Goal: Task Accomplishment & Management: Manage account settings

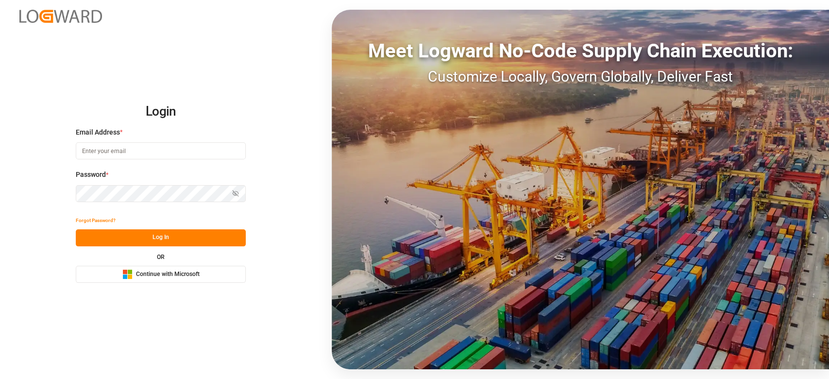
click at [159, 147] on input at bounding box center [161, 150] width 170 height 17
type input "sateesh.godewar@logward.com"
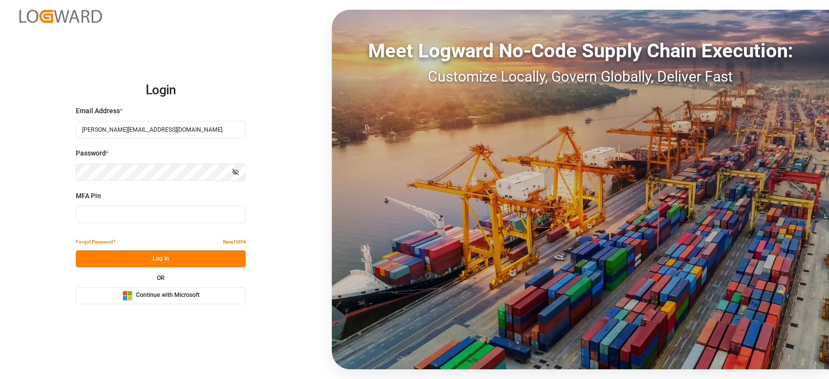
type input "213143"
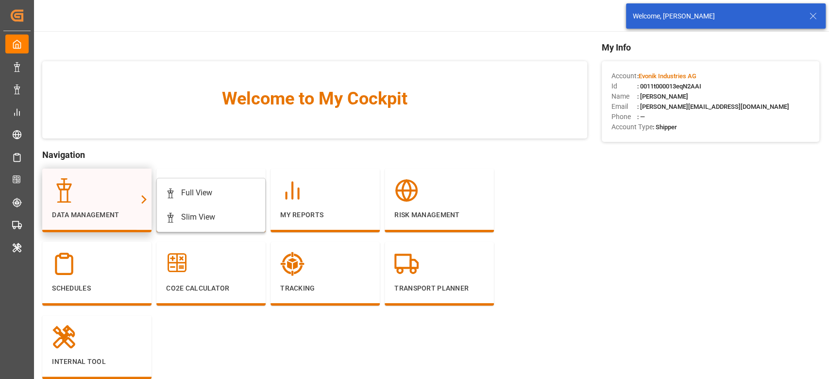
click at [114, 177] on div "Data Management" at bounding box center [96, 201] width 109 height 64
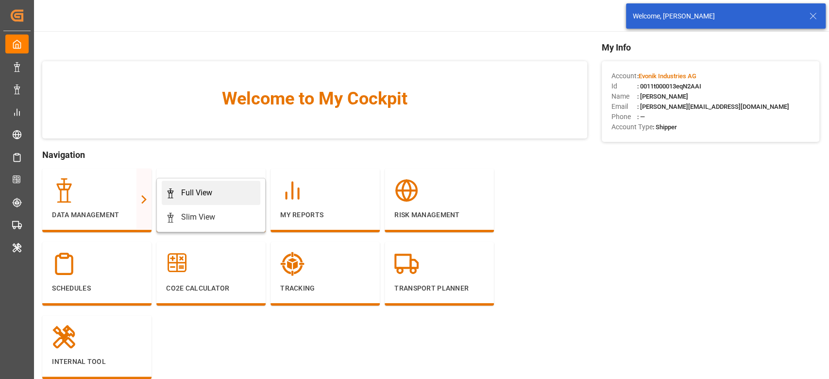
click at [199, 191] on div "Full View" at bounding box center [196, 193] width 31 height 12
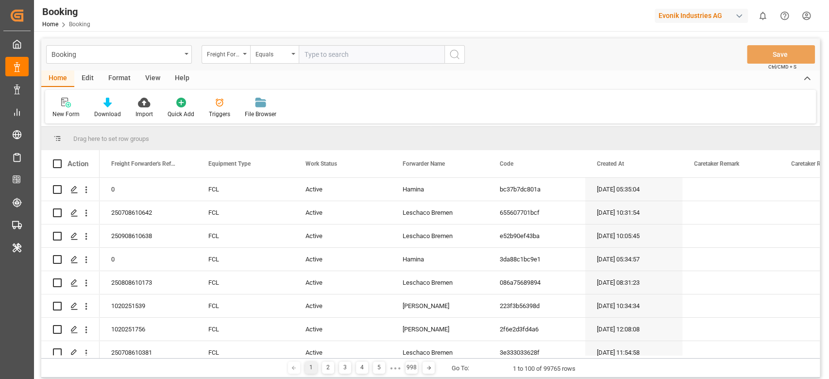
click at [123, 83] on div "Format" at bounding box center [119, 78] width 37 height 17
click at [82, 89] on div "Home Edit Format View Help Filter Rows Row Format" at bounding box center [430, 96] width 779 height 53
click at [74, 102] on div at bounding box center [66, 102] width 29 height 10
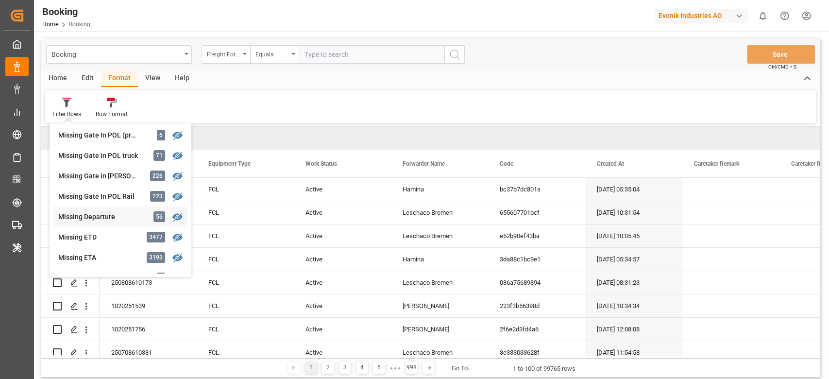
scroll to position [162, 0]
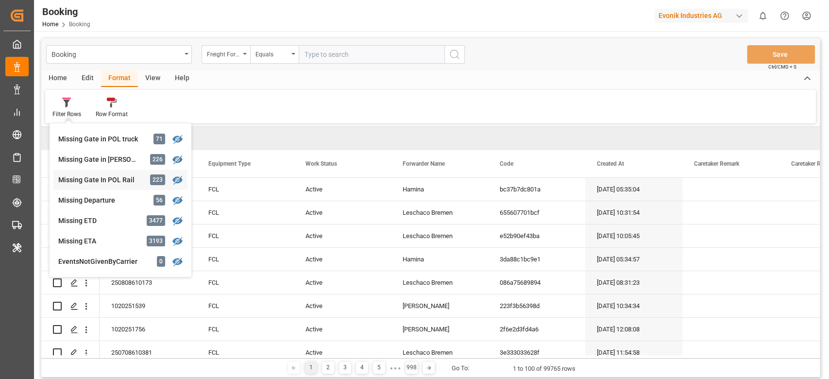
click at [128, 180] on div "Missing Gate In POL Rail" at bounding box center [100, 180] width 85 height 10
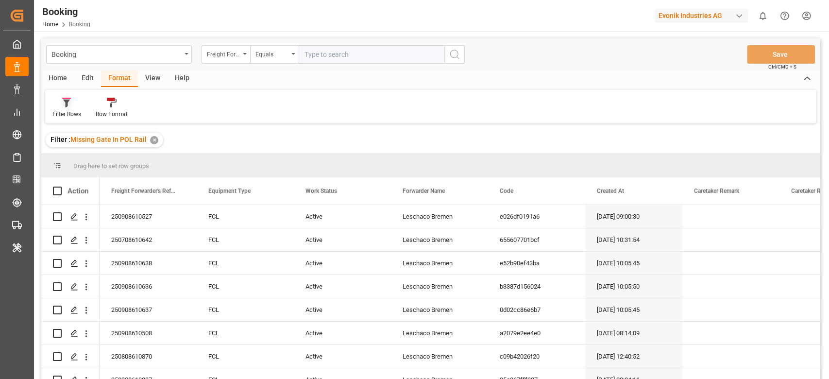
click at [65, 102] on icon at bounding box center [66, 103] width 9 height 10
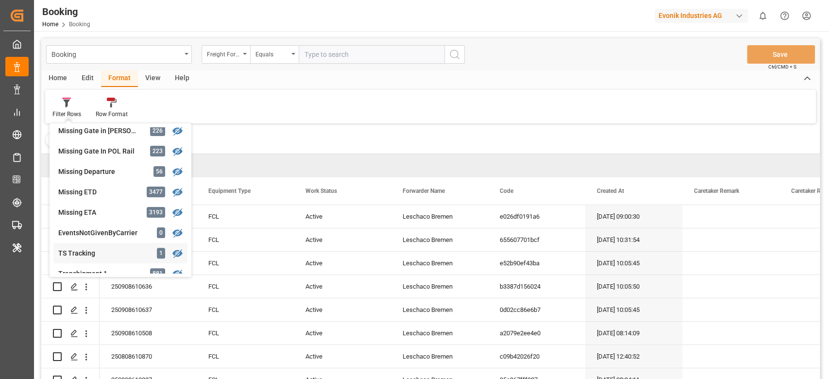
scroll to position [162, 0]
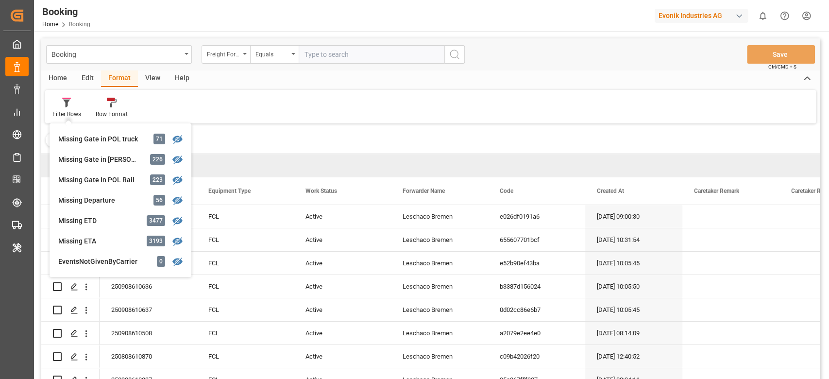
click at [131, 183] on div "Missing Gate In POL Rail" at bounding box center [100, 180] width 85 height 10
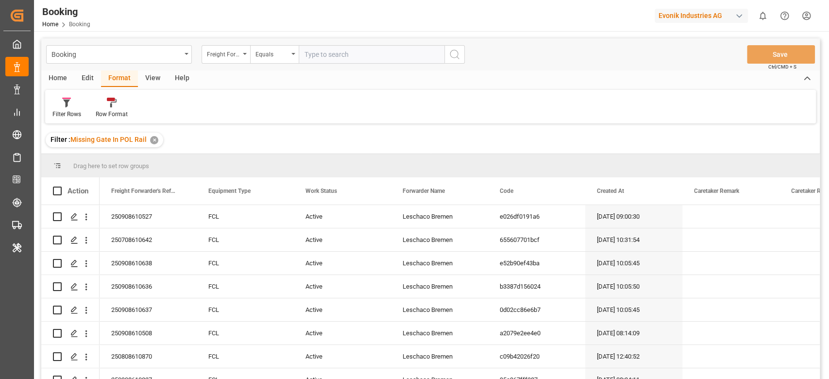
click at [151, 83] on div "View" at bounding box center [153, 78] width 30 height 17
click at [59, 90] on div "Default Standard Templates Save Template Reset Template" at bounding box center [430, 107] width 771 height 34
click at [59, 104] on icon at bounding box center [62, 103] width 10 height 10
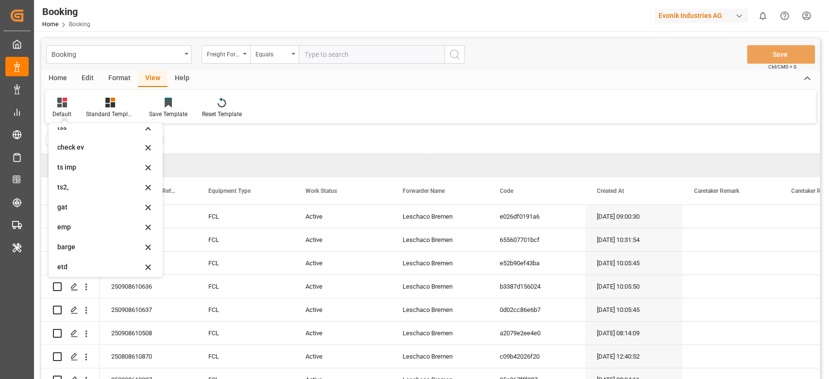
scroll to position [68, 0]
click at [96, 242] on div "barge" at bounding box center [105, 248] width 106 height 20
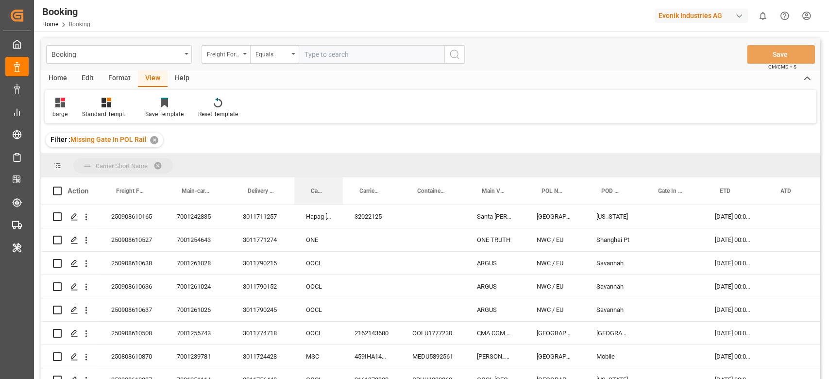
drag, startPoint x: 309, startPoint y: 175, endPoint x: 306, endPoint y: 169, distance: 5.9
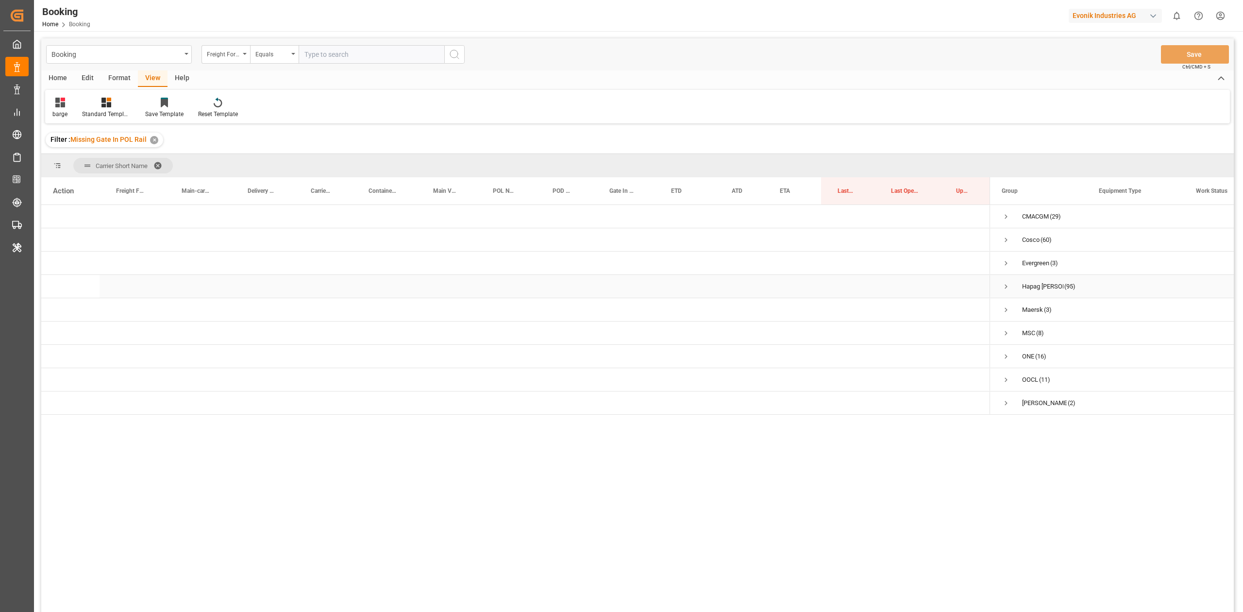
click at [829, 287] on span "Press SPACE to select this row." at bounding box center [1006, 286] width 9 height 9
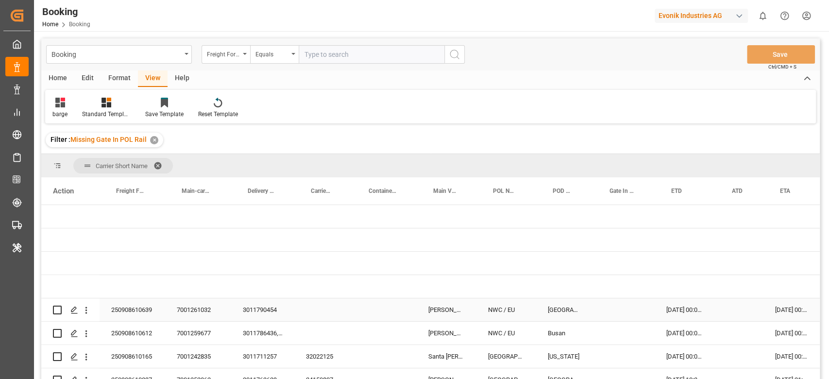
click at [263, 303] on div "3011790454" at bounding box center [262, 309] width 63 height 23
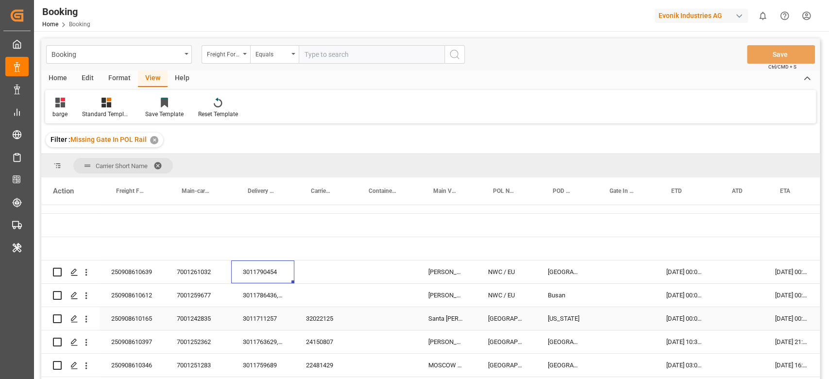
scroll to position [65, 0]
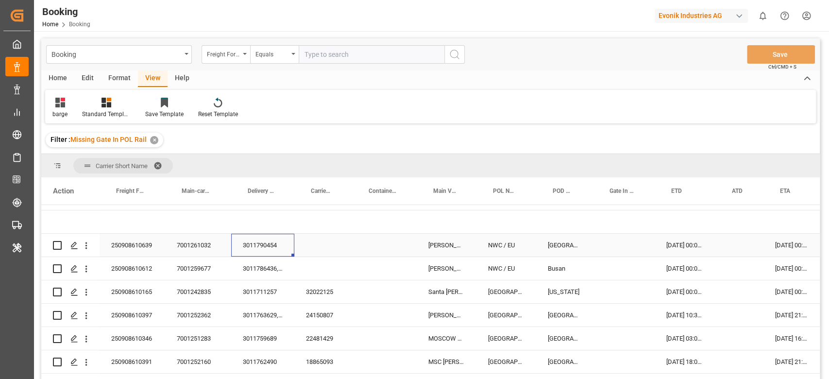
click at [267, 251] on div "3011790454" at bounding box center [262, 245] width 63 height 23
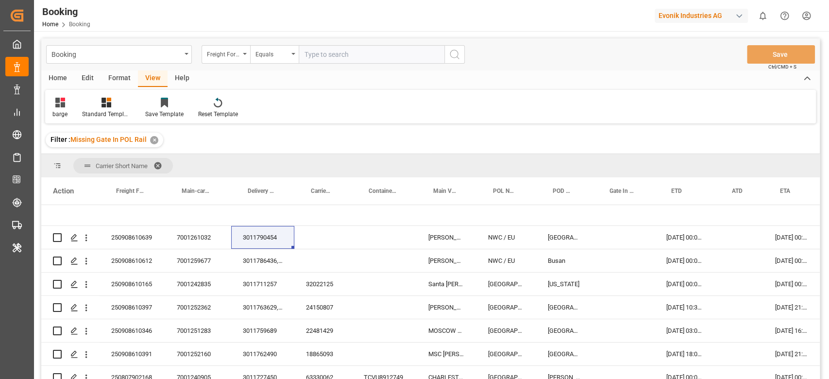
scroll to position [48, 0]
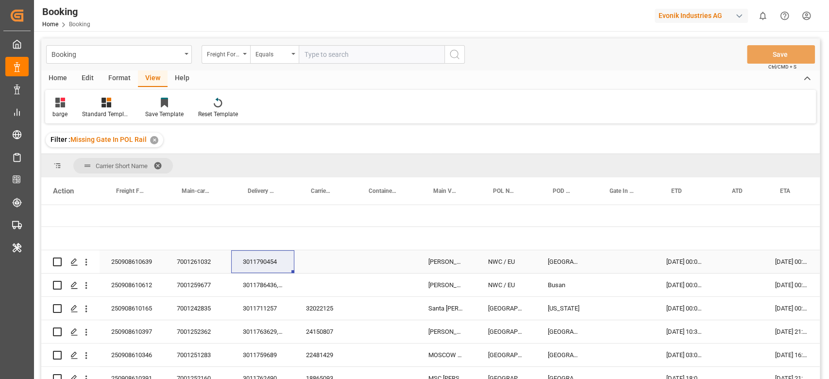
drag, startPoint x: 265, startPoint y: 266, endPoint x: 822, endPoint y: 232, distance: 558.1
click at [265, 266] on div "3011790454" at bounding box center [262, 261] width 63 height 23
drag, startPoint x: 255, startPoint y: 278, endPoint x: 408, endPoint y: 369, distance: 177.5
click at [255, 278] on div "3011786436, 3011782248" at bounding box center [262, 284] width 63 height 23
drag, startPoint x: 255, startPoint y: 297, endPoint x: 216, endPoint y: 377, distance: 89.5
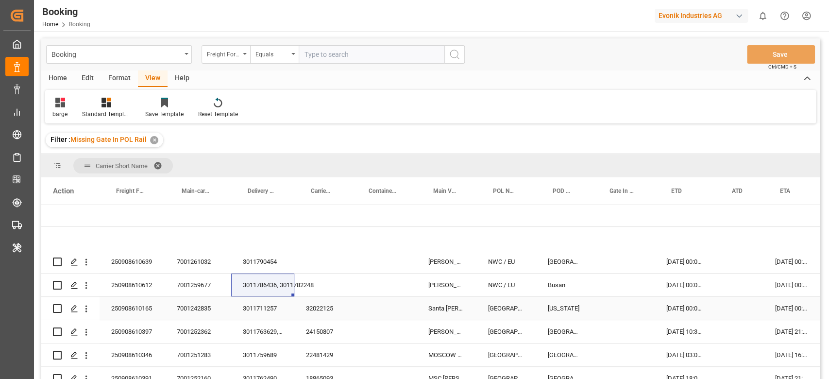
click at [255, 297] on div "3011711257" at bounding box center [262, 308] width 63 height 23
click at [259, 305] on div "3011711257" at bounding box center [262, 308] width 63 height 23
drag, startPoint x: 262, startPoint y: 308, endPoint x: 343, endPoint y: 367, distance: 100.2
click at [262, 308] on div "3011711257" at bounding box center [262, 308] width 63 height 23
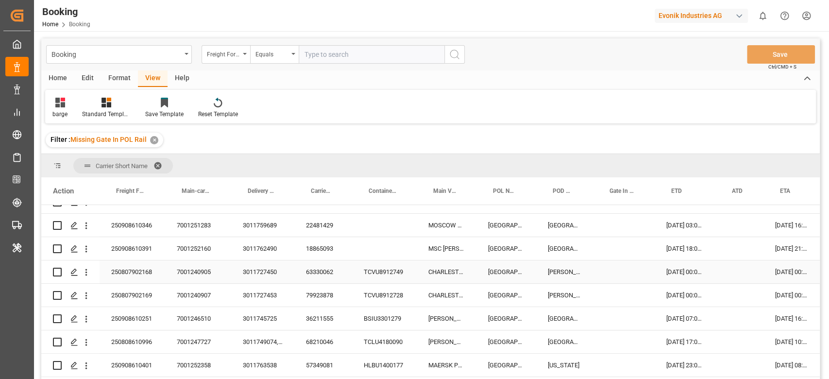
scroll to position [113, 0]
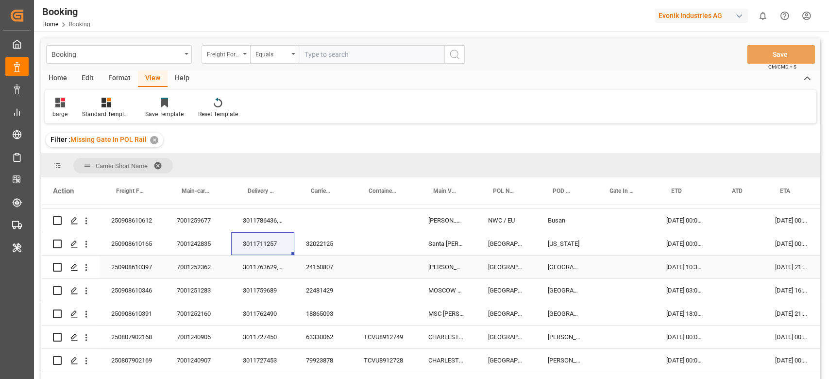
drag, startPoint x: 266, startPoint y: 260, endPoint x: 355, endPoint y: 274, distance: 89.4
click at [266, 260] on div "3011763629, 3011763618" at bounding box center [262, 266] width 63 height 23
click at [247, 290] on div "3011759689" at bounding box center [262, 290] width 63 height 23
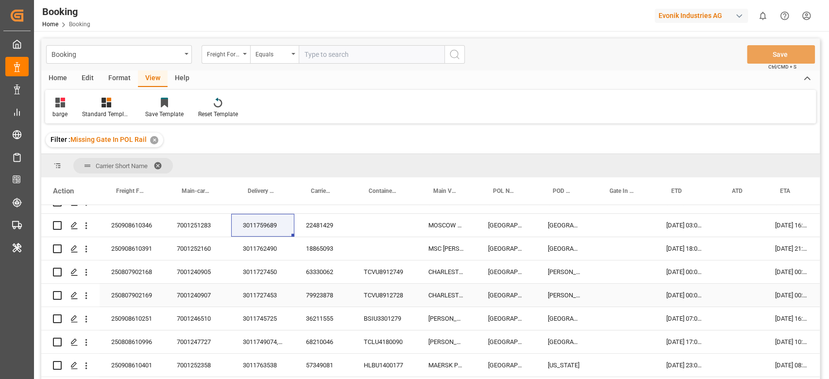
click at [262, 247] on div "3011762490" at bounding box center [262, 248] width 63 height 23
click at [271, 273] on div "3011727450" at bounding box center [262, 271] width 63 height 23
drag, startPoint x: 249, startPoint y: 291, endPoint x: 229, endPoint y: 373, distance: 83.5
click at [249, 291] on div "3011727453" at bounding box center [262, 295] width 63 height 23
click at [241, 316] on div "3011745725" at bounding box center [262, 318] width 63 height 23
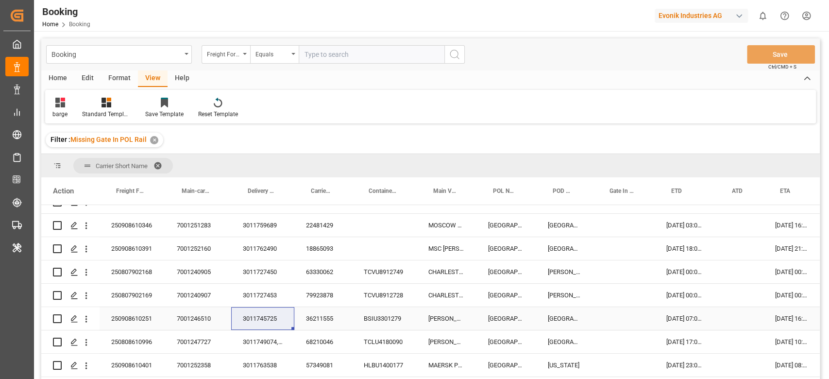
scroll to position [242, 0]
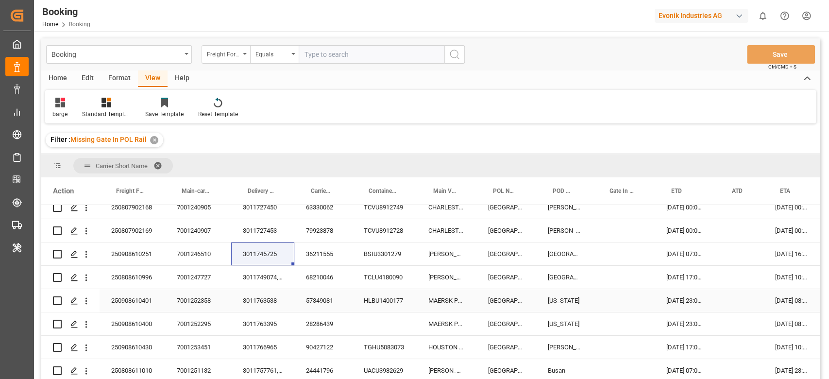
click at [273, 279] on div "3011749074, 3011749002, 3011749052, 3011748794, 3011748829" at bounding box center [262, 277] width 63 height 23
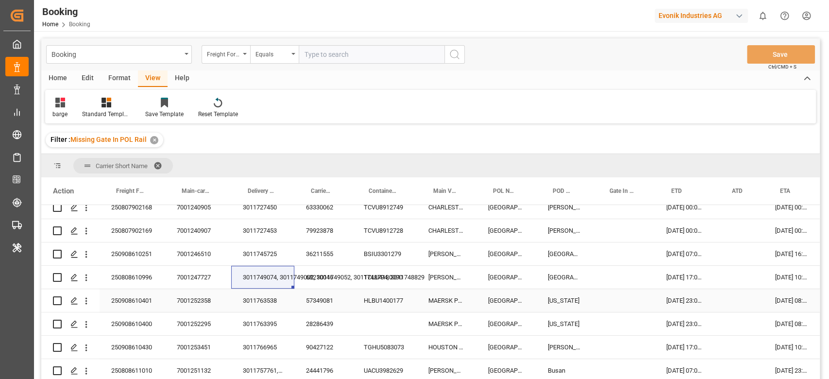
click at [254, 302] on div "3011763538" at bounding box center [262, 300] width 63 height 23
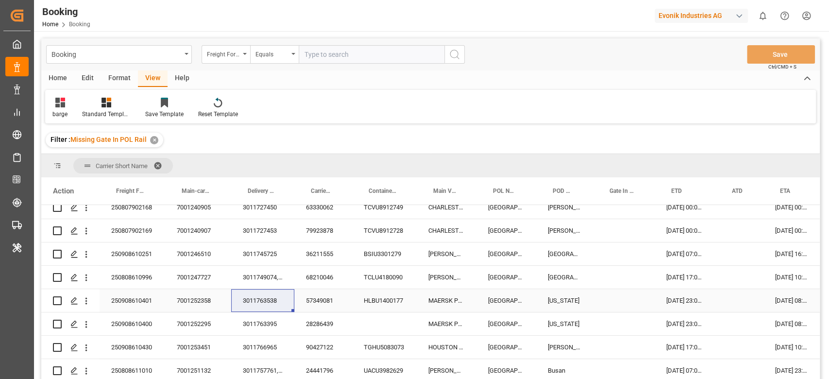
drag, startPoint x: 253, startPoint y: 317, endPoint x: 401, endPoint y: 331, distance: 148.7
click at [253, 317] on div "3011763395" at bounding box center [262, 323] width 63 height 23
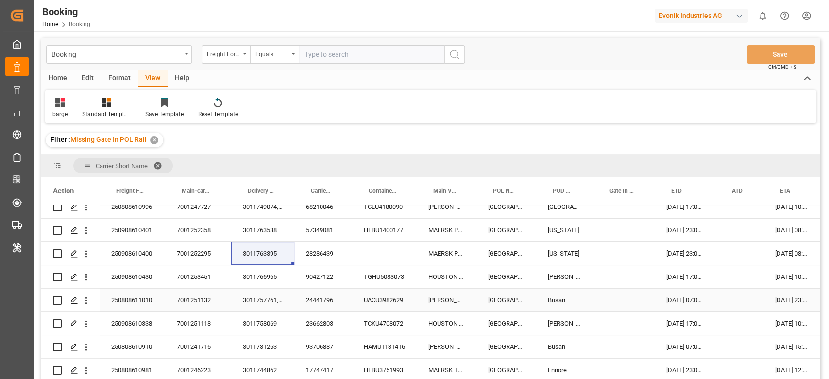
scroll to position [307, 0]
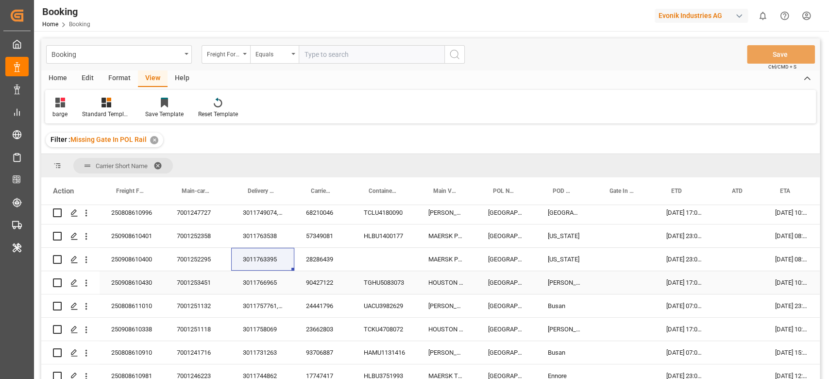
click at [271, 272] on div "3011766965" at bounding box center [262, 282] width 63 height 23
click at [282, 307] on div "3011757761, 3011757785, 3011757818" at bounding box center [262, 305] width 63 height 23
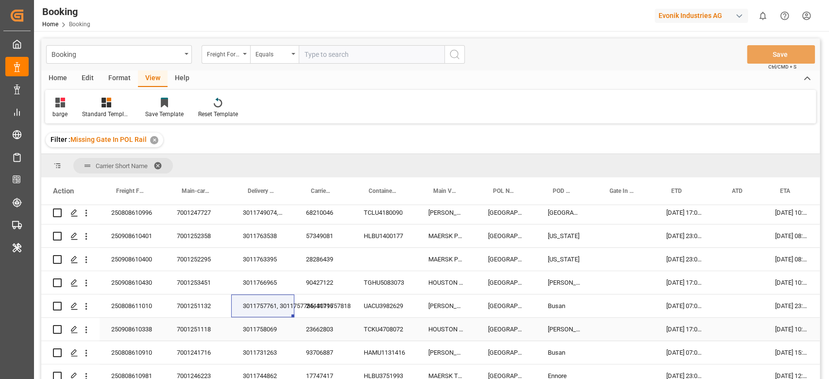
scroll to position [372, 0]
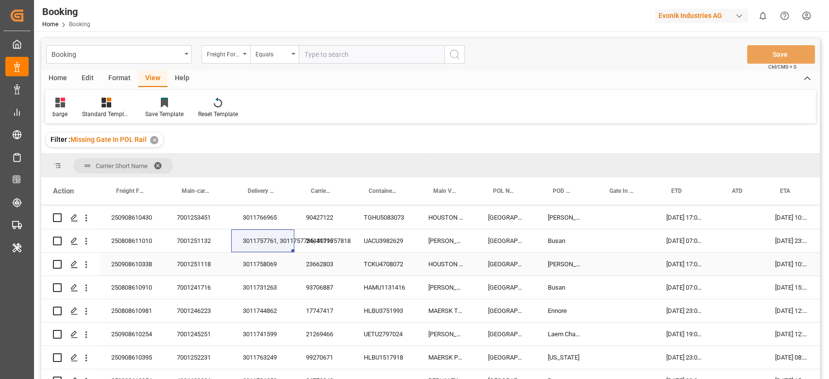
click at [257, 260] on div "3011758069" at bounding box center [262, 264] width 63 height 23
click at [257, 284] on div "3011731263" at bounding box center [262, 287] width 63 height 23
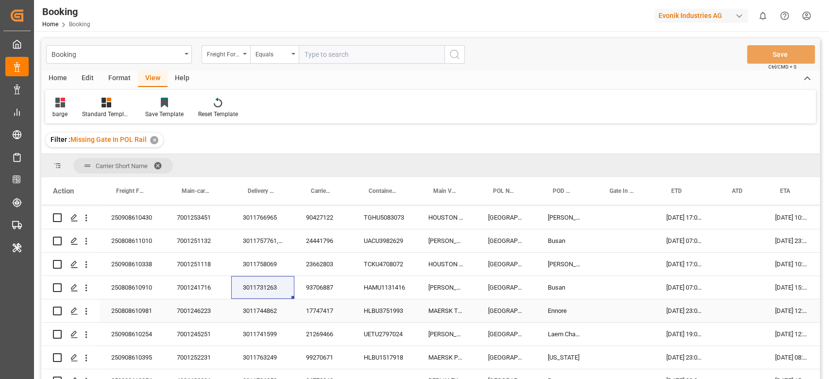
drag, startPoint x: 260, startPoint y: 309, endPoint x: 294, endPoint y: 368, distance: 68.3
click at [260, 309] on div "3011744862" at bounding box center [262, 310] width 63 height 23
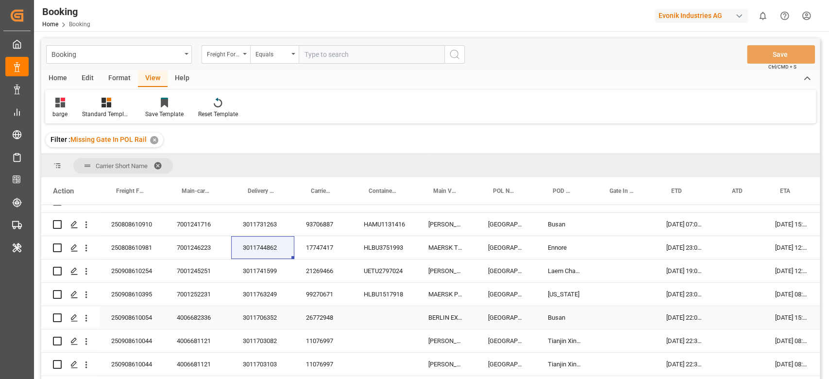
click at [259, 265] on div "3011741599" at bounding box center [262, 270] width 63 height 23
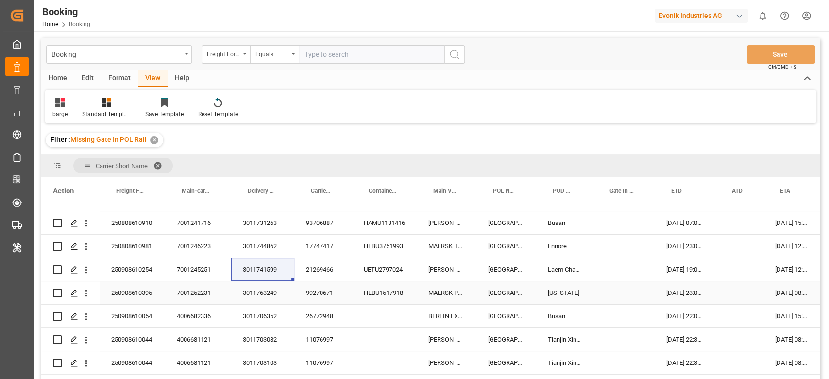
drag, startPoint x: 259, startPoint y: 290, endPoint x: 268, endPoint y: 369, distance: 79.2
click at [259, 290] on div "3011763249" at bounding box center [262, 292] width 63 height 23
drag, startPoint x: 263, startPoint y: 309, endPoint x: 779, endPoint y: 332, distance: 516.3
click at [263, 309] on div "3011706352" at bounding box center [262, 316] width 63 height 23
click at [262, 343] on div "3011703082" at bounding box center [262, 339] width 63 height 23
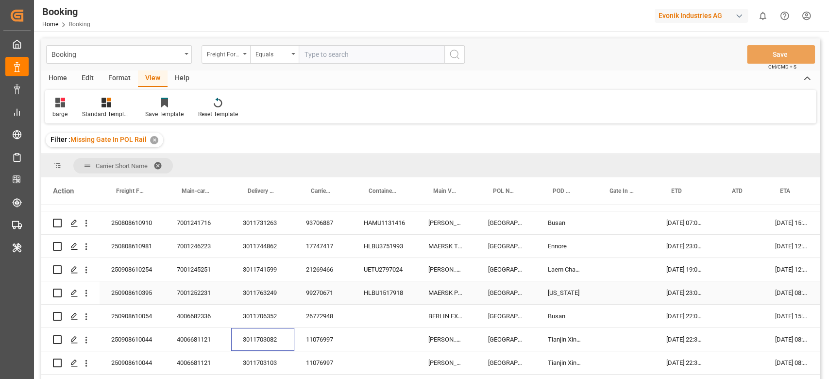
scroll to position [501, 0]
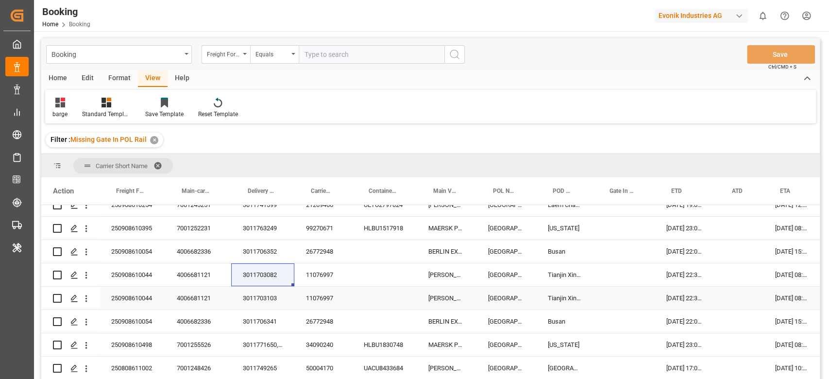
click at [257, 288] on div "3011703103" at bounding box center [262, 298] width 63 height 23
drag, startPoint x: 279, startPoint y: 321, endPoint x: 800, endPoint y: 363, distance: 523.3
click at [279, 321] on div "3011706341" at bounding box center [262, 321] width 63 height 23
click at [264, 339] on div "3011771650, 3011771628, 3011771717" at bounding box center [262, 344] width 63 height 23
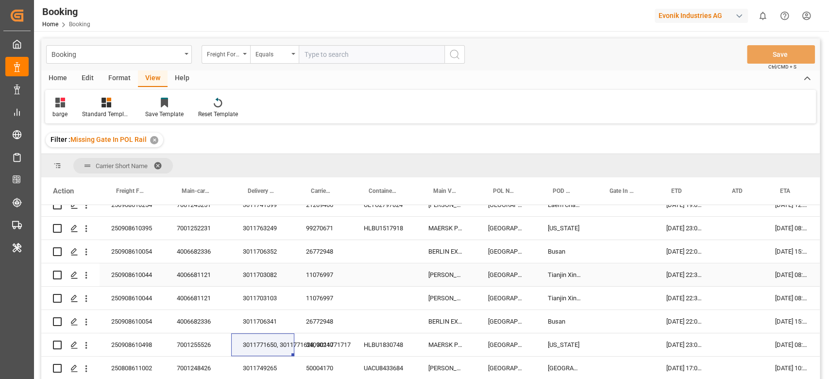
scroll to position [566, 0]
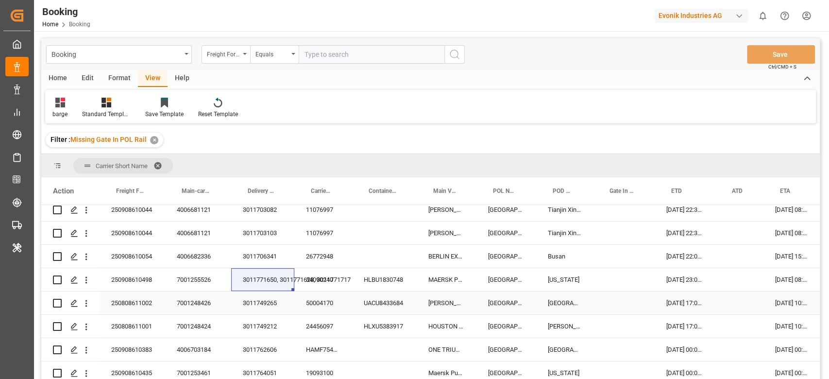
click at [260, 302] on div "3011749265" at bounding box center [262, 302] width 63 height 23
drag, startPoint x: 268, startPoint y: 322, endPoint x: 810, endPoint y: 309, distance: 541.7
click at [268, 322] on div "3011749212" at bounding box center [262, 326] width 63 height 23
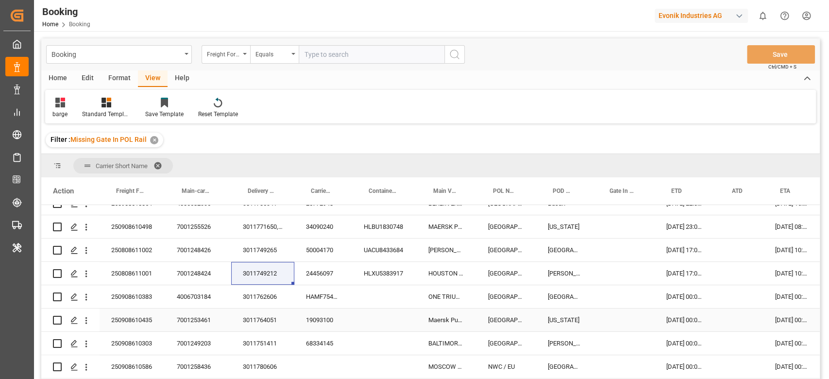
scroll to position [631, 0]
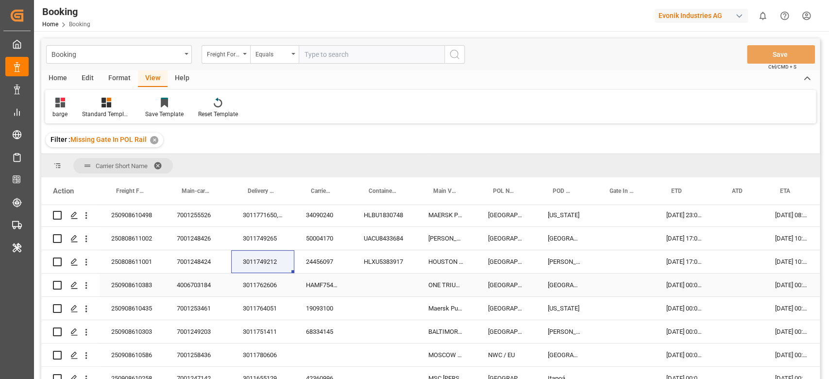
click at [279, 289] on div "3011762606" at bounding box center [262, 284] width 63 height 23
click at [271, 301] on div "3011764051" at bounding box center [262, 308] width 63 height 23
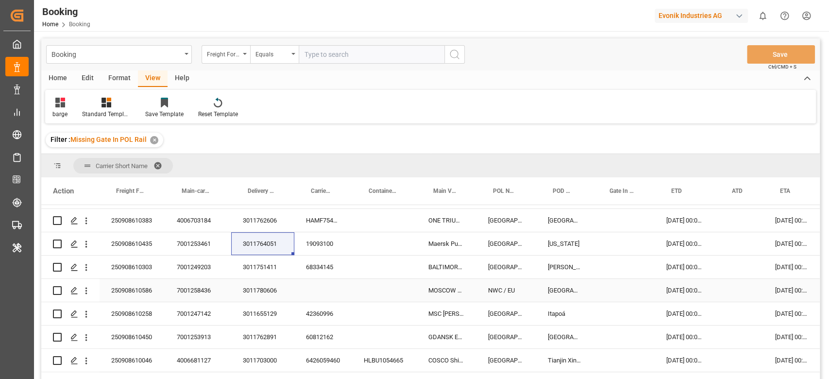
click at [263, 273] on div "3011751411" at bounding box center [262, 266] width 63 height 23
drag, startPoint x: 261, startPoint y: 292, endPoint x: 228, endPoint y: 328, distance: 49.1
click at [261, 292] on div "3011780606" at bounding box center [262, 290] width 63 height 23
drag, startPoint x: 252, startPoint y: 309, endPoint x: 207, endPoint y: 373, distance: 78.0
click at [252, 309] on div "3011655129" at bounding box center [262, 313] width 63 height 23
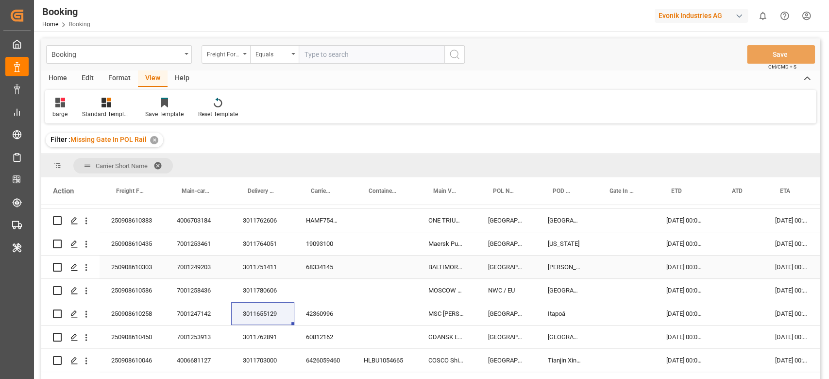
scroll to position [761, 0]
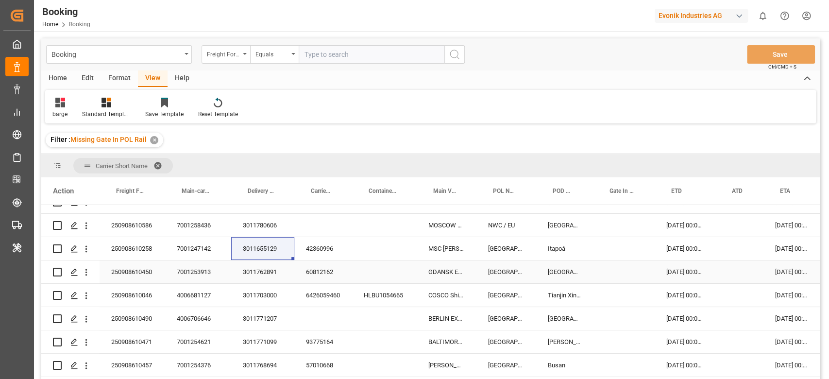
drag, startPoint x: 268, startPoint y: 274, endPoint x: 817, endPoint y: 17, distance: 606.8
click at [268, 274] on div "3011762891" at bounding box center [262, 271] width 63 height 23
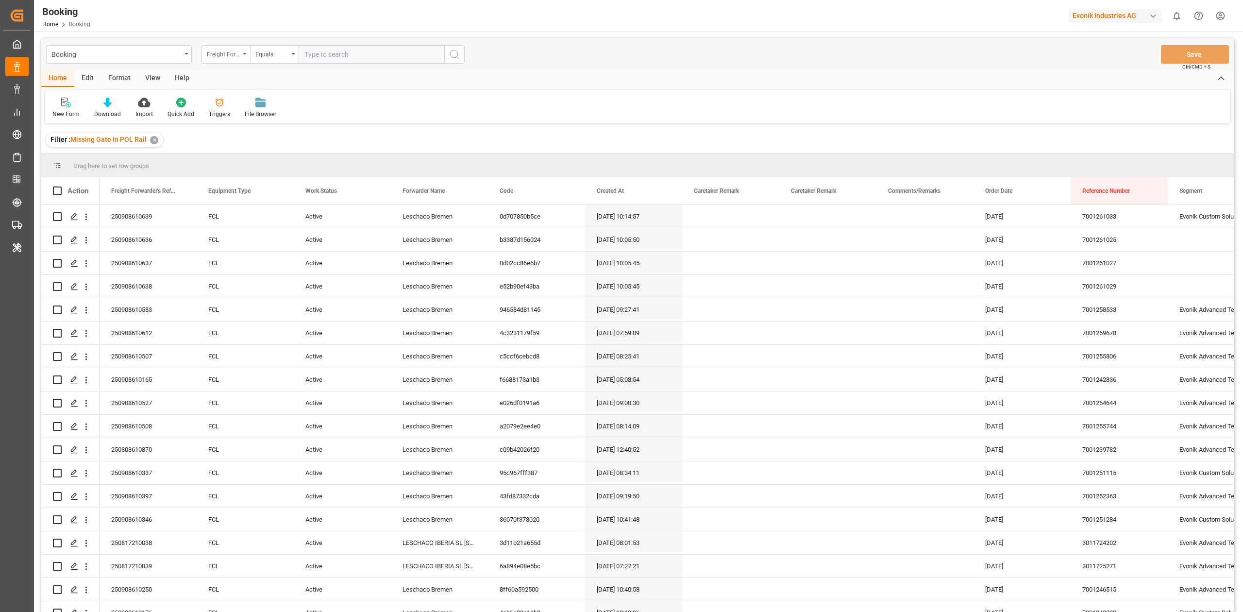
click at [216, 54] on div "Freight Forwarder's Reference No." at bounding box center [223, 53] width 33 height 11
type input "deli"
click at [242, 93] on div "Delivery No." at bounding box center [274, 99] width 145 height 20
drag, startPoint x: 360, startPoint y: 53, endPoint x: 412, endPoint y: 55, distance: 52.0
click at [360, 53] on input "text" at bounding box center [372, 54] width 146 height 18
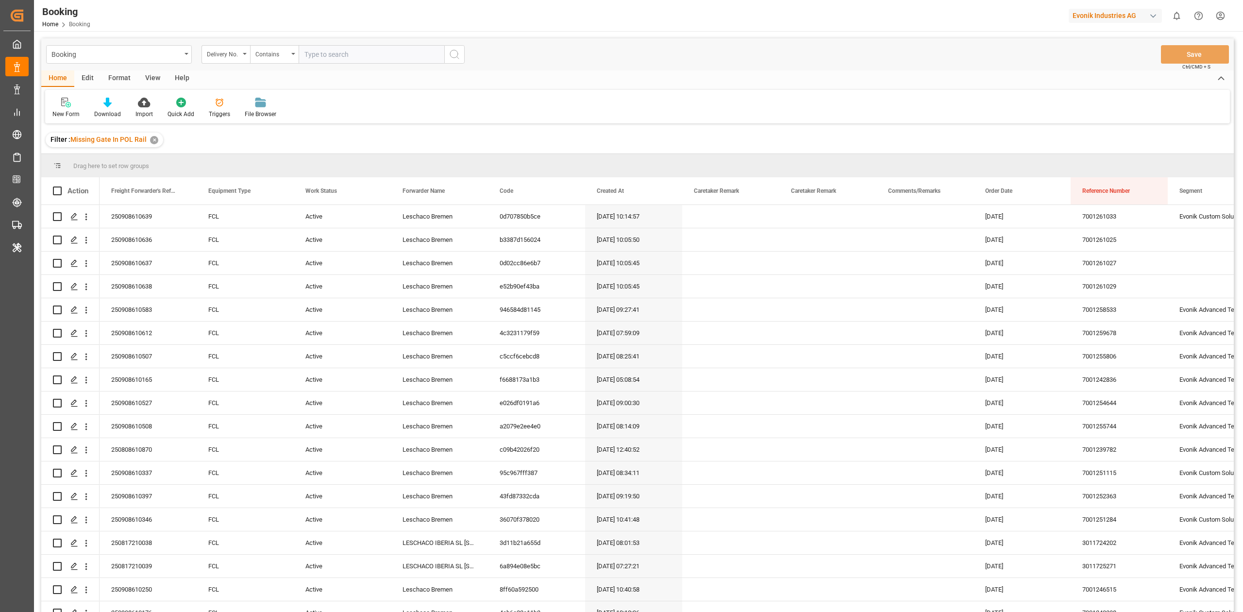
paste input "3011790454"
type input "3011790454"
click at [460, 59] on button "search button" at bounding box center [454, 54] width 20 height 18
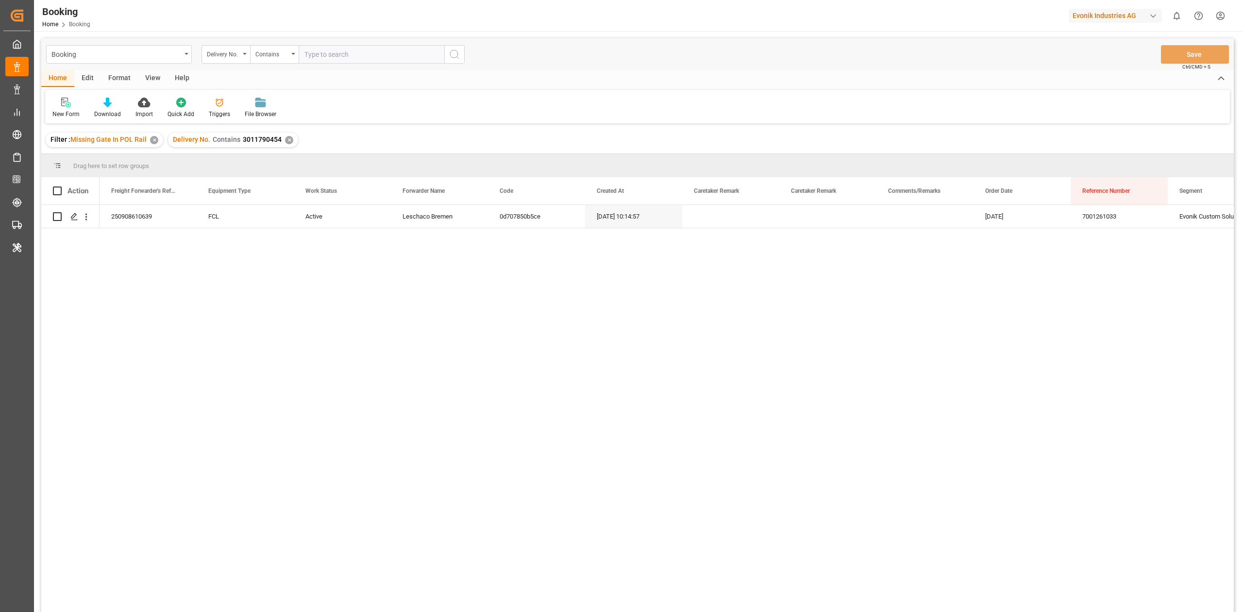
click at [152, 139] on div "✕" at bounding box center [154, 140] width 8 height 8
click at [152, 138] on div "✕" at bounding box center [154, 140] width 8 height 8
click at [533, 3] on div "Booking Home Booking Evonik Industries AG 0 Notifications Only show unread All …" at bounding box center [635, 15] width 1216 height 31
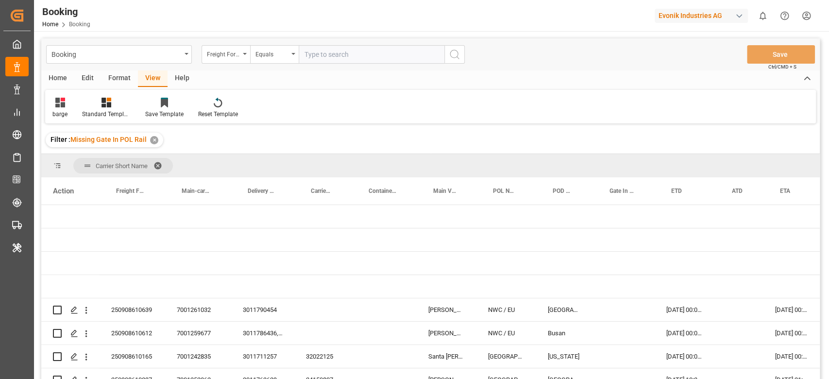
scroll to position [761, 0]
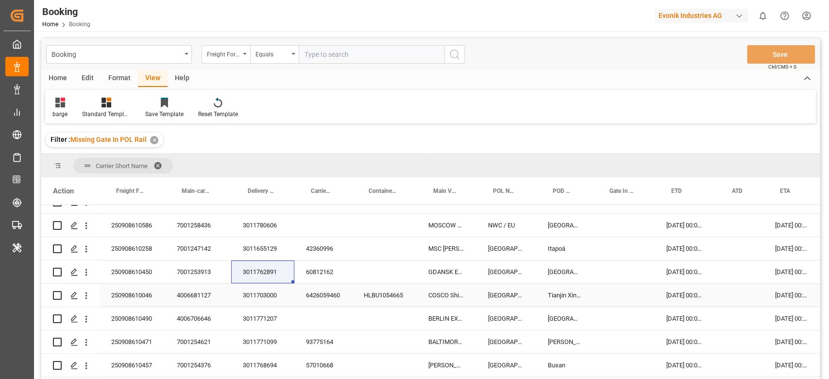
click at [252, 292] on div "3011703000" at bounding box center [262, 295] width 63 height 23
click at [255, 323] on div "3011771207" at bounding box center [262, 318] width 63 height 23
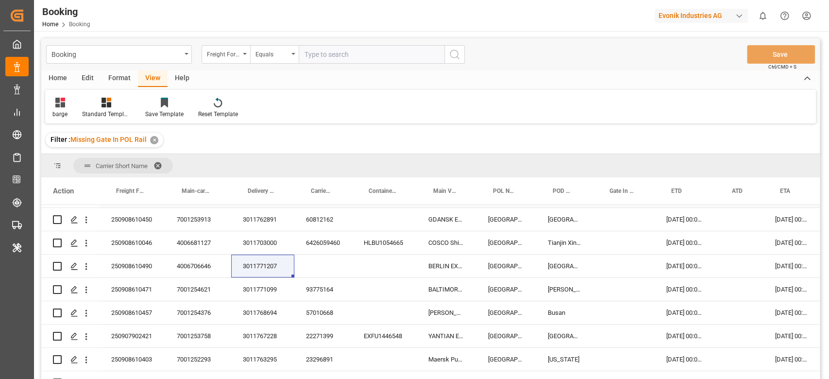
scroll to position [825, 0]
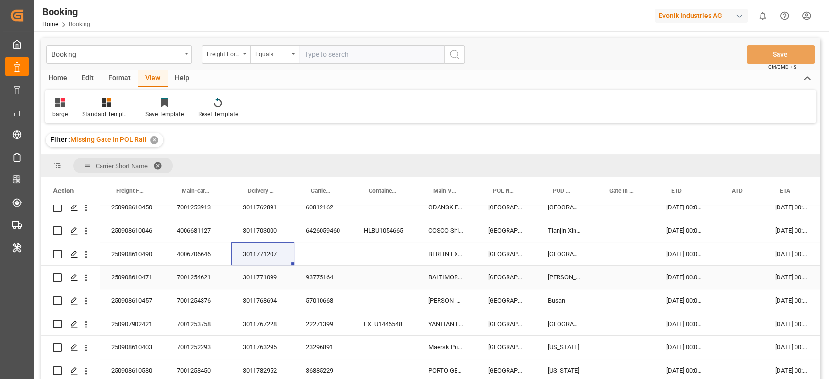
drag, startPoint x: 272, startPoint y: 273, endPoint x: 274, endPoint y: 374, distance: 100.6
click at [272, 273] on div "3011771099" at bounding box center [262, 277] width 63 height 23
drag, startPoint x: 256, startPoint y: 303, endPoint x: 245, endPoint y: 371, distance: 68.9
click at [256, 303] on div "3011768694" at bounding box center [262, 300] width 63 height 23
click at [266, 321] on div "3011767228" at bounding box center [262, 323] width 63 height 23
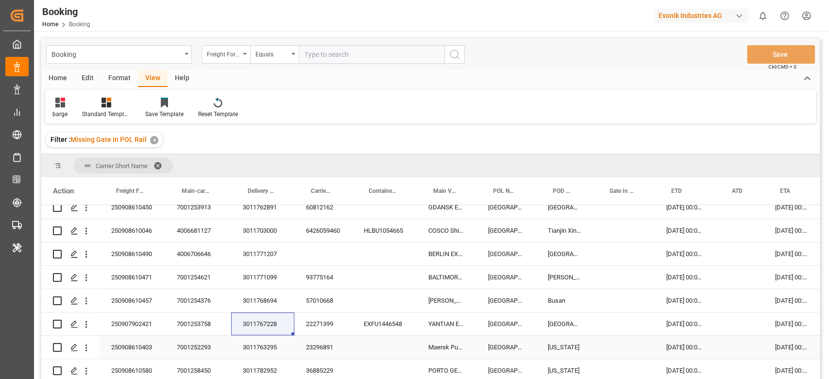
scroll to position [890, 0]
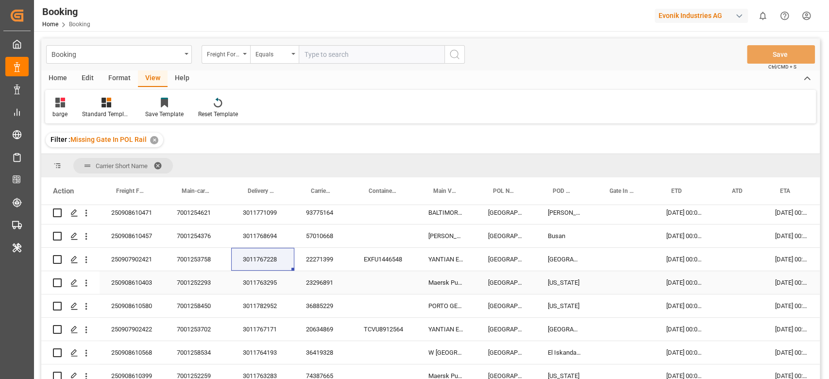
drag, startPoint x: 261, startPoint y: 282, endPoint x: 764, endPoint y: 355, distance: 508.9
click at [261, 282] on div "3011763295" at bounding box center [262, 282] width 63 height 23
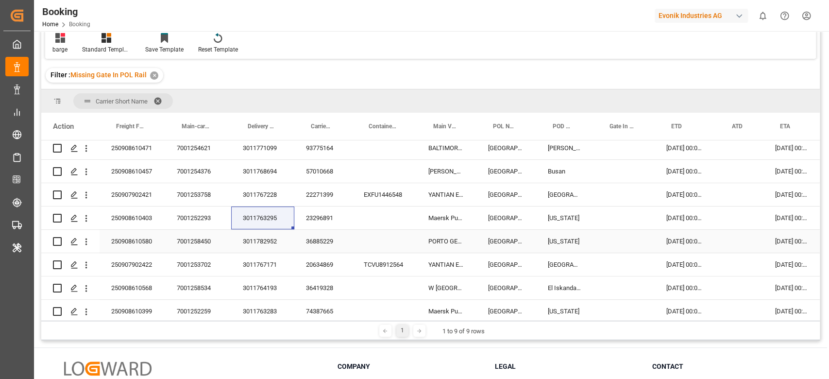
drag, startPoint x: 263, startPoint y: 240, endPoint x: 386, endPoint y: 225, distance: 123.9
click at [263, 240] on div "3011782952" at bounding box center [262, 241] width 63 height 23
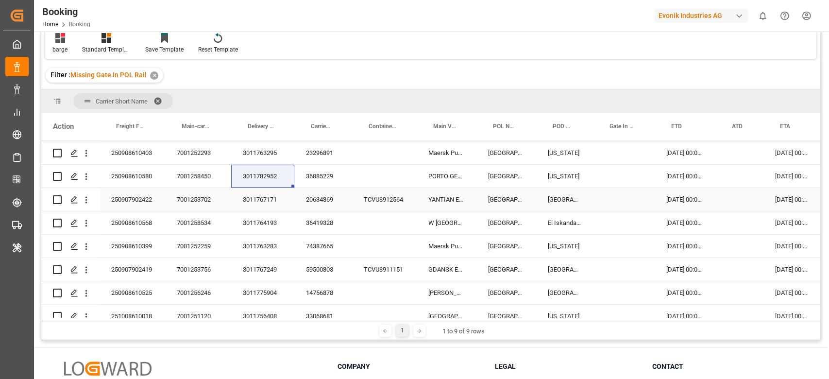
drag, startPoint x: 265, startPoint y: 197, endPoint x: 312, endPoint y: 184, distance: 48.6
click at [266, 197] on div "3011767171" at bounding box center [262, 199] width 63 height 23
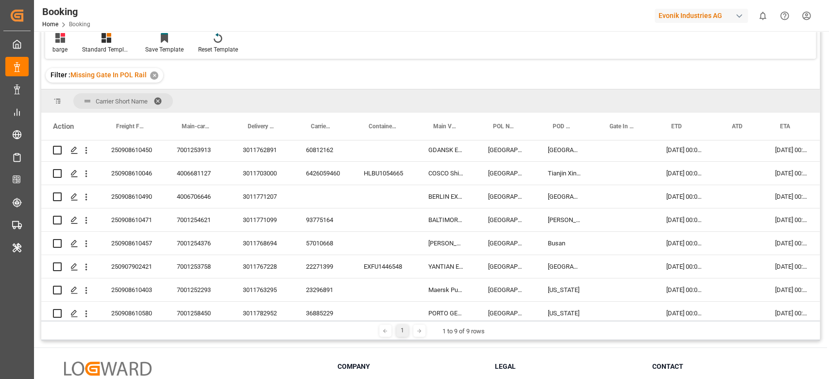
scroll to position [825, 0]
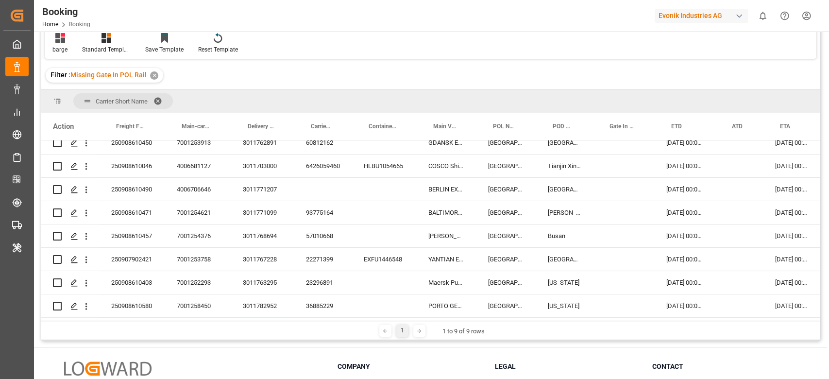
click at [427, 59] on div "Booking Freight Forwarder's Reference No. Equals Save Ctrl/CMD + S Home Edit Fo…" at bounding box center [430, 157] width 779 height 366
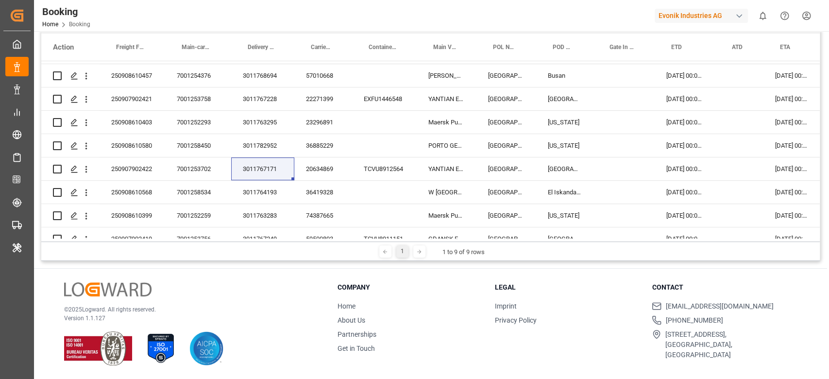
scroll to position [971, 0]
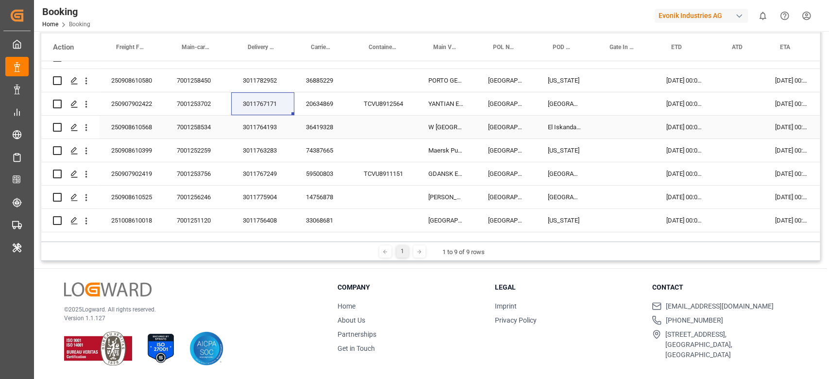
click at [273, 125] on div "3011764193" at bounding box center [262, 127] width 63 height 23
click at [240, 148] on div "3011763283" at bounding box center [262, 150] width 63 height 23
drag, startPoint x: 266, startPoint y: 177, endPoint x: 265, endPoint y: 203, distance: 25.7
click at [266, 177] on div "3011767249" at bounding box center [262, 173] width 63 height 23
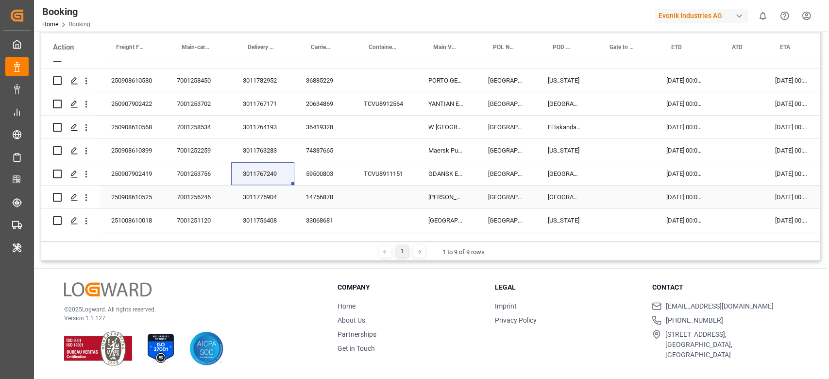
drag, startPoint x: 248, startPoint y: 200, endPoint x: 800, endPoint y: 332, distance: 567.8
click at [248, 200] on div "3011775904" at bounding box center [262, 197] width 63 height 23
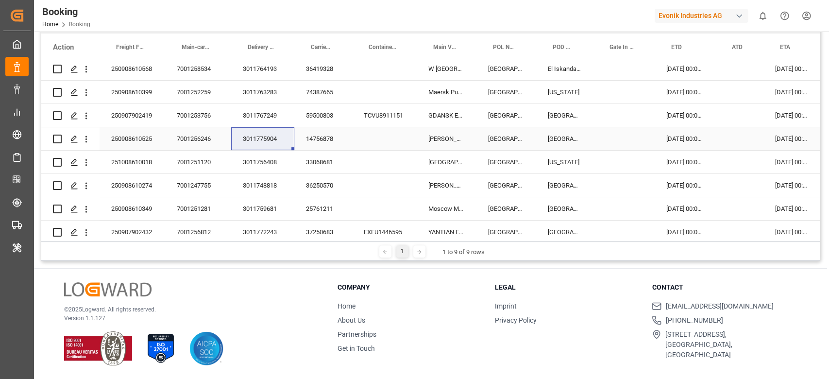
scroll to position [1036, 0]
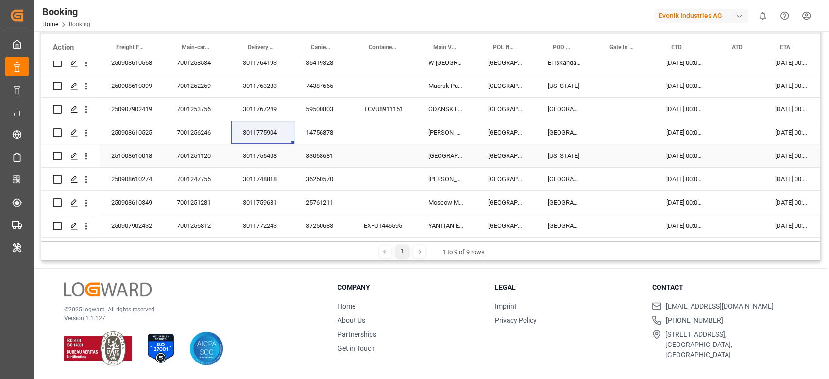
click at [270, 148] on div "3011756408" at bounding box center [262, 155] width 63 height 23
drag, startPoint x: 257, startPoint y: 183, endPoint x: 277, endPoint y: 262, distance: 81.6
click at [257, 183] on div "3011748818" at bounding box center [262, 179] width 63 height 23
click at [268, 204] on div "3011759681" at bounding box center [262, 202] width 63 height 23
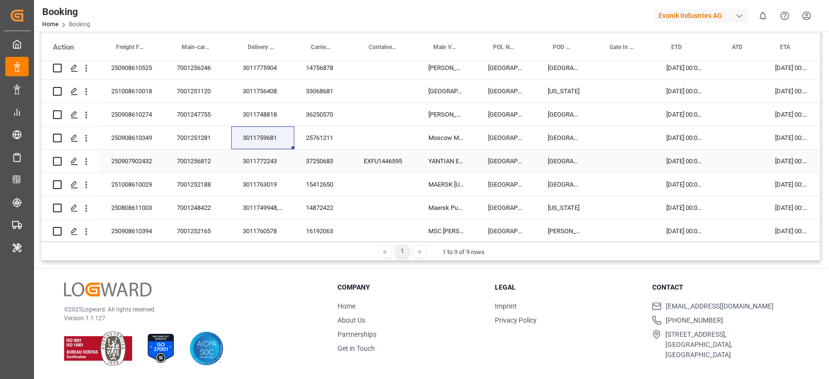
click at [271, 162] on div "3011772243" at bounding box center [262, 161] width 63 height 23
drag, startPoint x: 253, startPoint y: 182, endPoint x: 247, endPoint y: 331, distance: 149.2
click at [253, 182] on div "3011763019" at bounding box center [262, 184] width 63 height 23
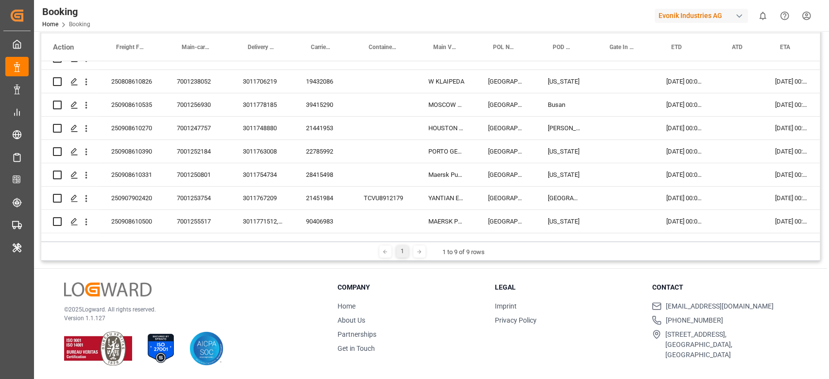
scroll to position [1136, 0]
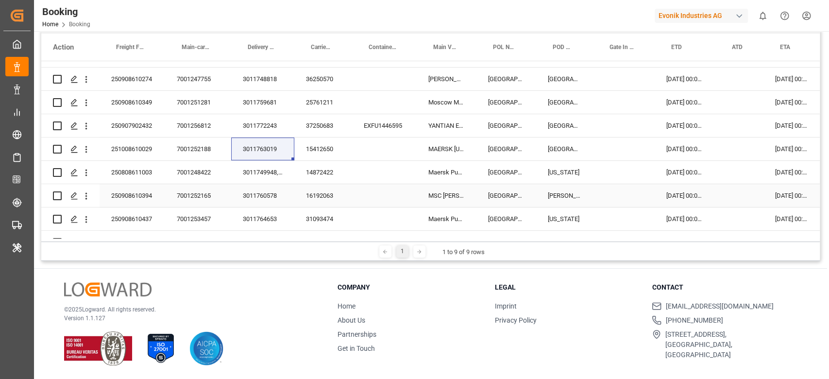
click at [258, 168] on div "3011749948, 3011749994" at bounding box center [262, 172] width 63 height 23
click at [266, 195] on div "3011760578" at bounding box center [262, 195] width 63 height 23
click at [271, 223] on div "3011764653" at bounding box center [262, 218] width 63 height 23
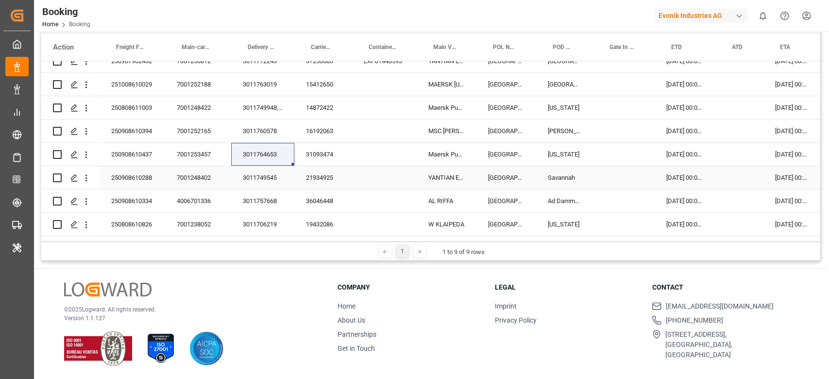
drag, startPoint x: 271, startPoint y: 173, endPoint x: 177, endPoint y: 317, distance: 172.6
click at [271, 173] on div "3011749545" at bounding box center [262, 177] width 63 height 23
click at [270, 199] on div "3011757668" at bounding box center [262, 200] width 63 height 23
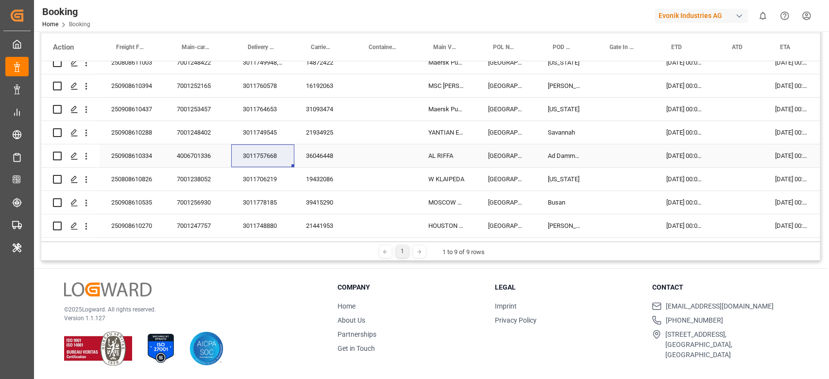
scroll to position [1266, 0]
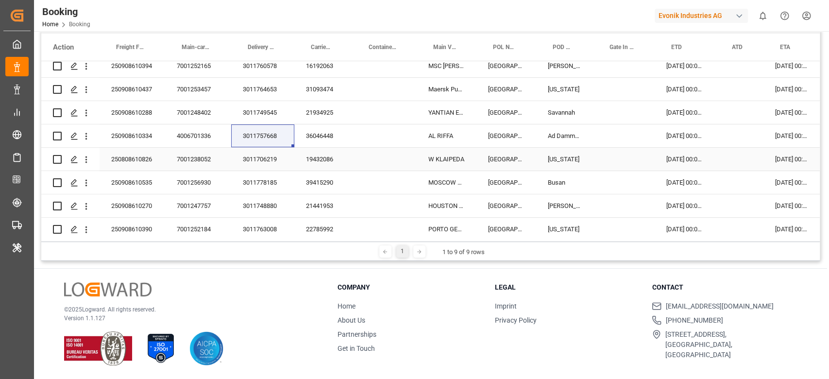
drag, startPoint x: 268, startPoint y: 153, endPoint x: 827, endPoint y: 173, distance: 559.3
click at [268, 154] on div "3011706219" at bounding box center [262, 159] width 63 height 23
drag, startPoint x: 254, startPoint y: 181, endPoint x: 354, endPoint y: 184, distance: 99.6
click at [254, 181] on div "3011778185" at bounding box center [262, 182] width 63 height 23
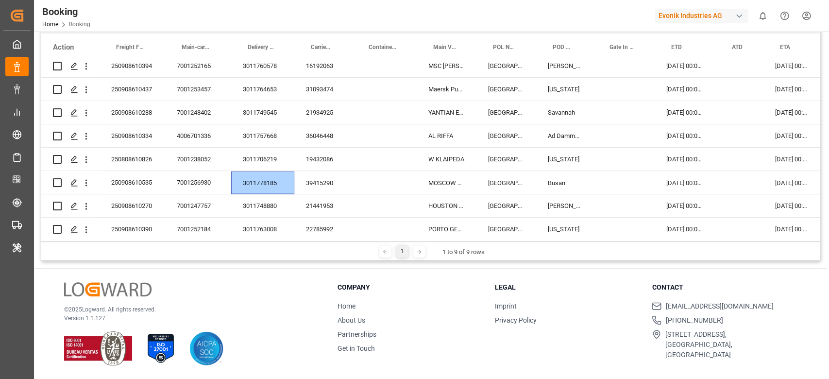
scroll to position [1330, 0]
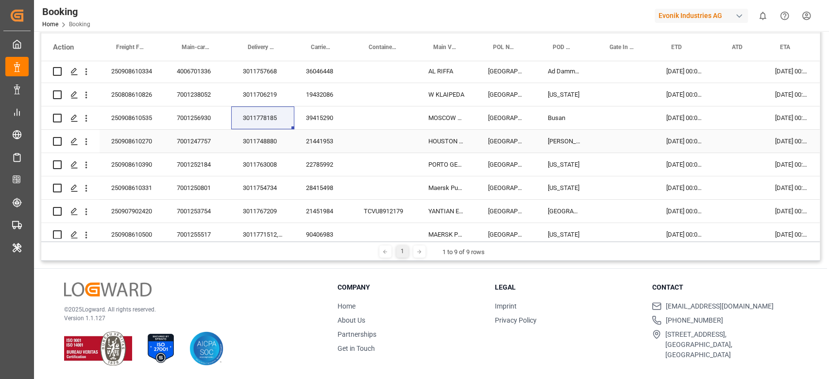
click at [260, 143] on div "3011748880" at bounding box center [262, 141] width 63 height 23
click at [261, 162] on div "3011763008" at bounding box center [262, 164] width 63 height 23
click at [247, 187] on div "3011754734" at bounding box center [262, 187] width 63 height 23
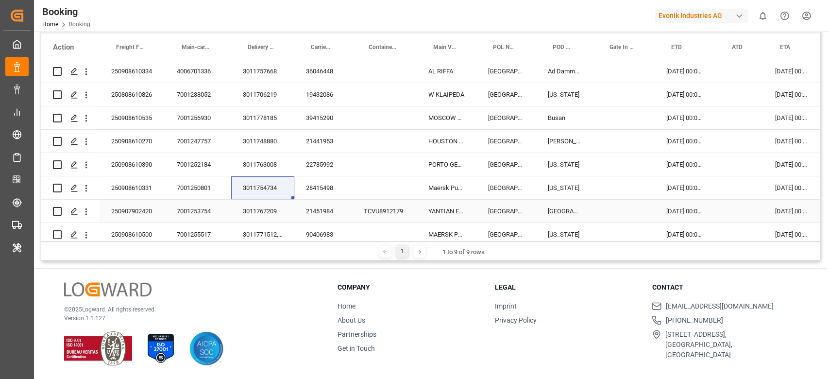
drag, startPoint x: 264, startPoint y: 206, endPoint x: 781, endPoint y: 325, distance: 530.2
click at [264, 207] on div "3011767209" at bounding box center [262, 211] width 63 height 23
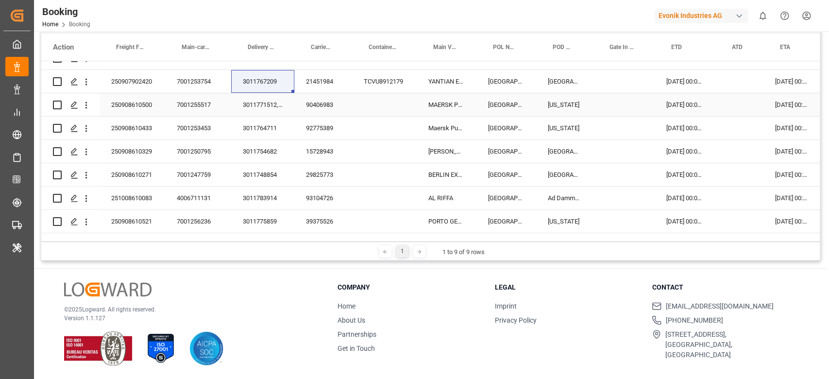
click at [260, 106] on div "3011771512, 3011763964, 3011763986, 3011764100" at bounding box center [262, 104] width 63 height 23
click at [256, 131] on div "3011764711" at bounding box center [262, 128] width 63 height 23
drag, startPoint x: 264, startPoint y: 142, endPoint x: 712, endPoint y: 378, distance: 506.6
click at [264, 142] on div "3011754682" at bounding box center [262, 151] width 63 height 23
click at [268, 176] on div "3011748854" at bounding box center [262, 174] width 63 height 23
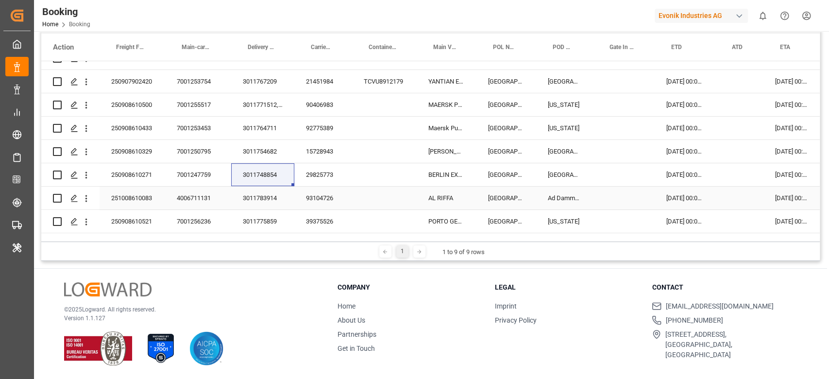
click at [273, 199] on div "3011783914" at bounding box center [262, 197] width 63 height 23
drag, startPoint x: 253, startPoint y: 216, endPoint x: 650, endPoint y: 52, distance: 429.5
click at [253, 216] on div "3011775859" at bounding box center [262, 221] width 63 height 23
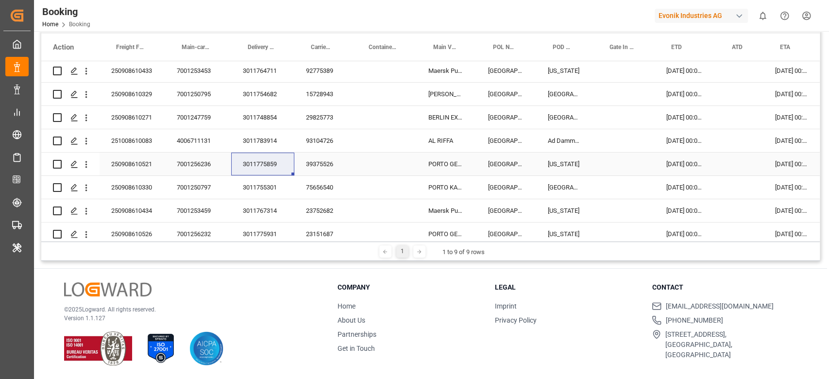
scroll to position [1538, 0]
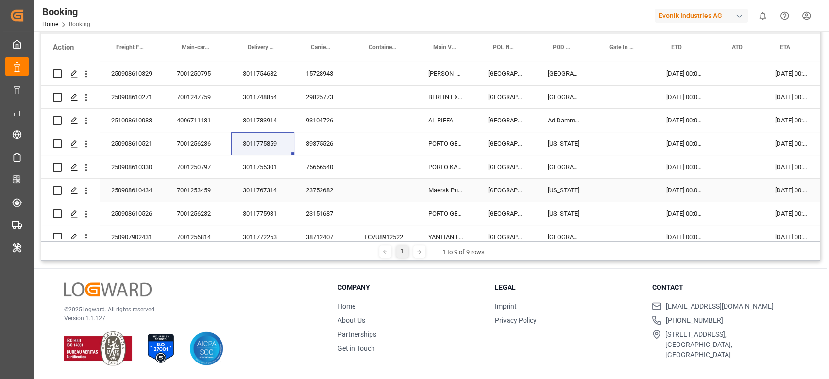
drag, startPoint x: 268, startPoint y: 171, endPoint x: 203, endPoint y: 378, distance: 217.1
click at [268, 171] on div "3011755301" at bounding box center [262, 166] width 63 height 23
click at [262, 194] on div "3011767314" at bounding box center [262, 190] width 63 height 23
click at [278, 206] on div "3011775931" at bounding box center [262, 213] width 63 height 23
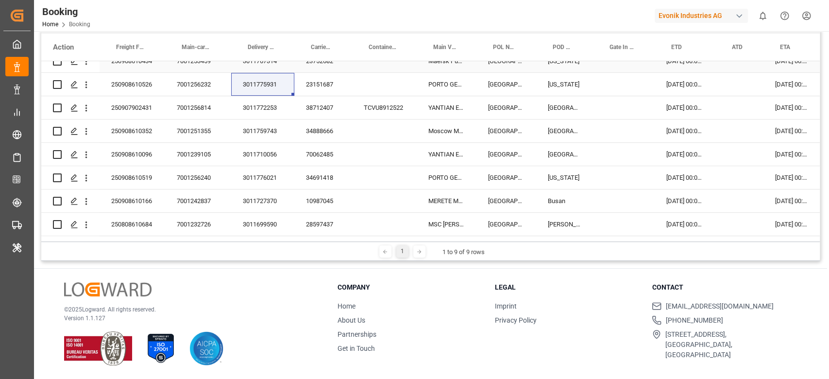
scroll to position [1667, 0]
click at [243, 116] on div "3011772253" at bounding box center [262, 107] width 63 height 23
click at [264, 133] on div "3011759743" at bounding box center [262, 130] width 63 height 23
click at [270, 151] on div "3011710056" at bounding box center [262, 154] width 63 height 23
click at [260, 173] on div "3011776021" at bounding box center [262, 177] width 63 height 23
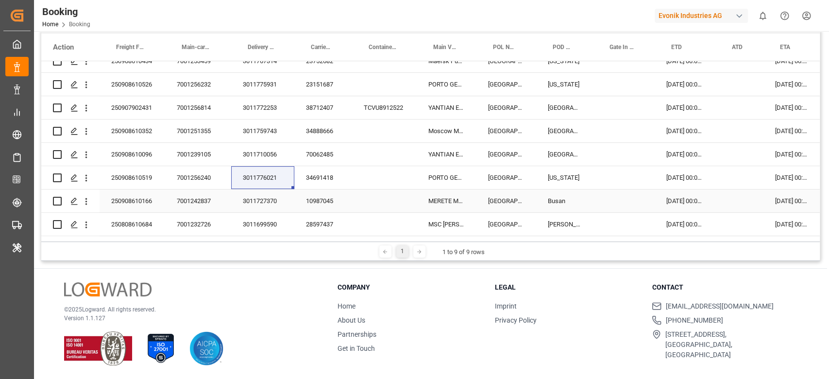
drag, startPoint x: 258, startPoint y: 201, endPoint x: 766, endPoint y: 319, distance: 521.6
click at [258, 201] on div "3011727370" at bounding box center [262, 200] width 63 height 23
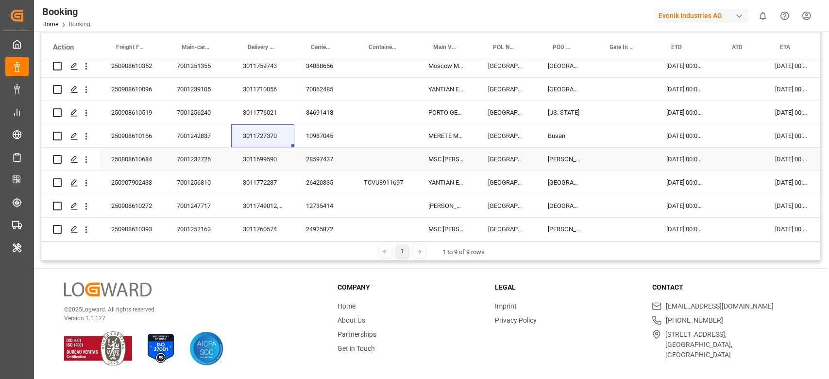
click at [267, 159] on div "3011699590" at bounding box center [262, 159] width 63 height 23
click at [252, 181] on div "3011772237" at bounding box center [262, 182] width 63 height 23
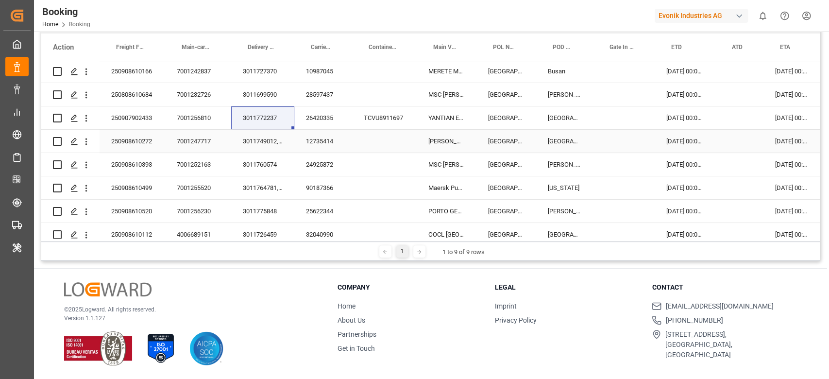
drag, startPoint x: 272, startPoint y: 131, endPoint x: 389, endPoint y: 111, distance: 118.3
click at [272, 131] on div "3011749012, 3011749068" at bounding box center [262, 141] width 63 height 23
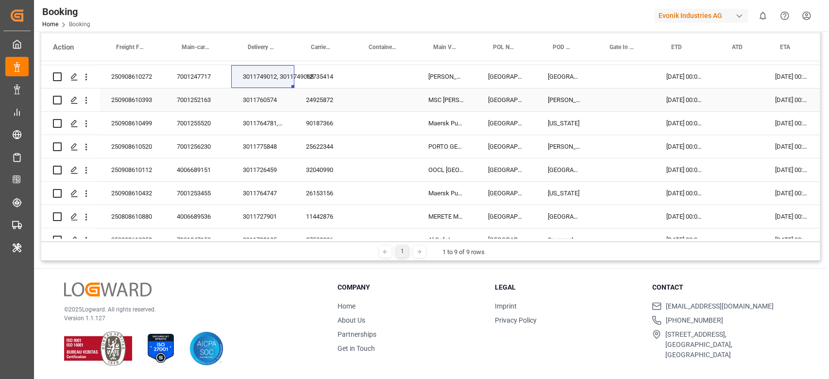
click at [260, 96] on div "3011760574" at bounding box center [262, 99] width 63 height 23
click at [269, 125] on div "3011764781, 3011771595, 3011764008" at bounding box center [262, 123] width 63 height 23
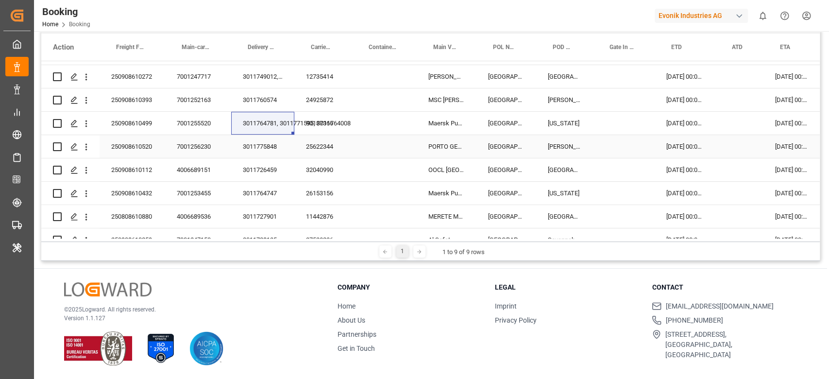
click at [268, 149] on div "3011775848" at bounding box center [262, 146] width 63 height 23
drag, startPoint x: 258, startPoint y: 165, endPoint x: 444, endPoint y: 124, distance: 190.4
click at [257, 166] on div "3011726459" at bounding box center [262, 169] width 63 height 23
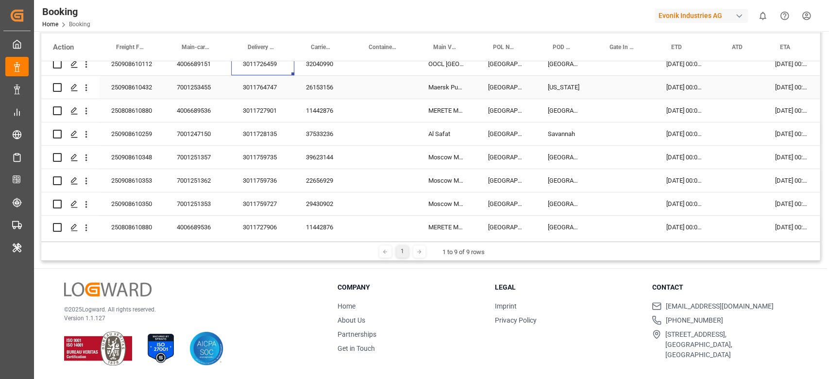
scroll to position [1926, 0]
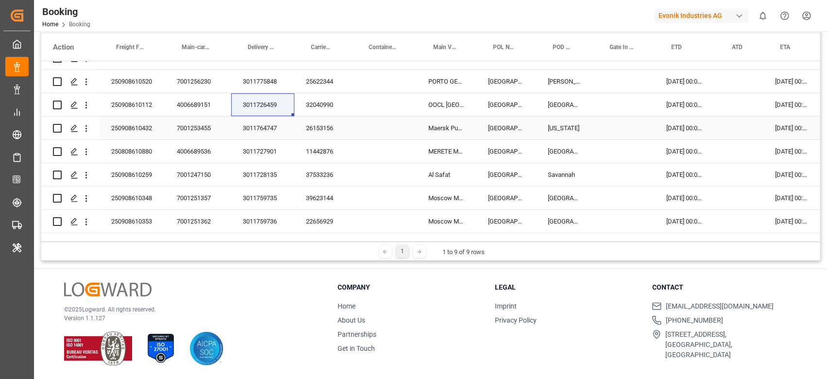
click at [253, 126] on div "3011764747" at bounding box center [262, 128] width 63 height 23
click at [252, 141] on div "3011727901" at bounding box center [262, 151] width 63 height 23
click at [269, 174] on div "3011728135" at bounding box center [262, 174] width 63 height 23
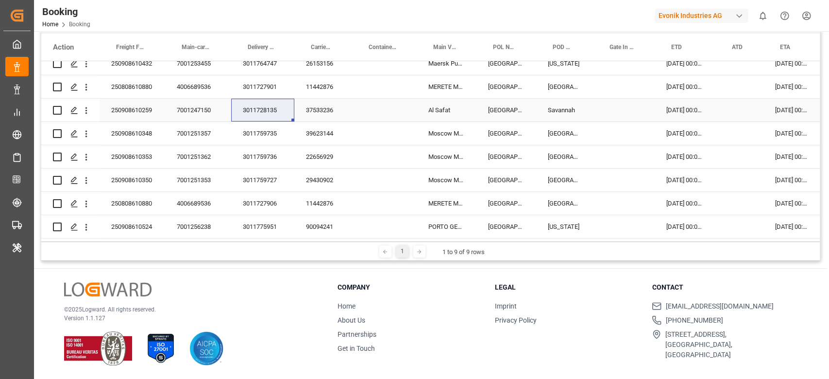
click at [253, 129] on div "3011759735" at bounding box center [262, 133] width 63 height 23
click at [271, 158] on div "3011759736" at bounding box center [262, 156] width 63 height 23
click at [242, 173] on div "3011759727" at bounding box center [262, 180] width 63 height 23
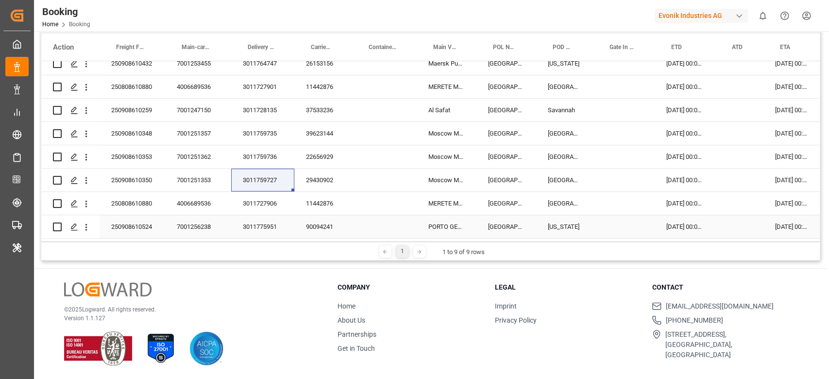
click at [264, 207] on div "3011727906" at bounding box center [262, 203] width 63 height 23
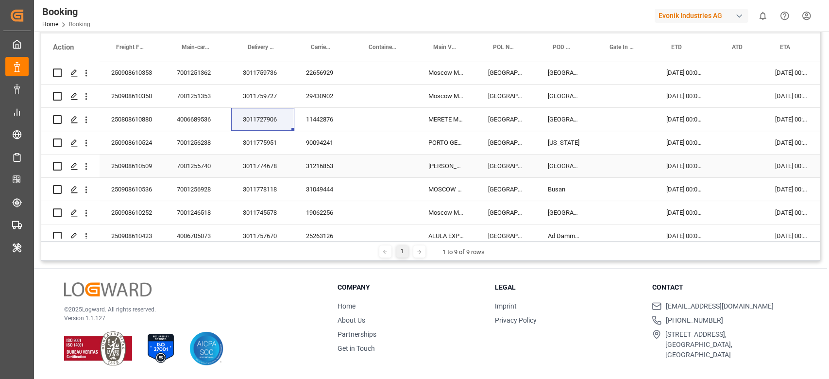
scroll to position [2120, 0]
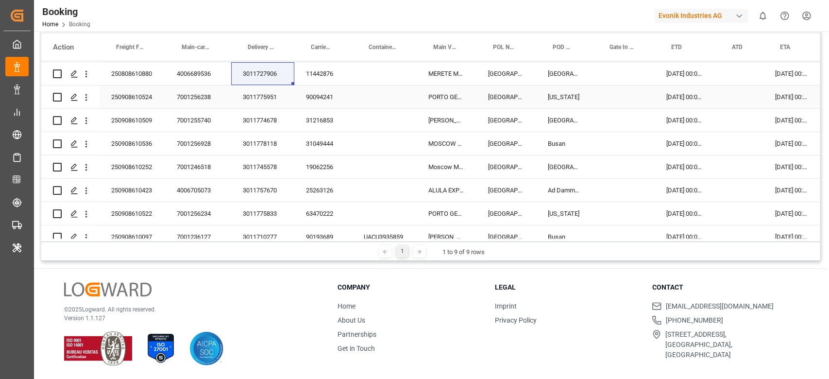
drag, startPoint x: 263, startPoint y: 98, endPoint x: 650, endPoint y: 57, distance: 389.2
click at [263, 98] on div "3011775951" at bounding box center [262, 96] width 63 height 23
drag, startPoint x: 282, startPoint y: 122, endPoint x: 167, endPoint y: 373, distance: 275.8
click at [282, 122] on div "3011774678" at bounding box center [262, 120] width 63 height 23
drag, startPoint x: 256, startPoint y: 135, endPoint x: 376, endPoint y: 133, distance: 120.5
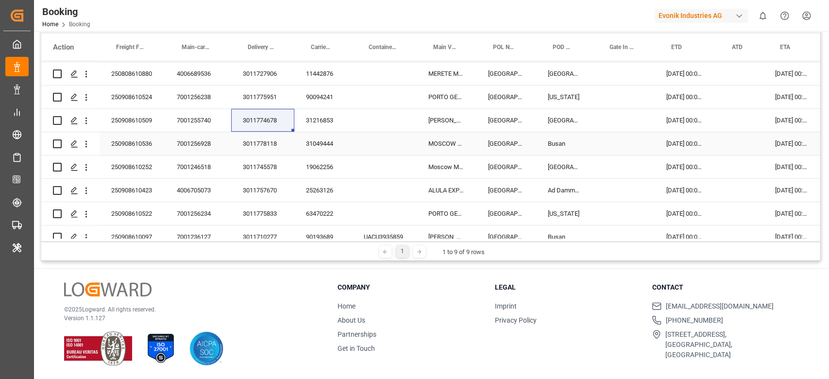
click at [255, 135] on div "3011778118" at bounding box center [262, 143] width 63 height 23
click at [273, 162] on div "3011745578" at bounding box center [262, 166] width 63 height 23
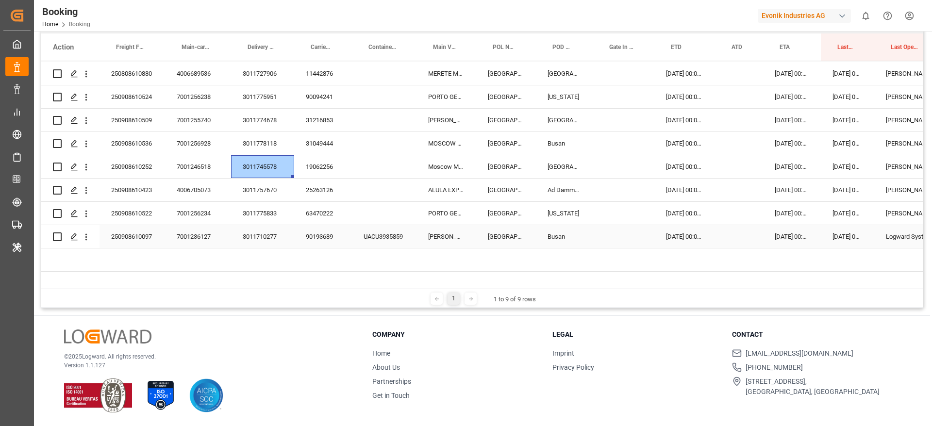
scroll to position [2203, 0]
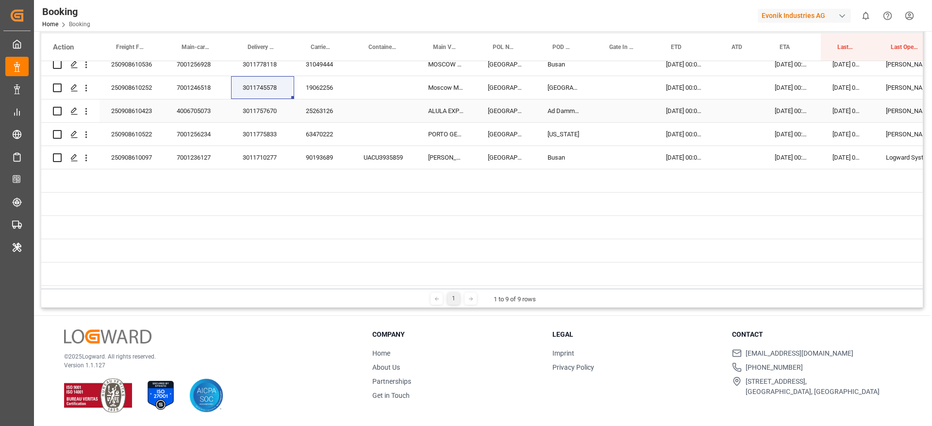
click at [258, 92] on div "3011745578" at bounding box center [262, 87] width 63 height 23
click at [257, 100] on div "3011757670" at bounding box center [262, 111] width 63 height 23
click at [258, 130] on div "3011775833" at bounding box center [262, 134] width 63 height 23
click at [262, 159] on div "3011710277" at bounding box center [262, 157] width 63 height 23
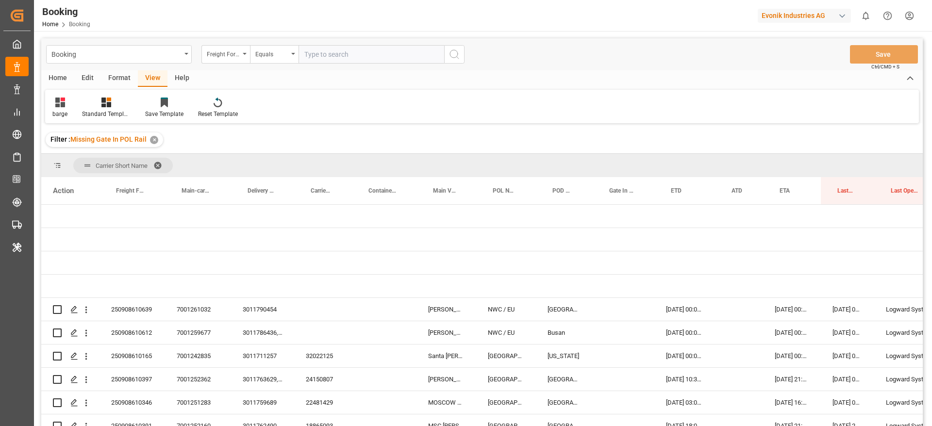
scroll to position [32, 0]
click at [140, 312] on div "250908610639" at bounding box center [133, 309] width 66 height 23
click at [201, 309] on div "7001261032" at bounding box center [198, 309] width 66 height 23
drag, startPoint x: 246, startPoint y: 315, endPoint x: 895, endPoint y: 367, distance: 651.0
click at [247, 315] on div "3011790454" at bounding box center [262, 309] width 63 height 23
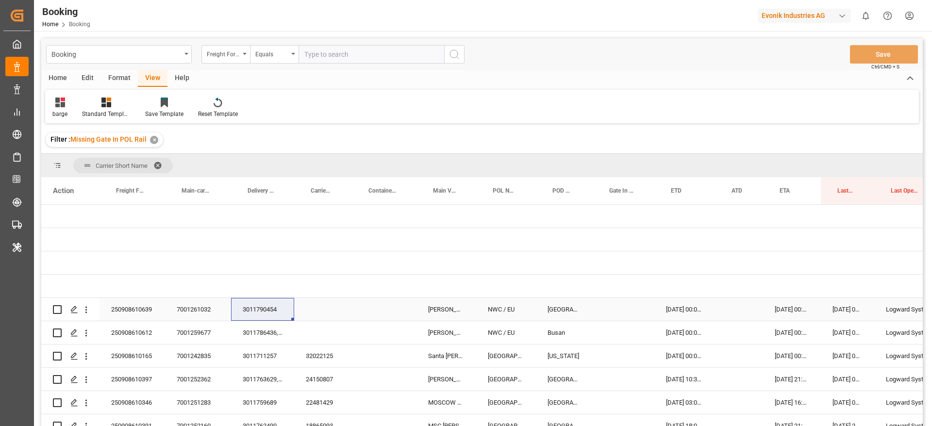
click at [250, 311] on div "3011790454" at bounding box center [262, 309] width 63 height 23
click at [270, 310] on div "3011790454" at bounding box center [262, 309] width 63 height 23
drag, startPoint x: 165, startPoint y: 195, endPoint x: 192, endPoint y: 203, distance: 28.4
click at [192, 203] on div "Main-carriage No." at bounding box center [198, 190] width 66 height 27
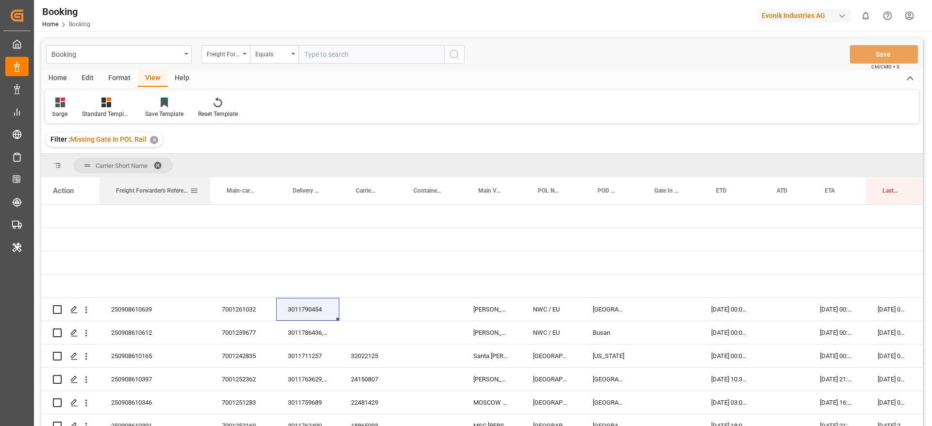
drag, startPoint x: 164, startPoint y: 198, endPoint x: 209, endPoint y: 198, distance: 45.2
click at [209, 198] on div at bounding box center [210, 190] width 4 height 27
click at [87, 309] on icon "open menu" at bounding box center [86, 310] width 10 height 10
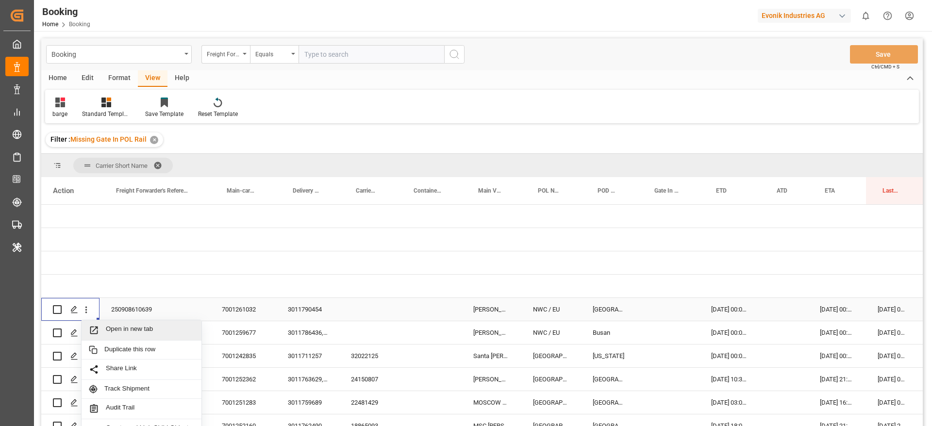
click at [114, 326] on span "Open in new tab" at bounding box center [150, 330] width 88 height 10
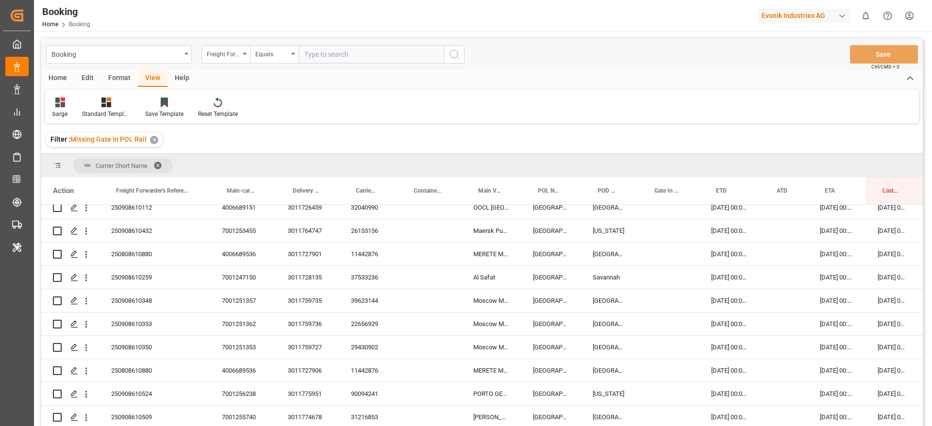
scroll to position [2185, 0]
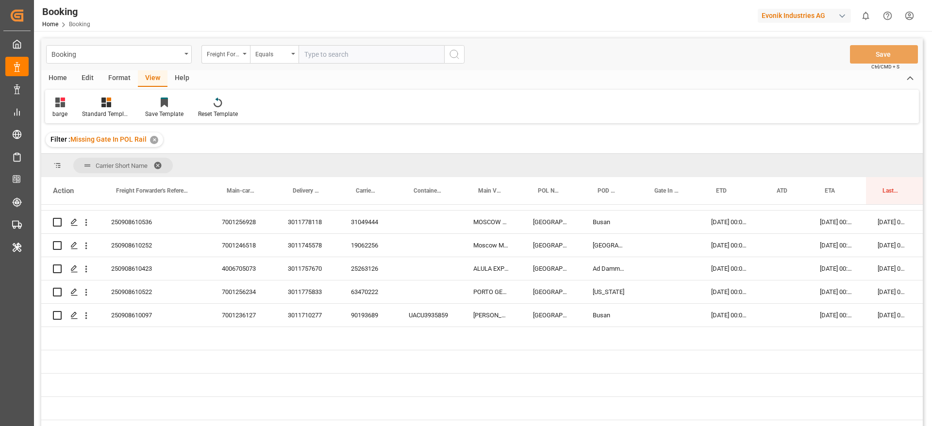
drag, startPoint x: 891, startPoint y: 181, endPoint x: 878, endPoint y: 158, distance: 26.6
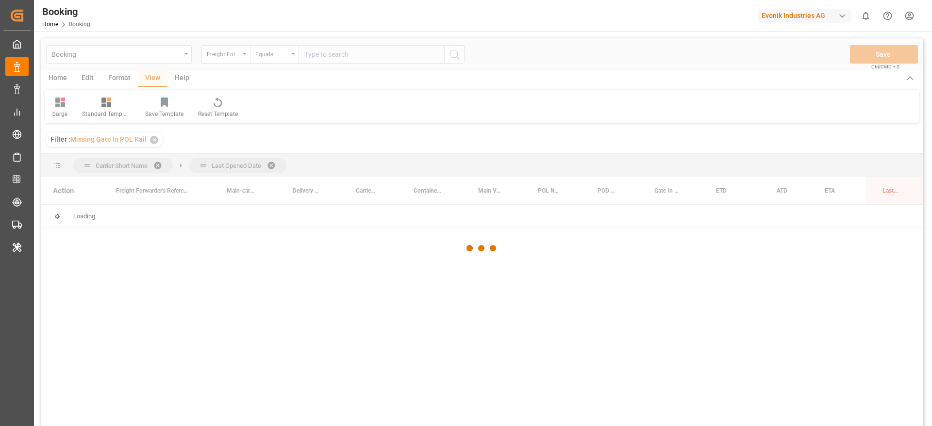
scroll to position [0, 0]
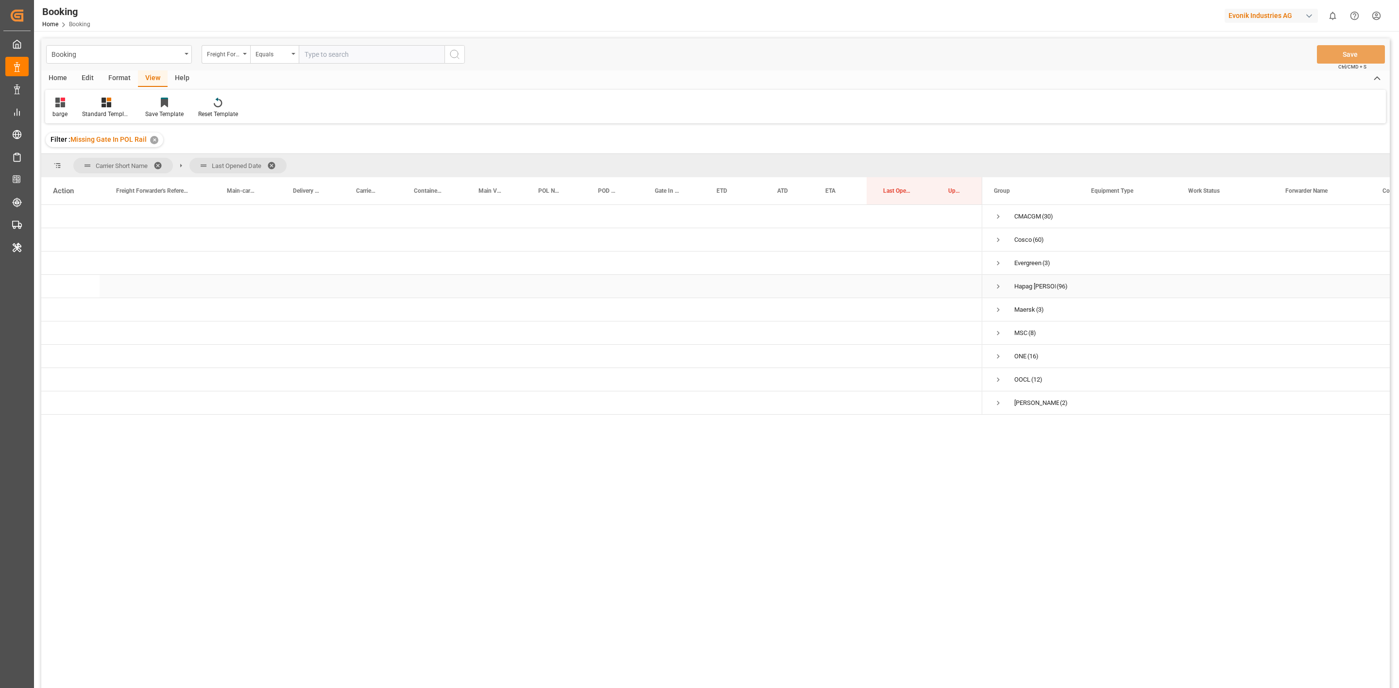
click at [932, 279] on span "Press SPACE to select this row." at bounding box center [998, 286] width 9 height 22
click at [932, 310] on span "Press SPACE to select this row." at bounding box center [1018, 309] width 9 height 9
click at [932, 360] on span "Press SPACE to select this row." at bounding box center [1018, 356] width 9 height 9
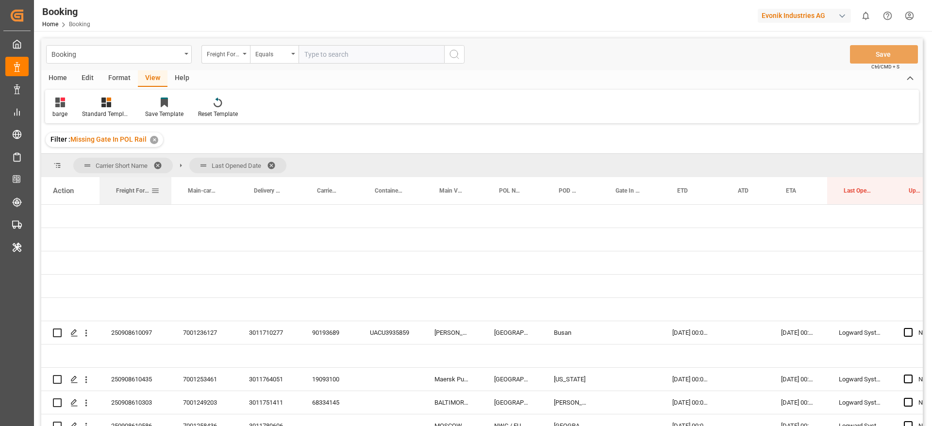
drag, startPoint x: 210, startPoint y: 192, endPoint x: 171, endPoint y: 200, distance: 39.5
click at [171, 200] on div at bounding box center [171, 190] width 4 height 27
click at [122, 330] on div "250908610097" at bounding box center [136, 333] width 72 height 23
drag, startPoint x: 336, startPoint y: 334, endPoint x: 344, endPoint y: 425, distance: 92.2
click at [336, 334] on div "90193689" at bounding box center [330, 333] width 58 height 23
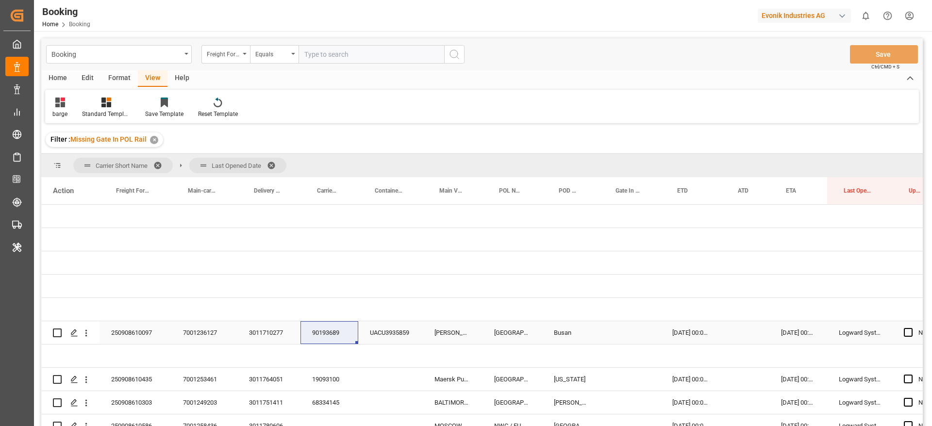
drag, startPoint x: 258, startPoint y: 335, endPoint x: 885, endPoint y: 345, distance: 627.6
click at [258, 335] on div "3011710277" at bounding box center [268, 333] width 63 height 23
click at [336, 337] on div "90193689" at bounding box center [330, 333] width 58 height 23
click at [89, 330] on icon "open menu" at bounding box center [86, 333] width 10 height 10
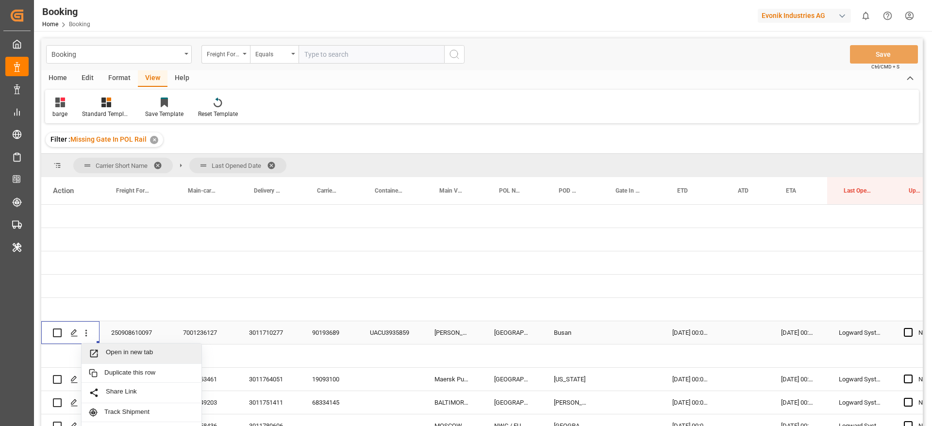
click at [104, 352] on span "Press SPACE to select this row." at bounding box center [97, 354] width 17 height 10
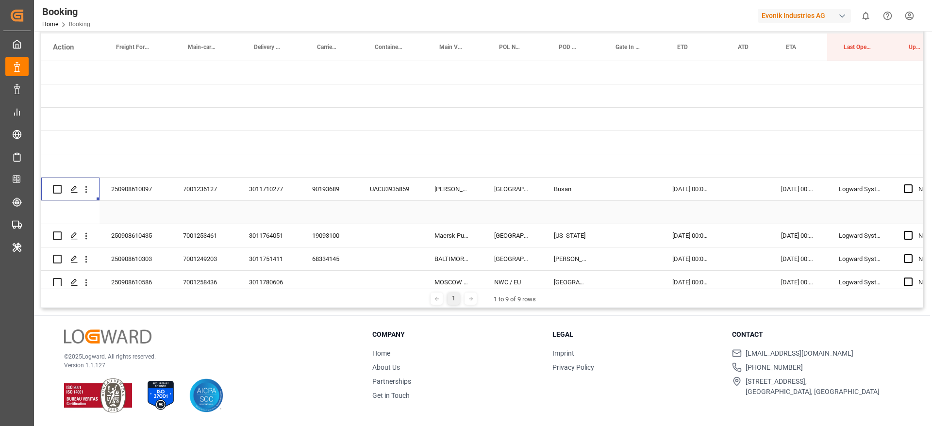
scroll to position [73, 0]
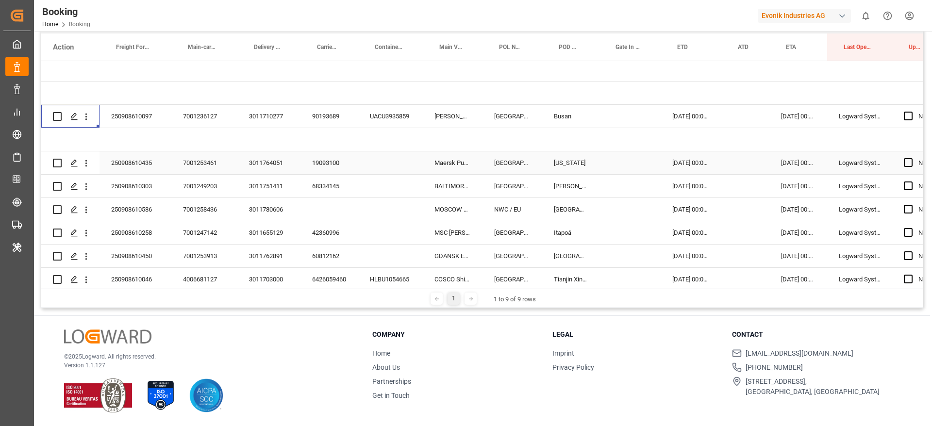
drag, startPoint x: 274, startPoint y: 166, endPoint x: 390, endPoint y: 331, distance: 201.6
click at [274, 166] on div "3011764051" at bounding box center [268, 163] width 63 height 23
click at [326, 160] on div "19093100" at bounding box center [330, 163] width 58 height 23
click at [85, 167] on icon "open menu" at bounding box center [86, 163] width 10 height 10
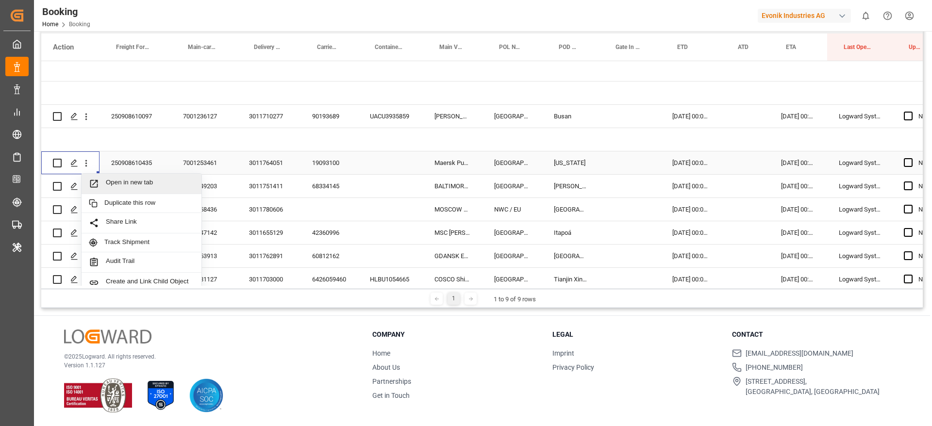
click at [104, 177] on div "Open in new tab" at bounding box center [142, 184] width 120 height 20
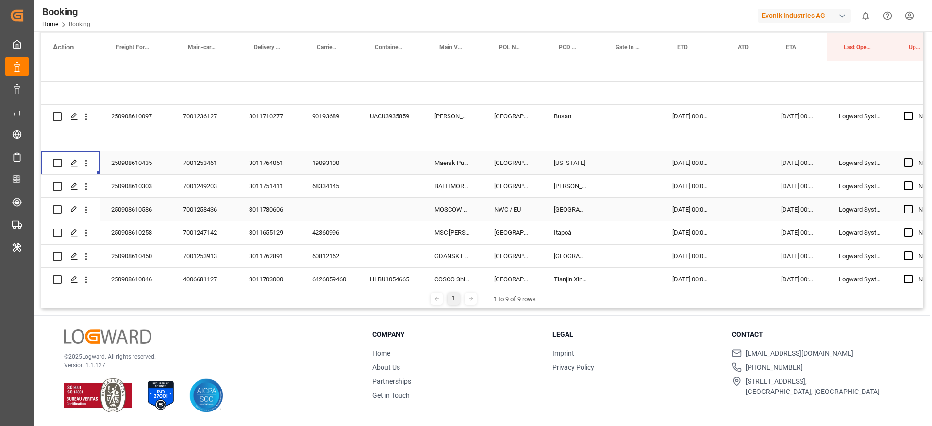
click at [326, 183] on div "68334145" at bounding box center [330, 186] width 58 height 23
click at [248, 186] on div "3011751411" at bounding box center [268, 186] width 63 height 23
drag, startPoint x: 328, startPoint y: 172, endPoint x: 319, endPoint y: 269, distance: 96.6
click at [328, 172] on div "19093100" at bounding box center [330, 163] width 58 height 23
click at [329, 178] on div "68334145" at bounding box center [330, 186] width 58 height 23
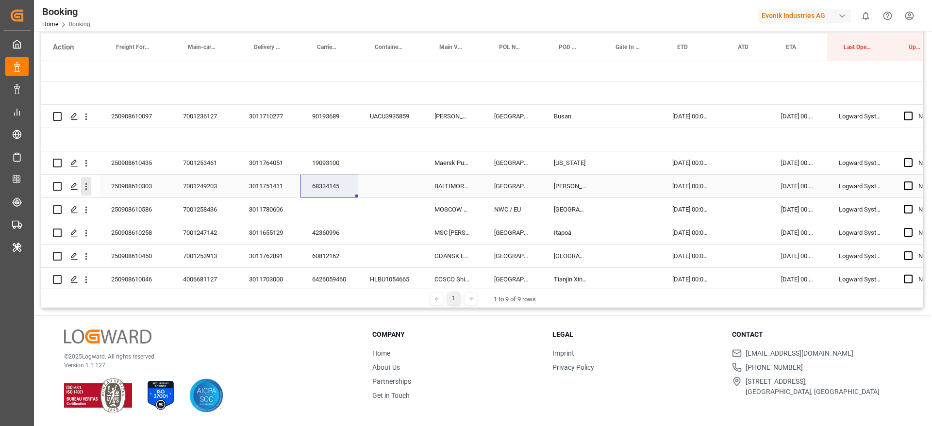
click at [90, 189] on div "Press SPACE to select this row." at bounding box center [86, 186] width 25 height 18
click at [85, 186] on icon "open menu" at bounding box center [86, 187] width 10 height 10
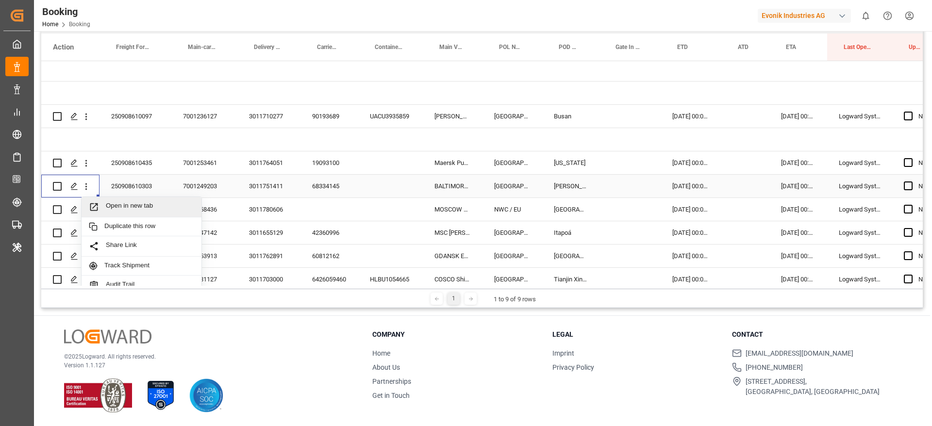
click at [97, 201] on div "Open in new tab" at bounding box center [142, 207] width 120 height 20
click at [265, 204] on div "3011780606" at bounding box center [268, 209] width 63 height 23
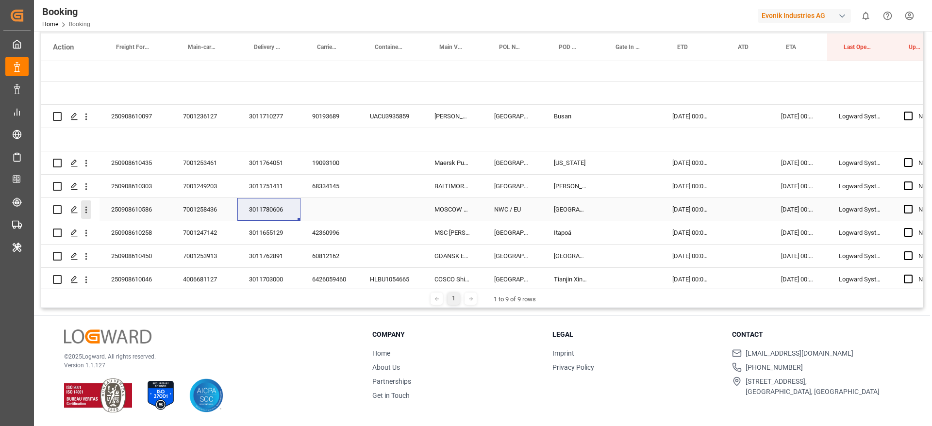
click at [88, 207] on icon "open menu" at bounding box center [86, 210] width 10 height 10
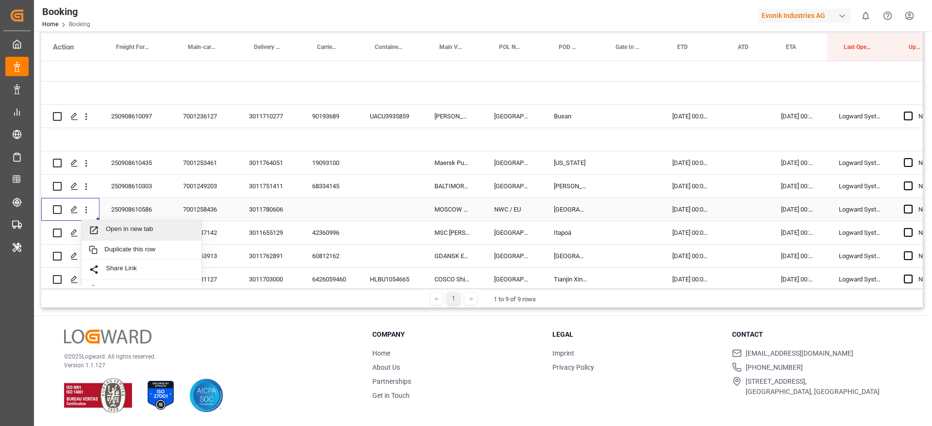
click at [139, 222] on div "Open in new tab" at bounding box center [142, 230] width 120 height 20
click at [273, 238] on div "3011655129" at bounding box center [268, 232] width 63 height 23
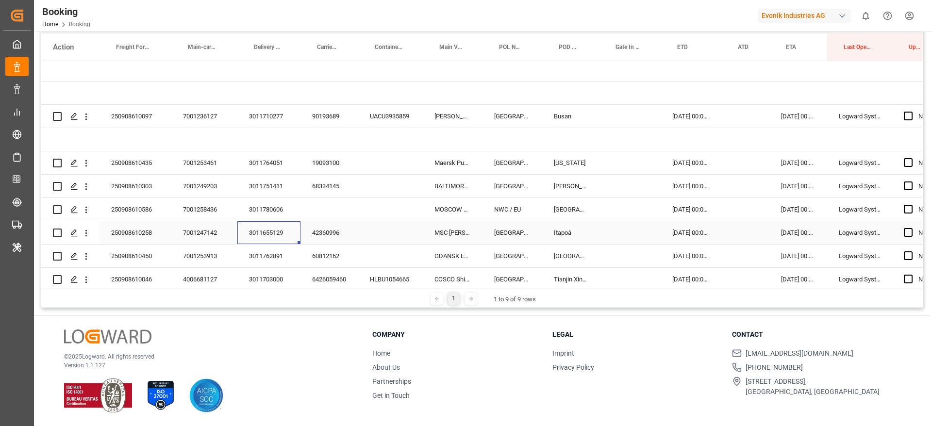
click at [265, 231] on div "3011655129" at bounding box center [268, 232] width 63 height 23
click at [469, 217] on div "Carrier Short Name Last Opened Date Drag here to set column labels Action Freig…" at bounding box center [482, 159] width 882 height 298
click at [327, 230] on div "42360996" at bounding box center [330, 232] width 58 height 23
click at [86, 237] on icon "open menu" at bounding box center [86, 233] width 10 height 10
click at [124, 250] on span "Open in new tab" at bounding box center [150, 254] width 88 height 10
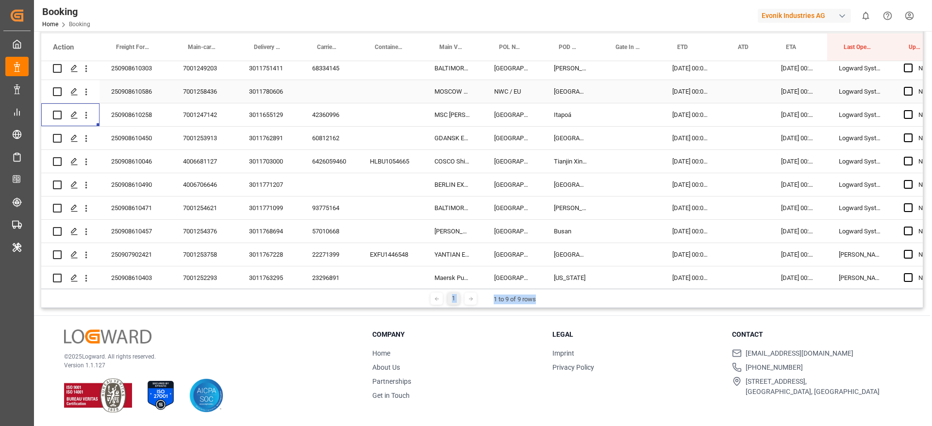
scroll to position [192, 0]
click at [269, 137] on div "3011762891" at bounding box center [268, 137] width 63 height 23
drag, startPoint x: 273, startPoint y: 161, endPoint x: 281, endPoint y: 177, distance: 17.4
click at [273, 161] on div "3011703000" at bounding box center [268, 160] width 63 height 23
drag, startPoint x: 258, startPoint y: 180, endPoint x: 880, endPoint y: 231, distance: 623.3
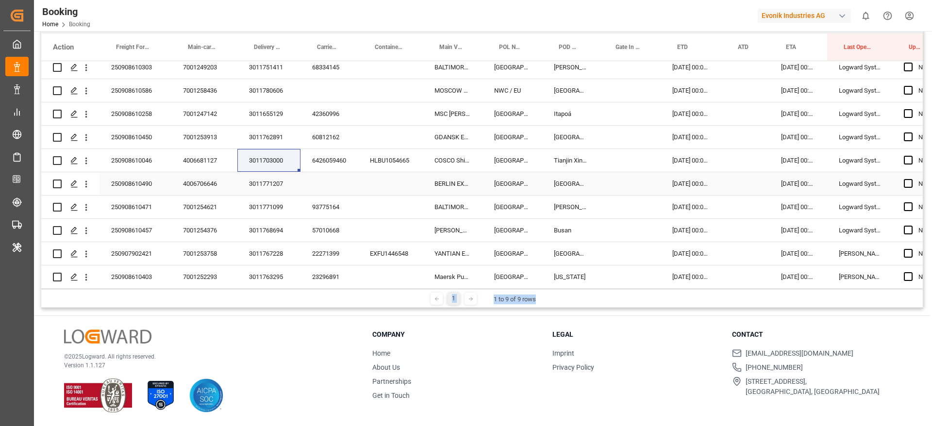
click at [258, 180] on div "3011771207" at bounding box center [268, 183] width 63 height 23
drag, startPoint x: 90, startPoint y: 176, endPoint x: 94, endPoint y: 190, distance: 14.7
click at [90, 178] on button "open menu" at bounding box center [86, 184] width 10 height 18
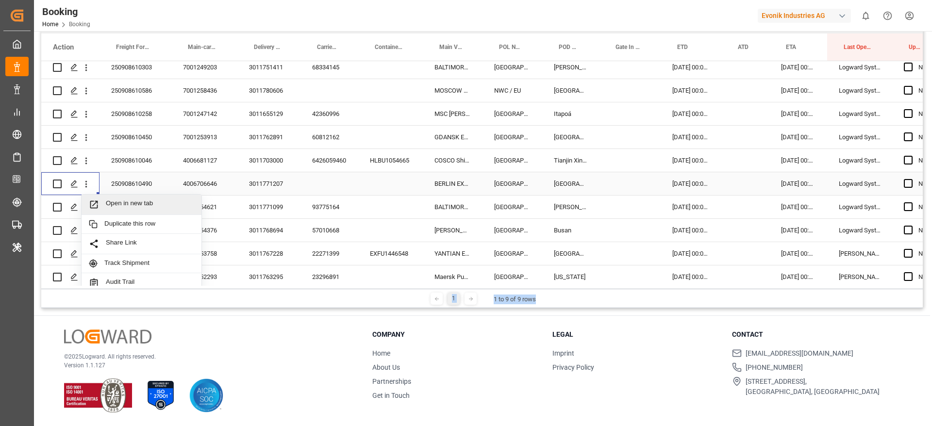
click at [102, 196] on div "Open in new tab" at bounding box center [142, 205] width 120 height 20
click at [271, 210] on div "3011771099" at bounding box center [268, 207] width 63 height 23
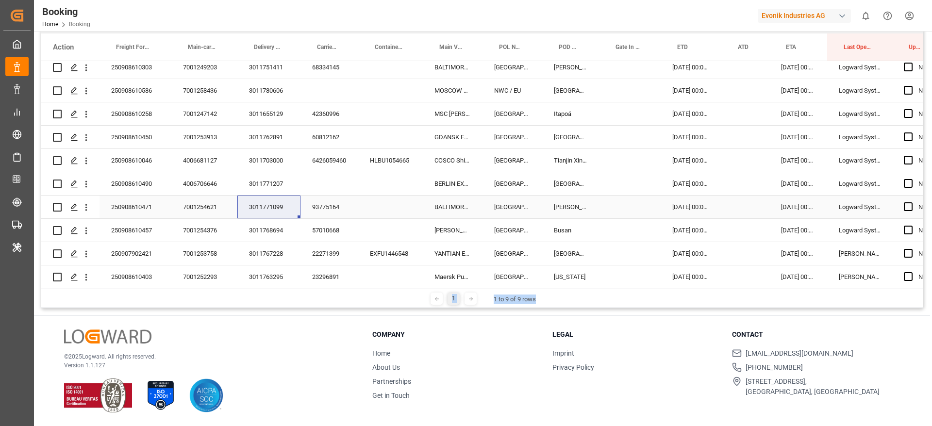
drag, startPoint x: 337, startPoint y: 209, endPoint x: 432, endPoint y: 425, distance: 236.4
click at [337, 209] on div "93775164" at bounding box center [330, 207] width 58 height 23
drag, startPoint x: 90, startPoint y: 203, endPoint x: 100, endPoint y: 220, distance: 20.7
click at [89, 203] on icon "open menu" at bounding box center [86, 208] width 10 height 10
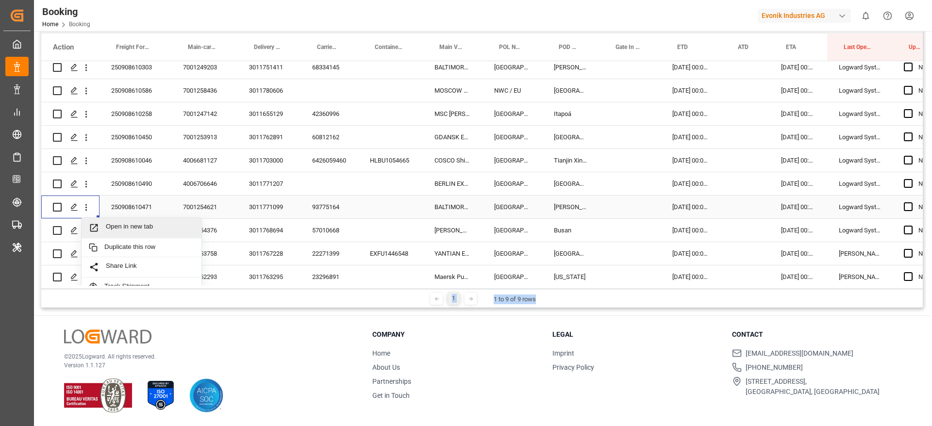
click at [105, 225] on span "Press SPACE to select this row." at bounding box center [97, 228] width 17 height 10
click at [343, 238] on div "57010668" at bounding box center [330, 230] width 58 height 23
click at [266, 204] on div "3011771099" at bounding box center [268, 207] width 63 height 23
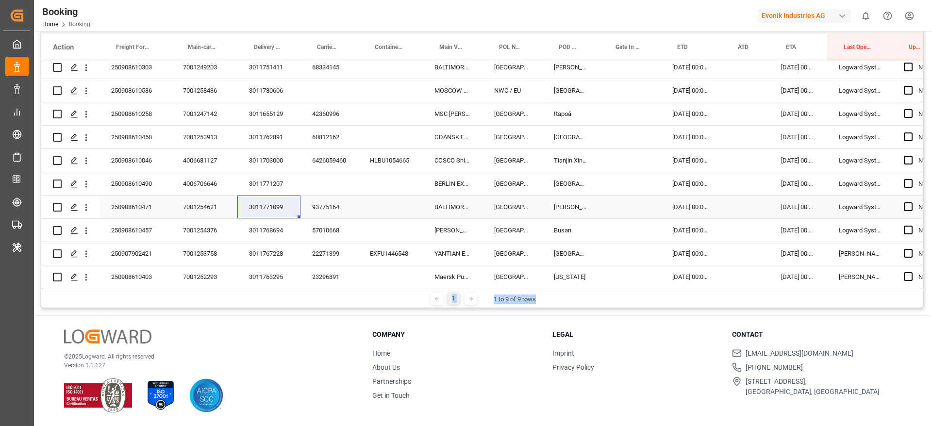
click at [264, 203] on div "3011771099" at bounding box center [268, 207] width 63 height 23
click at [266, 223] on div "3011768694" at bounding box center [268, 230] width 63 height 23
click at [275, 257] on div "3011767228" at bounding box center [268, 253] width 63 height 23
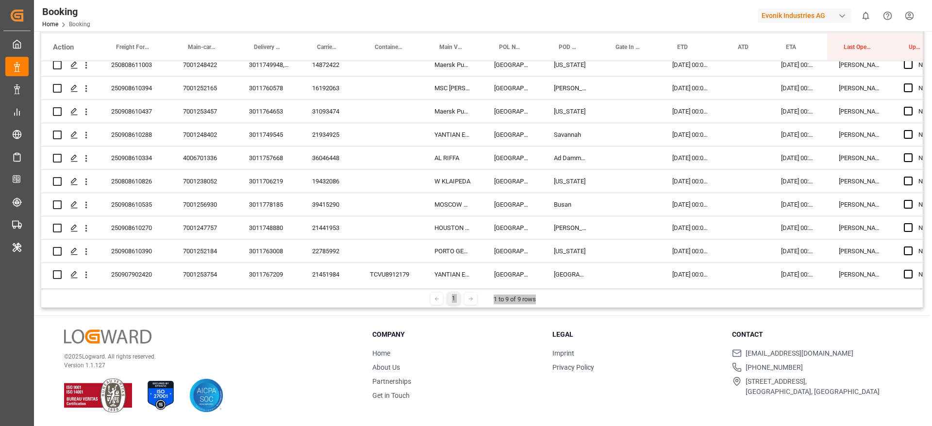
scroll to position [338, 0]
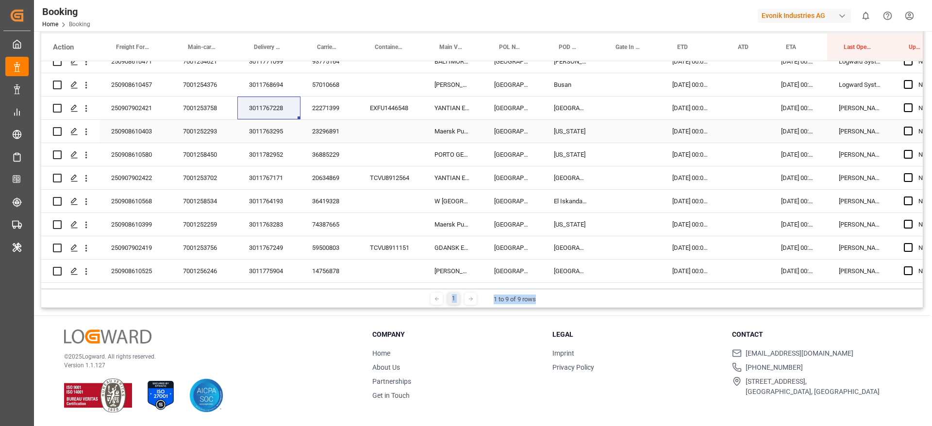
drag, startPoint x: 276, startPoint y: 127, endPoint x: 256, endPoint y: 147, distance: 27.8
click at [276, 127] on div "3011763295" at bounding box center [268, 131] width 63 height 23
drag, startPoint x: 273, startPoint y: 158, endPoint x: 578, endPoint y: 337, distance: 353.3
click at [273, 158] on div "3011782952" at bounding box center [268, 154] width 63 height 23
drag, startPoint x: 277, startPoint y: 185, endPoint x: 785, endPoint y: 422, distance: 560.3
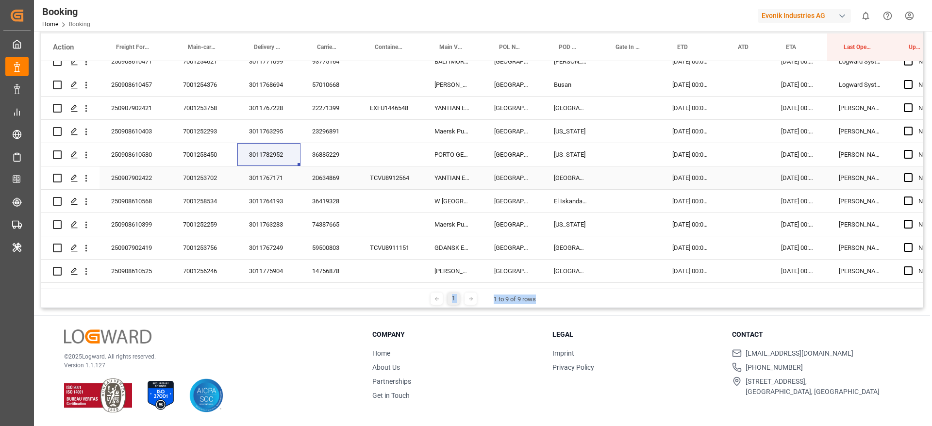
click at [277, 184] on div "3011767171" at bounding box center [268, 178] width 63 height 23
click at [260, 202] on div "3011764193" at bounding box center [268, 201] width 63 height 23
click at [270, 228] on div "3011763283" at bounding box center [268, 224] width 63 height 23
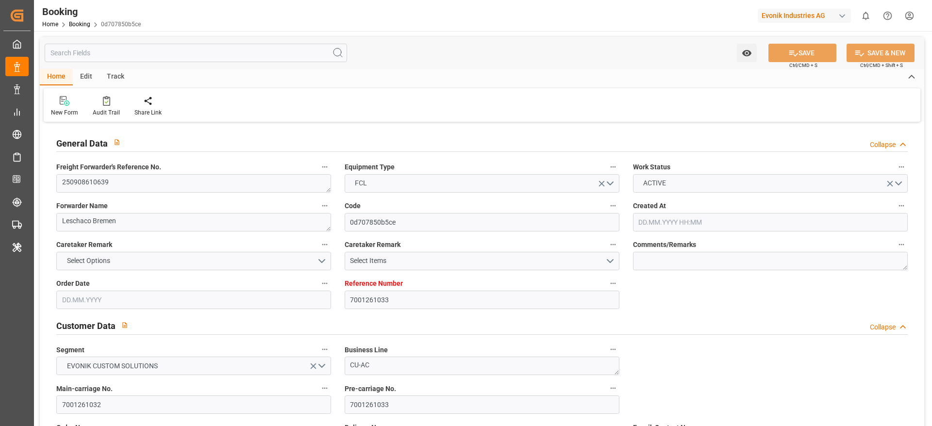
type input "7001261033"
type input "9632155"
type input "Hapag [PERSON_NAME]"
type input "Hapag Lloyd Aktiengesellschaft"
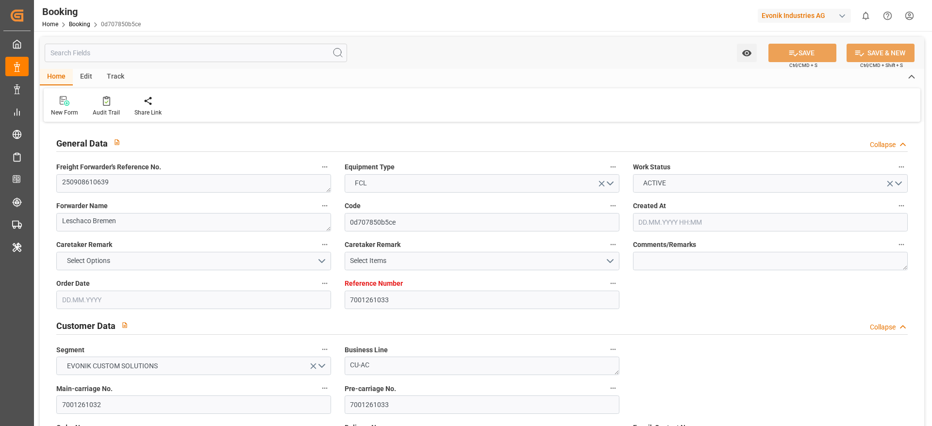
type input "EUNWC"
type input "MYPKG"
type input "28.08.2025 10:14"
type input "28.08.2025"
type input "16.10.2025"
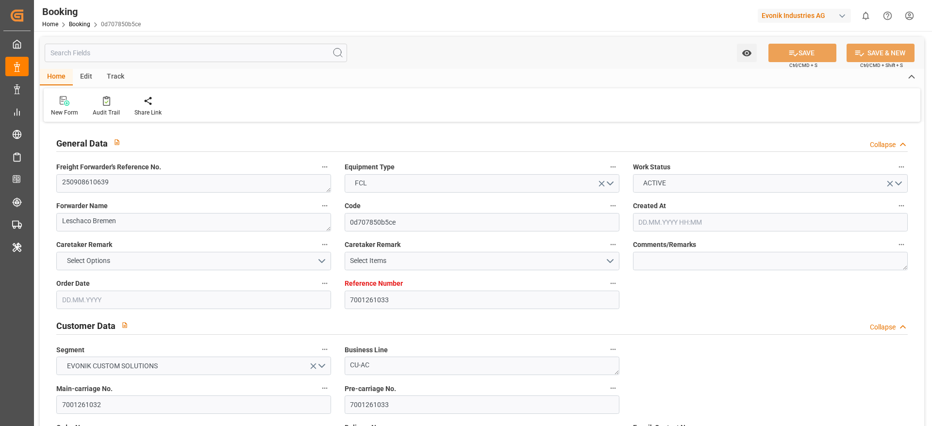
type input "05.09.2025"
type input "04.09.2025 00:00"
type input "05.09.2025 00:00"
type input "29.08.2025"
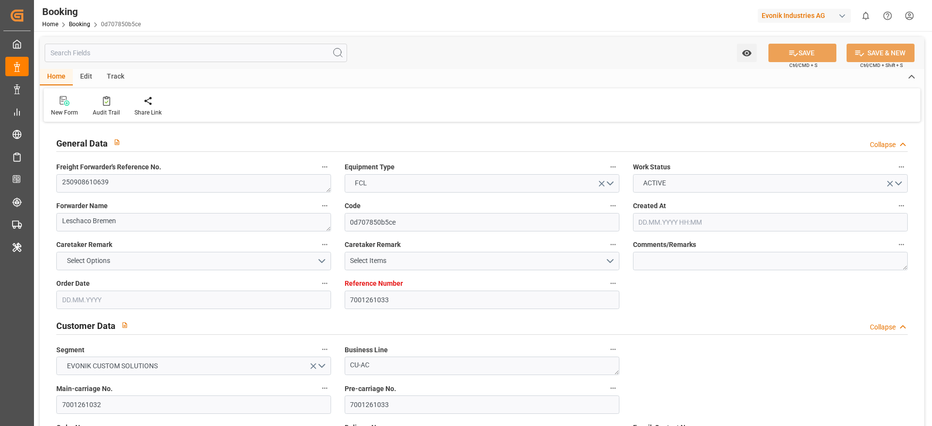
type input "15.09.2025 00:00"
type input "24.10.2025 00:00"
type input "16.10.2025 00:00"
type input "01.09.2025 05:49"
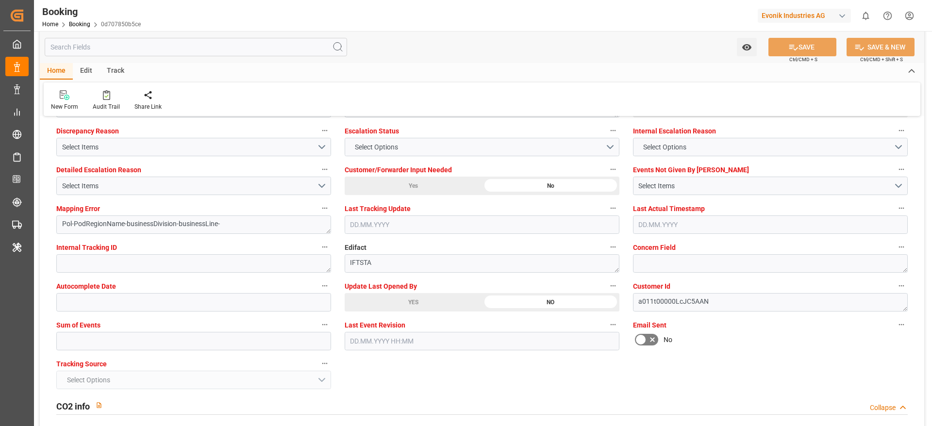
scroll to position [1748, 0]
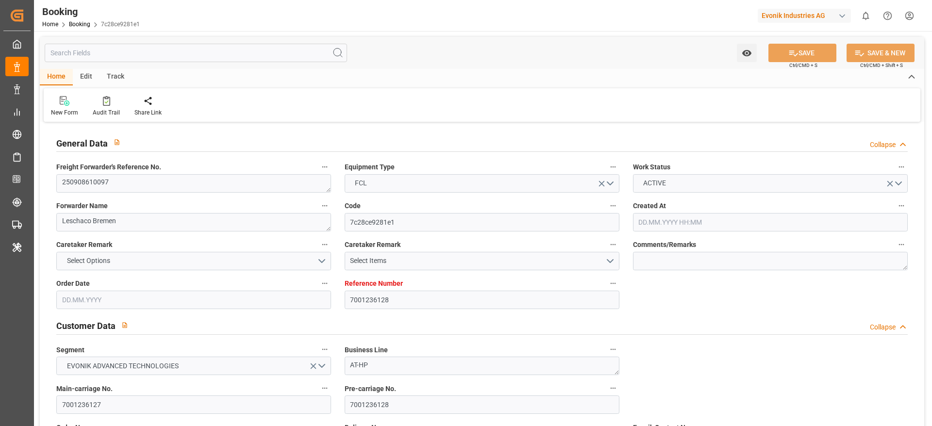
type input "7001236128"
type input "9321536"
type input "Hapag [PERSON_NAME]"
type input "Hapag [PERSON_NAME] Aktiengesellschaft"
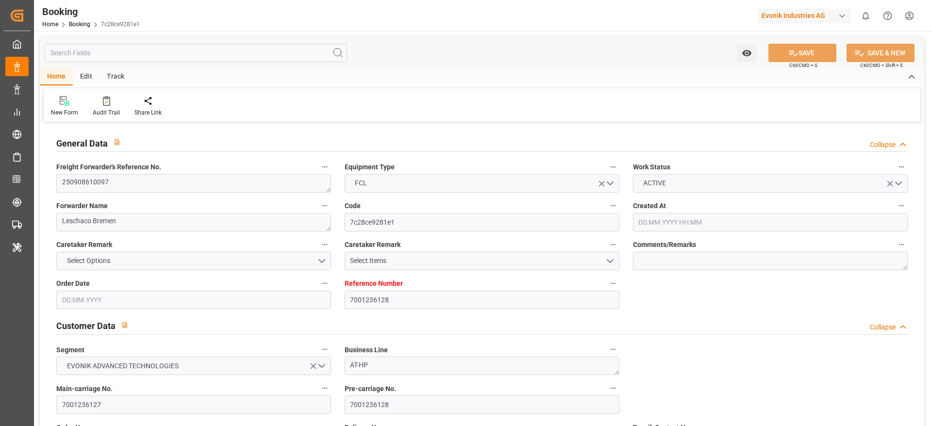
type input "NLRTM"
type input "KRPUS"
type input "CNSGH"
type input "[DATE] 09:58"
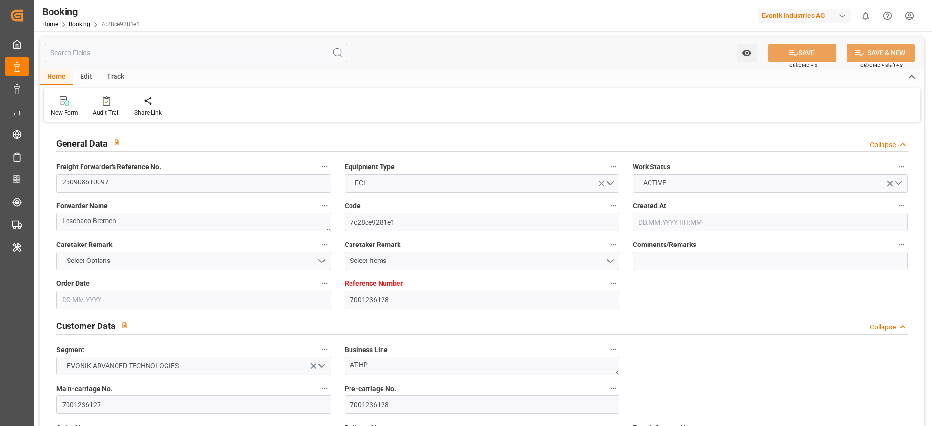
type input "[DATE]"
type input "[DATE] 00:00"
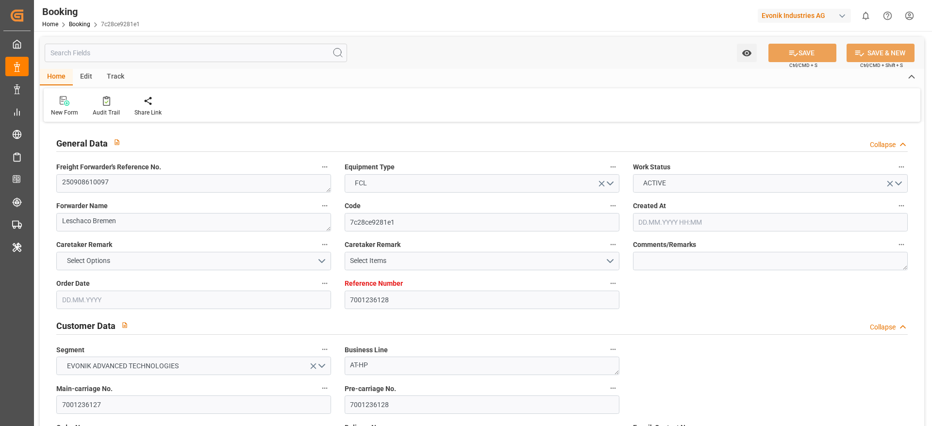
type input "[DATE] 00:00"
type input "[DATE]"
type input "[DATE] 00:00"
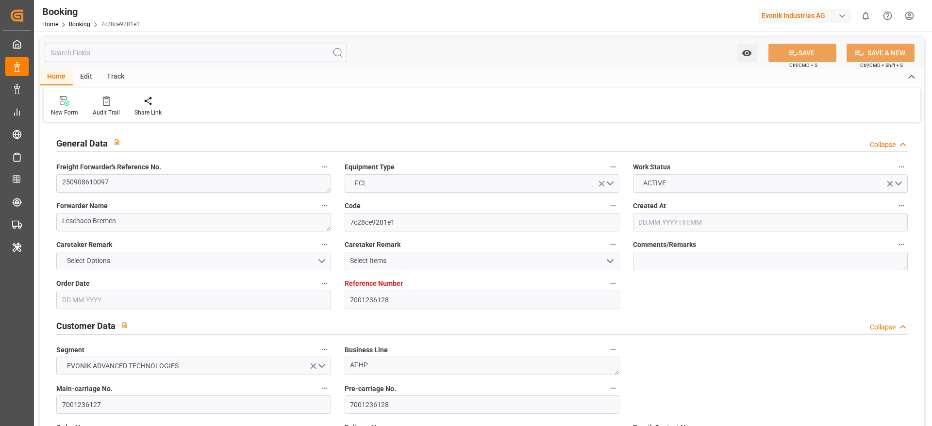
type input "[DATE] 00:00"
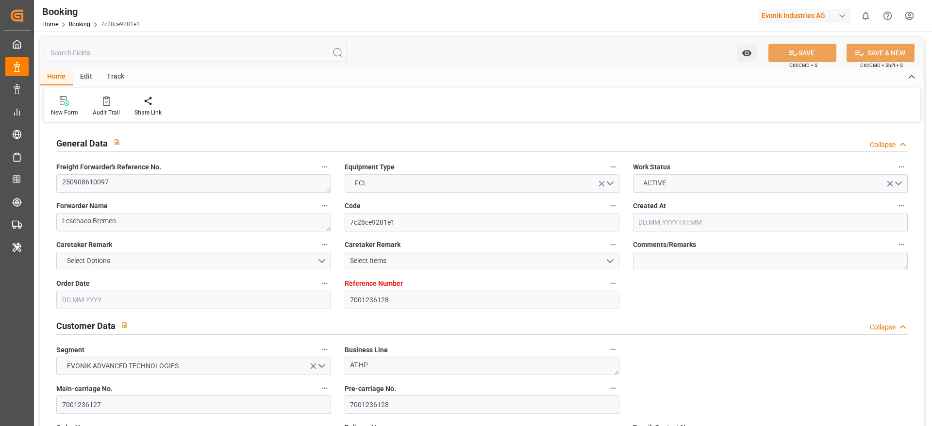
type input "[DATE] 00:00"
type input "[DATE]"
type input "[DATE] 07:47"
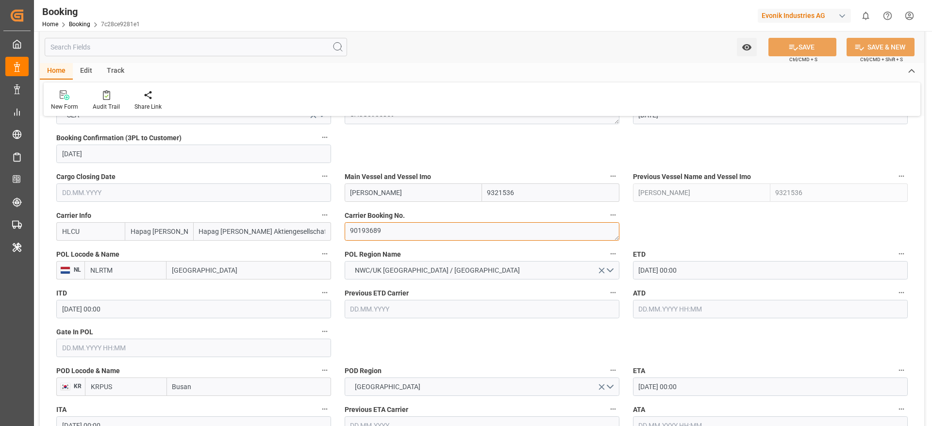
click at [413, 225] on textarea "90193689" at bounding box center [482, 231] width 275 height 18
paste textarea "3038713"
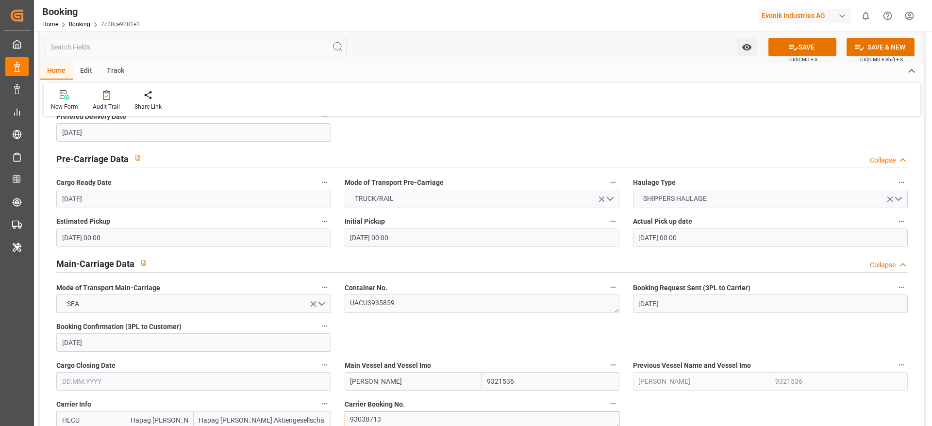
scroll to position [437, 0]
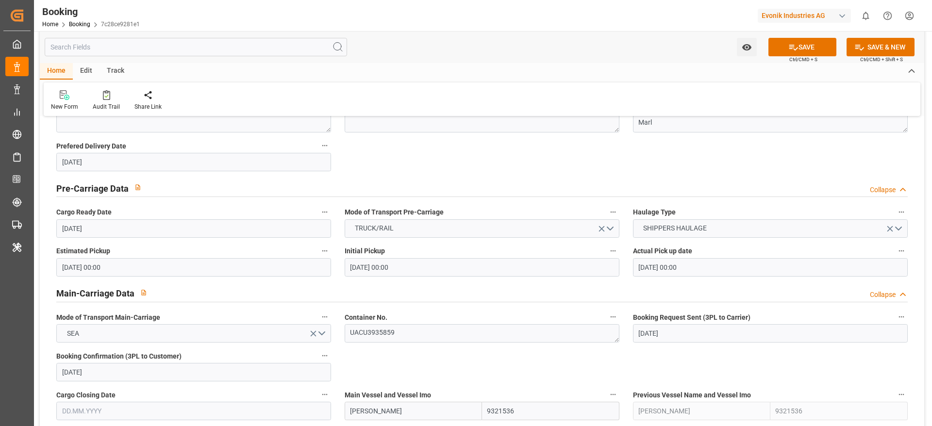
type textarea "93038713"
click at [624, 30] on div "Booking Home Booking 7c28ce9281e1 Evonik Industries AG 0 Notifications Only sho…" at bounding box center [479, 15] width 905 height 31
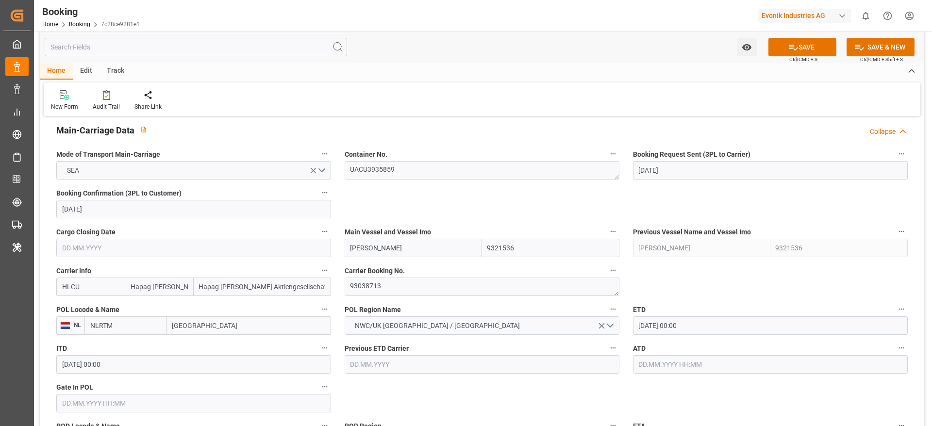
scroll to position [728, 0]
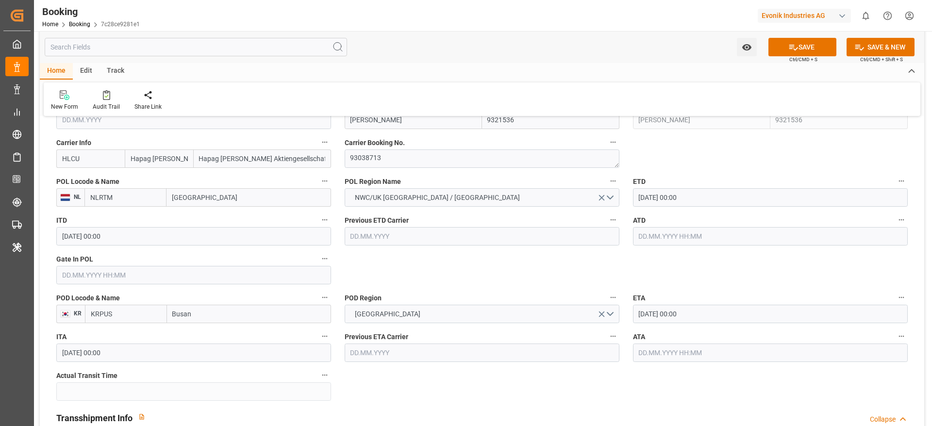
click at [426, 130] on div "Main Vessel and Vessel [PERSON_NAME] 9321536" at bounding box center [482, 113] width 288 height 39
click at [440, 116] on input "[PERSON_NAME]" at bounding box center [413, 120] width 137 height 18
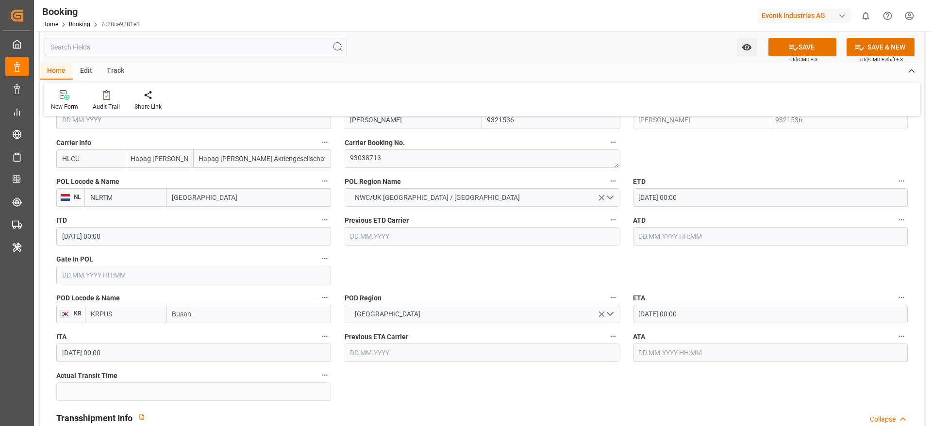
click at [440, 116] on input "[PERSON_NAME]" at bounding box center [413, 120] width 137 height 18
paste input "DITH MAERSK"
click at [424, 146] on div "[PERSON_NAME] - 9321548" at bounding box center [391, 142] width 93 height 22
type input "[PERSON_NAME]"
type input "9321548"
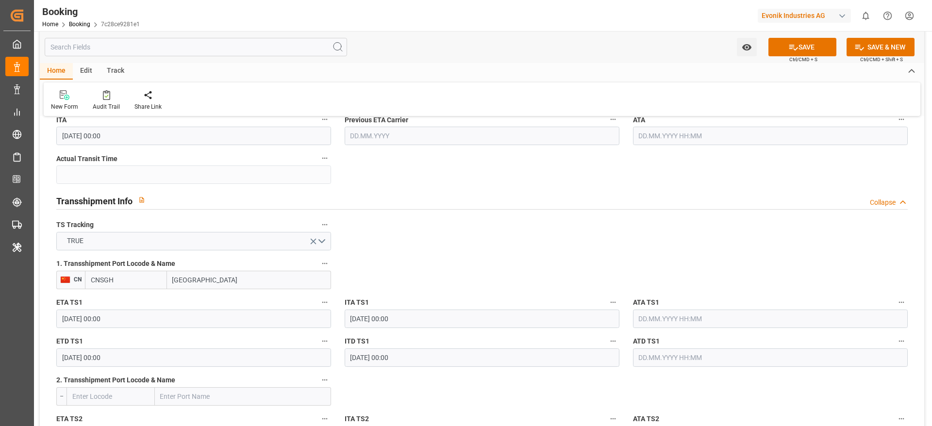
scroll to position [947, 0]
type input "[PERSON_NAME]"
click at [178, 315] on input "[DATE] 00:00" at bounding box center [193, 317] width 275 height 18
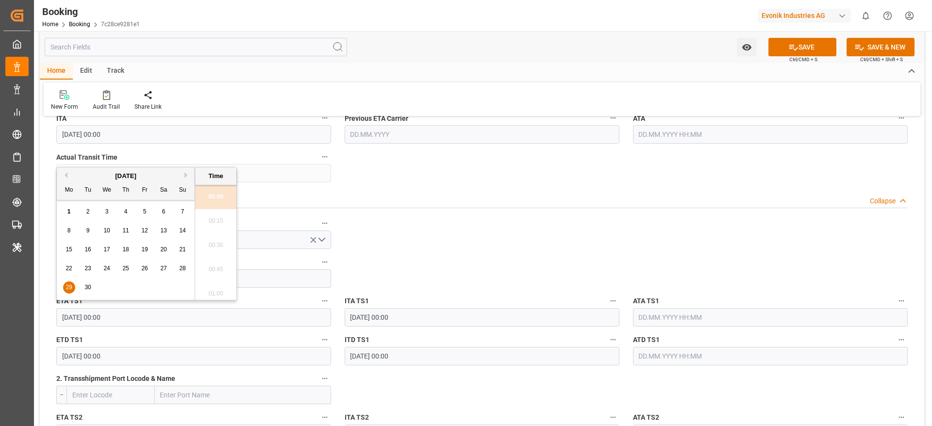
click at [186, 176] on button "Next Month" at bounding box center [188, 175] width 6 height 6
click at [165, 251] on span "18" at bounding box center [163, 249] width 6 height 7
type input "18.10.2025 00:00"
click at [187, 354] on input "02.10.2025 00:00" at bounding box center [193, 356] width 275 height 18
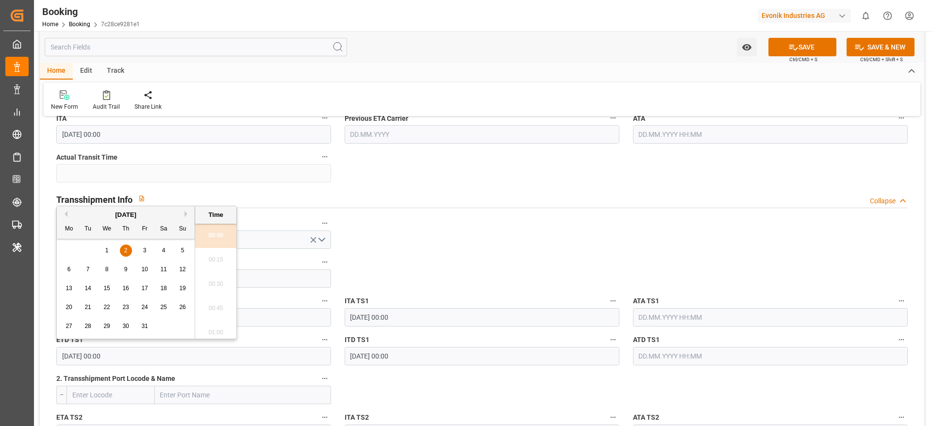
click at [132, 305] on div "20 21 22 23 24 25 26" at bounding box center [126, 307] width 133 height 19
click at [127, 306] on span "23" at bounding box center [125, 307] width 6 height 7
type input "23.10.2025 00:00"
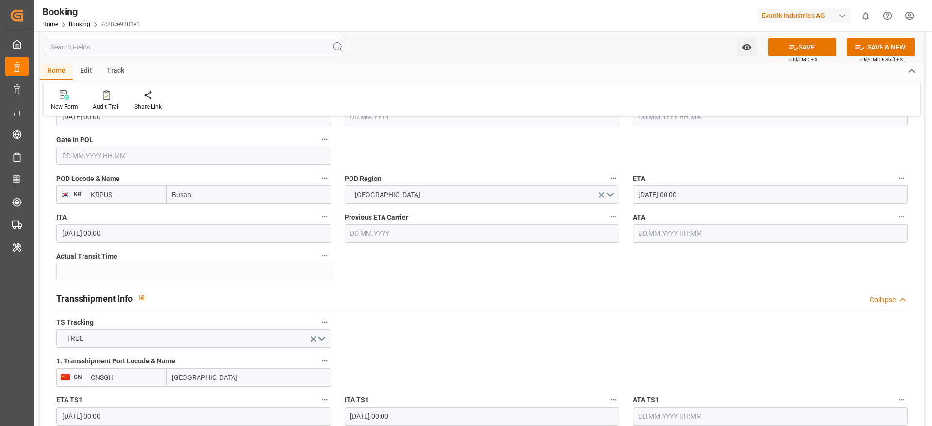
scroll to position [801, 0]
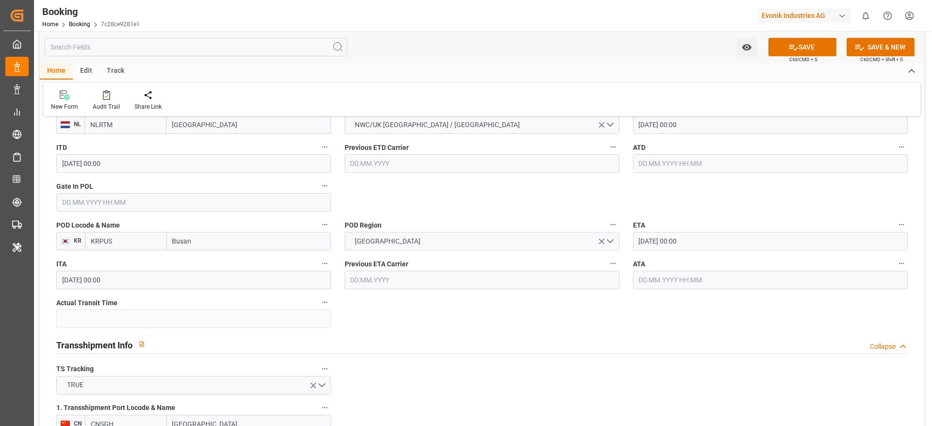
click at [679, 234] on input "25.10.2025 00:00" at bounding box center [770, 241] width 275 height 18
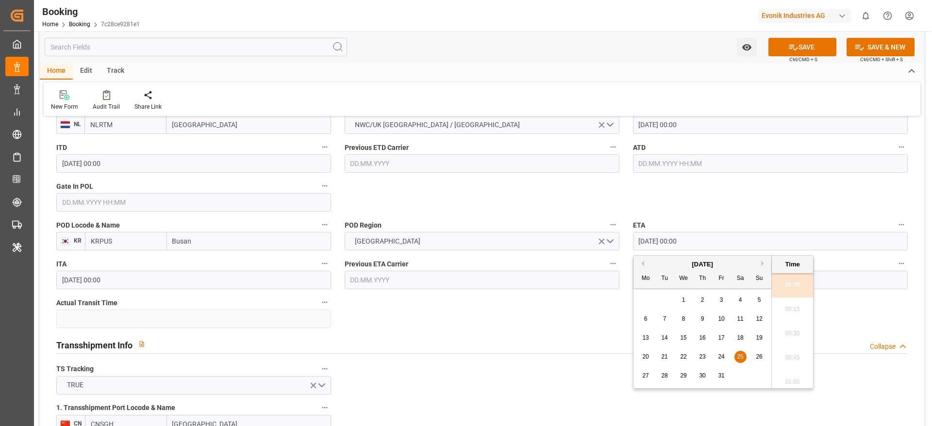
click at [541, 333] on div "Transshipment Info Collapse" at bounding box center [482, 346] width 865 height 28
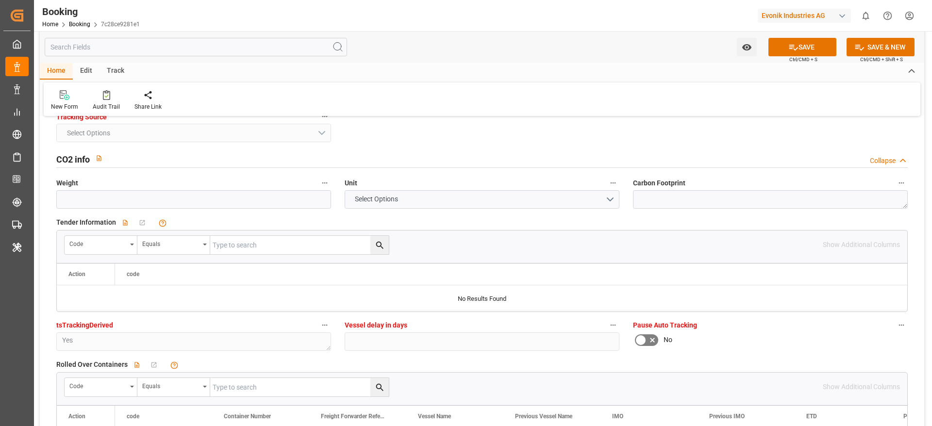
scroll to position [1967, 0]
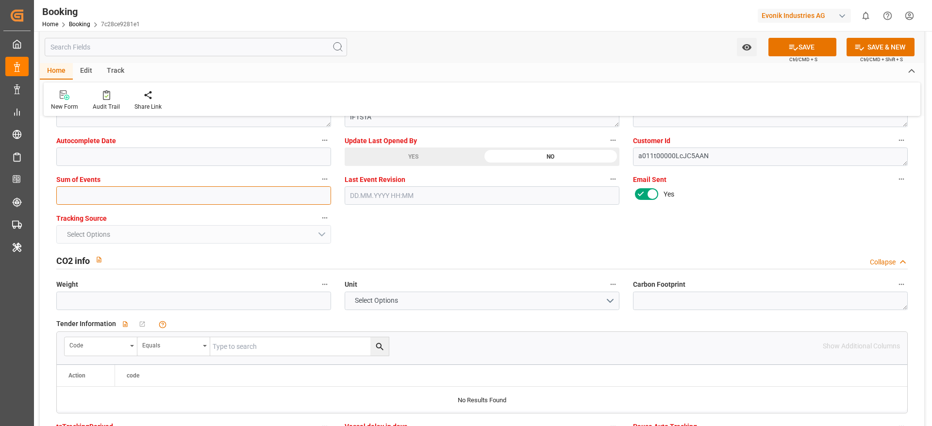
click at [216, 201] on input "text" at bounding box center [193, 195] width 275 height 18
type input "0"
click at [788, 53] on button "SAVE" at bounding box center [803, 47] width 68 height 18
click at [789, 59] on div "Watch Option SAVE Ctrl/CMD + S SAVE & NEW Ctrl/CMD + Shift + S" at bounding box center [482, 47] width 885 height 32
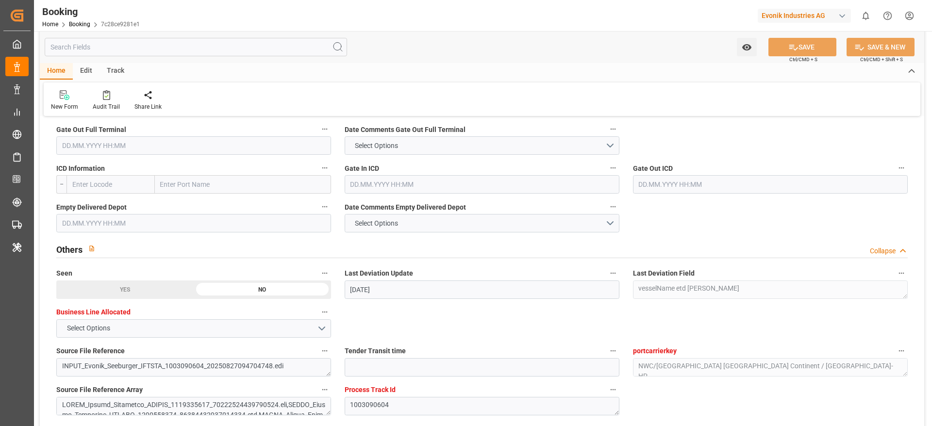
scroll to position [954, 0]
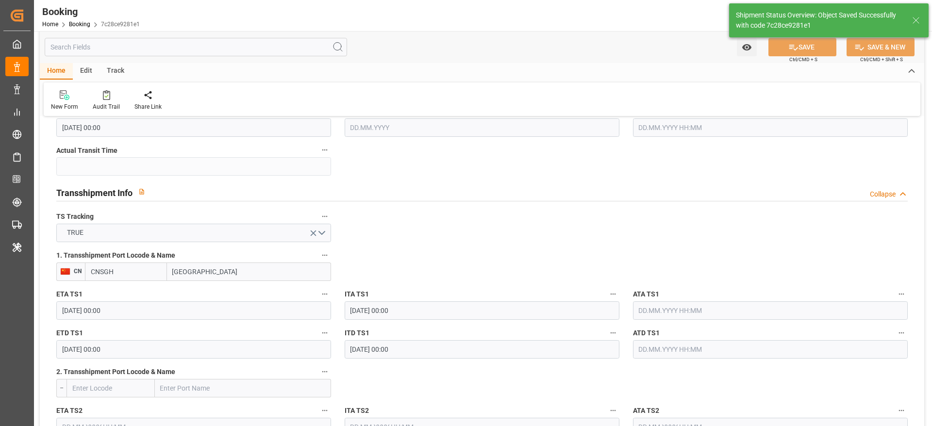
type textarea "[PERSON_NAME]"
type input "01.09.2025 06:23"
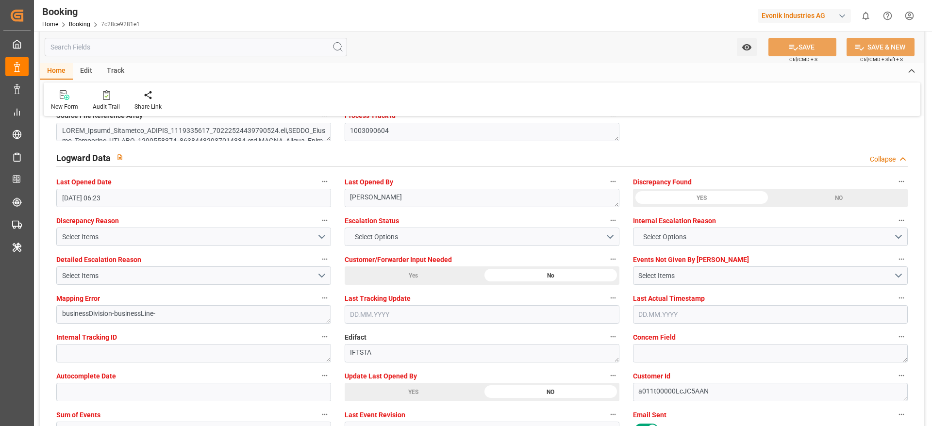
scroll to position [1676, 0]
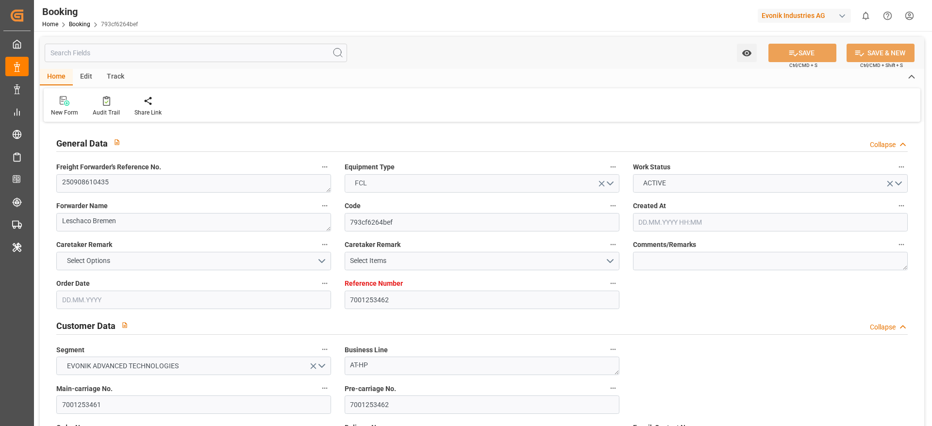
type input "7001253462"
type input "9306172"
type input "Hapag [PERSON_NAME]"
type input "Hapag [PERSON_NAME] Aktiengesellschaft"
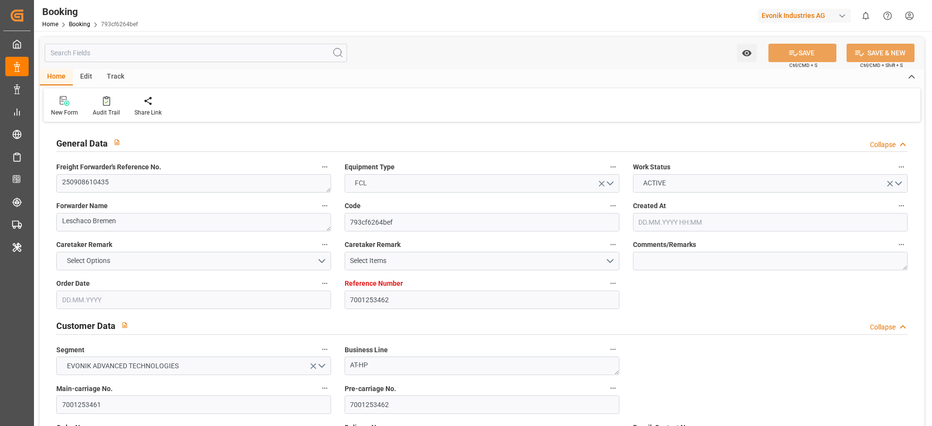
type input "NLRTM"
type input "USNYC"
type input "USDET"
type input "[DATE] 09:07"
type input "[DATE]"
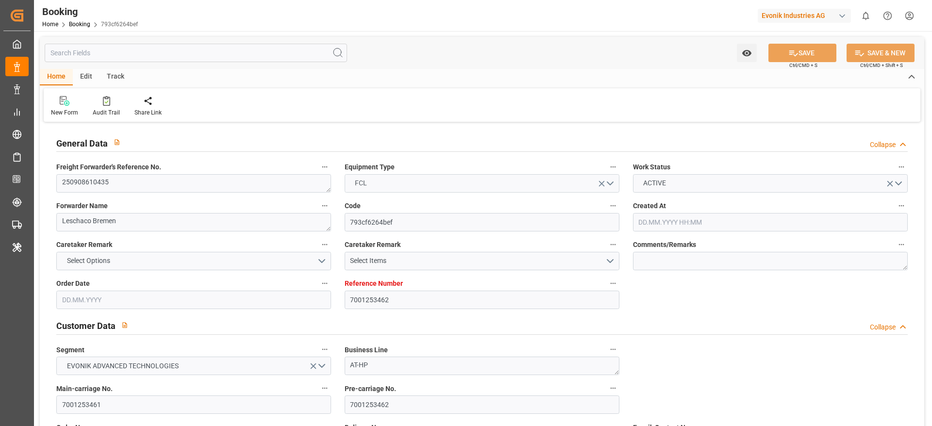
type input "[DATE]"
type input "[DATE] 00:00"
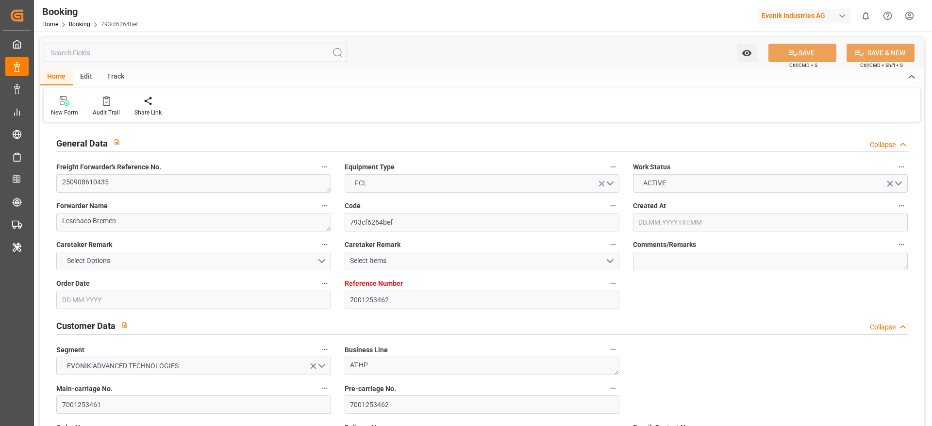
type input "[DATE] 00:00"
type input "[DATE]"
type input "[DATE] 14:32"
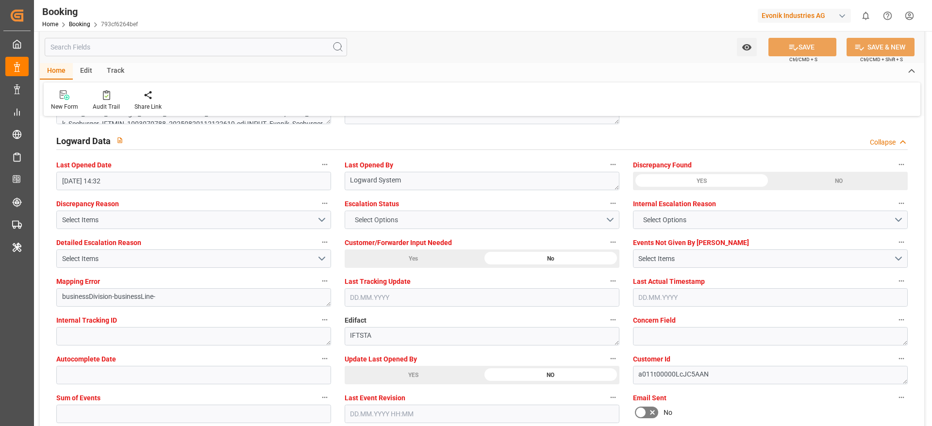
scroll to position [1894, 0]
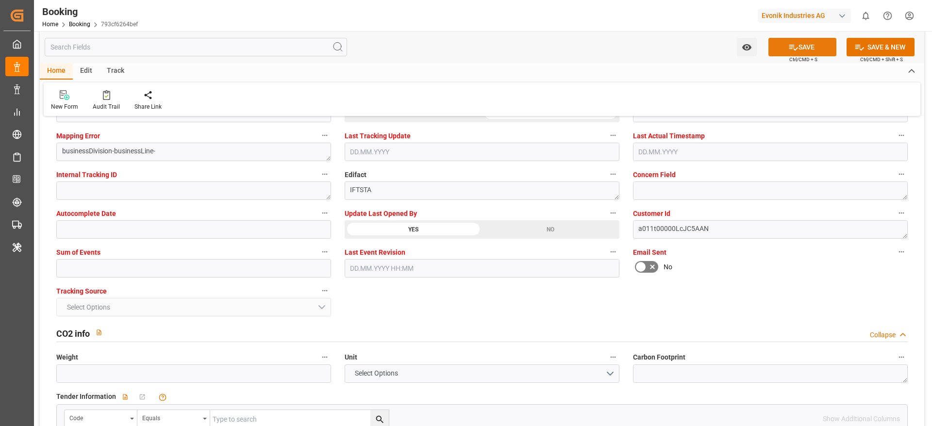
click at [789, 43] on icon at bounding box center [794, 47] width 10 height 10
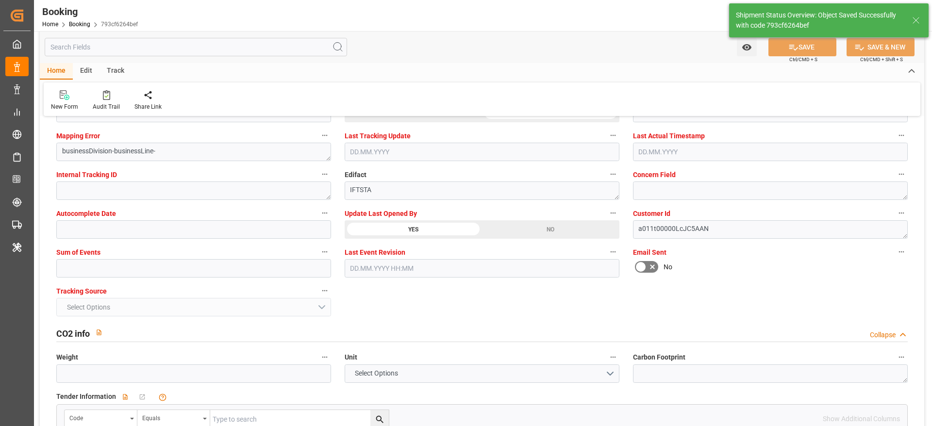
type textarea "[PERSON_NAME]"
type input "[DATE] 06:24"
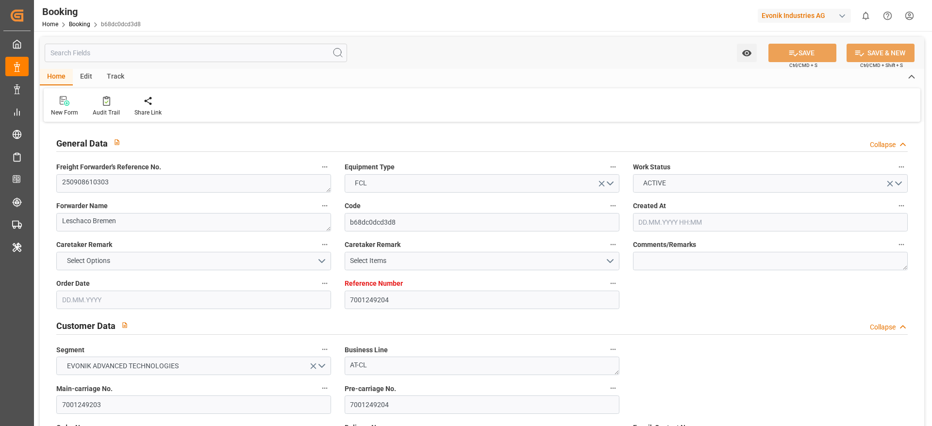
type input "7001249204"
type input "9665621"
type input "Hapag [PERSON_NAME]"
type input "Hapag [PERSON_NAME] Aktiengesellschaft"
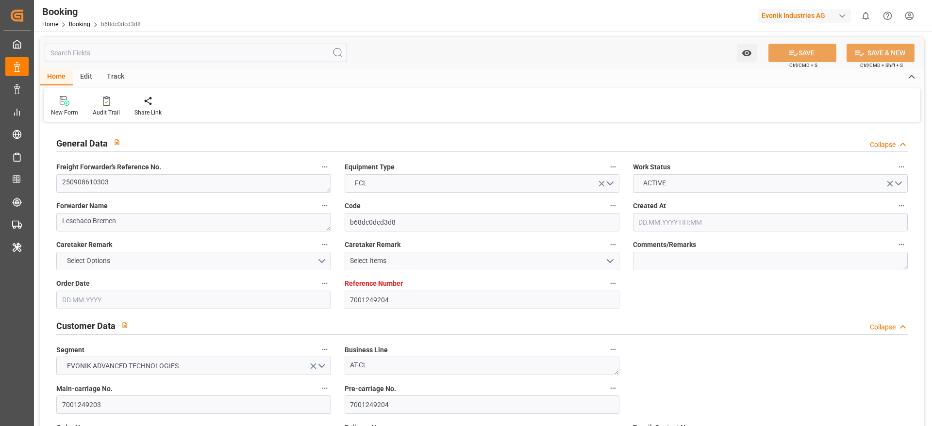
type input "NLRTM"
type input "INNSA"
type input "[DATE] 12:51"
type input "[DATE]"
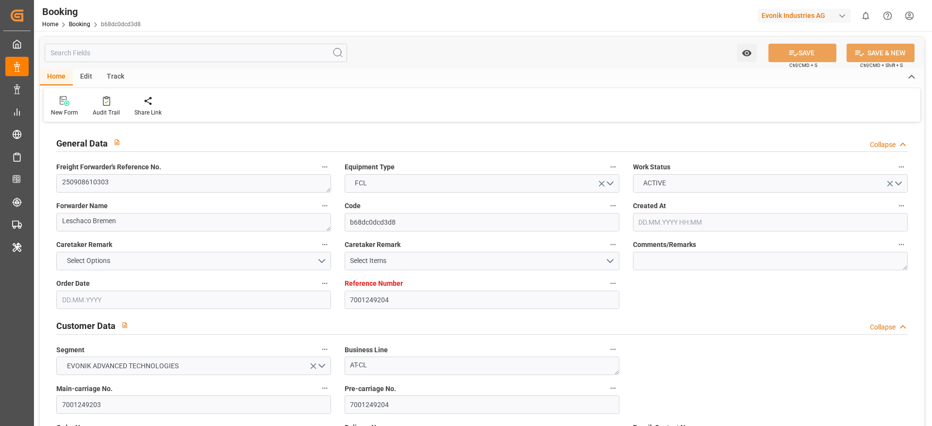
type input "[DATE]"
type input "[DATE] 00:00"
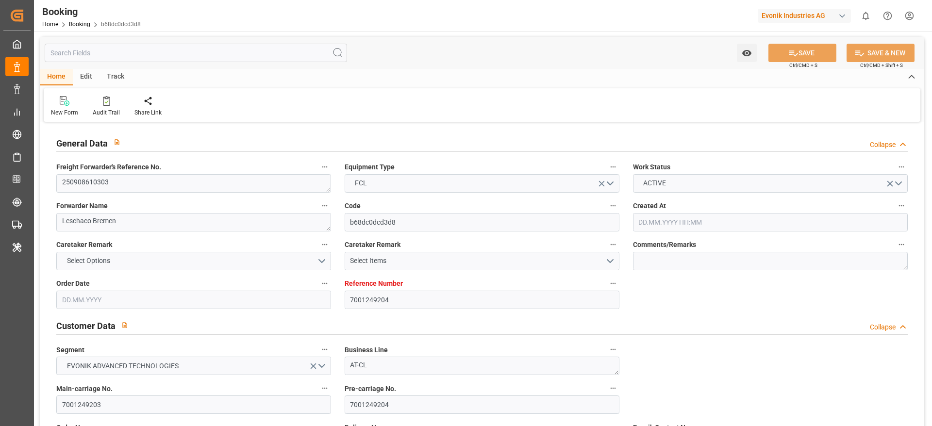
type input "[DATE] 00:00"
type input "[DATE]"
type input "[DATE] 14:28"
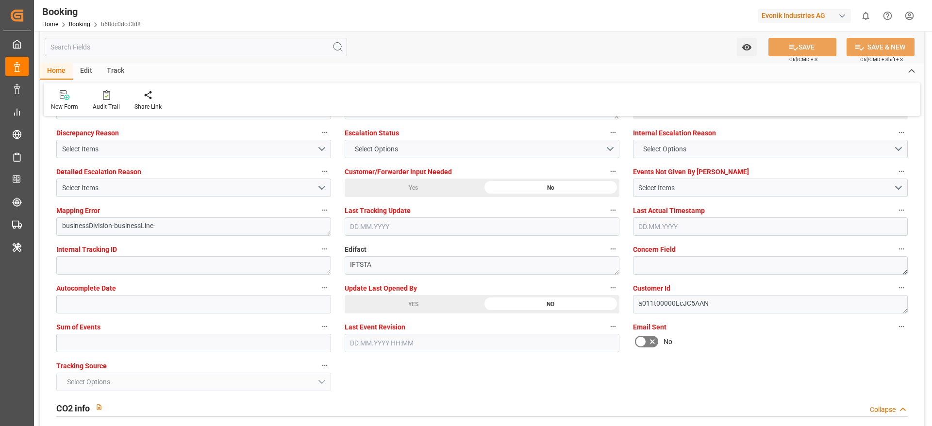
scroll to position [1821, 0]
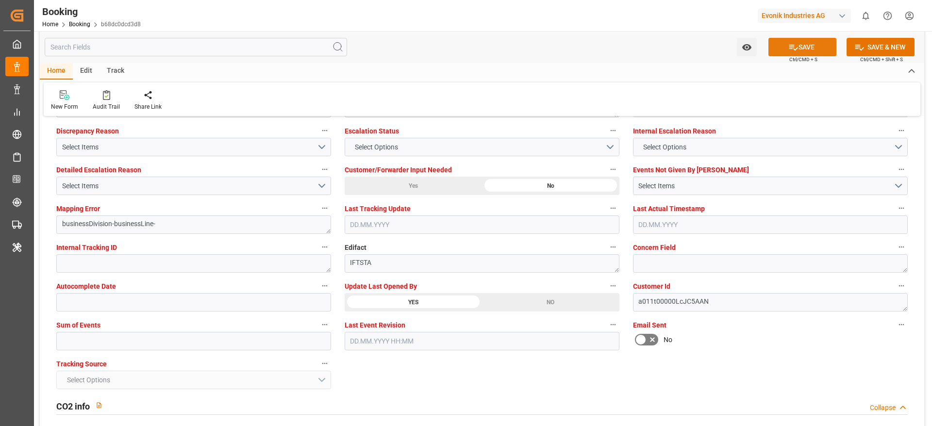
click at [779, 46] on button "SAVE" at bounding box center [803, 47] width 68 height 18
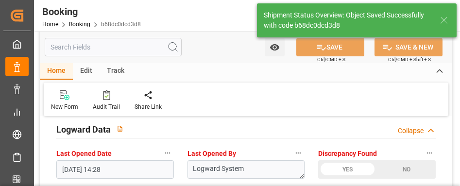
type textarea "[PERSON_NAME]"
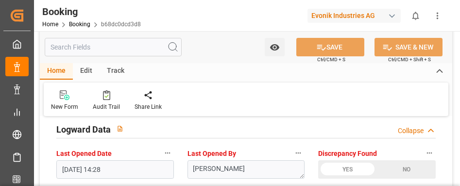
type input "01.09.2025 06:25"
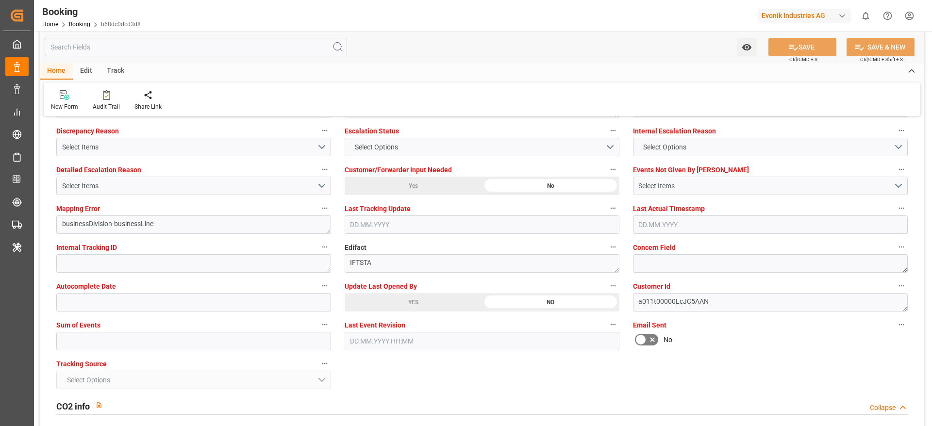
click at [608, 14] on div "Booking Home Booking b68dc0dcd3d8 Evonik Industries AG 0 Notifications Only sho…" at bounding box center [479, 15] width 905 height 31
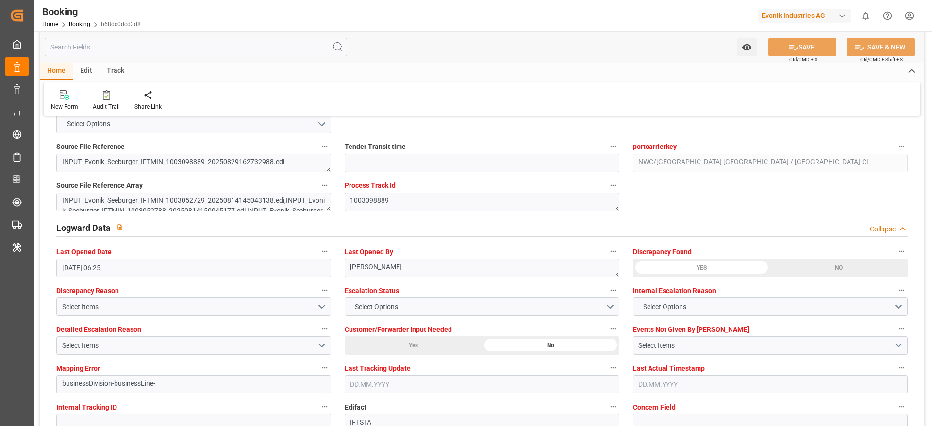
scroll to position [1603, 0]
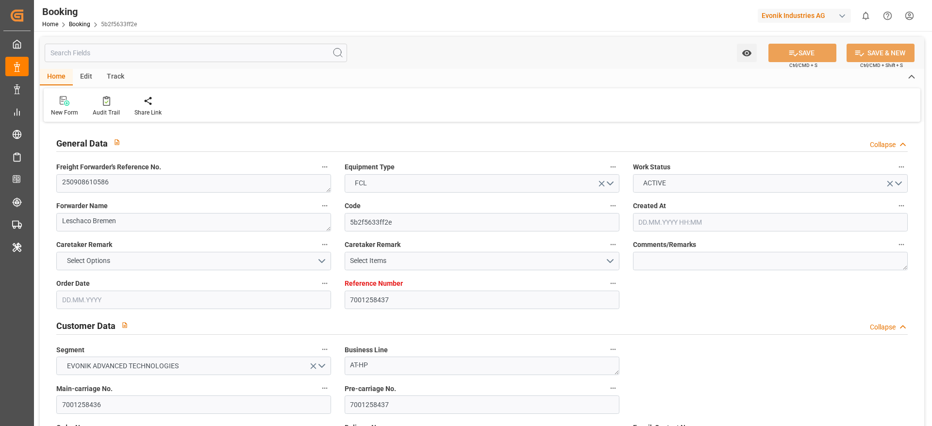
type input "7001258437"
type input "9778818"
type input "Hapag [PERSON_NAME]"
type input "Hapag [PERSON_NAME] Aktiengesellschaft"
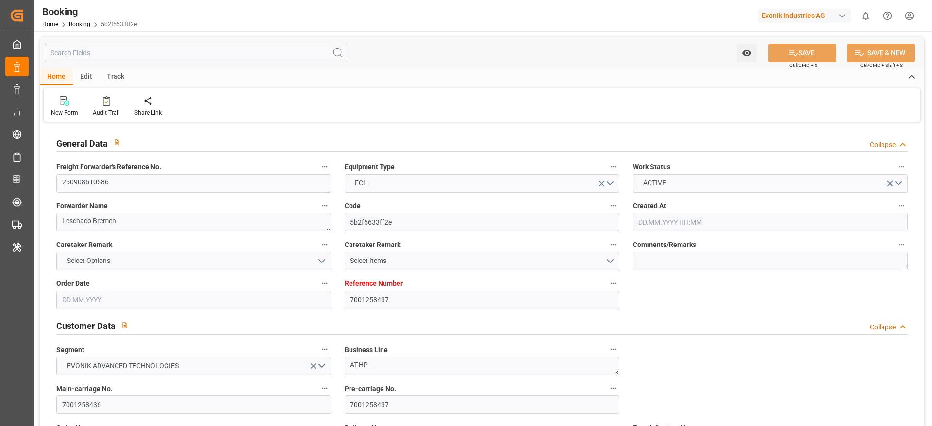
type input "EUNWC"
type input "CNSHA"
type input "[DATE] 08:50"
type input "[DATE]"
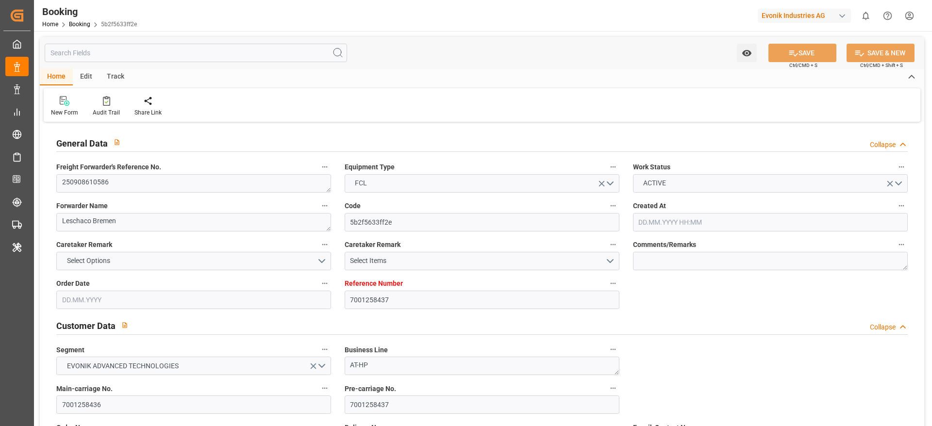
type input "[DATE]"
type input "[DATE] 00:00"
type input "[DATE]"
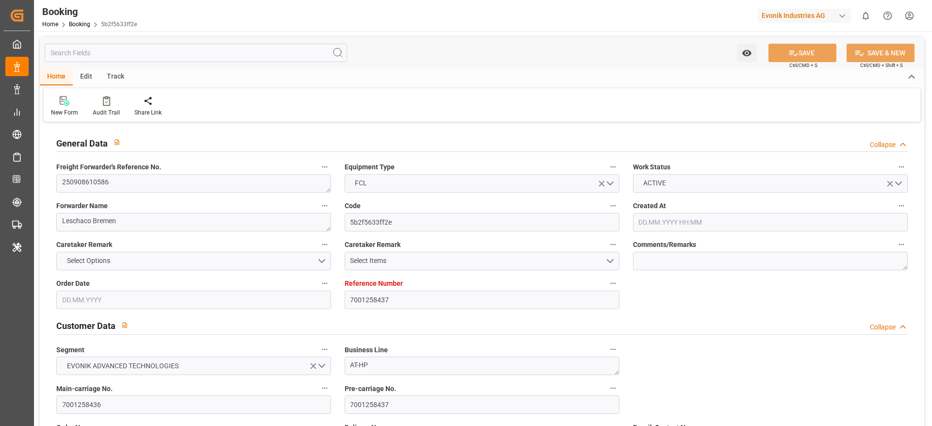
type input "15.09.2025 00:00"
type input "25.10.2025 00:00"
type input "20.10.2025 00:00"
type input "29.08.2025 13:06"
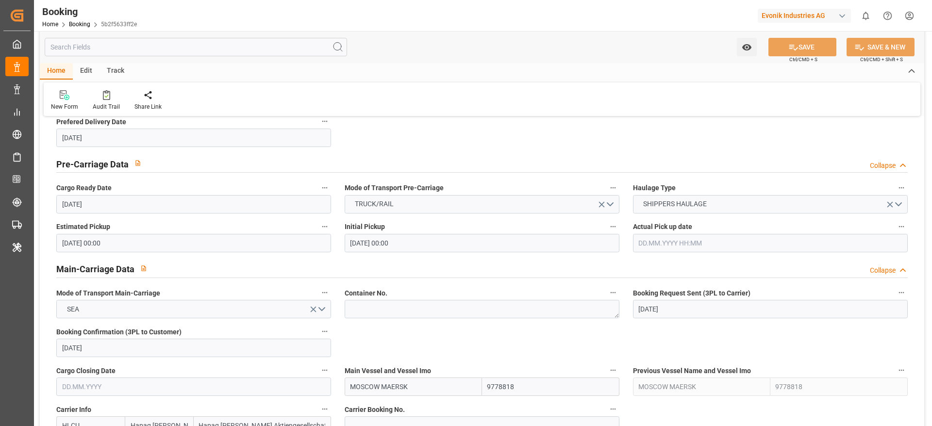
scroll to position [510, 0]
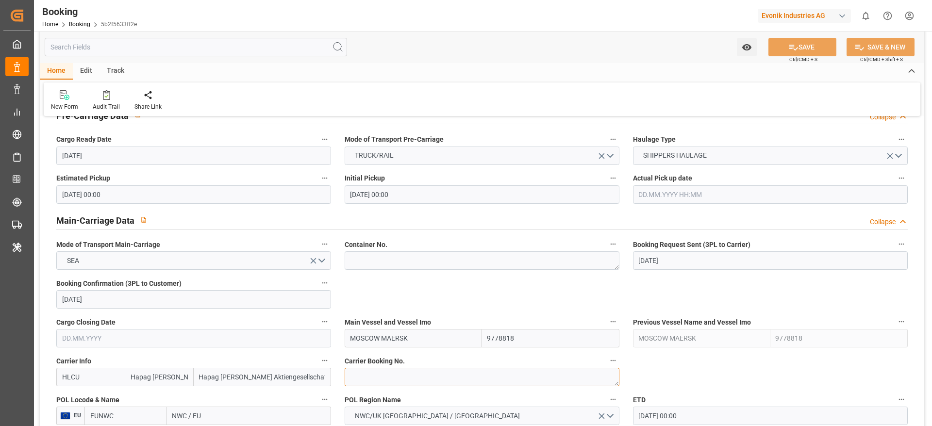
click at [403, 378] on textarea at bounding box center [482, 377] width 275 height 18
paste textarea "70003381"
type textarea "70003381"
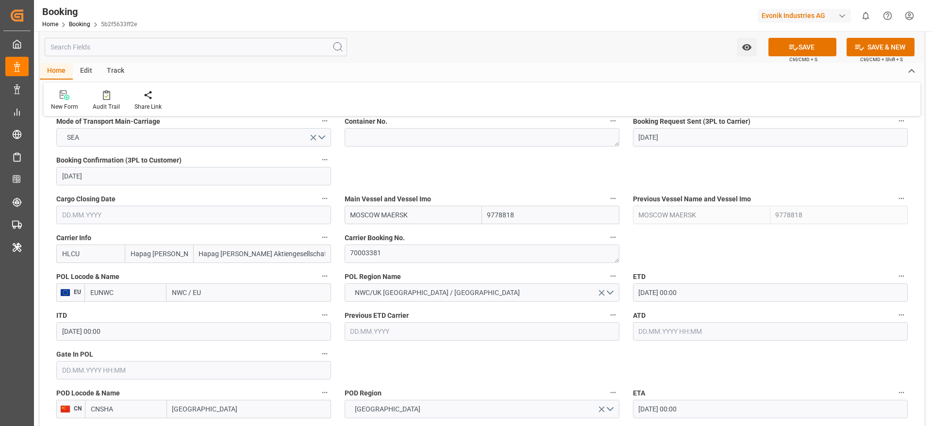
scroll to position [656, 0]
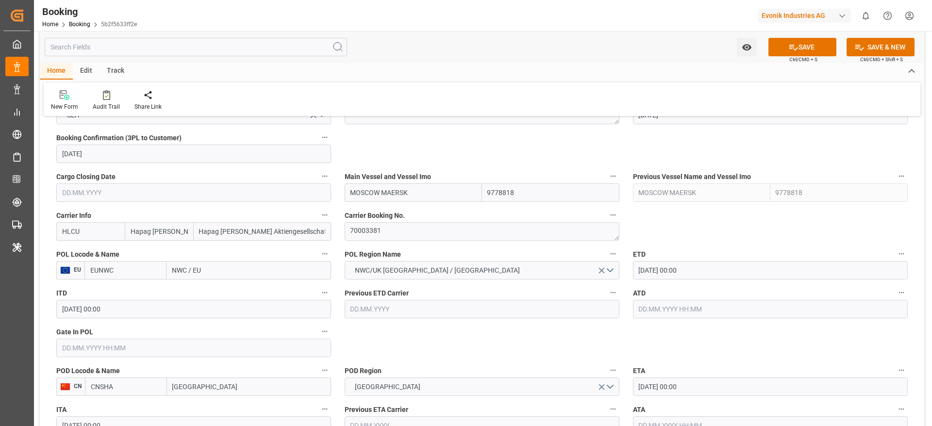
drag, startPoint x: 466, startPoint y: 56, endPoint x: 441, endPoint y: 148, distance: 95.1
click at [466, 56] on div "Watch Option SAVE Ctrl/CMD + S SAVE & NEW Ctrl/CMD + Shift + S" at bounding box center [482, 47] width 885 height 32
click at [460, 106] on div "Watch Option SAVE Ctrl/CMD + S SAVE & NEW Ctrl/CMD + Shift + S Home Edit Track …" at bounding box center [482, 73] width 885 height 85
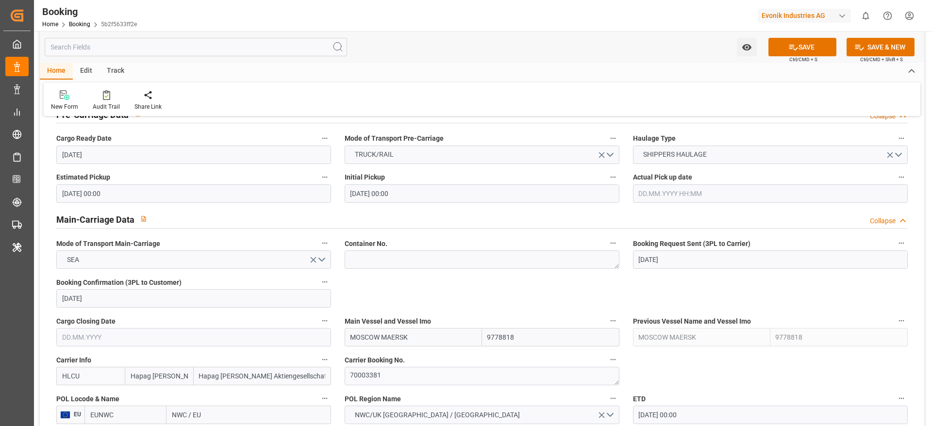
scroll to position [510, 0]
click at [395, 260] on textarea at bounding box center [482, 261] width 275 height 18
paste textarea "HLBU2312091"
type textarea "HLBU2312091"
click at [424, 379] on textarea "70003381" at bounding box center [482, 377] width 275 height 18
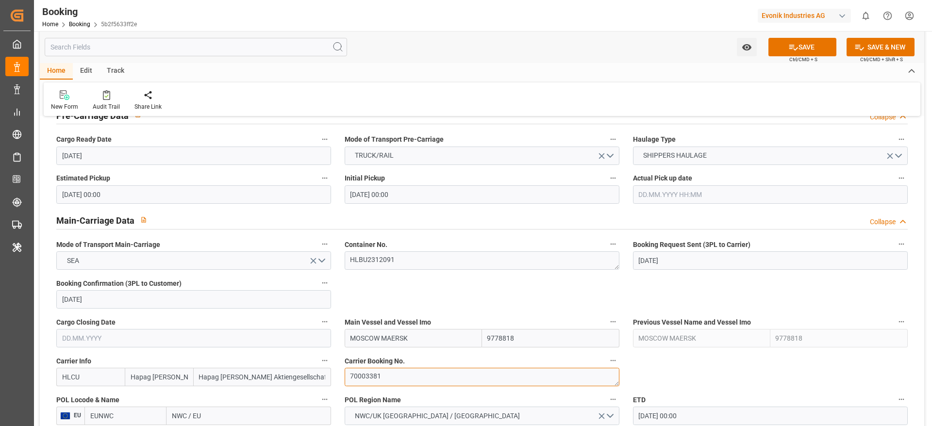
click at [424, 379] on textarea "70003381" at bounding box center [482, 377] width 275 height 18
click at [674, 407] on input "15.09.2025 00:00" at bounding box center [770, 416] width 275 height 18
click at [697, 407] on input "15.09.2025 00:00" at bounding box center [770, 416] width 275 height 18
click at [699, 407] on input "15.09.2025 00:00" at bounding box center [770, 416] width 275 height 18
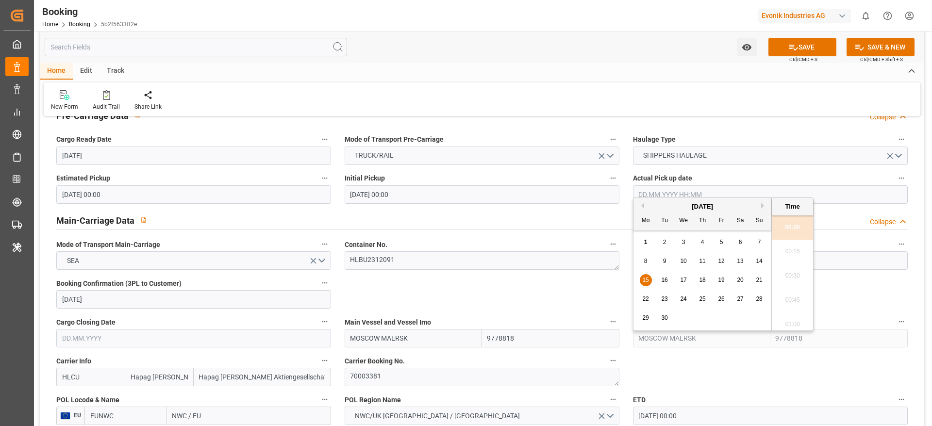
scroll to position [583, 0]
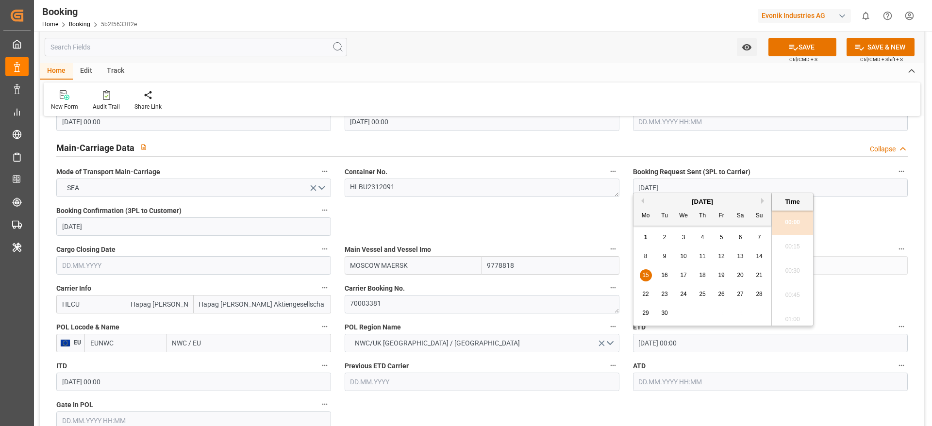
click at [664, 278] on span "16" at bounding box center [664, 275] width 6 height 7
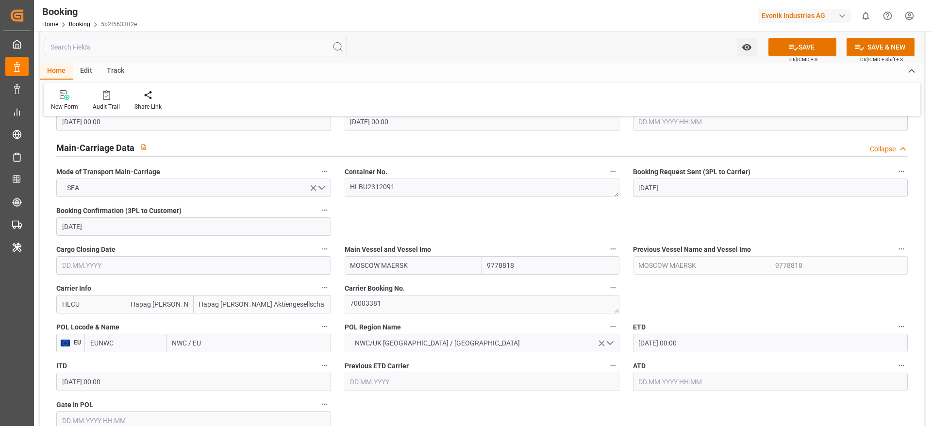
type input "16.09.2025 00:00"
click at [207, 343] on input "NWC / EU" at bounding box center [249, 343] width 165 height 18
click at [257, 343] on input "NWC / EU" at bounding box center [249, 343] width 165 height 18
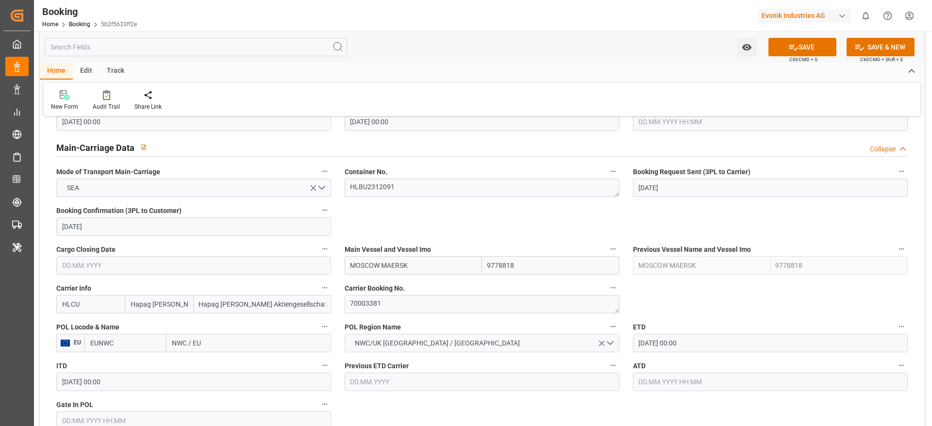
click at [257, 343] on input "NWC / EU" at bounding box center [249, 343] width 165 height 18
type input "rotterda"
click at [224, 361] on span "Rotterdam - NLRTM" at bounding box center [218, 365] width 90 height 8
type input "NLRTM"
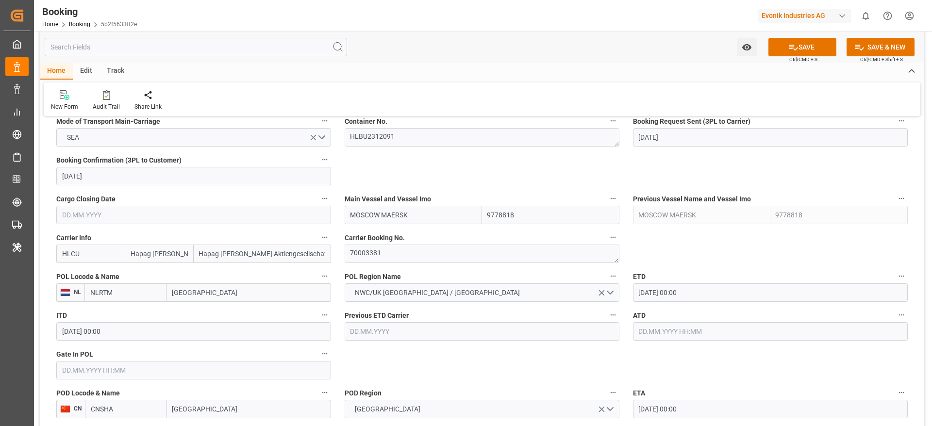
scroll to position [656, 0]
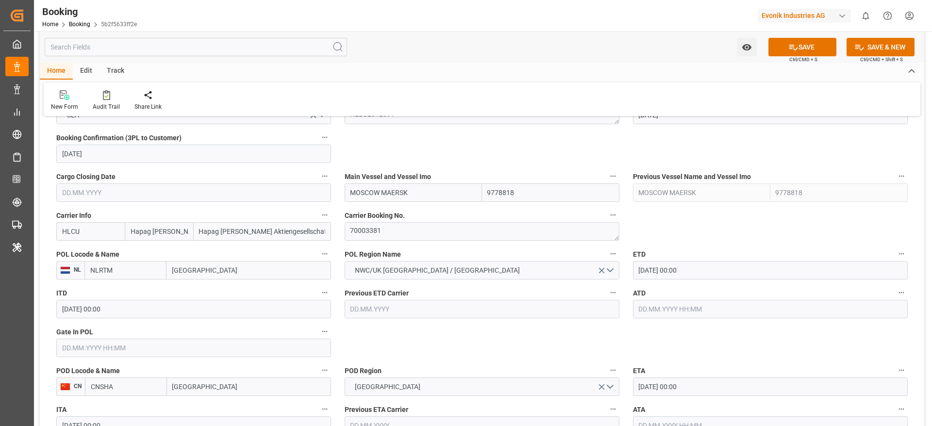
type input "Rotterdam"
click at [213, 384] on input "Shanghai" at bounding box center [249, 387] width 164 height 18
type input "Shanghai"
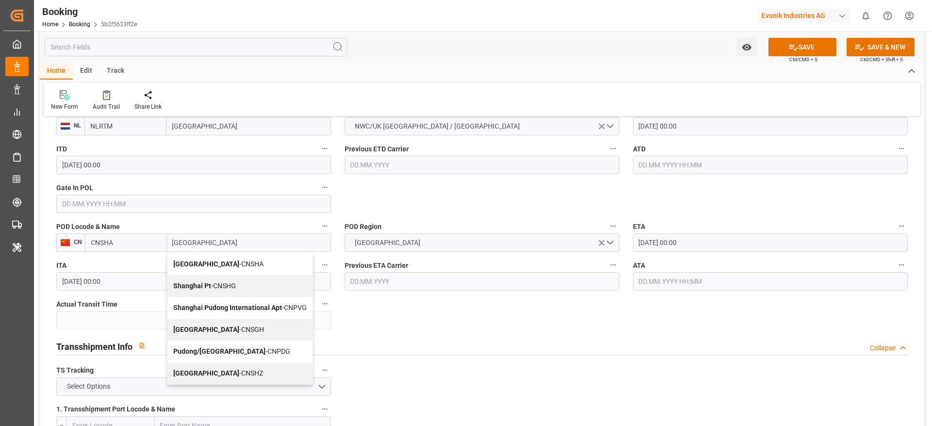
scroll to position [801, 0]
click at [236, 328] on div "Shanghai - CNSGH" at bounding box center [240, 329] width 145 height 22
type input "CNSGH"
type input "Shanghai"
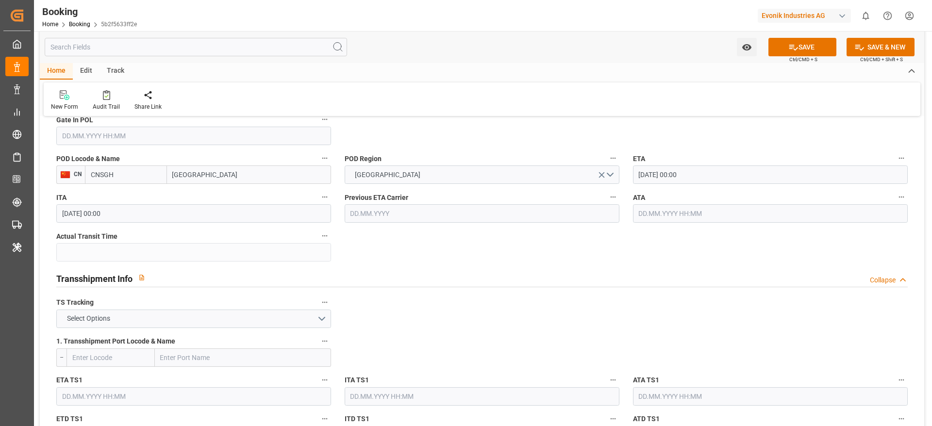
scroll to position [874, 0]
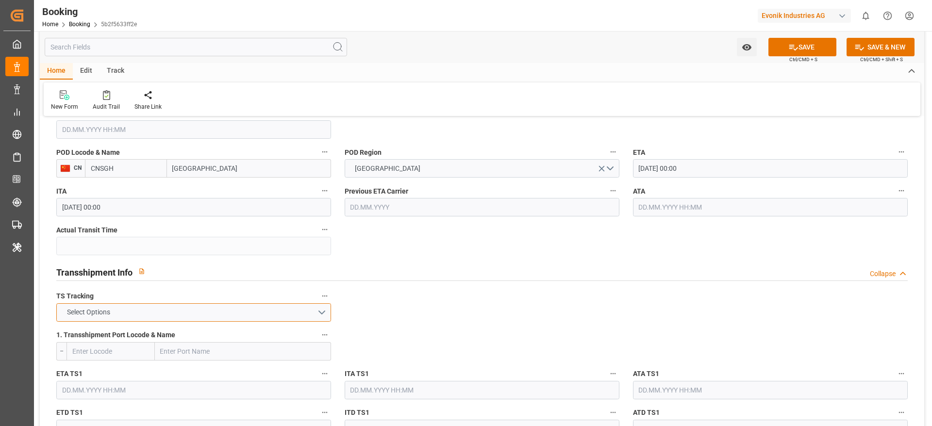
click at [138, 315] on button "Select Options" at bounding box center [193, 313] width 275 height 18
click at [135, 329] on div "FALSE" at bounding box center [194, 335] width 274 height 20
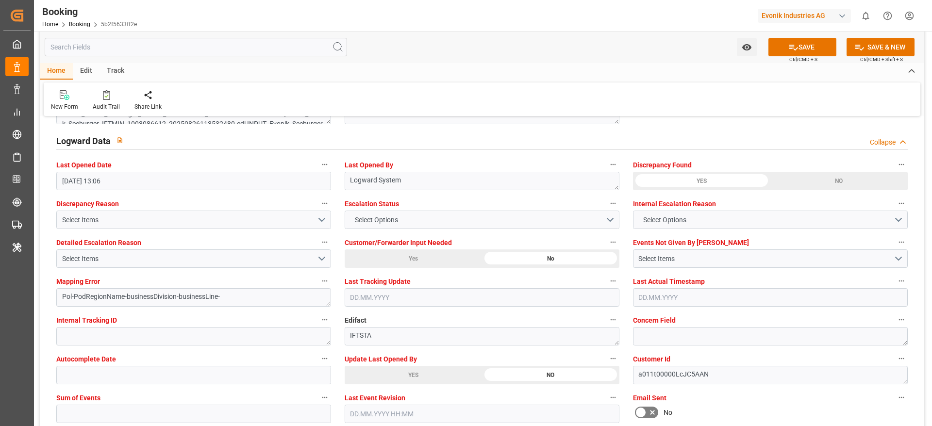
scroll to position [1821, 0]
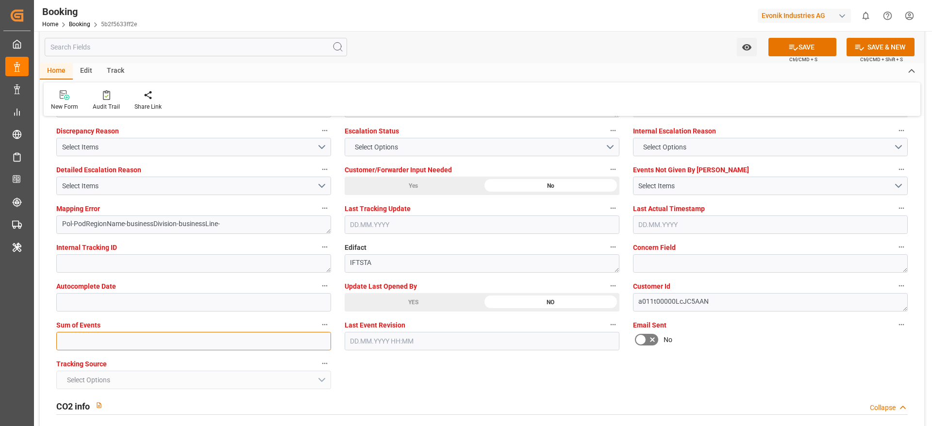
click at [146, 335] on input "text" at bounding box center [193, 341] width 275 height 18
type input "0"
click at [778, 64] on div "Home Edit Track" at bounding box center [482, 71] width 885 height 17
click at [778, 52] on button "SAVE" at bounding box center [803, 47] width 68 height 18
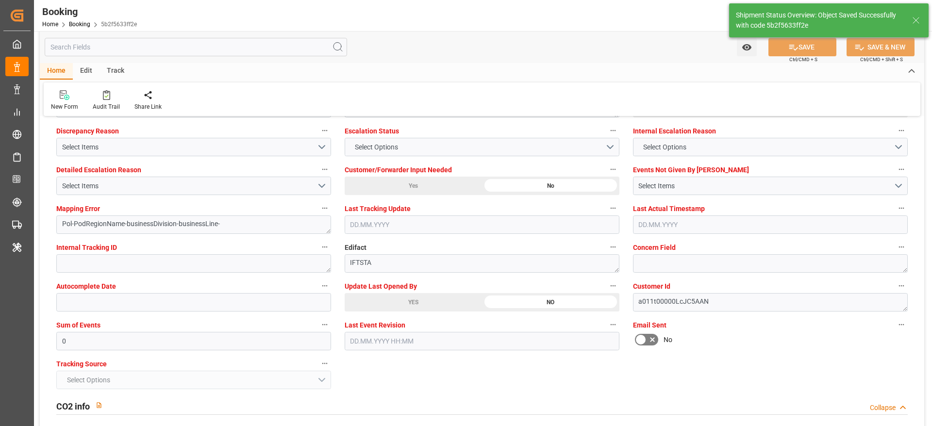
scroll to position [1748, 0]
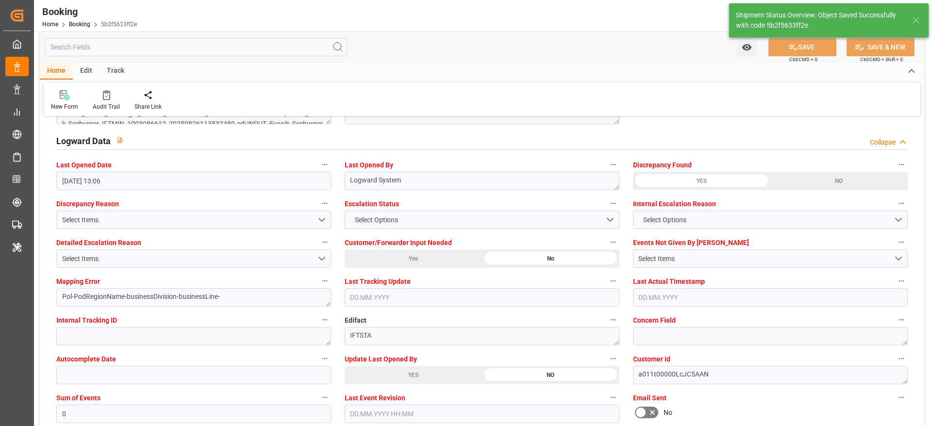
type textarea "NWC/UK North West Continent / UK_CNSGH_HLCU_AT-HP"
type textarea "sateesh godewar"
type textarea "Pod-PodRegionName-businessDivision-businessLine-"
type input "01.09.2025 06:30"
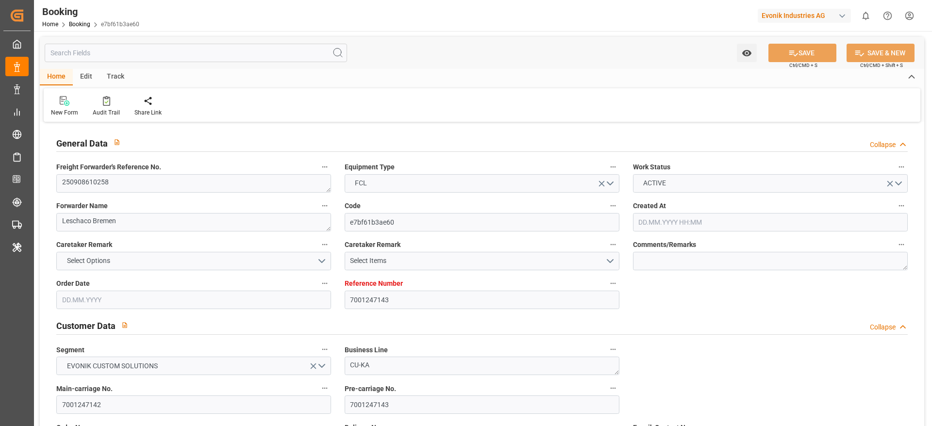
type input "7001247143"
type input "9702065"
type input "Hapag [PERSON_NAME]"
type input "Hapag [PERSON_NAME] Aktiengesellschaft"
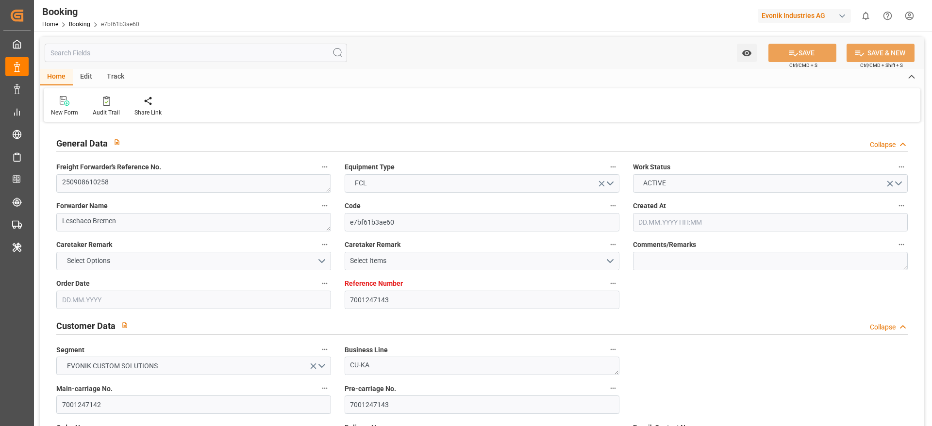
type input "DEHAM"
type input "BRIOA"
type input "[DATE] 05:05"
type input "[DATE]"
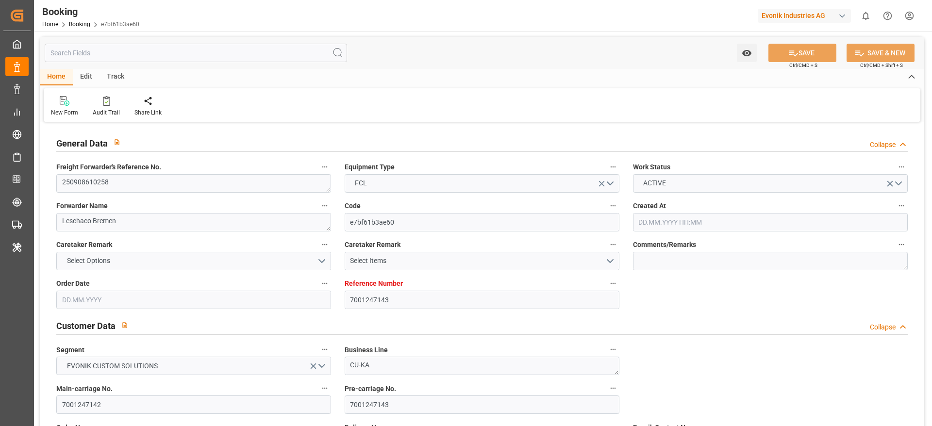
type input "[DATE]"
type input "[DATE] 00:00"
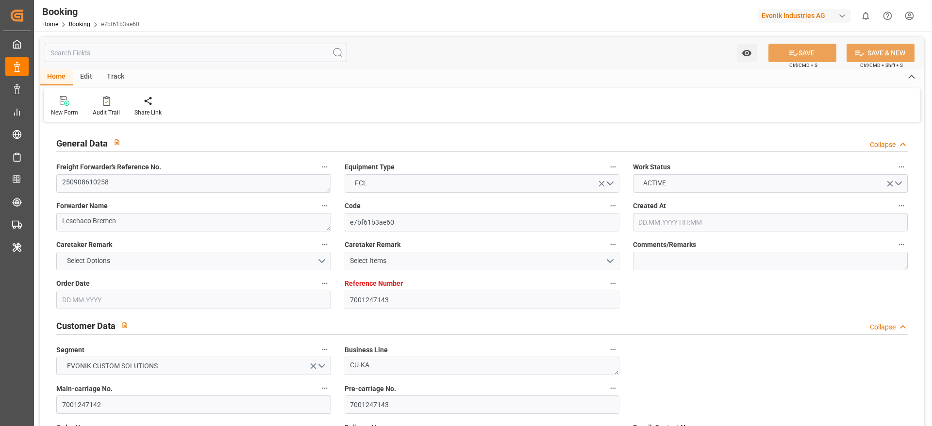
type input "[DATE] 00:00"
type input "[DATE]"
type input "[DATE] 12:55"
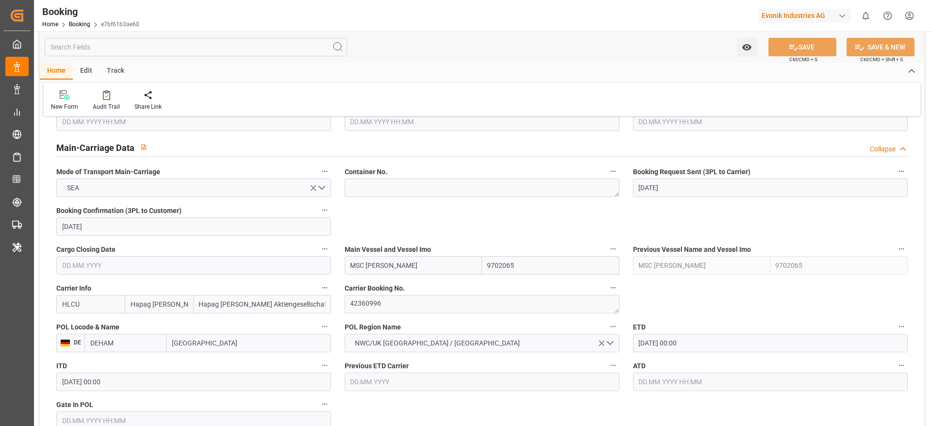
scroll to position [1067, 0]
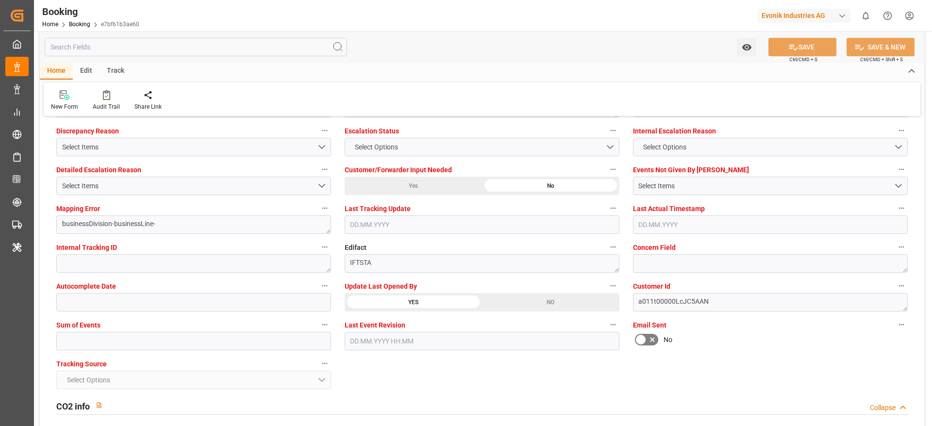
click at [439, 300] on div "YES" at bounding box center [413, 302] width 137 height 18
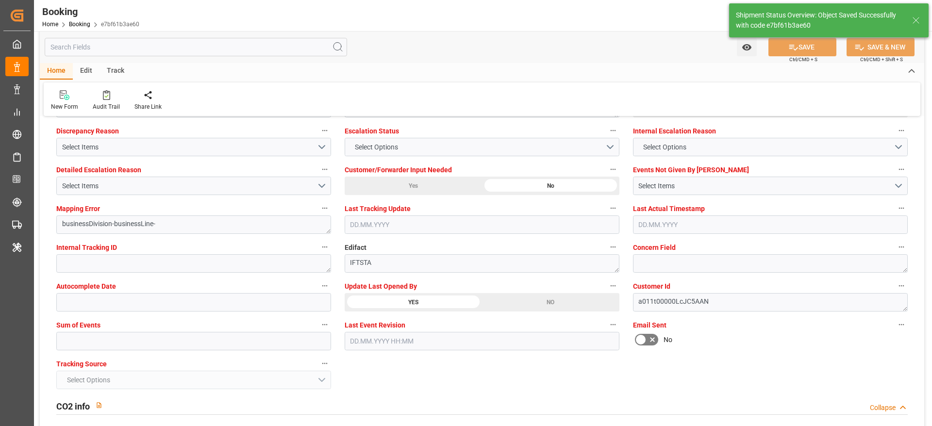
type textarea "[PERSON_NAME]"
type input "[DATE] 06:31"
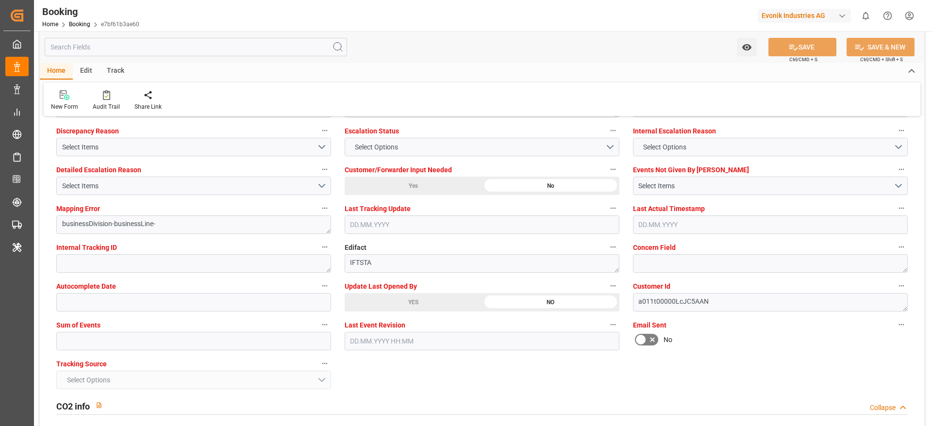
scroll to position [1603, 0]
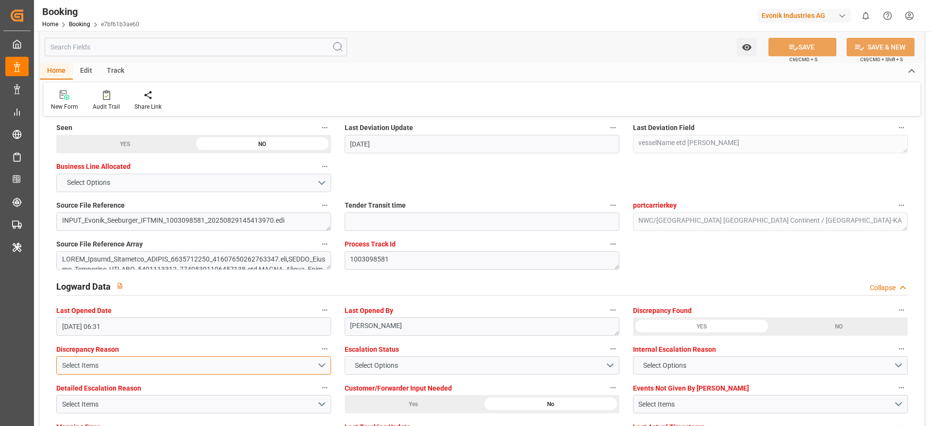
click at [138, 370] on div "Select Items" at bounding box center [189, 366] width 255 height 10
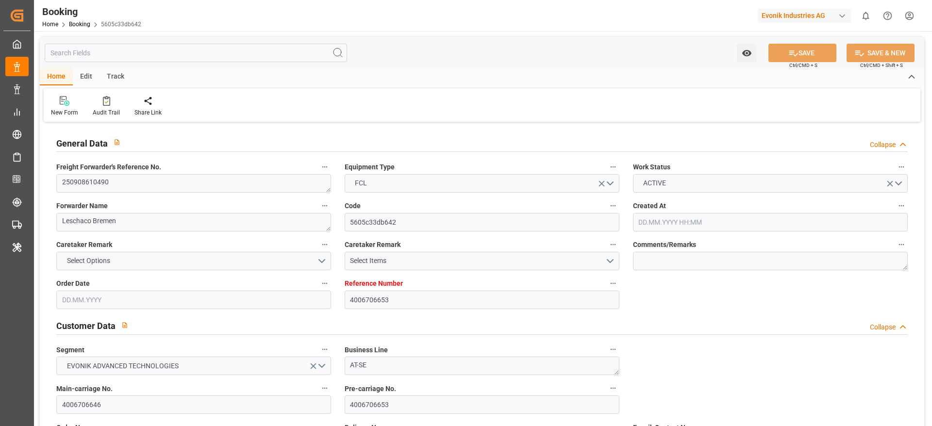
type input "4006706653"
type input "Hapag [PERSON_NAME]"
type input "Hapag [PERSON_NAME] Aktiengesellschaft"
type input "DEHAM"
type input "JPNGO"
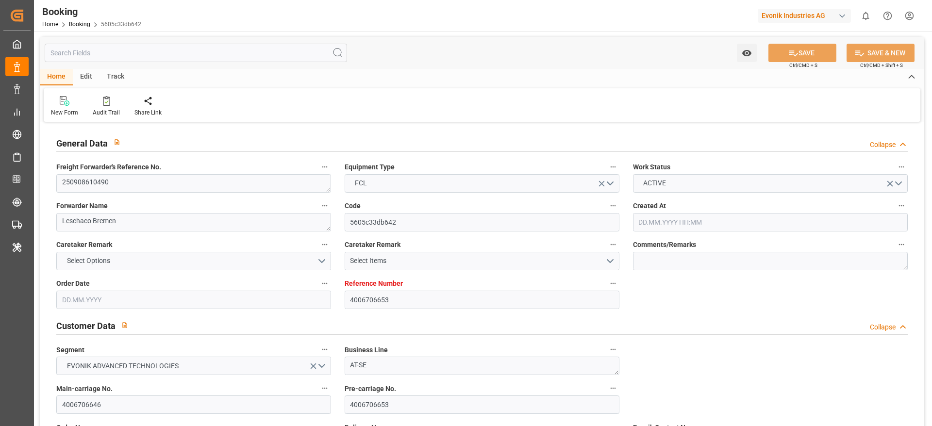
type input "[DATE] 06:27"
type input "[DATE]"
type input "[DATE] 00:00"
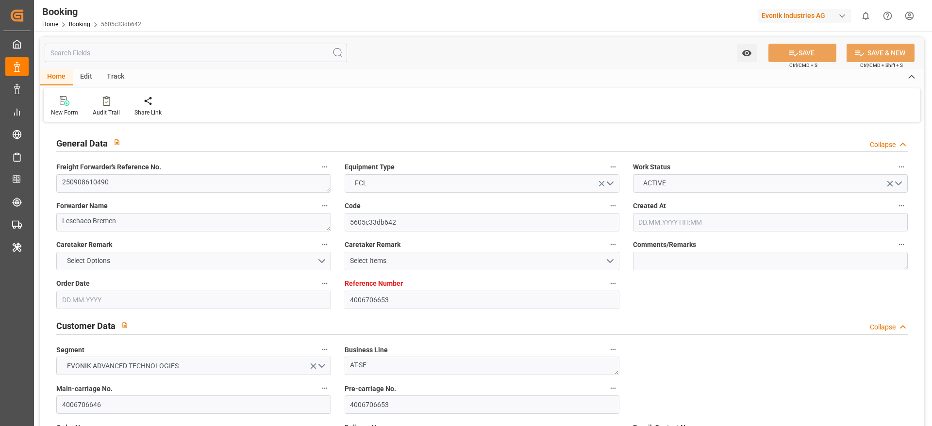
type input "[DATE]"
type input "[DATE] 00:00"
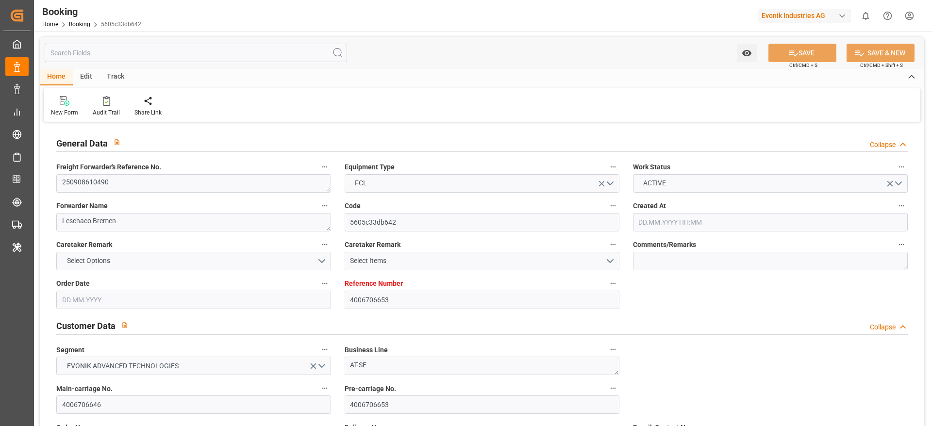
type input "05.11.2025 00:00"
type input "29.08.2025 11:45"
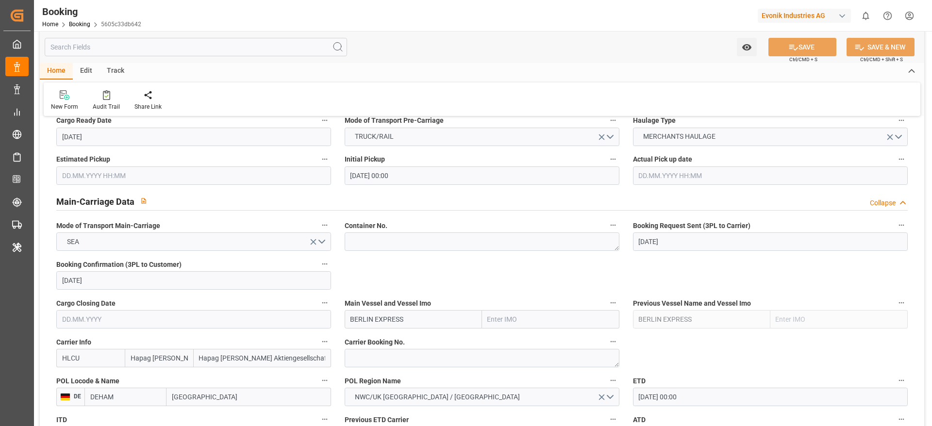
scroll to position [656, 0]
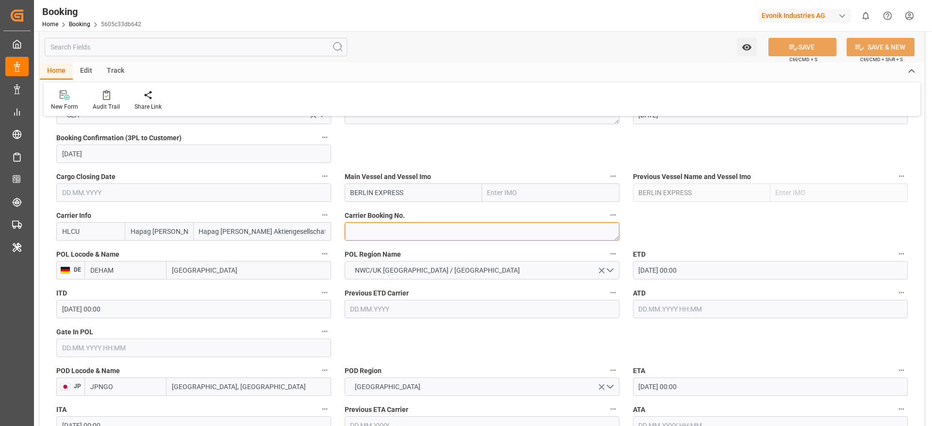
click at [385, 227] on textarea at bounding box center [482, 231] width 275 height 18
paste textarea "6428320640"
type textarea "6428320640"
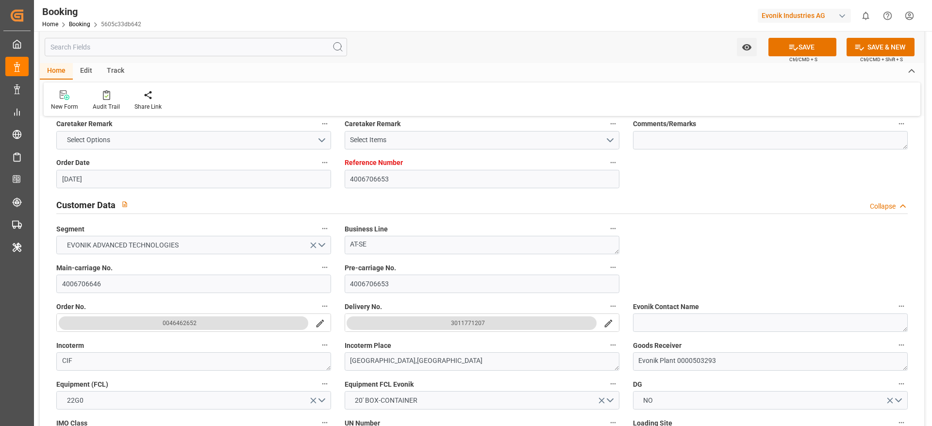
scroll to position [0, 0]
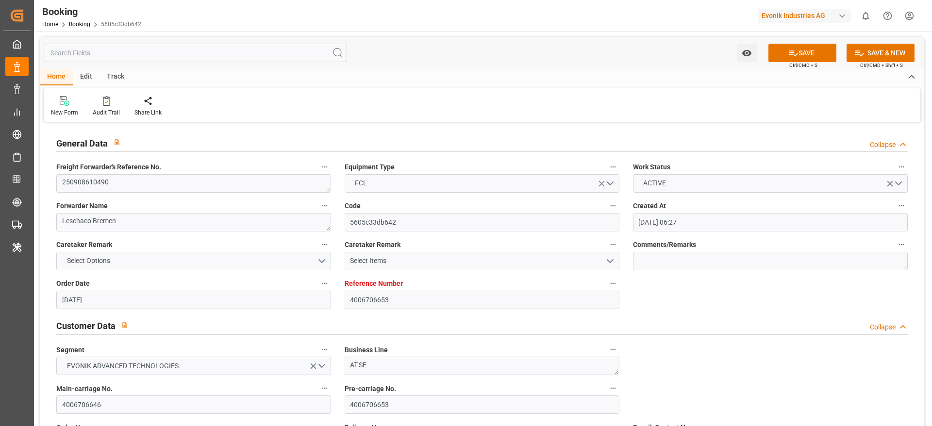
click at [128, 161] on label "Freight Forwarder's Reference No." at bounding box center [193, 168] width 275 height 14
click at [319, 161] on button "Freight Forwarder's Reference No." at bounding box center [325, 167] width 13 height 13
click at [132, 179] on div "Description Audits" at bounding box center [466, 213] width 932 height 426
click at [153, 181] on textarea "250908610490" at bounding box center [193, 183] width 275 height 18
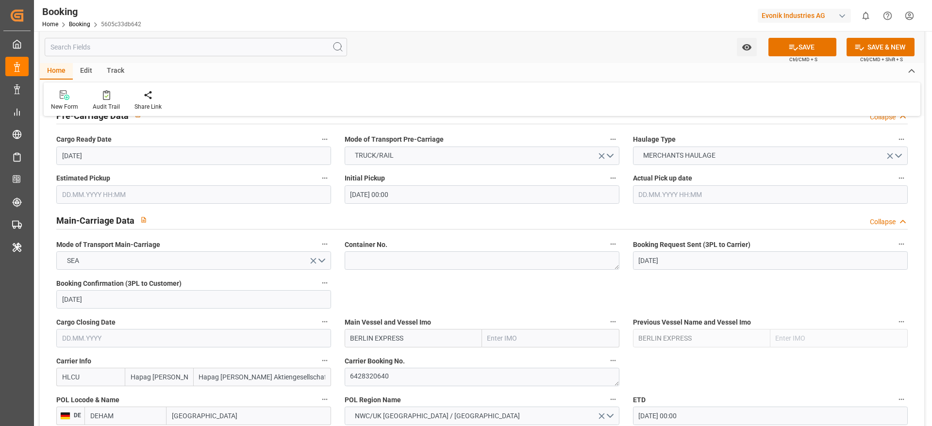
scroll to position [583, 0]
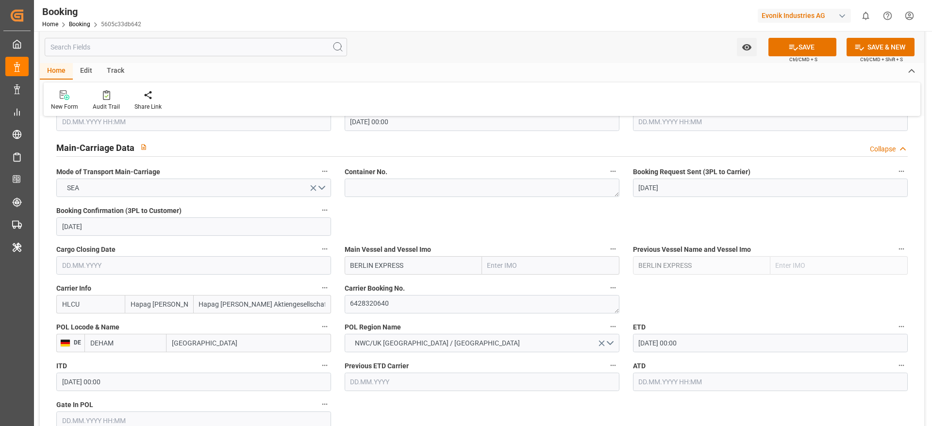
click at [594, 29] on div "Booking Home Booking 5605c33db642 Evonik Industries AG 0 Notifications Only sho…" at bounding box center [479, 15] width 905 height 31
click at [364, 298] on textarea "6428320640" at bounding box center [482, 304] width 275 height 18
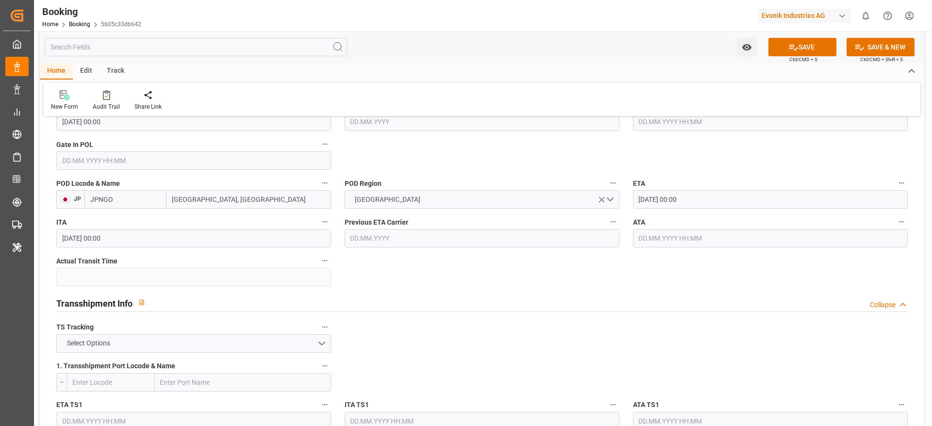
scroll to position [874, 0]
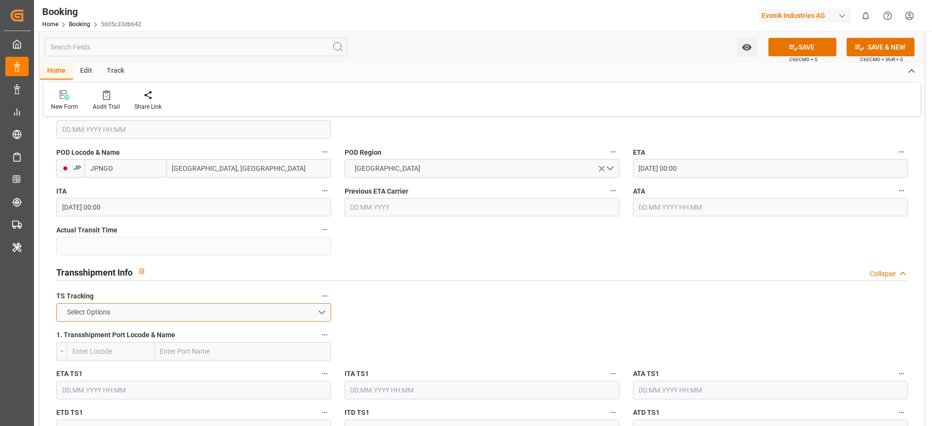
click at [126, 311] on button "Select Options" at bounding box center [193, 313] width 275 height 18
click at [113, 320] on div "TRUE" at bounding box center [194, 315] width 274 height 20
drag, startPoint x: 211, startPoint y: 355, endPoint x: 174, endPoint y: 339, distance: 40.0
click at [211, 355] on input "text" at bounding box center [243, 351] width 176 height 18
paste input "[GEOGRAPHIC_DATA]"
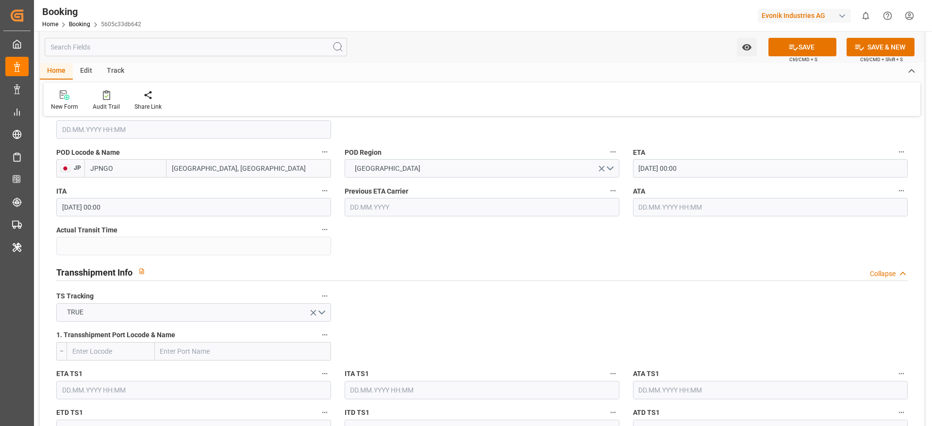
type input "[GEOGRAPHIC_DATA]"
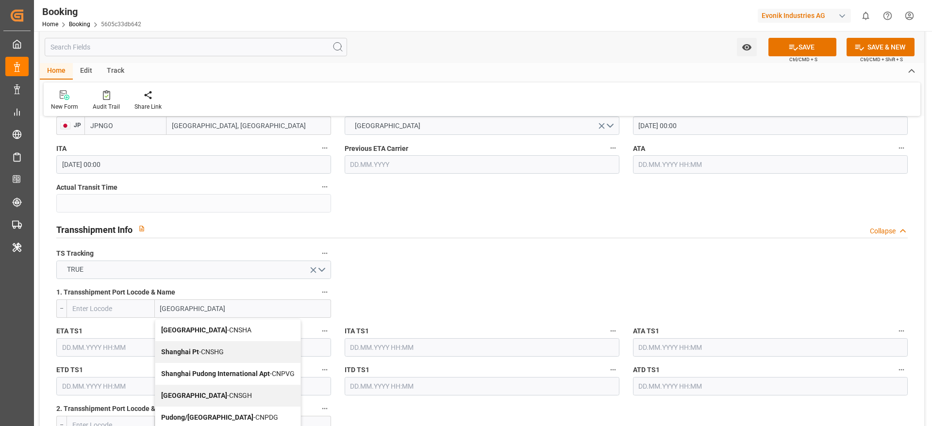
scroll to position [947, 0]
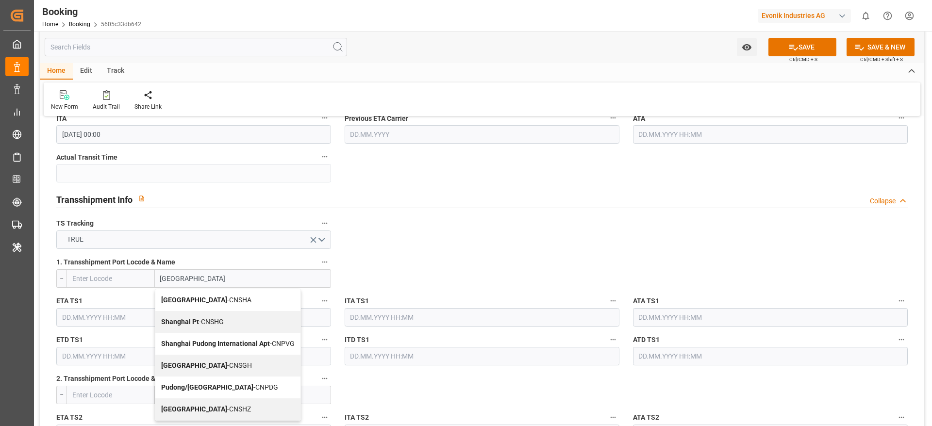
click at [226, 358] on div "Shanghai - CNSGH" at bounding box center [227, 366] width 145 height 22
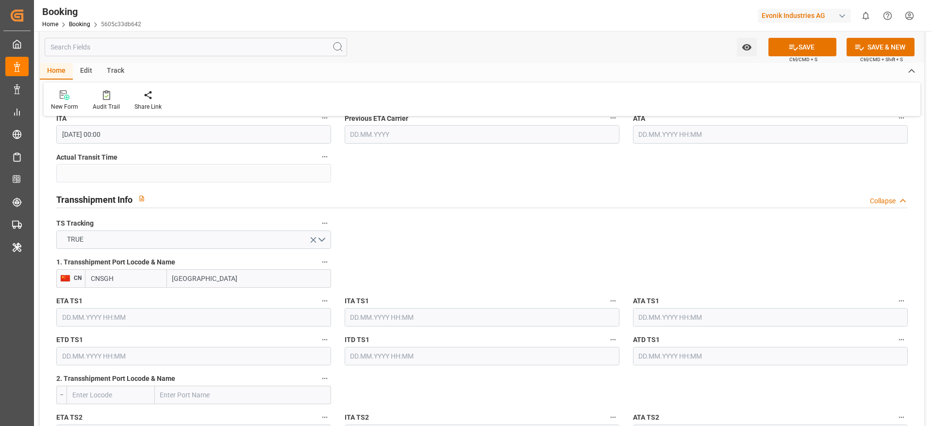
type input "CNSGH"
type input "Shanghai"
drag, startPoint x: 103, startPoint y: 318, endPoint x: 919, endPoint y: 199, distance: 824.0
click at [103, 318] on input "text" at bounding box center [193, 317] width 275 height 18
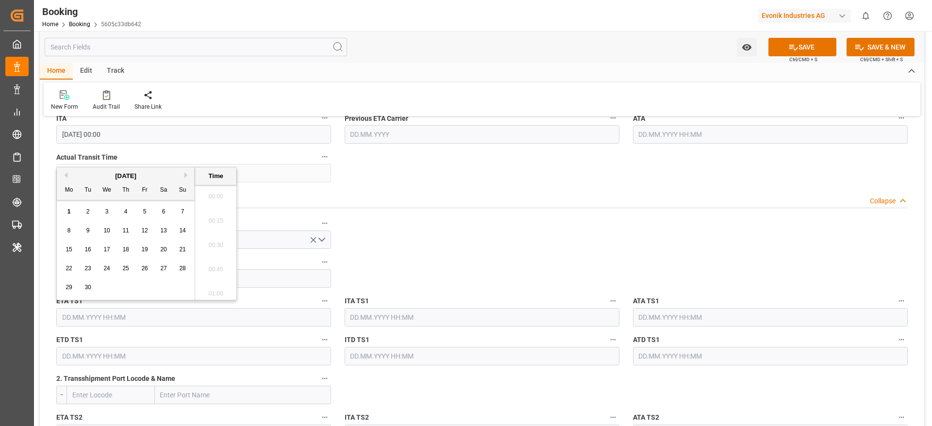
scroll to position [1120, 0]
click at [189, 179] on div "September 2025" at bounding box center [126, 176] width 138 height 10
click at [186, 178] on button "Next Month" at bounding box center [188, 175] width 6 height 6
click at [91, 287] on span "28" at bounding box center [88, 287] width 6 height 7
type input "28.10.2025 00:00"
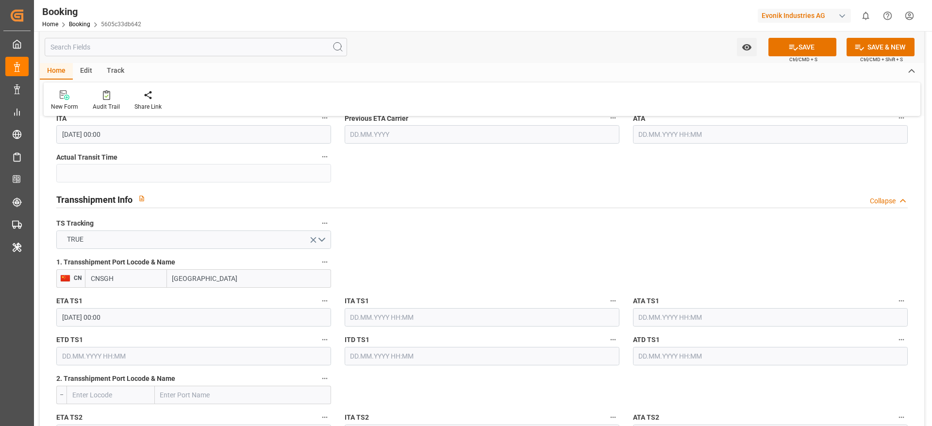
click at [158, 310] on input "28.10.2025 00:00" at bounding box center [193, 317] width 275 height 18
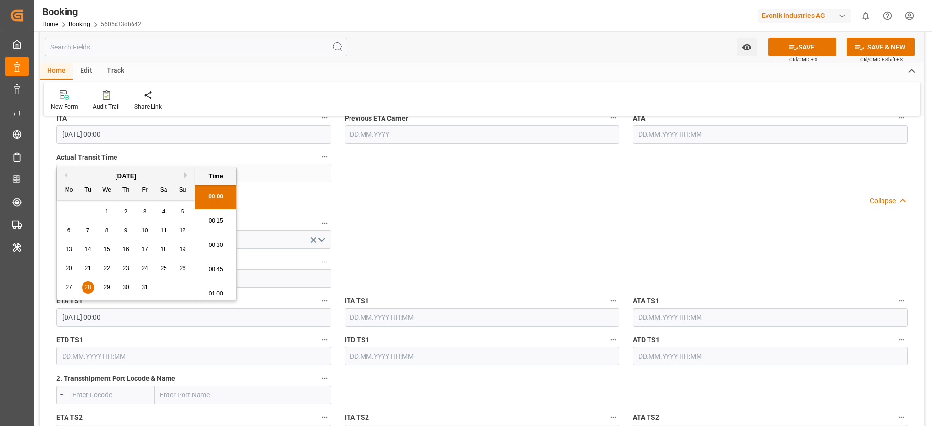
click at [158, 310] on input "28.10.2025 00:00" at bounding box center [193, 317] width 275 height 18
click at [141, 360] on input "text" at bounding box center [193, 356] width 275 height 18
paste input "28.10.2025 00:00"
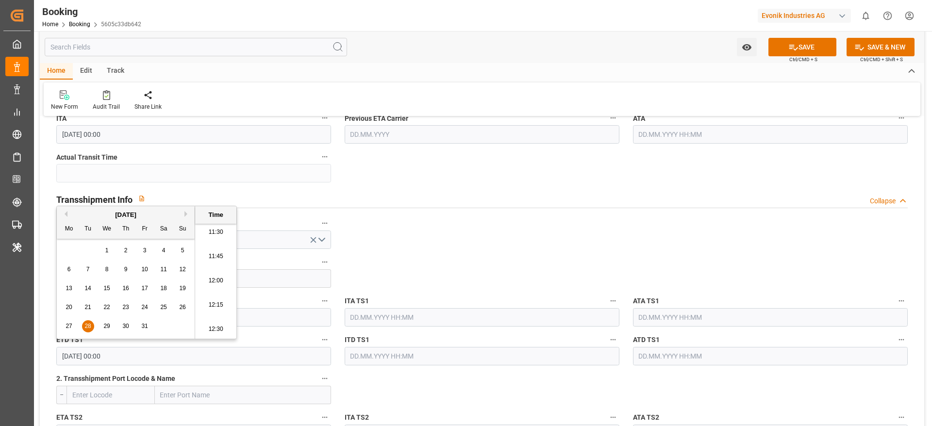
click at [123, 323] on span "30" at bounding box center [125, 326] width 6 height 7
type input "30.10.2025 00:00"
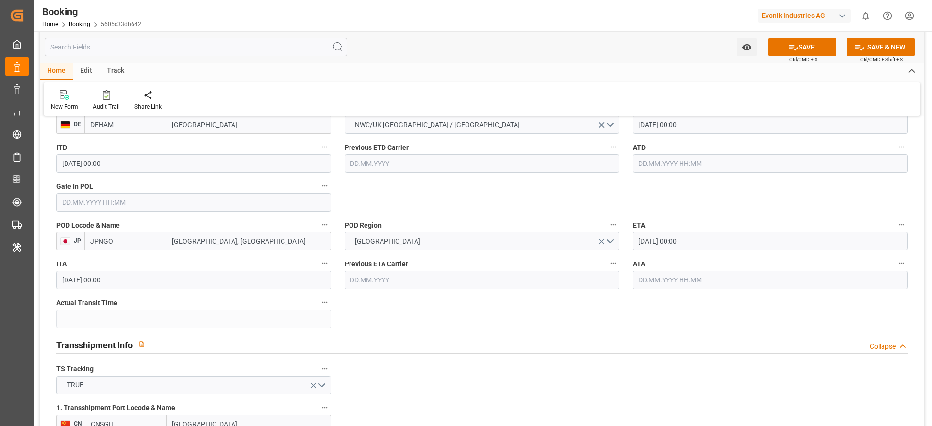
scroll to position [583, 0]
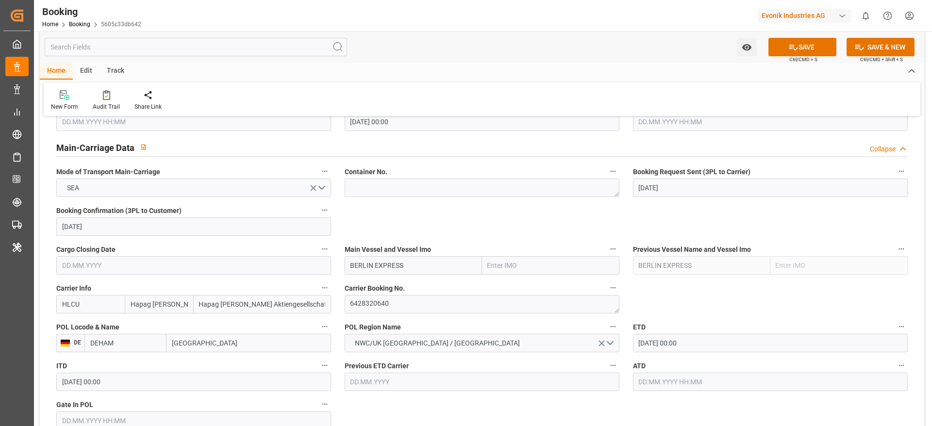
click at [682, 348] on input "09.09.2025 00:00" at bounding box center [770, 343] width 275 height 18
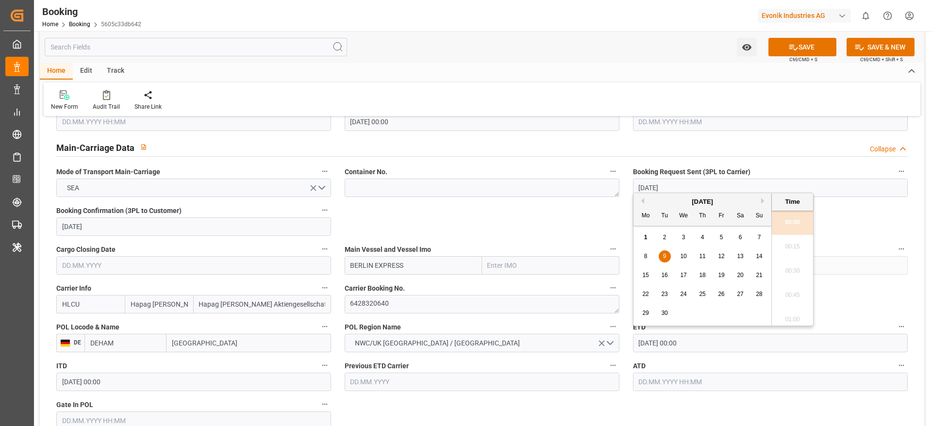
click at [692, 274] on div "15 16 17 18 19 20 21" at bounding box center [703, 275] width 133 height 19
click at [684, 275] on span "17" at bounding box center [683, 275] width 6 height 7
type input "17.09.2025 00:00"
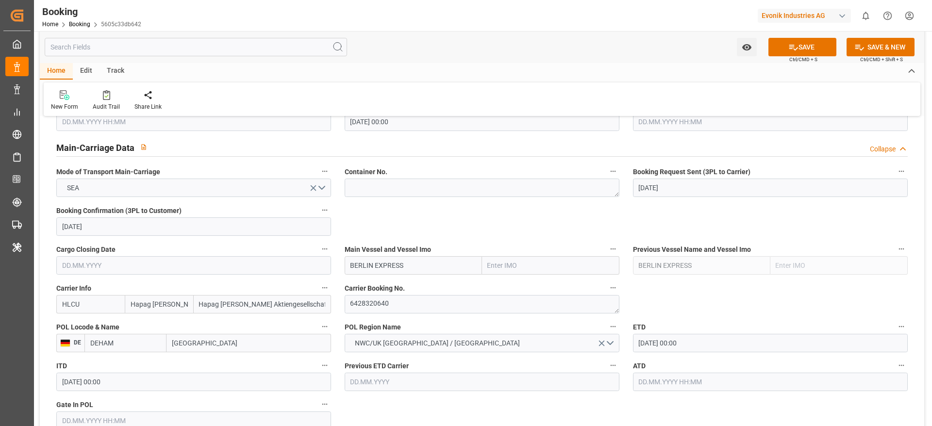
click at [435, 268] on input "BERLIN EXPRESS" at bounding box center [413, 265] width 137 height 18
paste input "COSCO SHIPPING LEO"
click at [387, 291] on div "COSCO SHIPPING LEO - 9783502" at bounding box center [413, 292] width 136 height 32
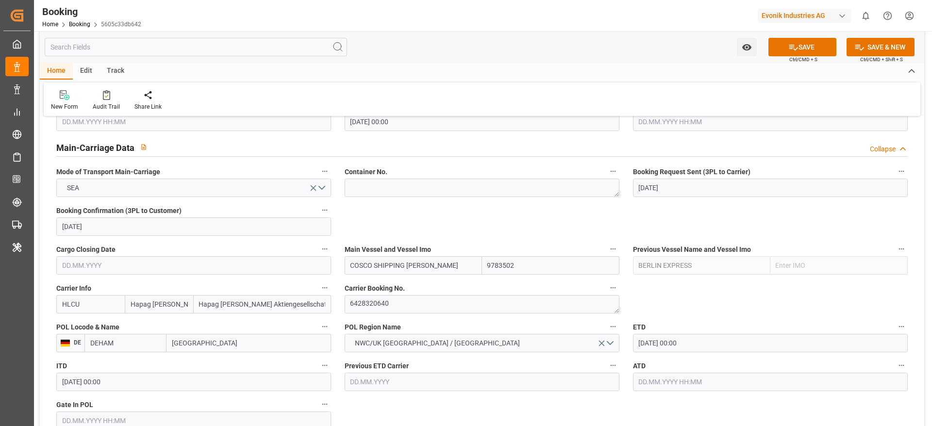
type input "COSCO SHIPPING LEO"
type input "9783502"
type input "COSCO SHIPPING LEO"
click at [81, 307] on input "HLCU" at bounding box center [90, 304] width 68 height 18
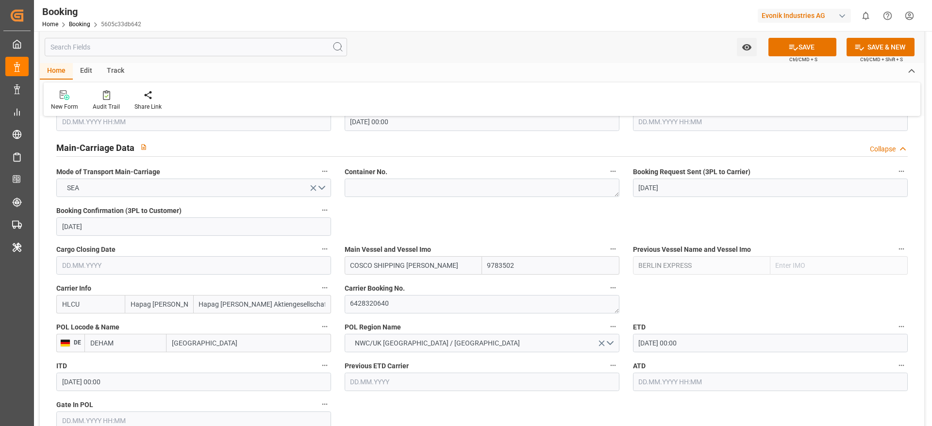
click at [81, 308] on input "HLCU" at bounding box center [90, 304] width 68 height 18
click at [71, 325] on b "COSU" at bounding box center [72, 326] width 18 height 8
type input "COSU"
type input "Cosco"
type input "COSCO Shipping Co. Ltd."
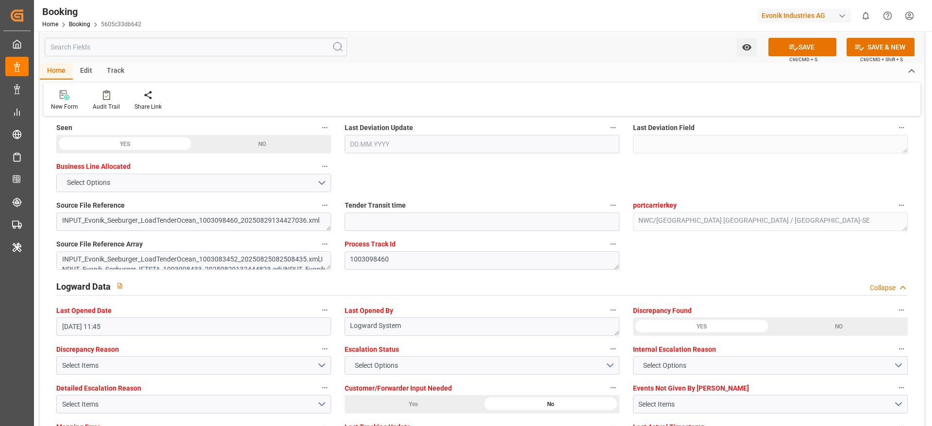
scroll to position [1676, 0]
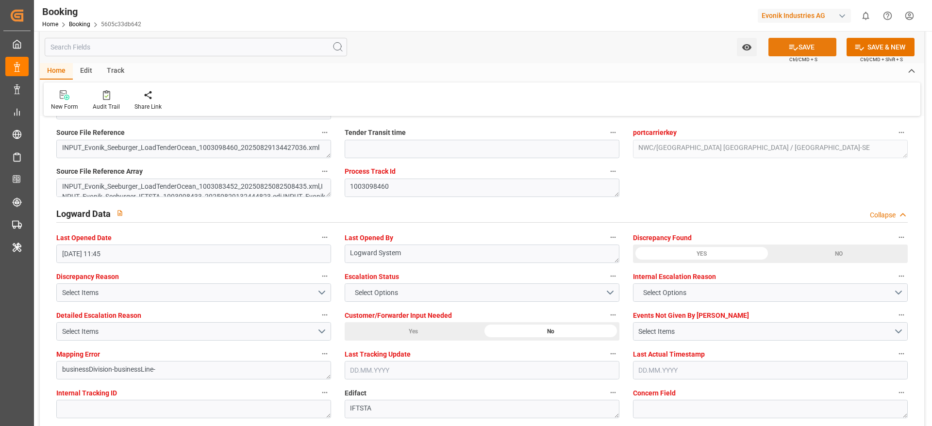
type input "COSU"
click at [782, 51] on button "SAVE" at bounding box center [803, 47] width 68 height 18
type textarea "NWC/UK North West Continent / UK_JPNGO_COSU_AT-SE"
type textarea "[PERSON_NAME]"
type textarea "Yes"
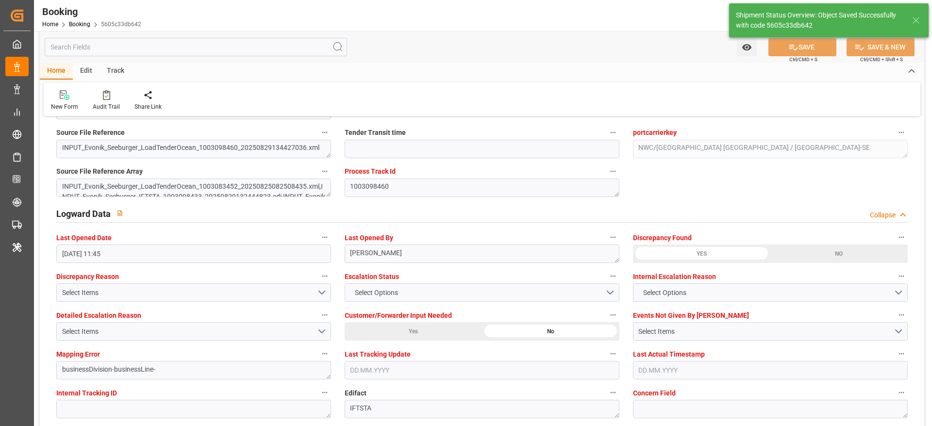
type input "28.10.2025 00:00"
type input "30.10.2025 00:00"
type input "01.09.2025 06:38"
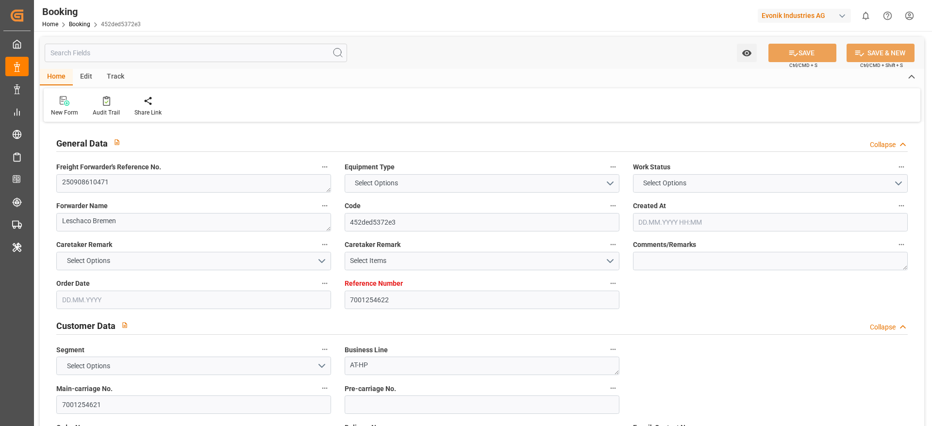
type textarea "250908610471"
type textarea "Leschaco Bremen"
type input "452ded5372e3"
type input "7001254622"
type textarea "AT-HP"
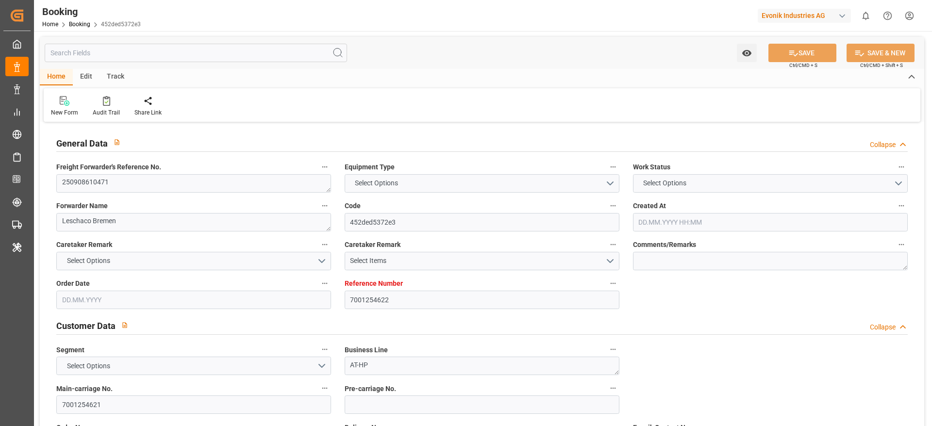
type input "7001254621"
type textarea "[PERSON_NAME][EMAIL_ADDRESS][PERSON_NAME][DOMAIN_NAME]"
type textarea "CIF"
type textarea "NHAVASHEVA"
type textarea "Marl"
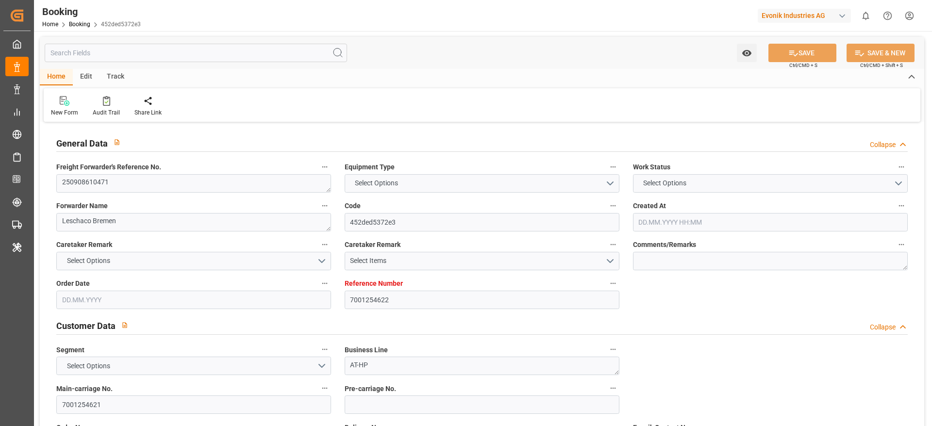
type input "BALTIMORE EXPRESS"
type input "HLCU"
type textarea "93775164"
type input "[GEOGRAPHIC_DATA]"
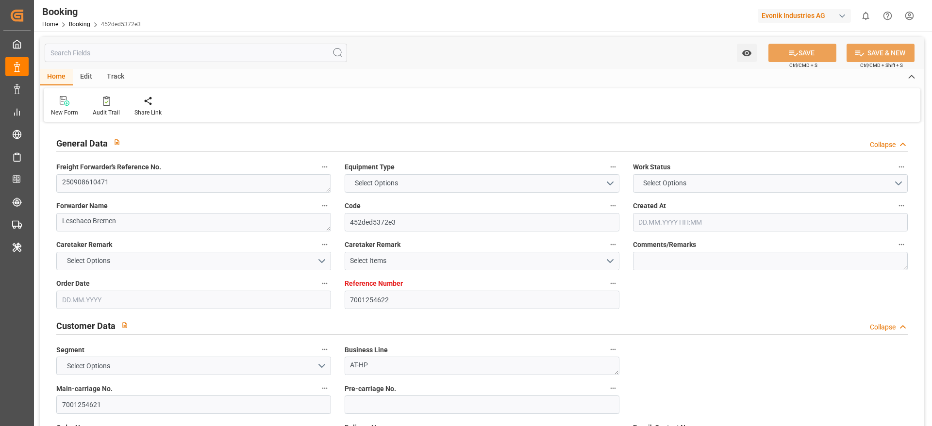
type input "[PERSON_NAME] ([PERSON_NAME])"
type textarea "vesselName etd eta"
type textarea "INPUT_Evonik_Seeburger_IFTMIN_1003098431_20250829132247169.edi"
type textarea "NWC/UK North West Continent / UK_INNSA_HLCU_AT-HP"
type textarea "INPUT_Evonik_Seeburger_IFTMIN_1003074593_20250821102511383.edi,INPUT_Evonik_See…"
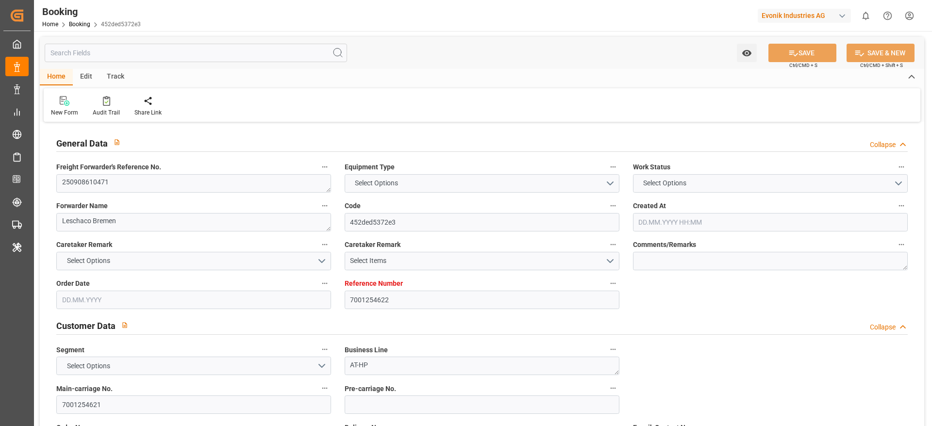
type textarea "1003098431"
type textarea "Logward System"
type textarea "businessDivision-businessLine-"
type textarea "IFTSTA"
type textarea "a011t00000LcJC5AAN"
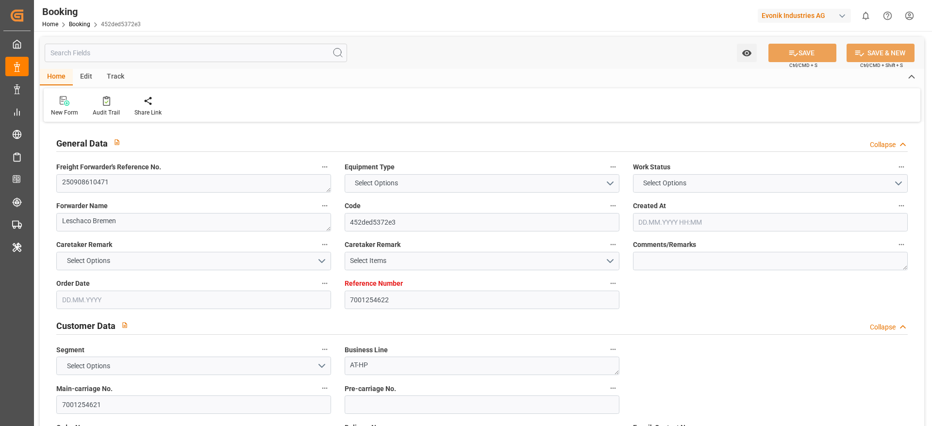
type textarea "No"
type input "7001254622"
type input "9665621"
type input "Hapag [PERSON_NAME]"
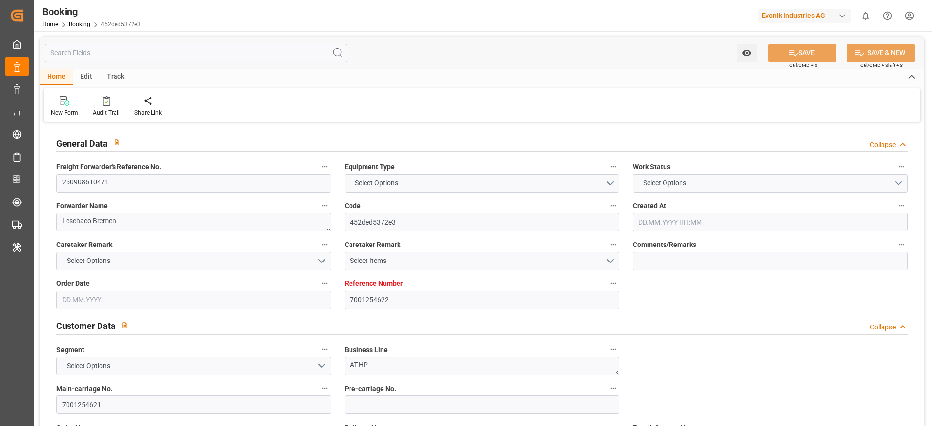
type input "Hapag Lloyd Aktiengesellschaft"
type input "NLRTM"
type input "INNSA"
type input "21.08.2025 08:26"
type input "21.08.2025"
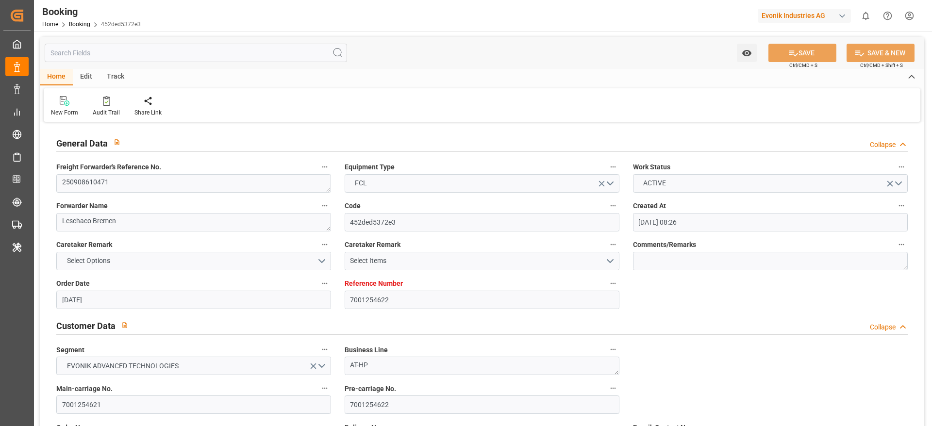
type input "22.10.2025"
type input "26.08.2025"
type input "22.08.2025"
type input "12.09.2025 00:00"
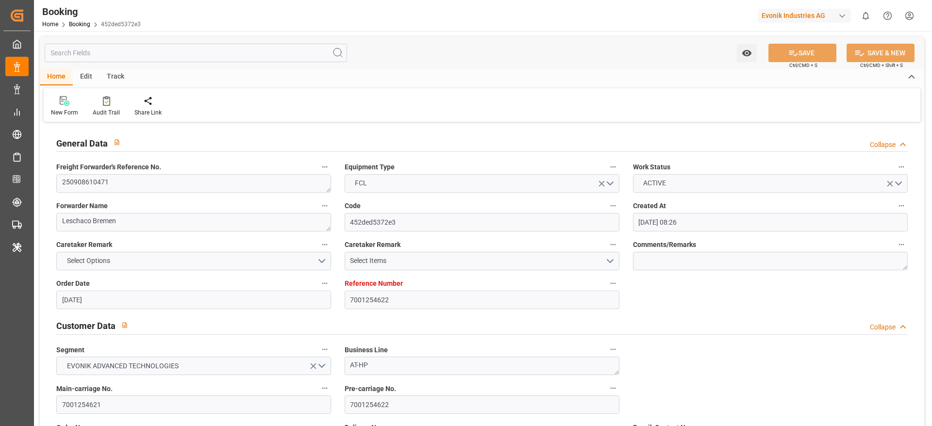
type input "12.09.2025 00:00"
type input "29.10.2025 00:00"
type input "22.08.2025"
type input "29.08.2025 11:24"
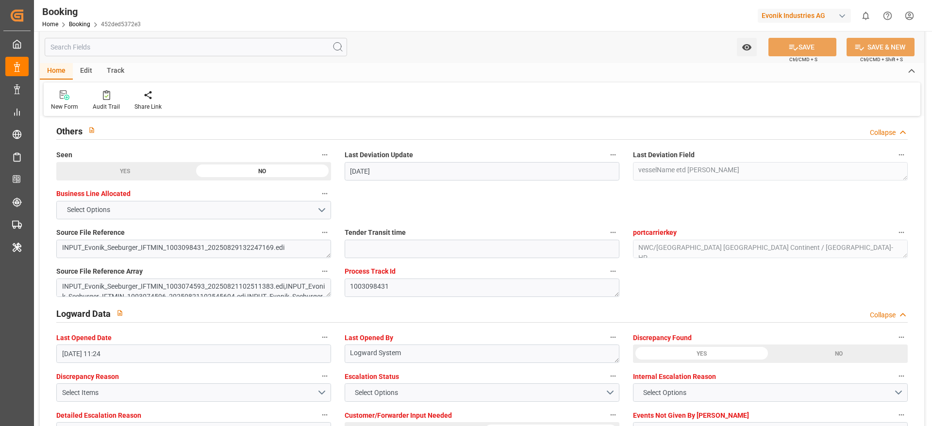
scroll to position [1821, 0]
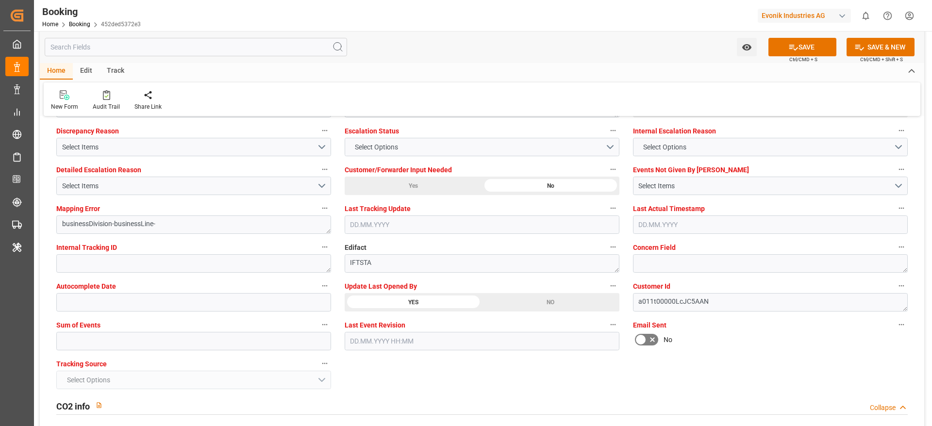
click at [400, 298] on div "YES" at bounding box center [413, 302] width 137 height 18
click at [801, 50] on button "SAVE" at bounding box center [803, 47] width 68 height 18
type textarea "sateesh godewar"
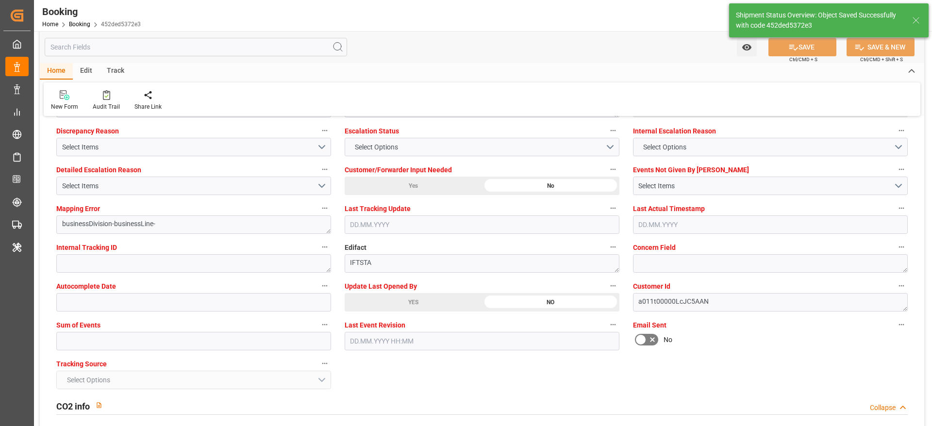
type input "01.09.2025 06:39"
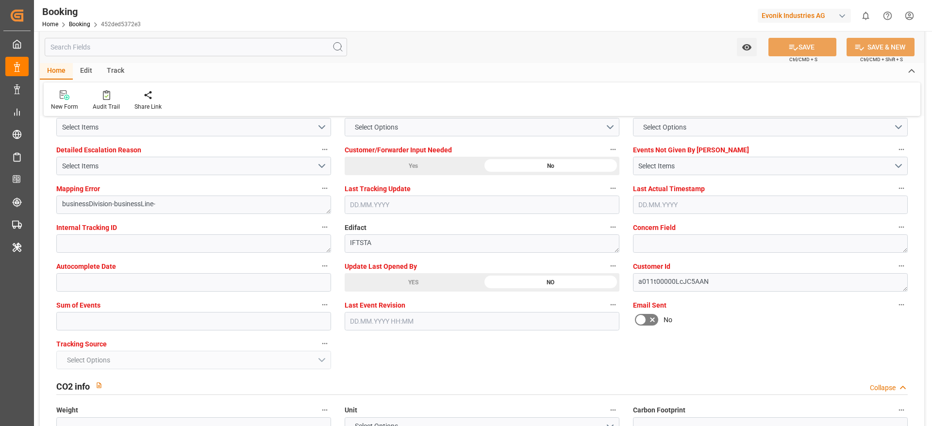
scroll to position [1603, 0]
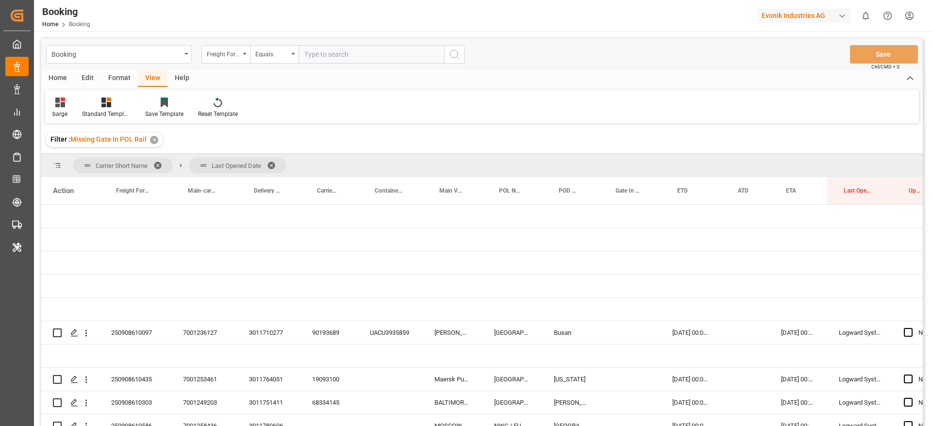
scroll to position [338, 0]
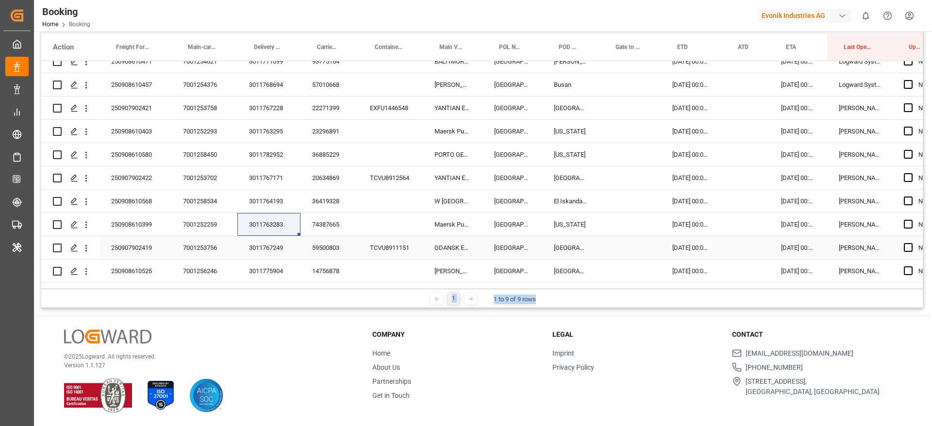
drag, startPoint x: 254, startPoint y: 253, endPoint x: 433, endPoint y: 235, distance: 179.7
click at [254, 253] on div "3011767249" at bounding box center [268, 248] width 63 height 23
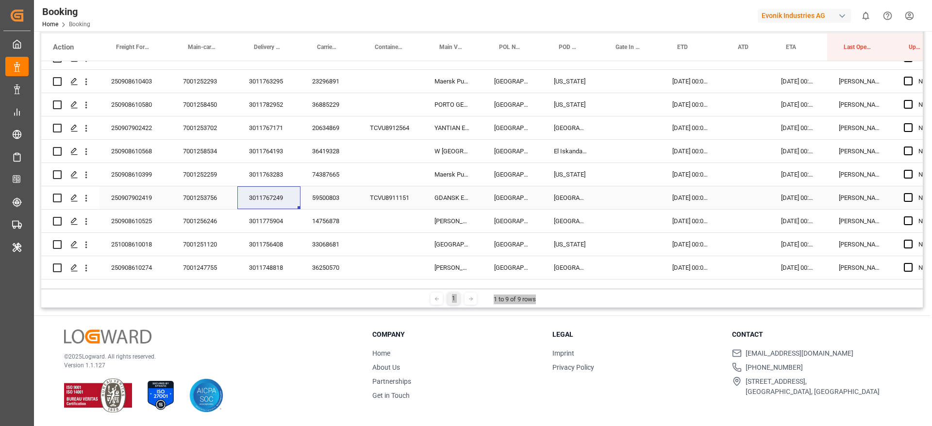
scroll to position [410, 0]
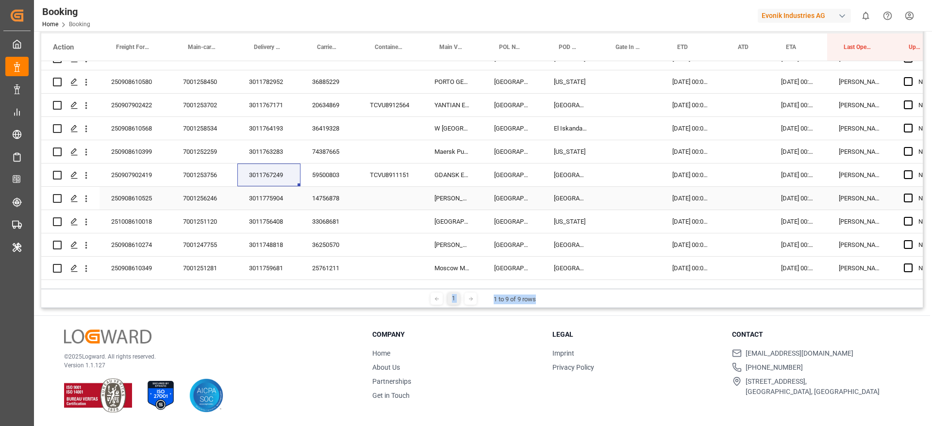
drag, startPoint x: 275, startPoint y: 192, endPoint x: 848, endPoint y: 353, distance: 595.8
click at [275, 191] on div "3011775904" at bounding box center [268, 198] width 63 height 23
click at [259, 224] on div "3011756408" at bounding box center [268, 221] width 63 height 23
click at [250, 250] on div "3011748818" at bounding box center [268, 245] width 63 height 23
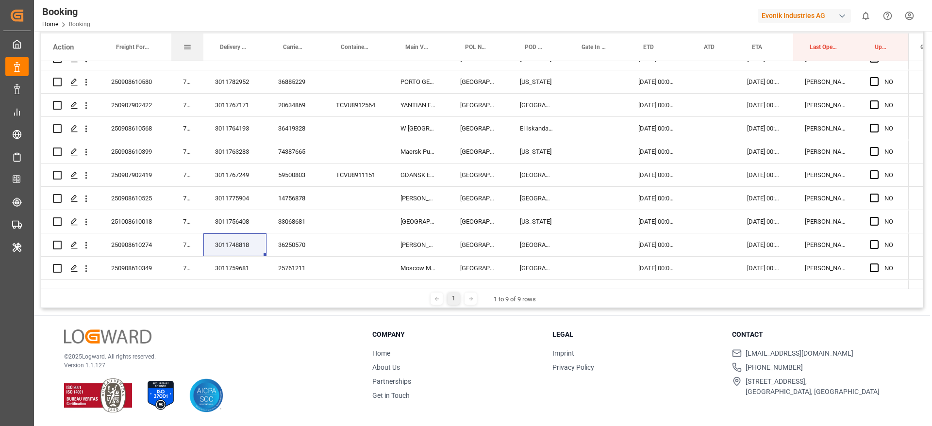
drag, startPoint x: 237, startPoint y: 52, endPoint x: 171, endPoint y: 56, distance: 65.7
click at [171, 56] on div "Main-carriage No." at bounding box center [187, 47] width 32 height 27
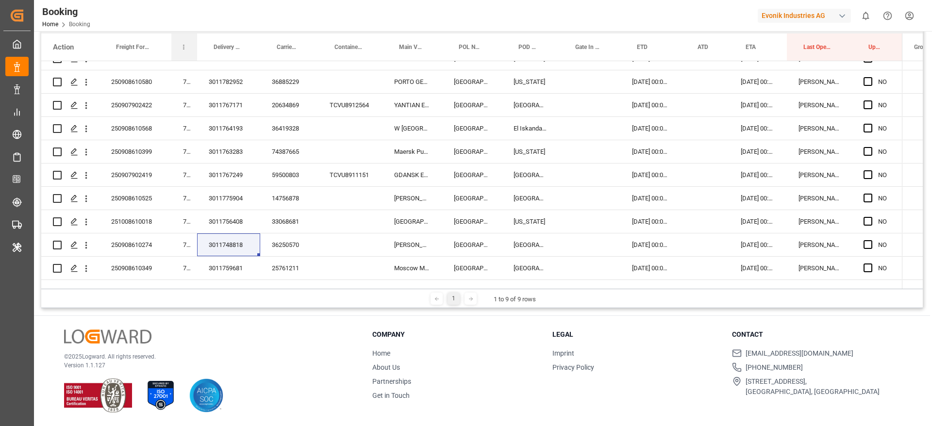
drag, startPoint x: 203, startPoint y: 48, endPoint x: 178, endPoint y: 51, distance: 24.4
click at [178, 51] on div "Main-carriage No." at bounding box center [184, 47] width 26 height 27
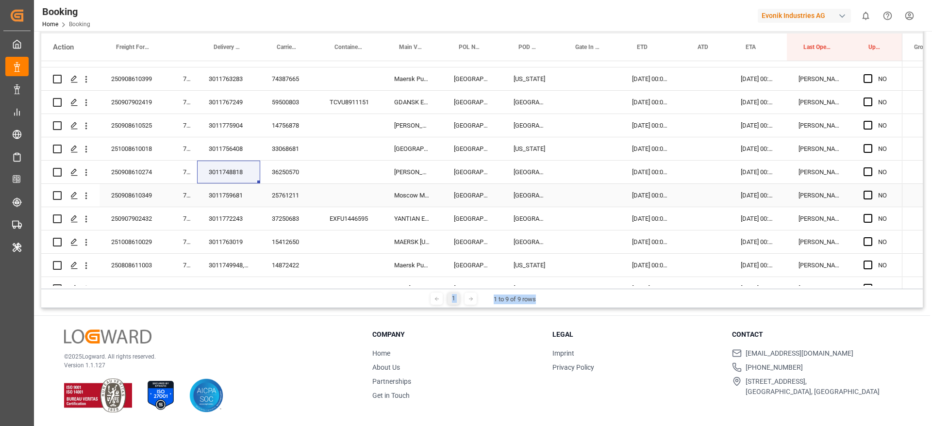
click at [236, 202] on div "3011759681" at bounding box center [228, 195] width 63 height 23
drag, startPoint x: 232, startPoint y: 218, endPoint x: 880, endPoint y: 417, distance: 677.2
click at [232, 218] on div "3011772243" at bounding box center [228, 218] width 63 height 23
click at [238, 238] on div "3011763019" at bounding box center [228, 242] width 63 height 23
drag, startPoint x: 233, startPoint y: 269, endPoint x: 383, endPoint y: 217, distance: 159.0
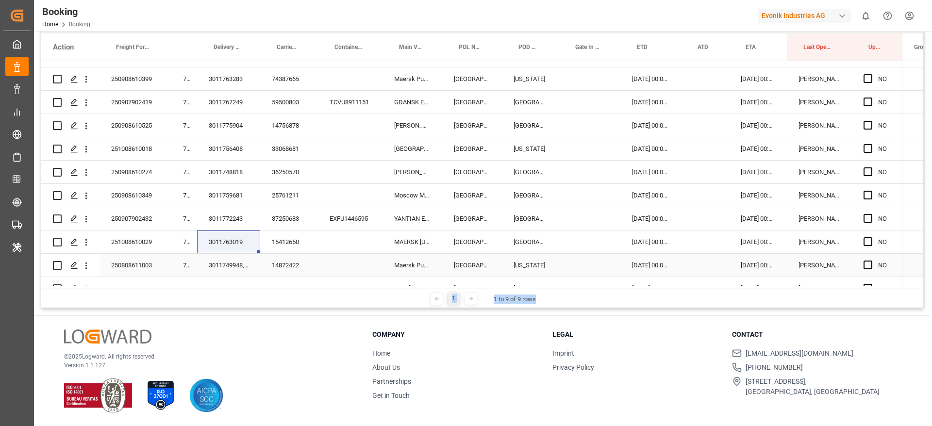
click at [233, 269] on div "3011749948, 3011749994" at bounding box center [228, 265] width 63 height 23
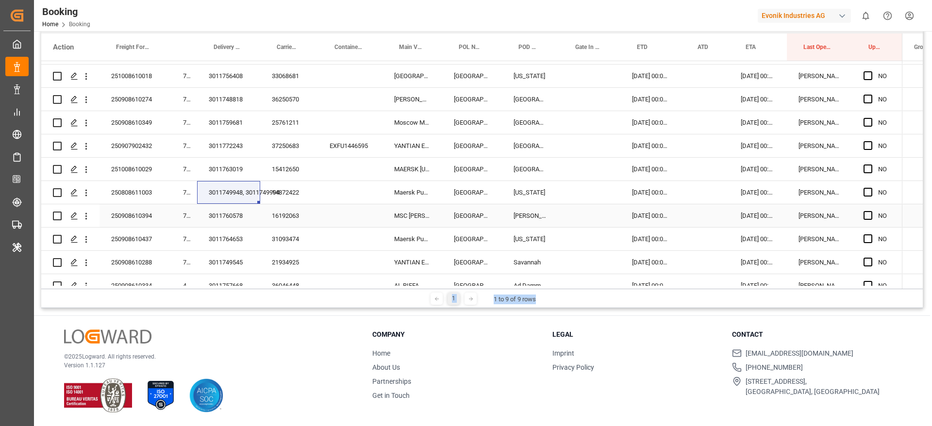
drag, startPoint x: 215, startPoint y: 219, endPoint x: 141, endPoint y: 221, distance: 73.4
click at [215, 219] on div "3011760578" at bounding box center [228, 215] width 63 height 23
drag, startPoint x: 240, startPoint y: 236, endPoint x: 908, endPoint y: 230, distance: 667.8
click at [240, 236] on div "3011764653" at bounding box center [228, 239] width 63 height 23
drag, startPoint x: 225, startPoint y: 242, endPoint x: 518, endPoint y: 213, distance: 294.3
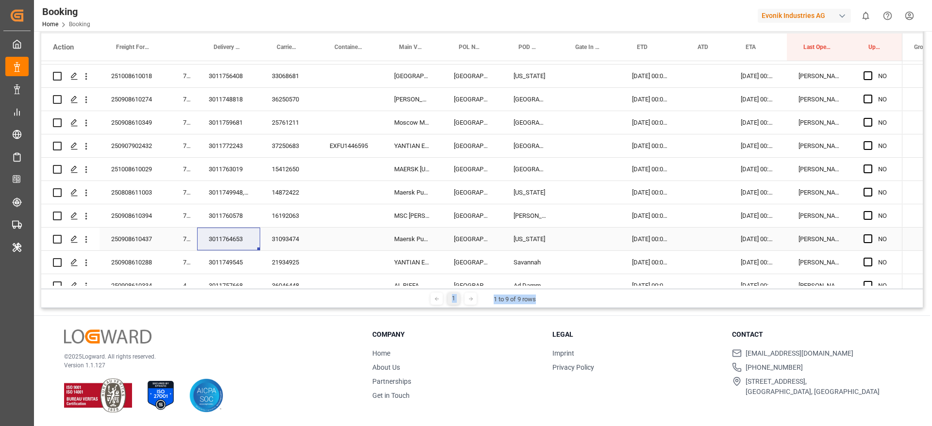
click at [225, 242] on div "3011764653" at bounding box center [228, 239] width 63 height 23
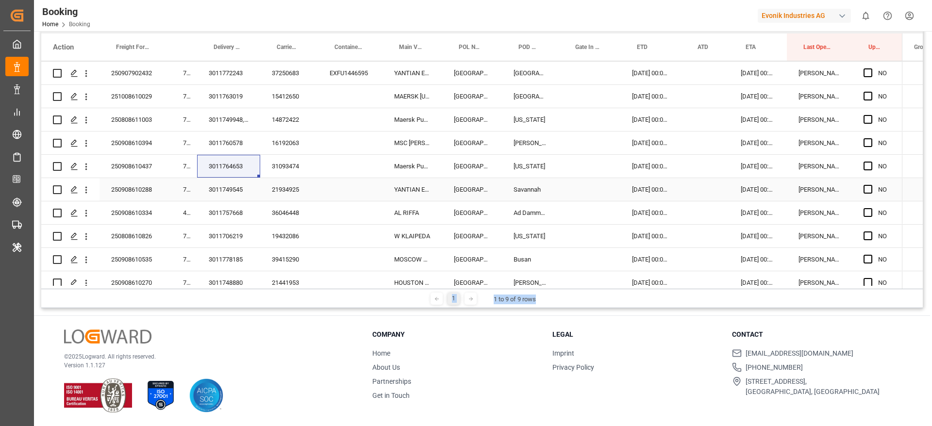
drag, startPoint x: 227, startPoint y: 193, endPoint x: 911, endPoint y: 215, distance: 683.7
click at [227, 193] on div "3011749545" at bounding box center [228, 189] width 63 height 23
click at [232, 211] on div "3011757668" at bounding box center [228, 213] width 63 height 23
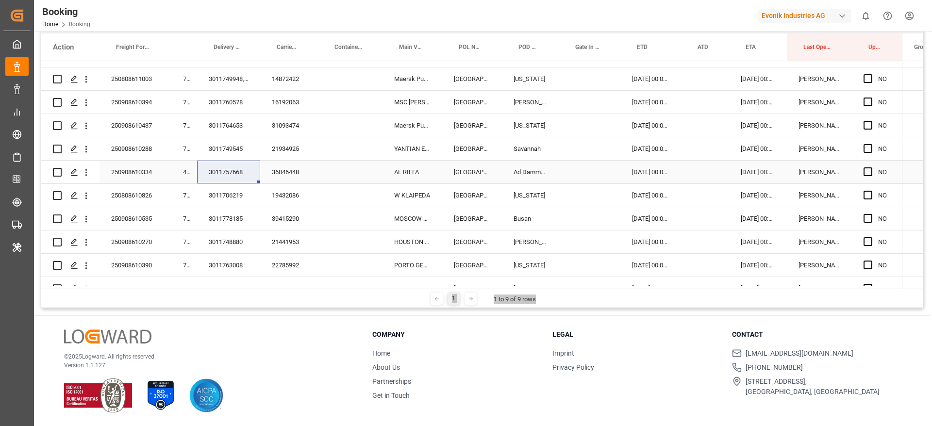
scroll to position [702, 0]
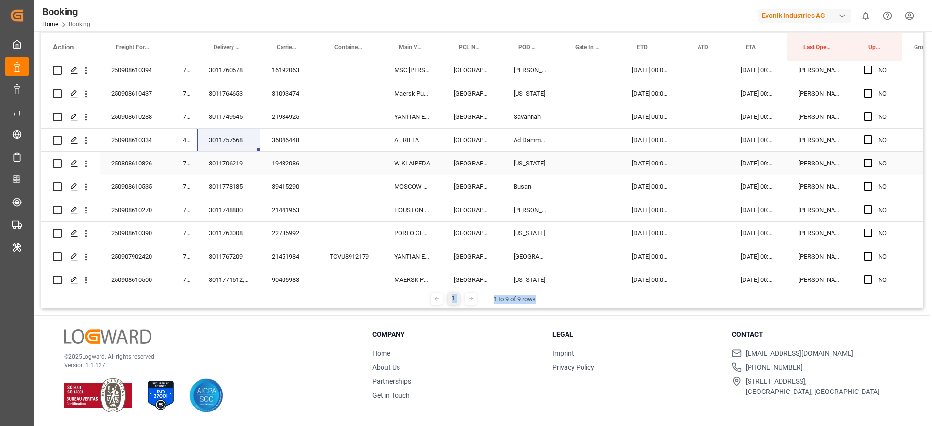
drag, startPoint x: 221, startPoint y: 166, endPoint x: 344, endPoint y: 144, distance: 124.8
click at [221, 166] on div "3011706219" at bounding box center [228, 163] width 63 height 23
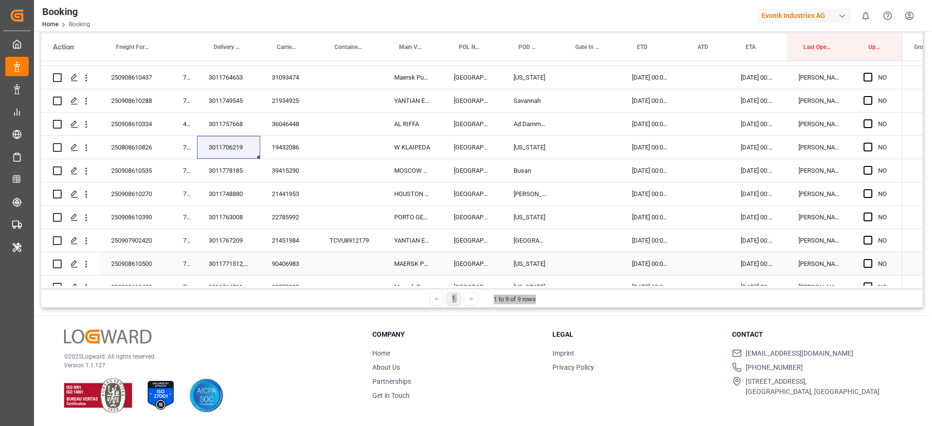
scroll to position [720, 0]
click at [228, 169] on div "3011778185" at bounding box center [228, 168] width 63 height 23
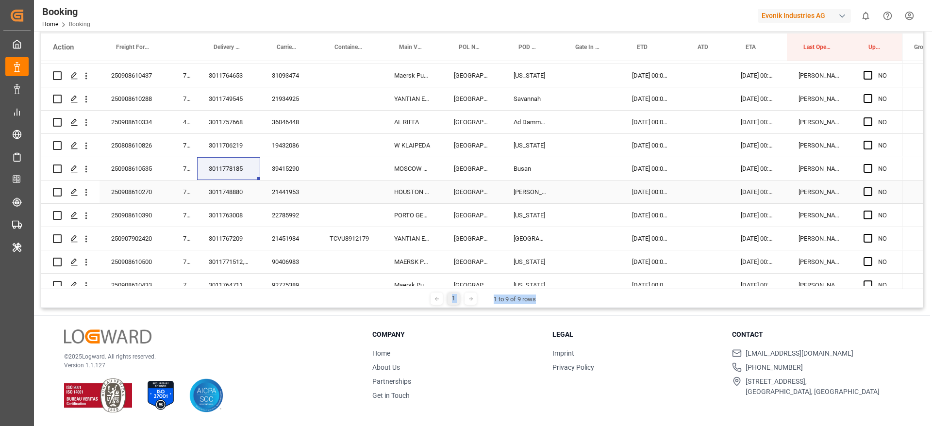
click at [237, 198] on div "3011748880" at bounding box center [228, 192] width 63 height 23
click at [232, 219] on div "3011763008" at bounding box center [228, 215] width 63 height 23
drag, startPoint x: 238, startPoint y: 235, endPoint x: 864, endPoint y: 139, distance: 632.8
click at [238, 235] on div "3011767209" at bounding box center [228, 238] width 63 height 23
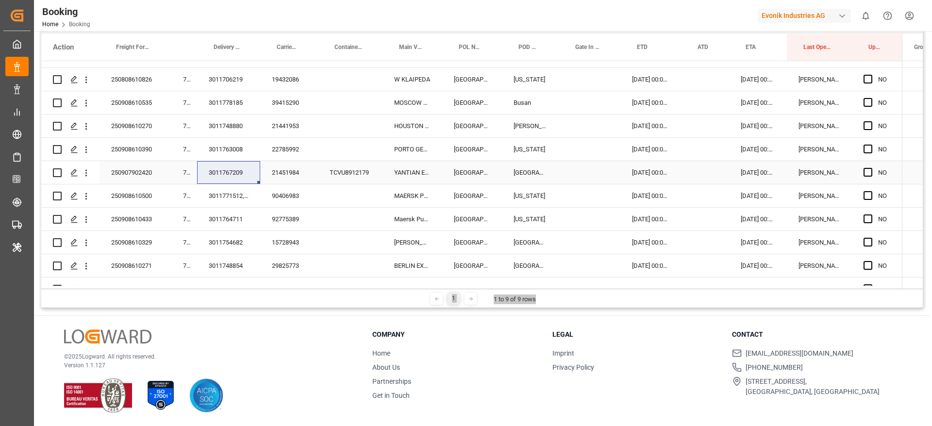
scroll to position [793, 0]
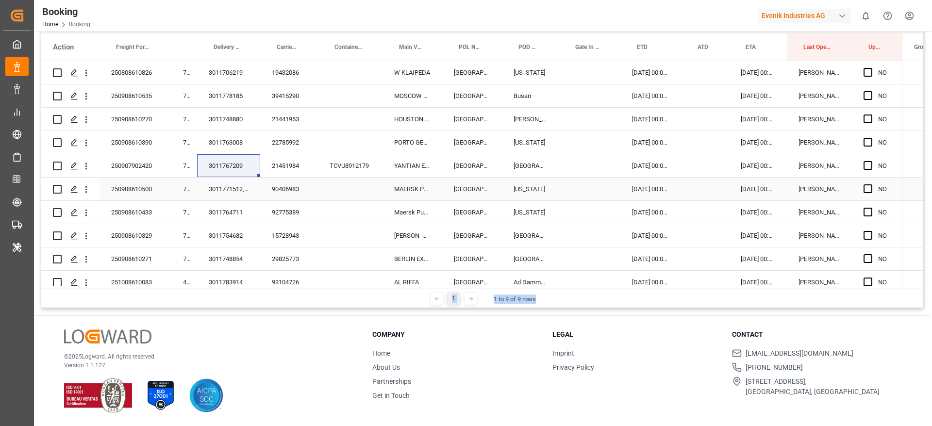
drag, startPoint x: 205, startPoint y: 192, endPoint x: 498, endPoint y: 144, distance: 296.9
click at [205, 192] on div "3011771512, 3011763964, 3011763986, 3011764100" at bounding box center [228, 189] width 63 height 23
click at [231, 210] on div "3011764711" at bounding box center [228, 212] width 63 height 23
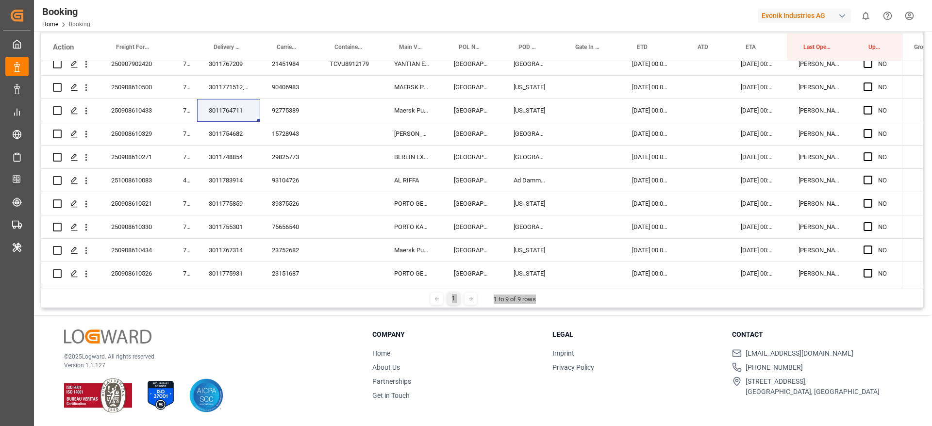
scroll to position [865, 0]
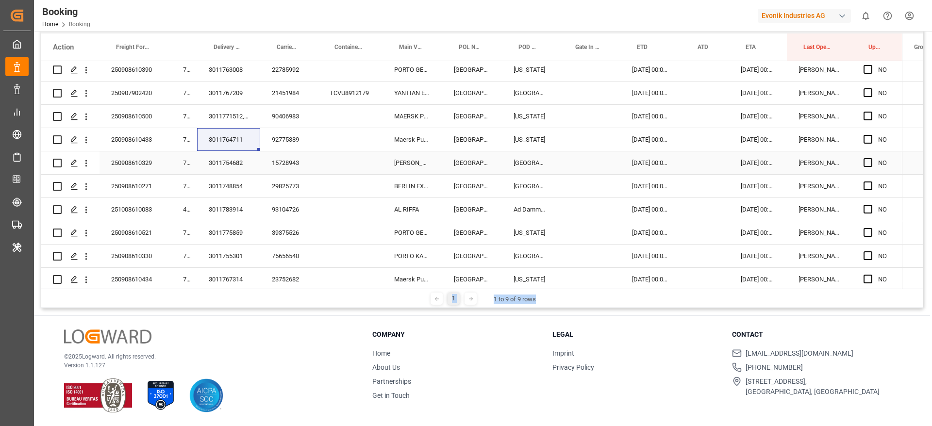
click at [239, 159] on div "3011754682" at bounding box center [228, 163] width 63 height 23
drag, startPoint x: 220, startPoint y: 190, endPoint x: 694, endPoint y: 207, distance: 473.8
click at [220, 190] on div "3011748854" at bounding box center [228, 186] width 63 height 23
drag, startPoint x: 237, startPoint y: 205, endPoint x: 216, endPoint y: 186, distance: 27.8
click at [237, 205] on div "3011783914" at bounding box center [228, 209] width 63 height 23
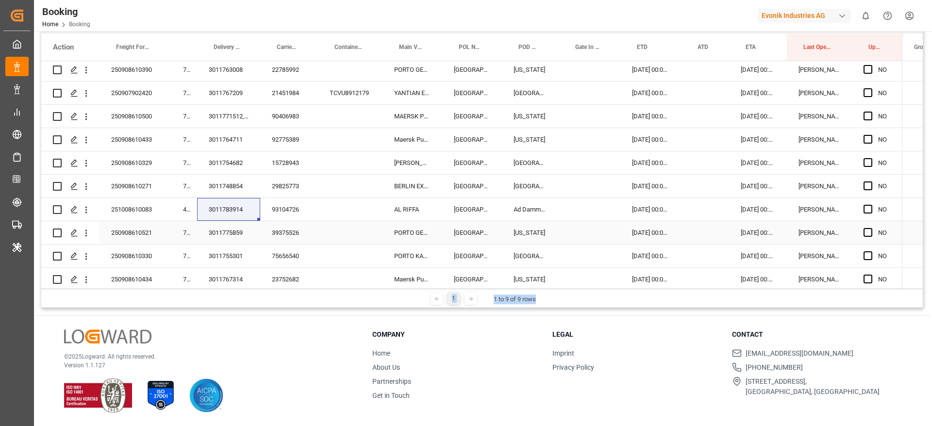
click at [232, 236] on div "3011775859" at bounding box center [228, 232] width 63 height 23
drag, startPoint x: 242, startPoint y: 254, endPoint x: 342, endPoint y: 201, distance: 113.6
click at [242, 254] on div "3011755301" at bounding box center [228, 256] width 63 height 23
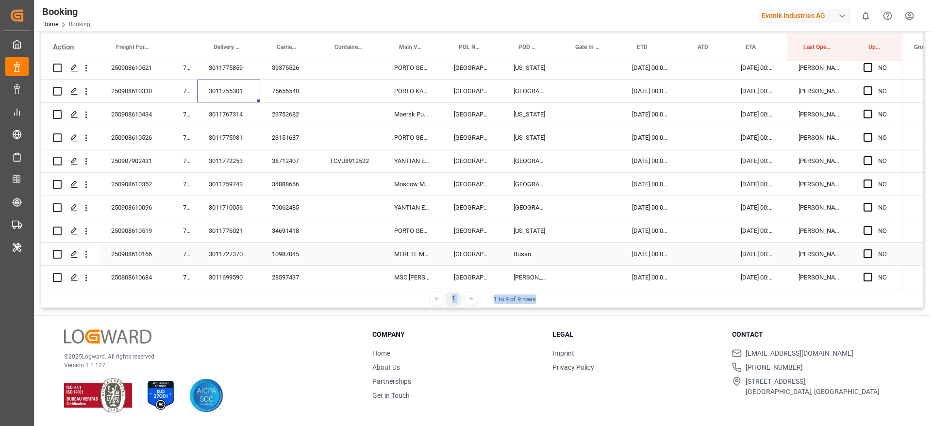
scroll to position [1011, 0]
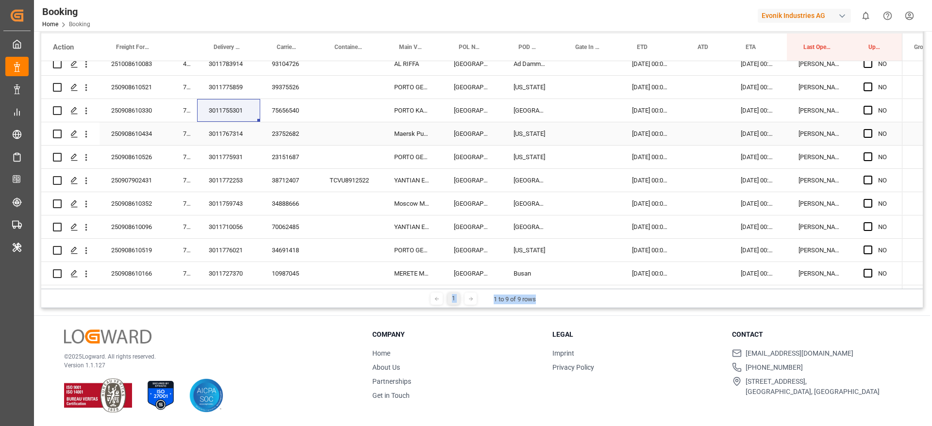
drag, startPoint x: 231, startPoint y: 137, endPoint x: 401, endPoint y: 116, distance: 170.9
click at [231, 137] on div "3011767314" at bounding box center [228, 133] width 63 height 23
drag, startPoint x: 235, startPoint y: 158, endPoint x: 870, endPoint y: 245, distance: 641.2
click at [235, 158] on div "3011775931" at bounding box center [228, 157] width 63 height 23
drag, startPoint x: 207, startPoint y: 182, endPoint x: 367, endPoint y: 182, distance: 159.8
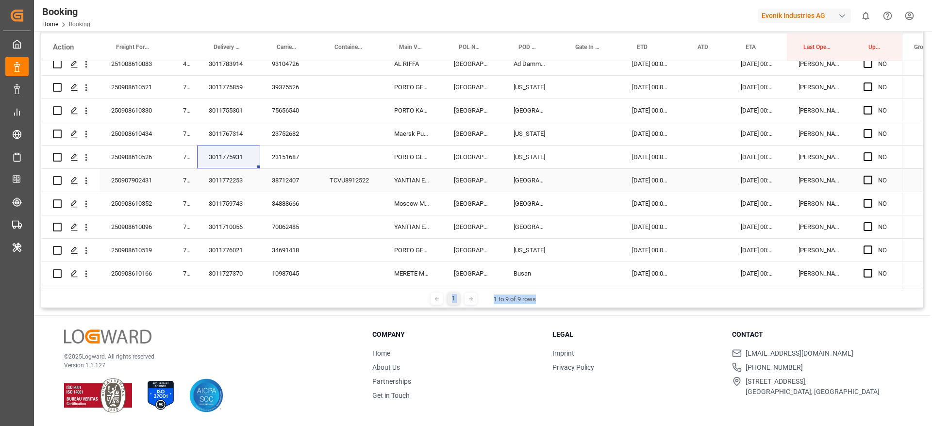
click at [207, 182] on div "3011772253" at bounding box center [228, 180] width 63 height 23
drag, startPoint x: 236, startPoint y: 203, endPoint x: 329, endPoint y: 179, distance: 95.6
click at [237, 203] on div "3011759743" at bounding box center [228, 203] width 63 height 23
drag, startPoint x: 237, startPoint y: 225, endPoint x: 898, endPoint y: 234, distance: 661.5
click at [236, 225] on div "3011710056" at bounding box center [228, 227] width 63 height 23
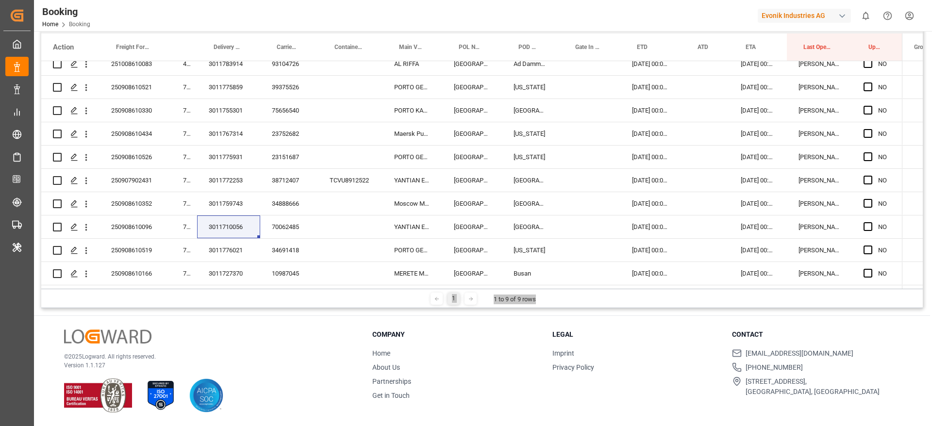
scroll to position [1084, 0]
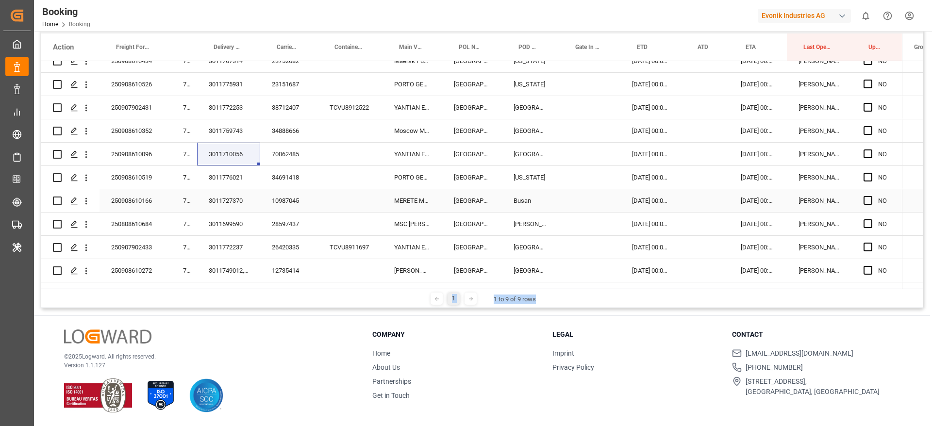
click at [219, 184] on div "3011776021" at bounding box center [228, 177] width 63 height 23
click at [232, 204] on div "3011727370" at bounding box center [228, 200] width 63 height 23
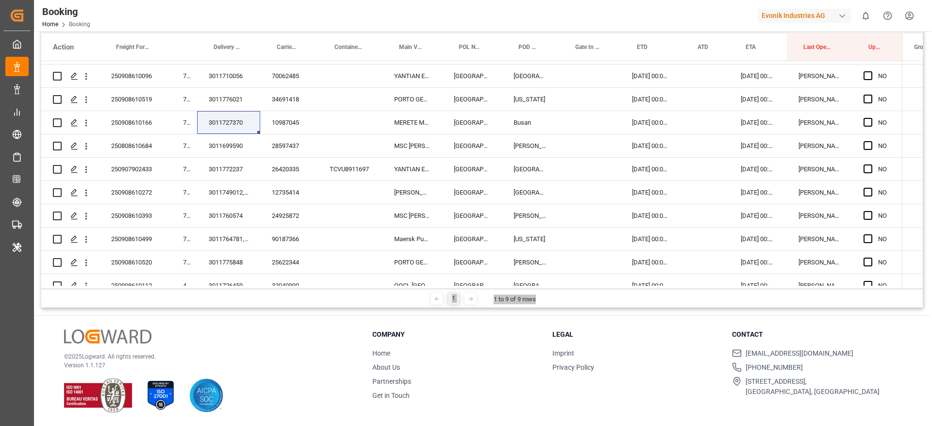
scroll to position [1157, 0]
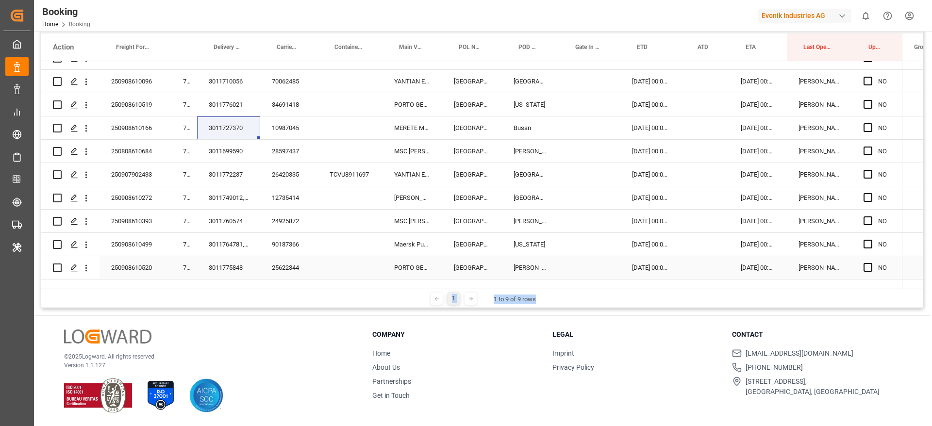
click at [233, 158] on div "3011699590" at bounding box center [228, 151] width 63 height 23
click at [209, 153] on div "3011699590" at bounding box center [228, 151] width 63 height 23
click at [229, 152] on div "3011699590" at bounding box center [228, 151] width 63 height 23
click at [90, 149] on icon "open menu" at bounding box center [86, 152] width 10 height 10
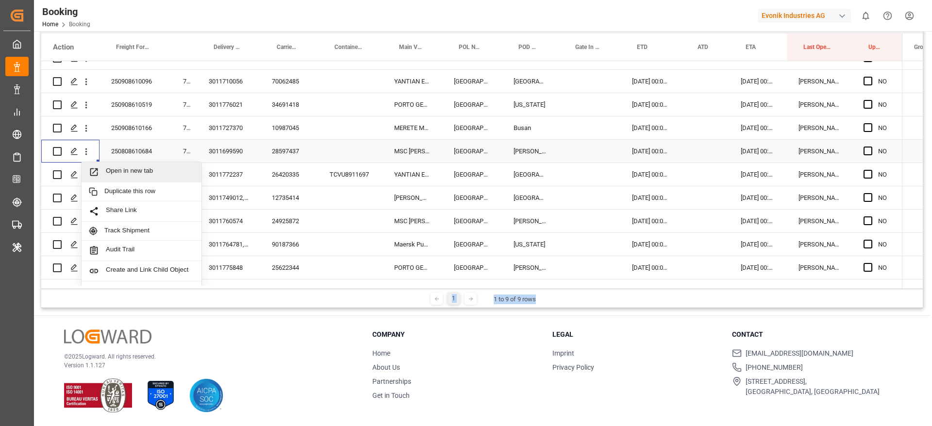
click at [125, 170] on span "Open in new tab" at bounding box center [150, 172] width 88 height 10
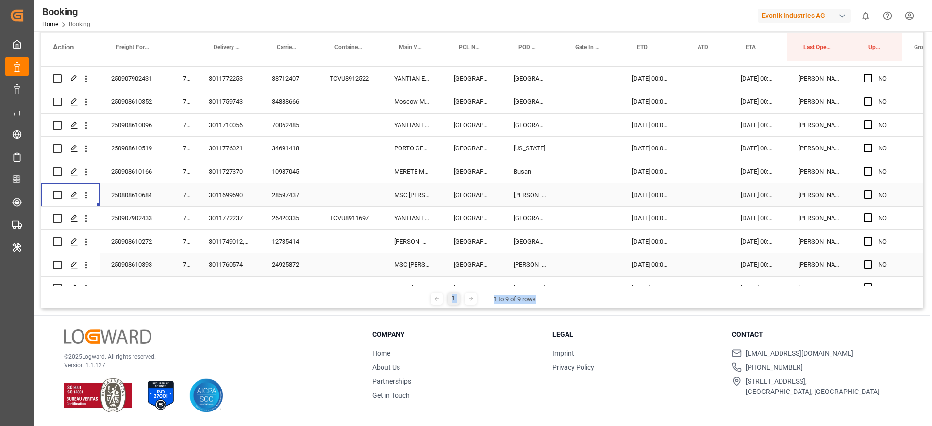
scroll to position [1011, 0]
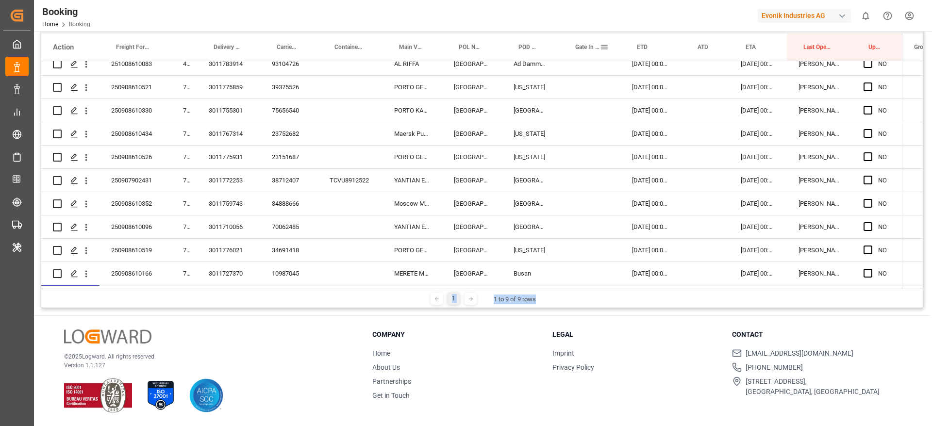
click at [492, 17] on div "Booking Home Booking Evonik Industries AG 0 Notifications Only show unread All …" at bounding box center [479, 15] width 905 height 31
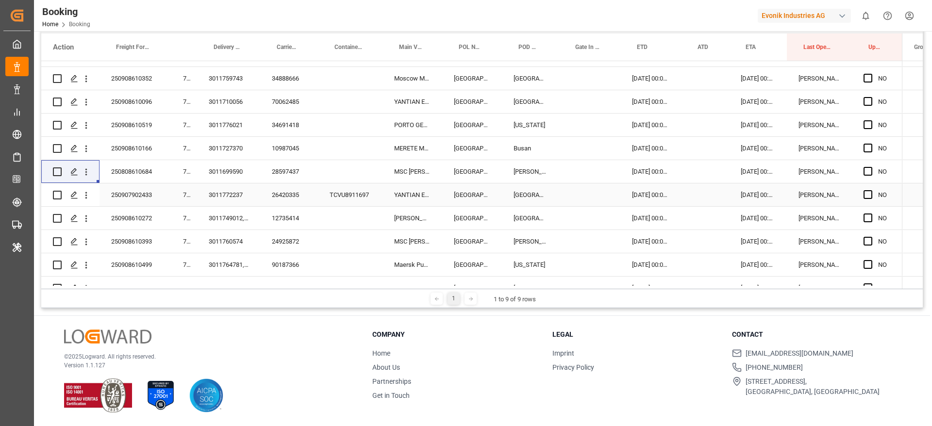
click at [243, 201] on div "3011772237" at bounding box center [228, 195] width 63 height 23
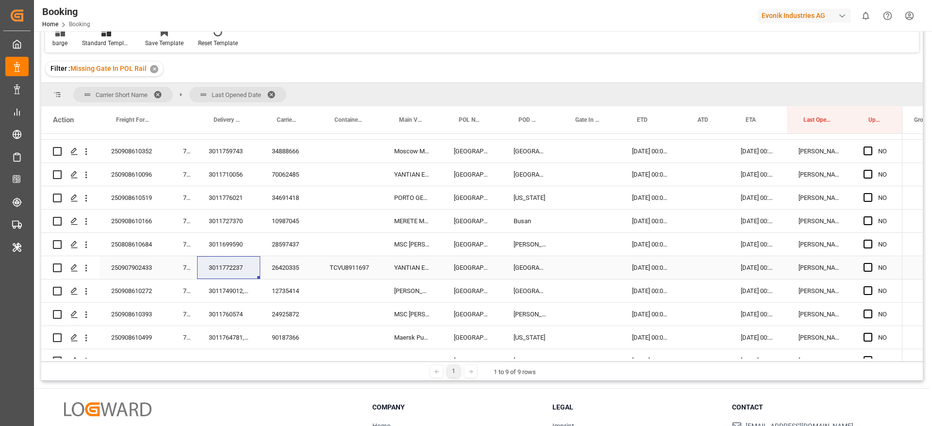
drag, startPoint x: 236, startPoint y: 271, endPoint x: 352, endPoint y: 272, distance: 116.6
click at [235, 271] on div "3011772237" at bounding box center [228, 267] width 63 height 23
click at [226, 271] on div "3011772237" at bounding box center [228, 267] width 63 height 23
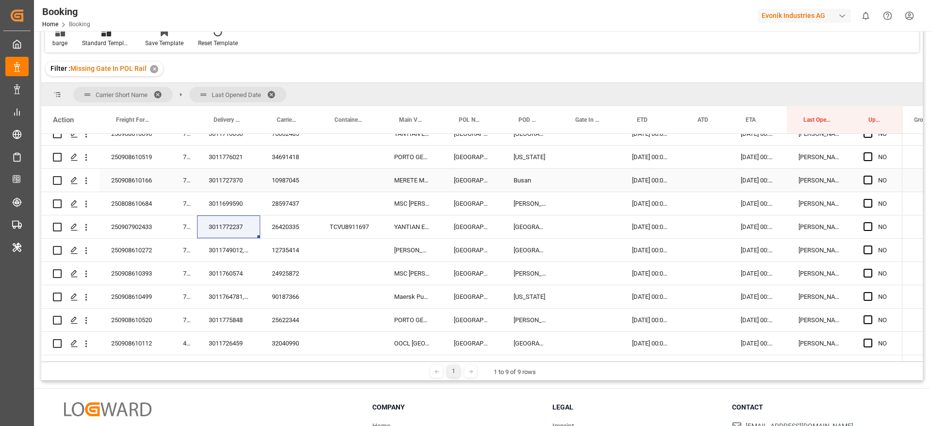
scroll to position [1209, 0]
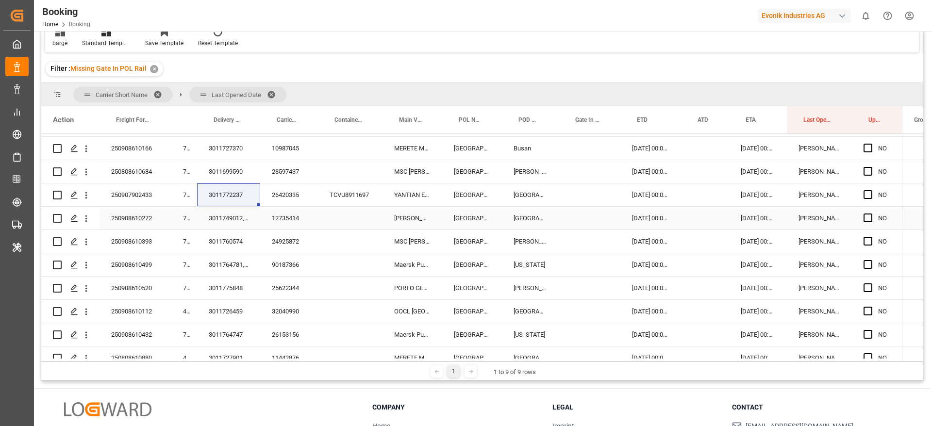
drag, startPoint x: 228, startPoint y: 223, endPoint x: 871, endPoint y: 271, distance: 644.8
click at [228, 223] on div "3011749012, 3011749068" at bounding box center [228, 218] width 63 height 23
click at [233, 241] on div "3011760574" at bounding box center [228, 241] width 63 height 23
drag, startPoint x: 224, startPoint y: 261, endPoint x: 537, endPoint y: 276, distance: 312.6
click at [224, 261] on div "3011764781, 3011771595, 3011764008" at bounding box center [228, 265] width 63 height 23
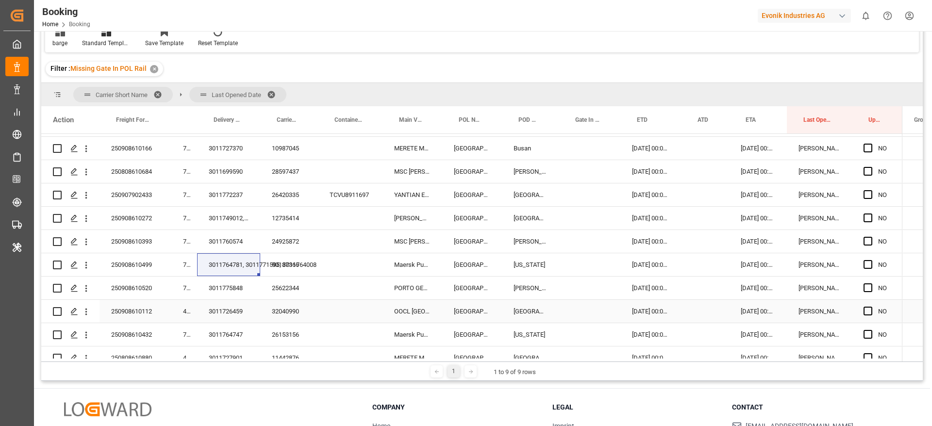
click at [293, 284] on div "25622344" at bounding box center [289, 288] width 58 height 23
click at [232, 285] on div "3011775848" at bounding box center [228, 288] width 63 height 23
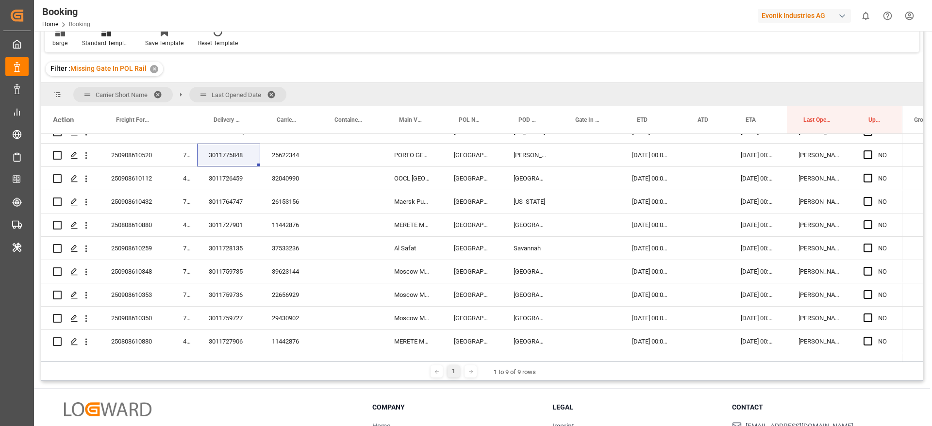
scroll to position [1282, 0]
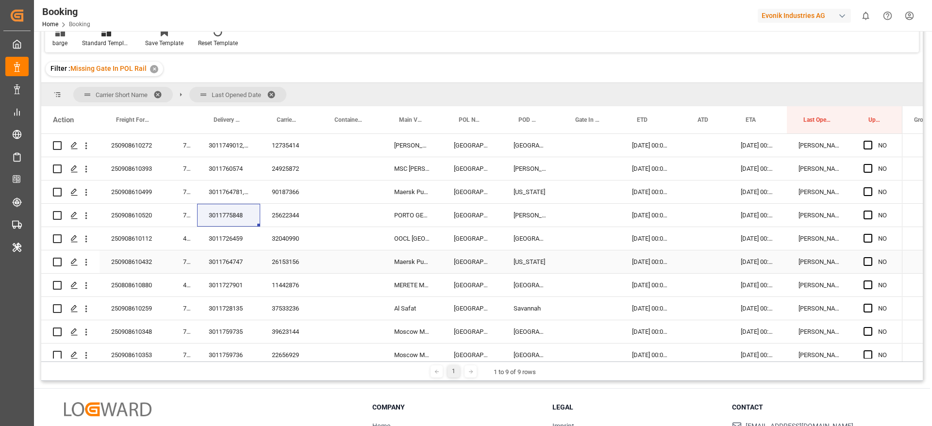
drag, startPoint x: 240, startPoint y: 244, endPoint x: 192, endPoint y: 262, distance: 51.6
click at [240, 244] on div "3011726459" at bounding box center [228, 238] width 63 height 23
click at [240, 261] on div "3011764747" at bounding box center [228, 262] width 63 height 23
drag, startPoint x: 228, startPoint y: 282, endPoint x: 900, endPoint y: 247, distance: 673.6
click at [228, 282] on div "3011727901" at bounding box center [228, 285] width 63 height 23
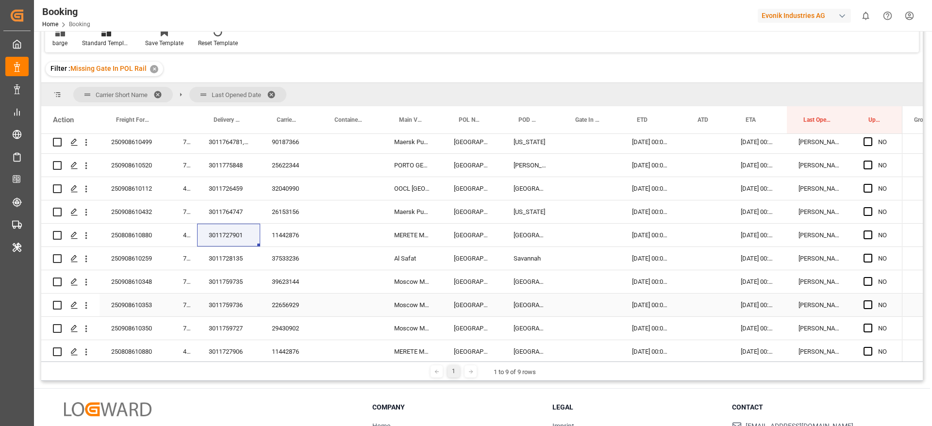
scroll to position [1355, 0]
drag, startPoint x: 232, startPoint y: 228, endPoint x: 460, endPoint y: 190, distance: 231.9
click at [232, 228] on div "3011728135" at bounding box center [228, 235] width 63 height 23
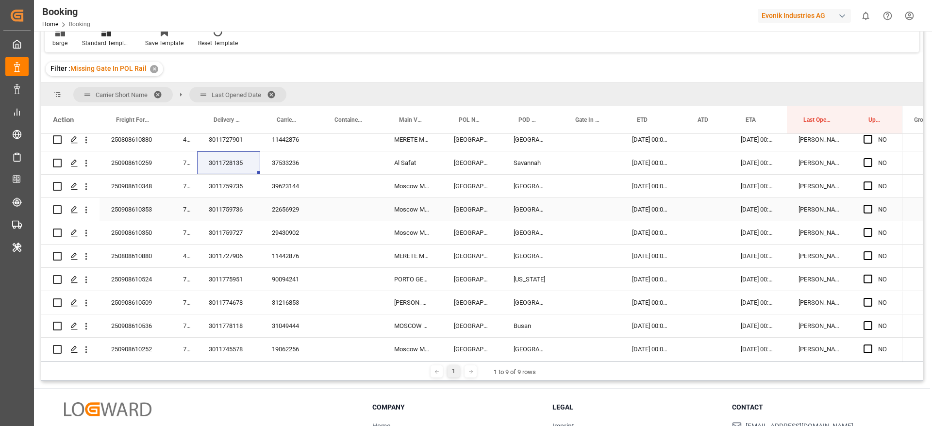
click at [237, 188] on div "3011759735" at bounding box center [228, 186] width 63 height 23
click at [235, 212] on div "3011759736" at bounding box center [228, 209] width 63 height 23
click at [232, 234] on div "3011759727" at bounding box center [228, 232] width 63 height 23
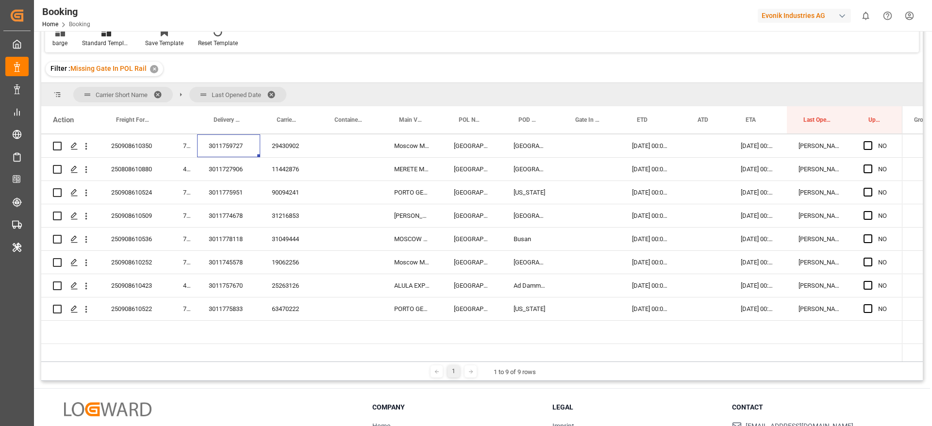
scroll to position [1501, 0]
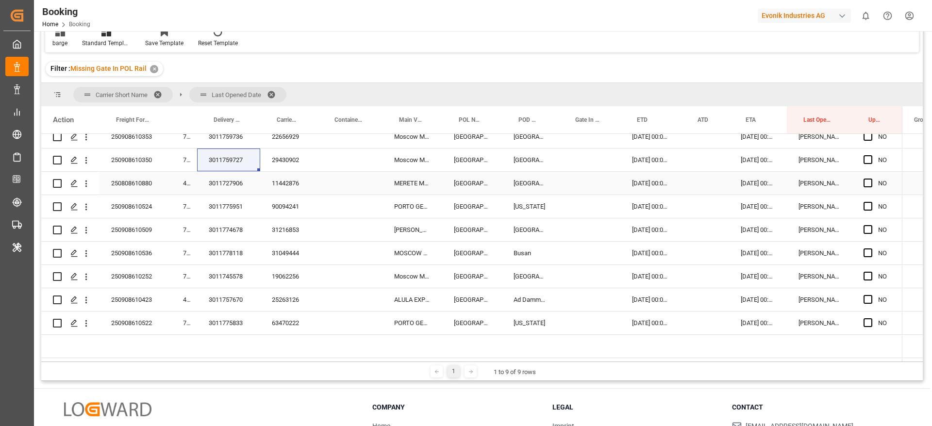
drag, startPoint x: 238, startPoint y: 186, endPoint x: 902, endPoint y: 202, distance: 664.1
click at [238, 186] on div "3011727906" at bounding box center [228, 183] width 63 height 23
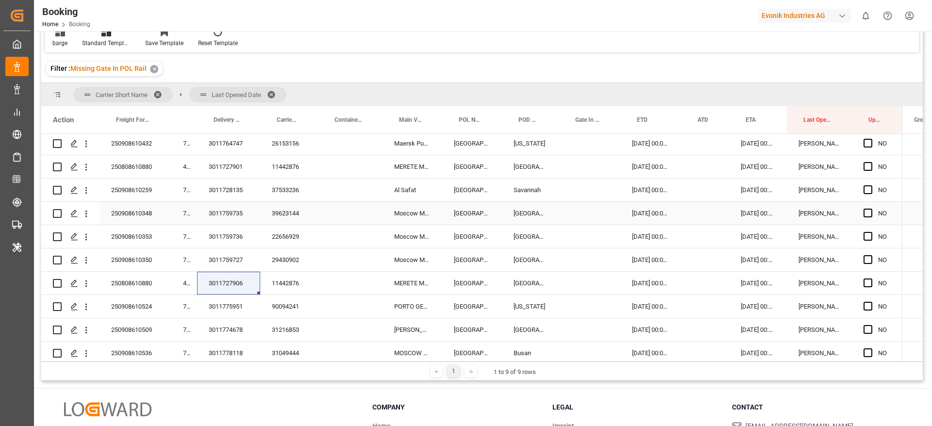
scroll to position [1428, 0]
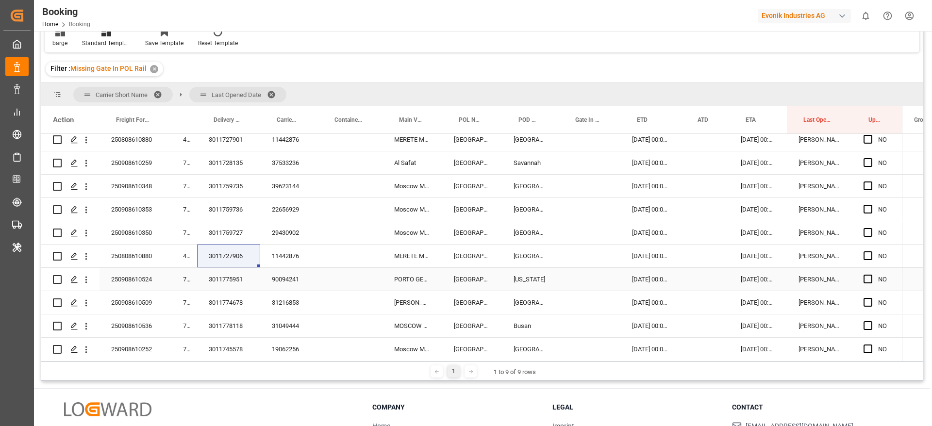
click at [237, 280] on div "3011775951" at bounding box center [228, 279] width 63 height 23
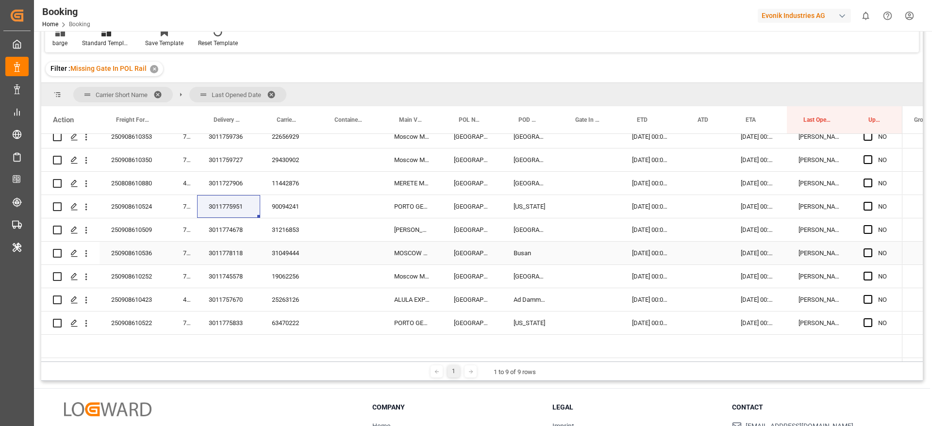
drag, startPoint x: 218, startPoint y: 235, endPoint x: 928, endPoint y: 254, distance: 710.8
click at [218, 235] on div "3011774678" at bounding box center [228, 230] width 63 height 23
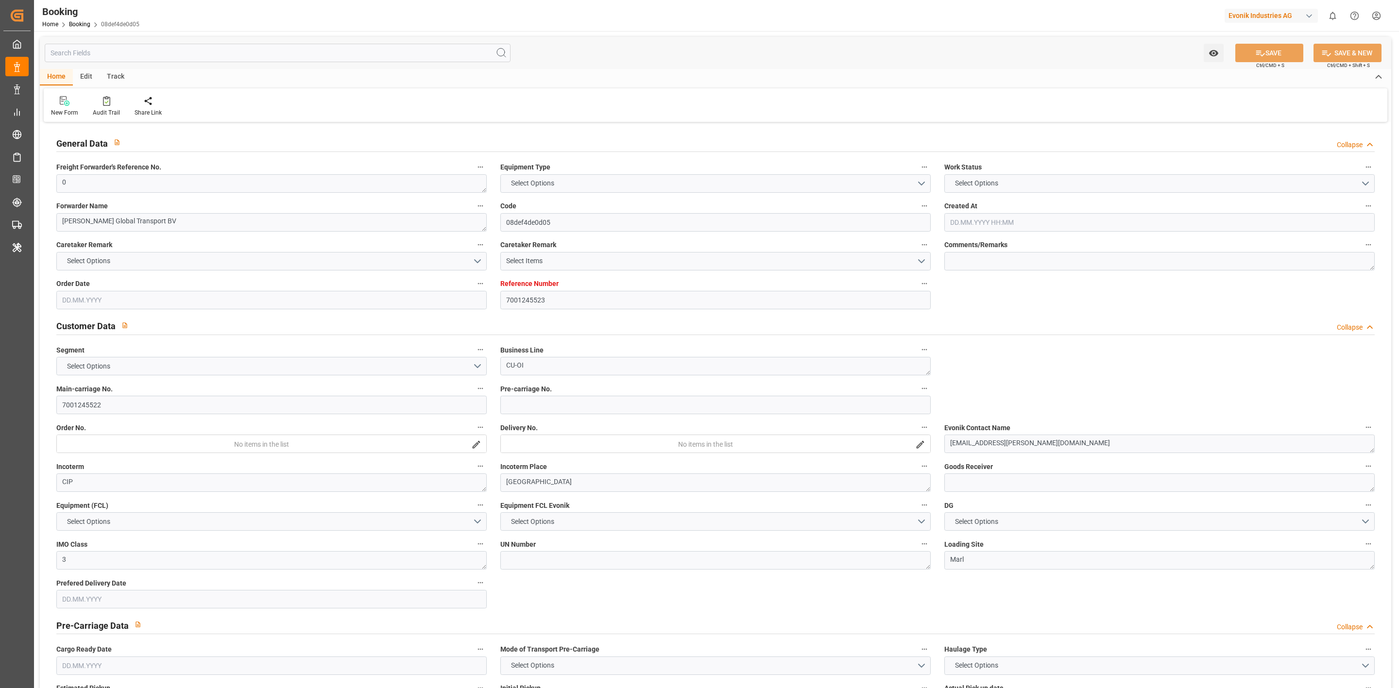
type textarea "0"
type textarea "[PERSON_NAME] Global Transport BV"
type input "08def4de0d05"
type input "7001245523"
type textarea "CU-OI"
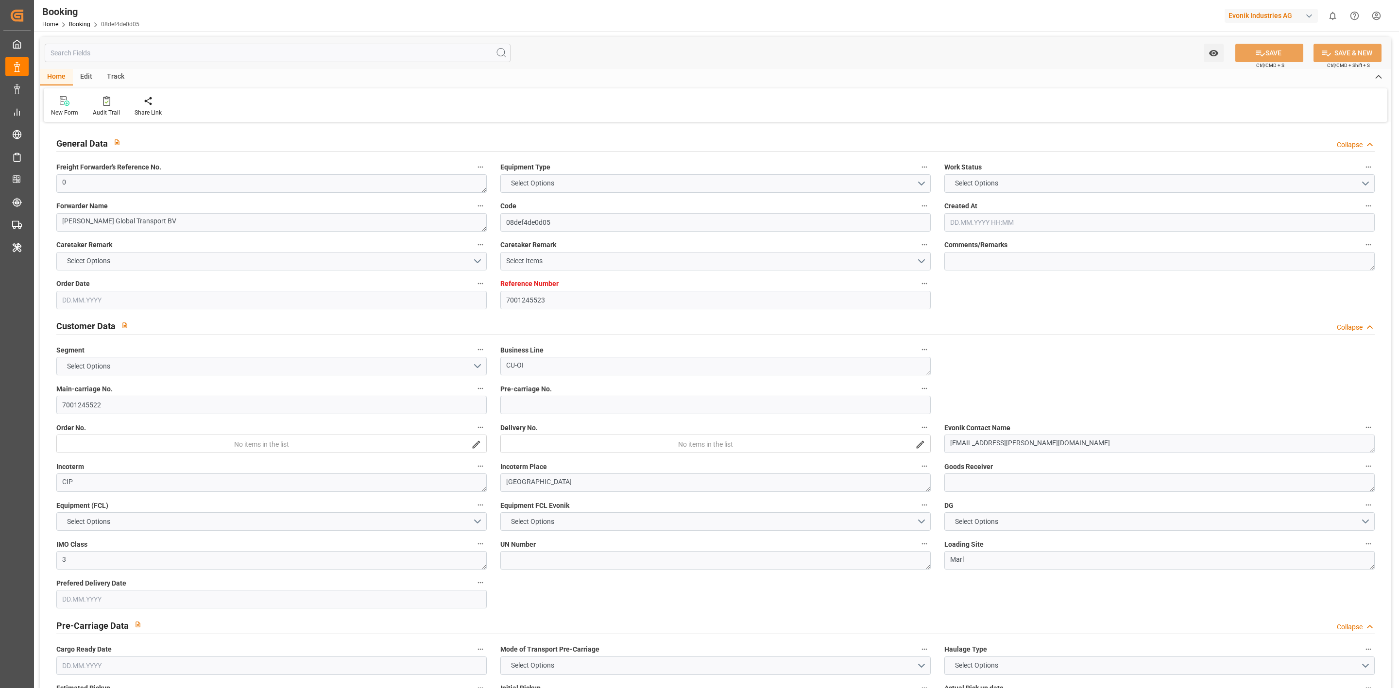
type input "7001245522"
type textarea "[EMAIL_ADDRESS][PERSON_NAME][DOMAIN_NAME]"
type textarea "CIP"
type textarea "[GEOGRAPHIC_DATA]"
type textarea "3"
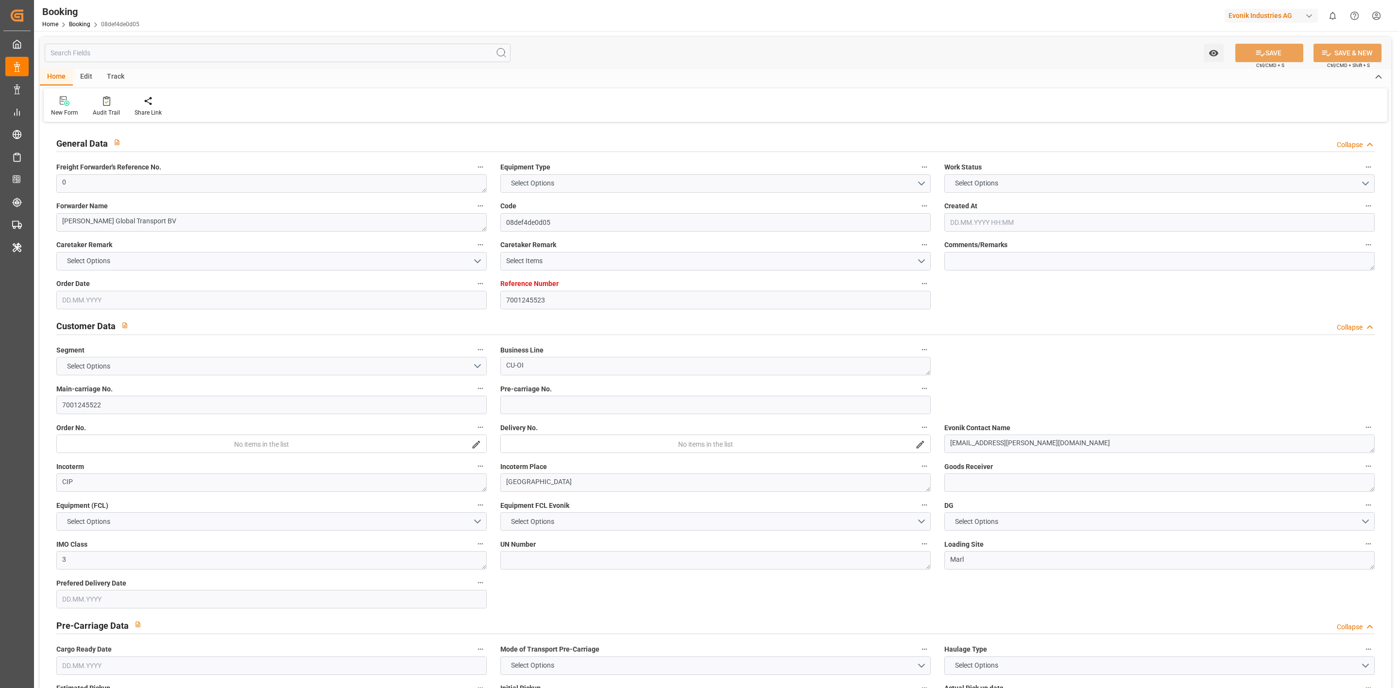
type textarea "Marl"
type textarea "HOYU8318257"
type input "TORONTO EXPRESS"
type input "HLCU"
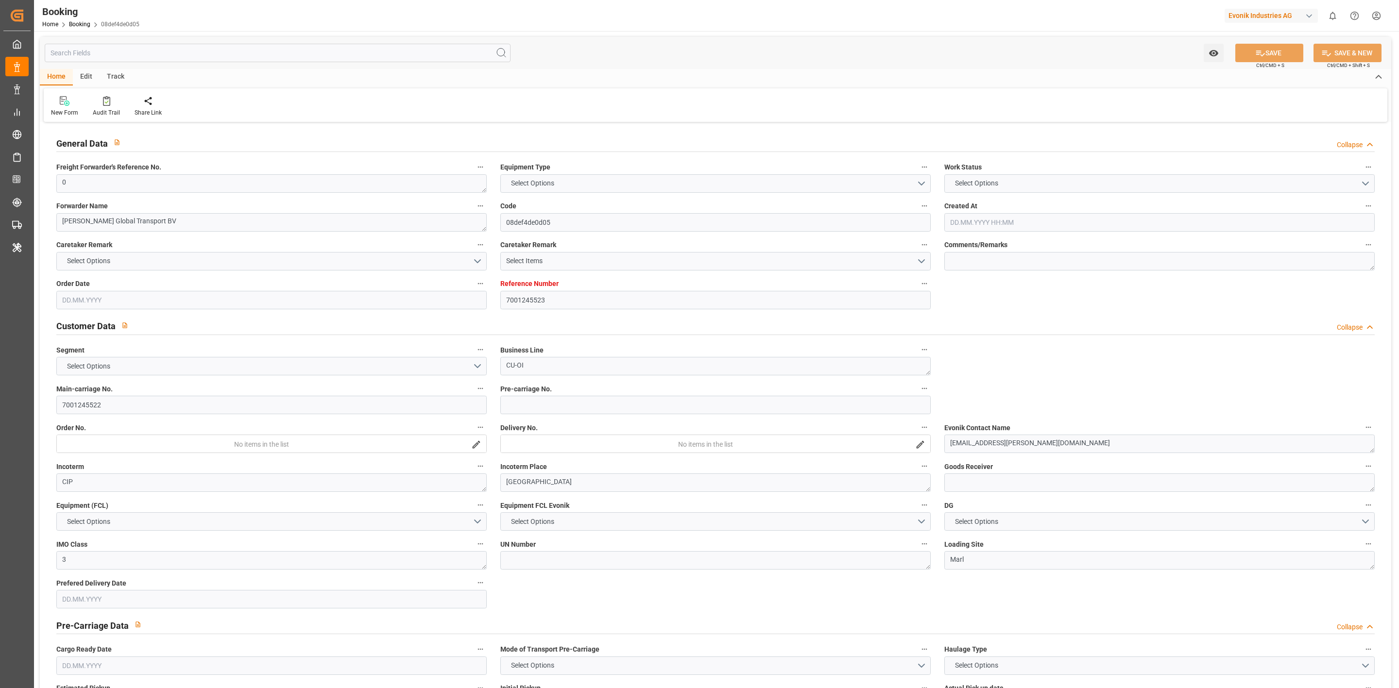
type input "[GEOGRAPHIC_DATA]"
type textarea "vesselName etd [PERSON_NAME]"
type textarea "INPUT_Evonik_Seeburger_IFTMIN_1003088486_20250826235255938.edi"
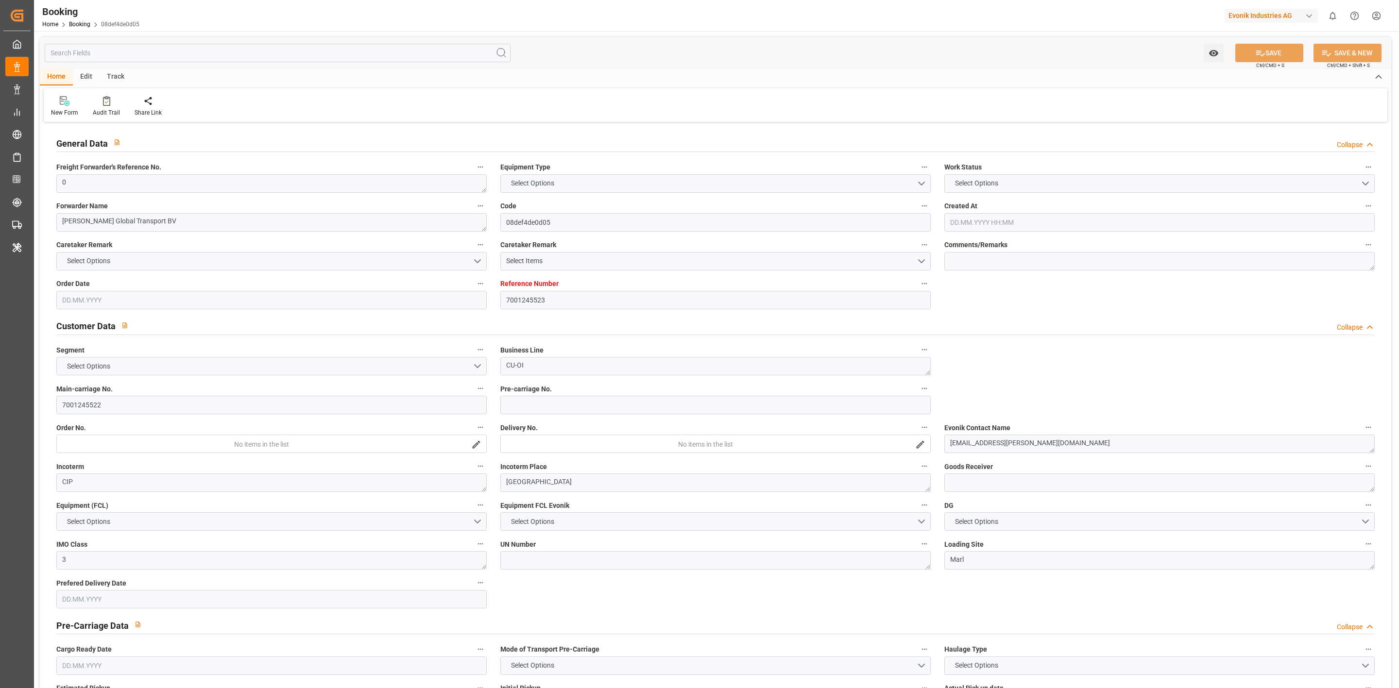
type textarea "NWC/[GEOGRAPHIC_DATA] [GEOGRAPHIC_DATA] Continent / [GEOGRAPHIC_DATA]-OI"
type textarea "INPUT_Evonik_Seeburger_IFTMIN_1003040031_20250811135355953.edi,INPUT_Evonik_See…"
type textarea "1003088486"
type textarea "[PERSON_NAME]"
type textarea "businessDivision-businessLine-"
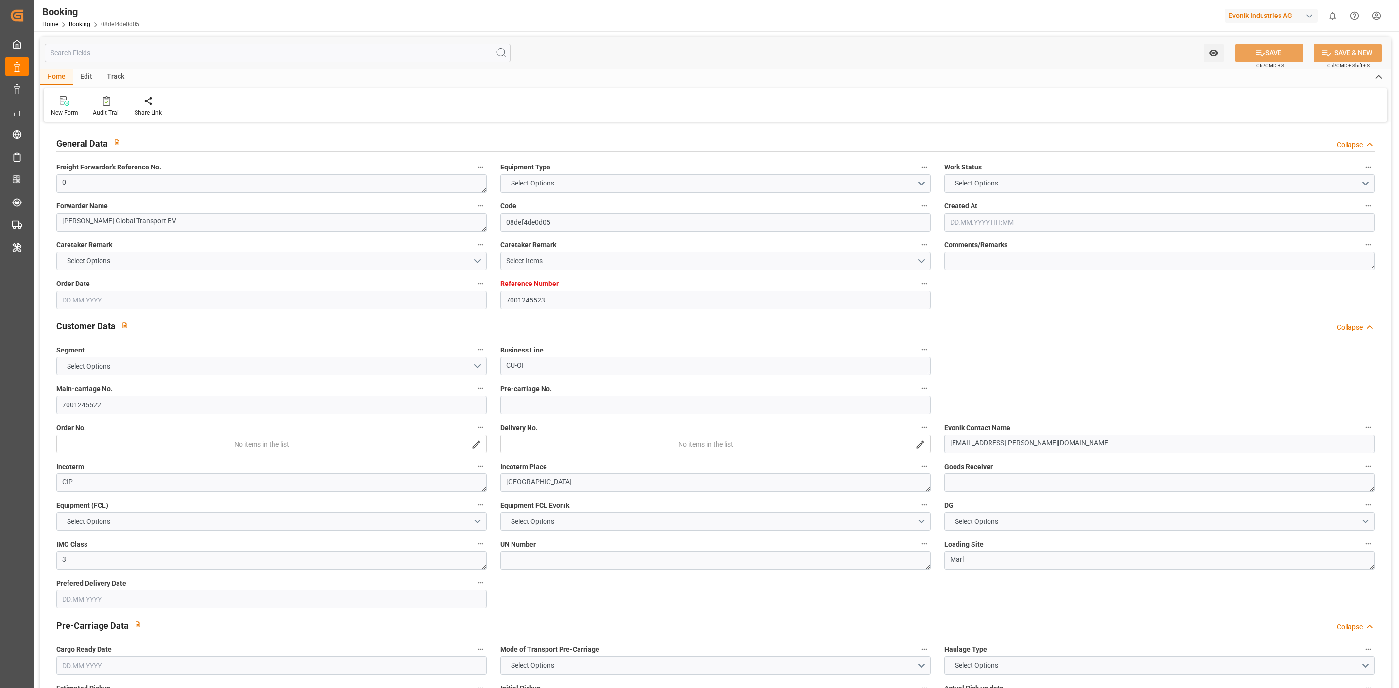
type textarea "IFTMIN"
type textarea "a011t00000LcJC5AAN"
type textarea "No"
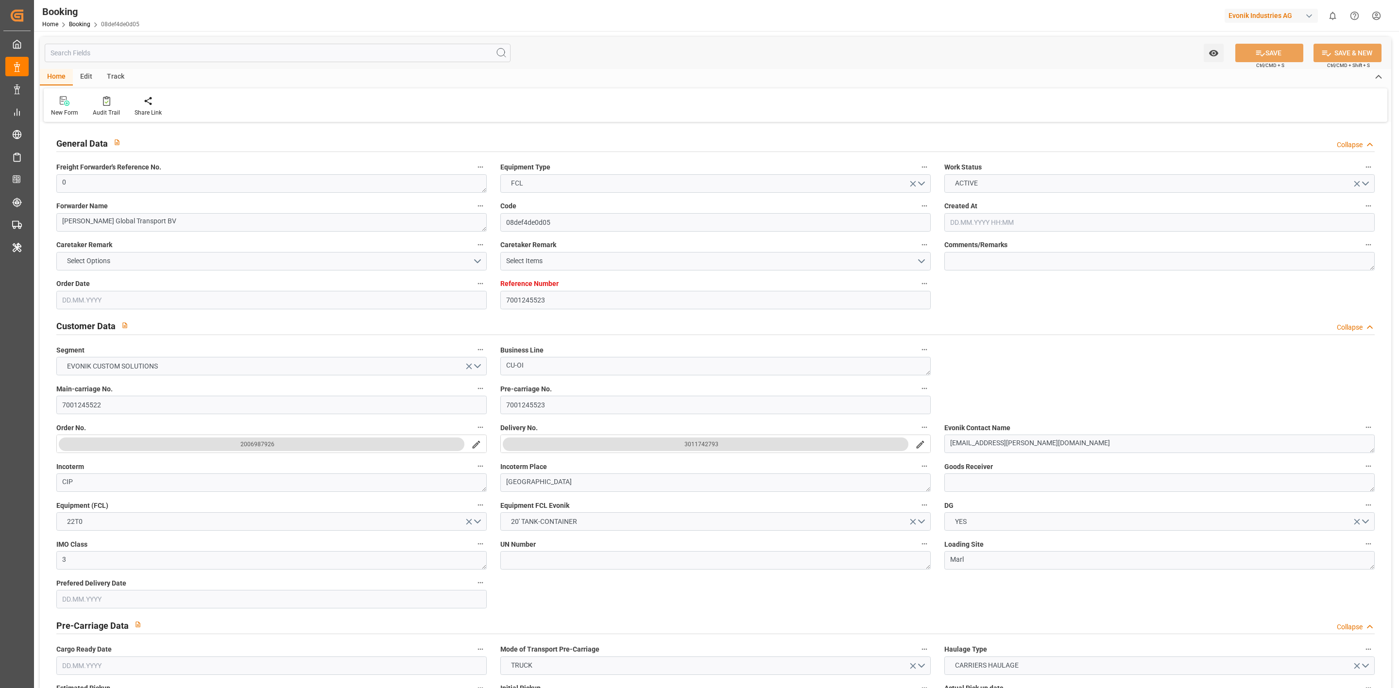
type input "7001245523"
type input "9253727"
type input "Hapag [PERSON_NAME]"
type input "Hapag [PERSON_NAME] Aktiengesellschaft"
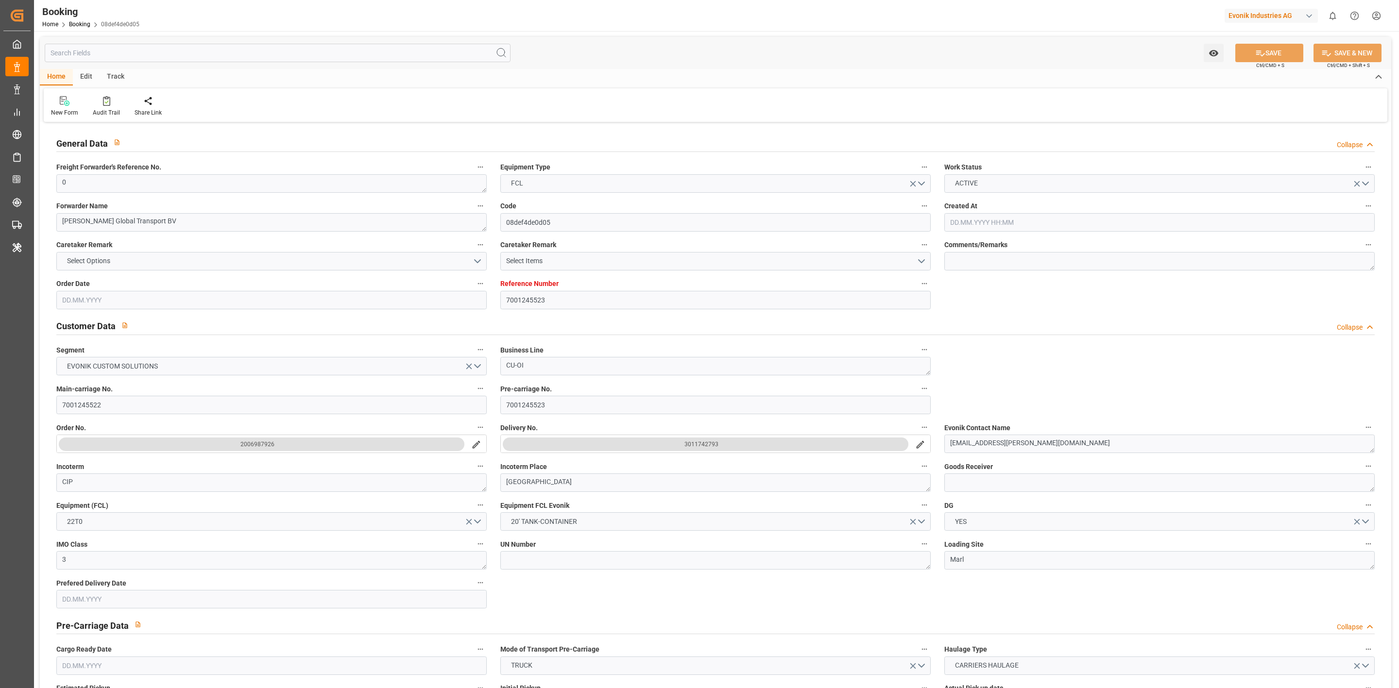
type input "BEANR"
type input "CAMTR"
type input "CATOR"
type input "0"
type input "[DATE] 11:55"
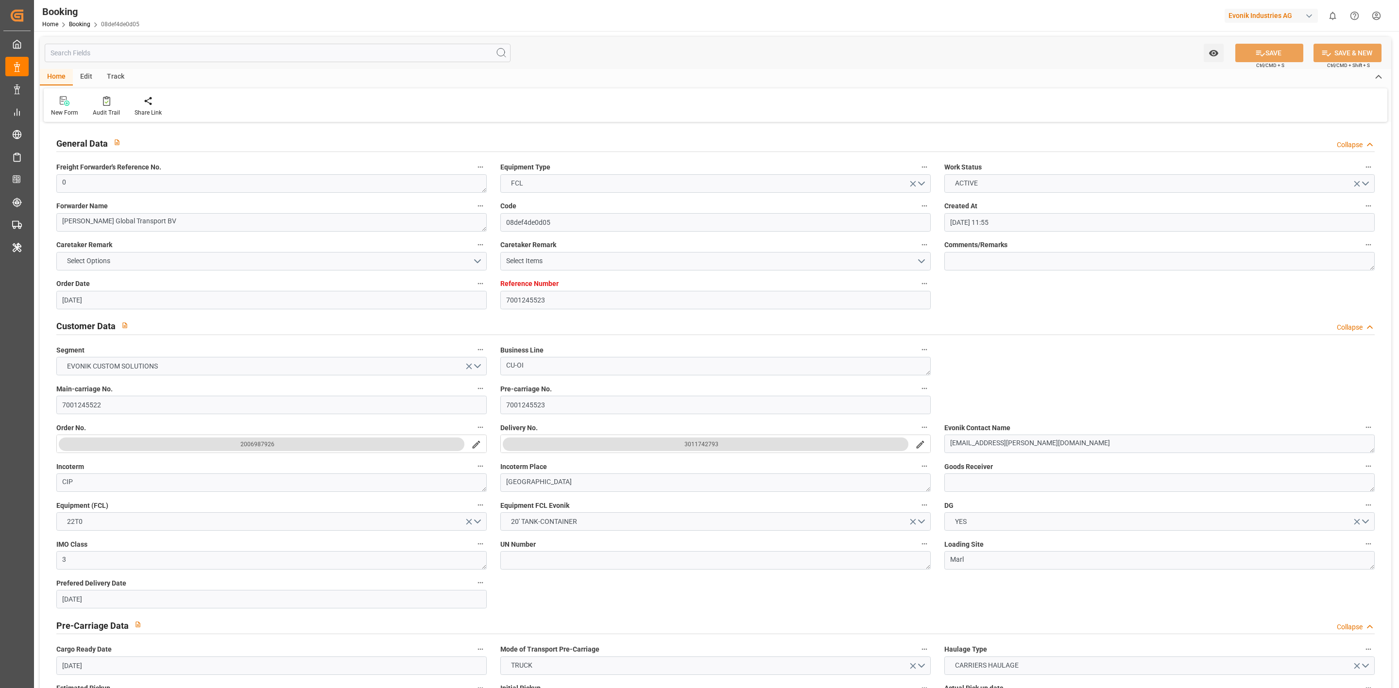
type input "[DATE]"
type input "[DATE] 00:00"
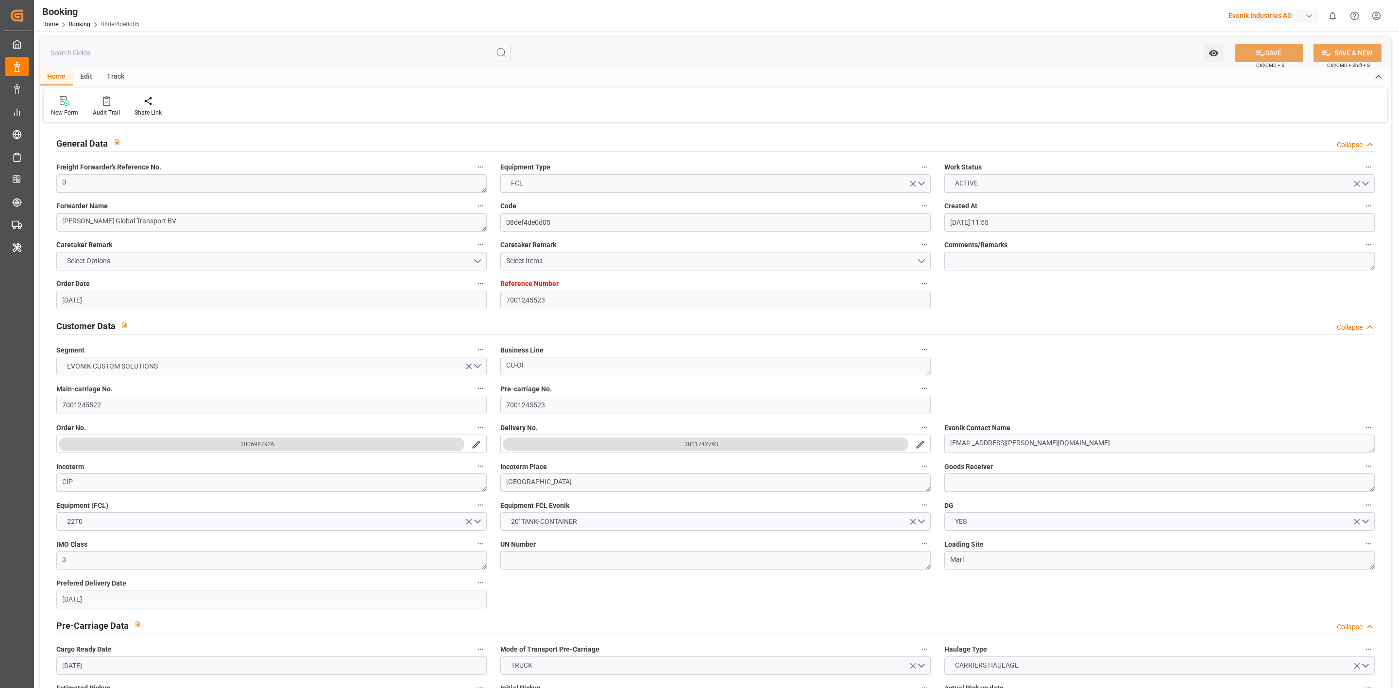
type input "01.09.2025 00:00"
type input "29.08.2025 00:00"
type input "27.08.2025 00:00"
type input "[DATE] 00:00"
type input "21.09.2025 00:00"
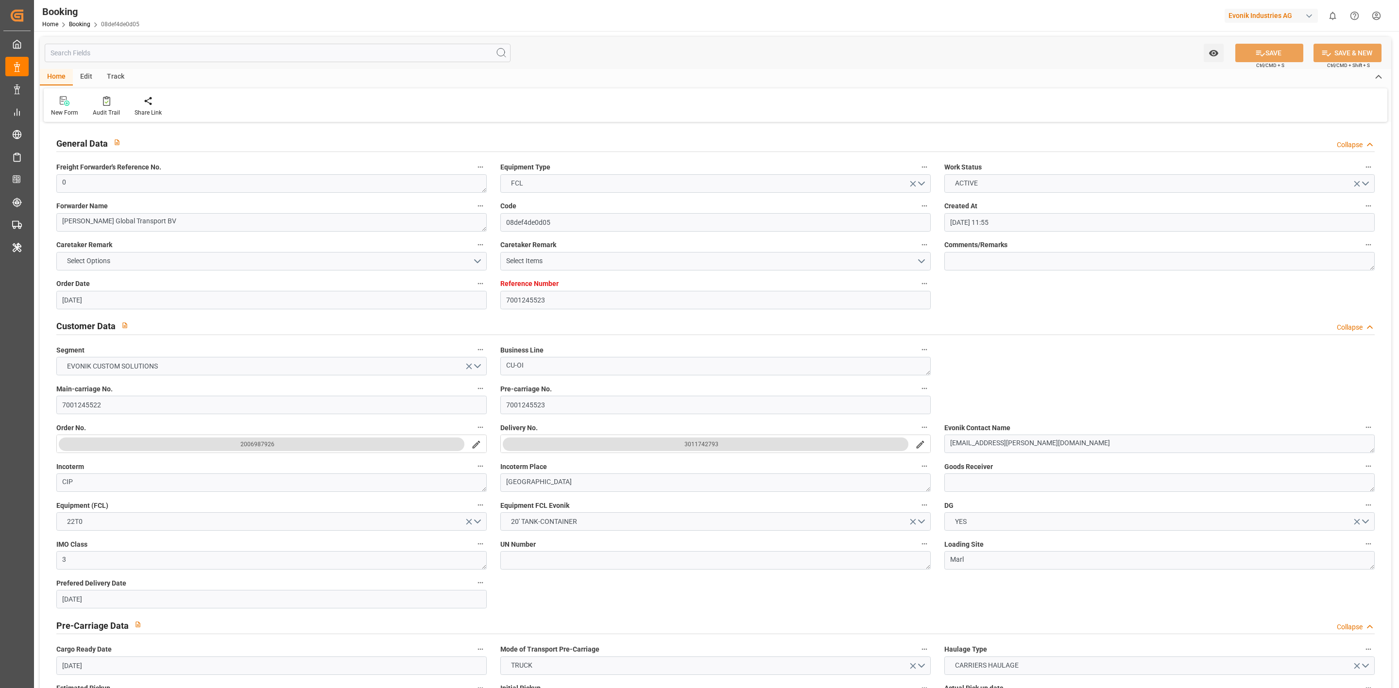
type input "21.08.2025"
type input "01.09.2025 06:52"
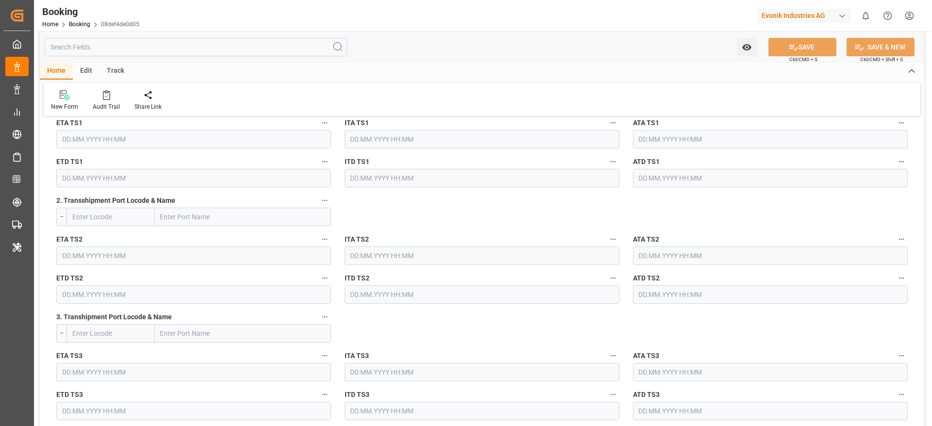
scroll to position [1238, 0]
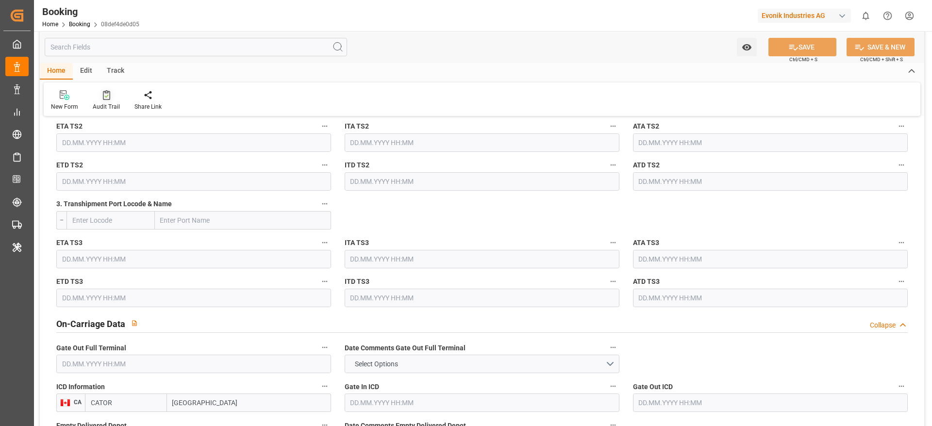
click at [103, 96] on icon at bounding box center [106, 95] width 7 height 10
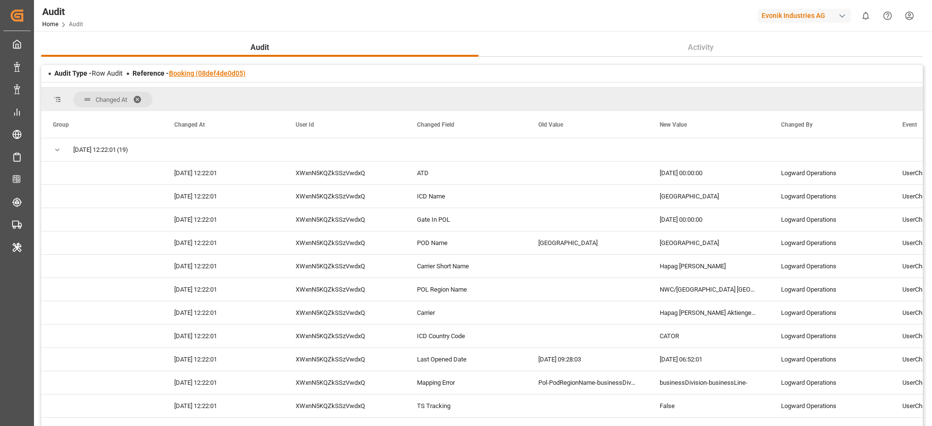
click at [226, 70] on link "Booking (08def4de0d05)" at bounding box center [207, 73] width 77 height 8
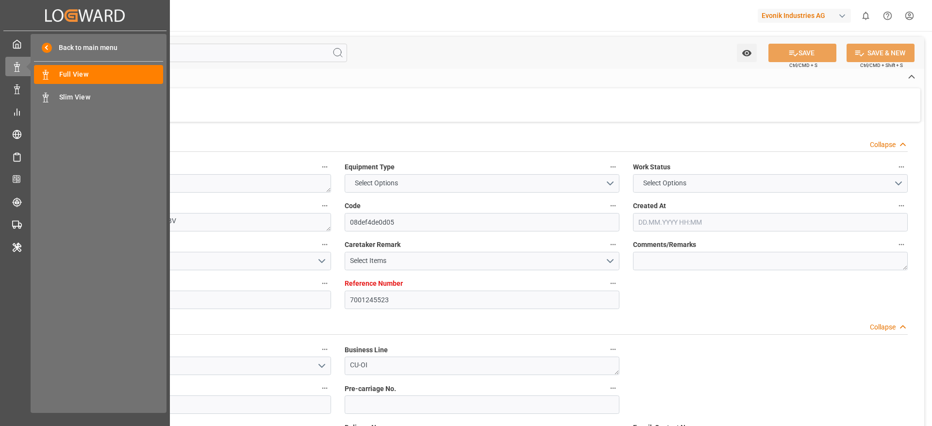
type textarea "0"
type textarea "HOYER Global Transport BV"
type input "08def4de0d05"
type input "7001245523"
type textarea "CU-OI"
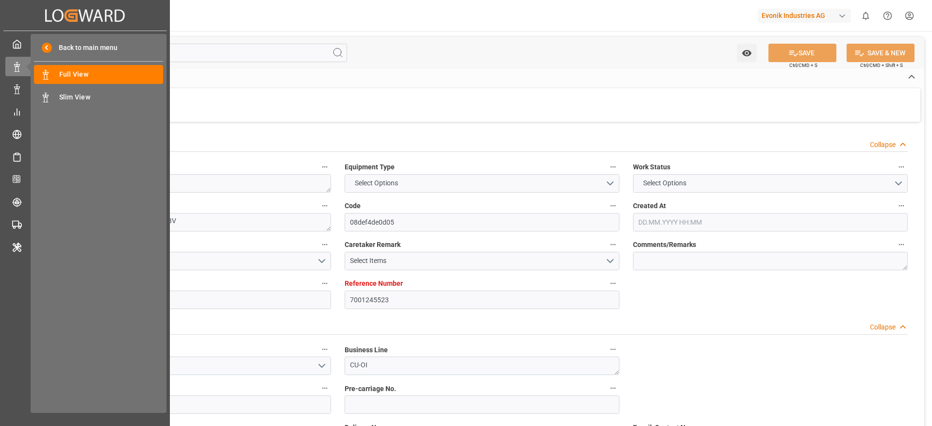
type input "7001245522"
type textarea "vic.rodriguez@evonik.com"
type textarea "CIP"
type textarea "TORONTO"
type textarea "3"
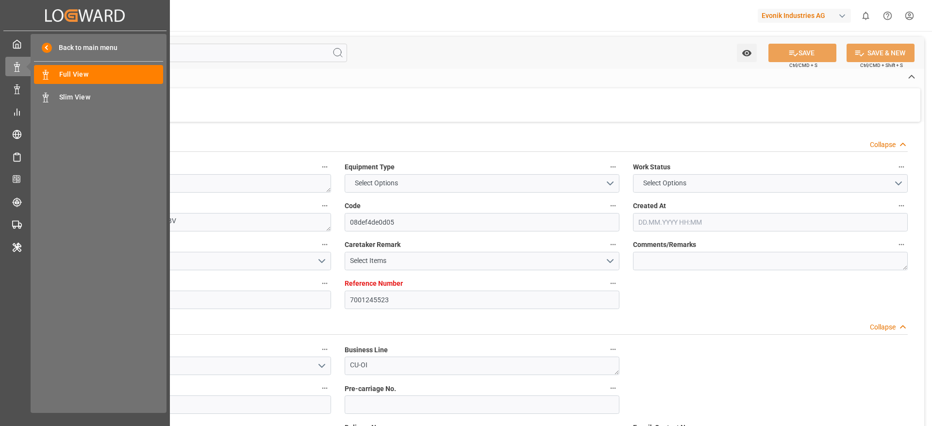
type textarea "Marl"
type textarea "HOYU8318257"
type input "TORONTO EXPRESS"
type input "HLCU"
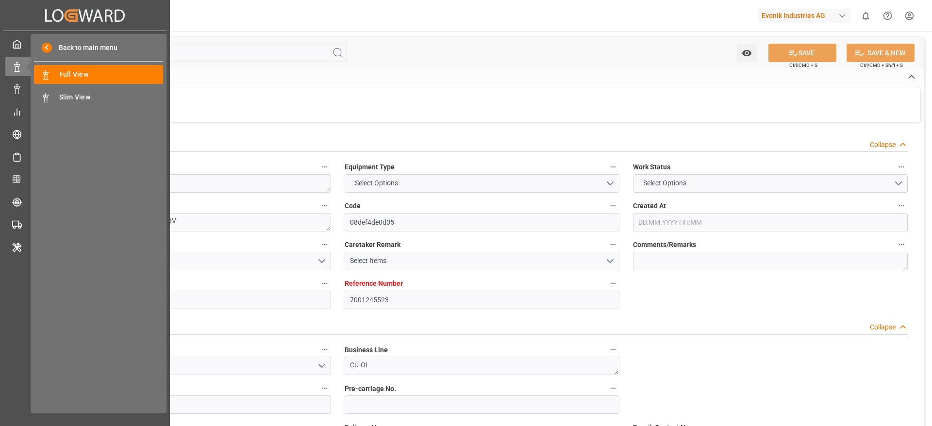
type input "Antwerp"
type input "Montreal"
type input "Toronto"
type textarea "vesselName etd [PERSON_NAME]"
type textarea "INPUT_Evonik_Seeburger_IFTMIN_1003088486_20250826235255938.edi"
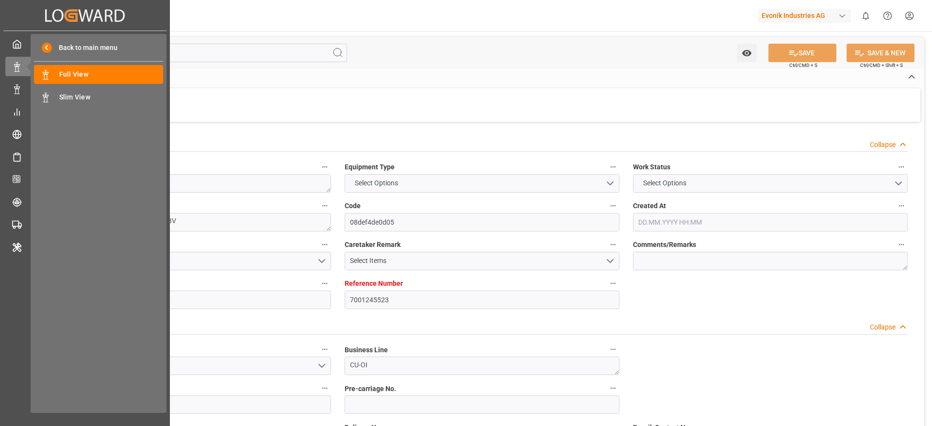
type textarea "NWC/UK North West Continent / UK_CAMTR_HLCU_CU-OI"
type textarea "INPUT_Evonik_Seeburger_IFTMIN_1003040031_20250811135355953.edi,INPUT_Evonik_See…"
type textarea "1003088486"
type textarea "Likitha devaraj"
type textarea "businessDivision-businessLine-"
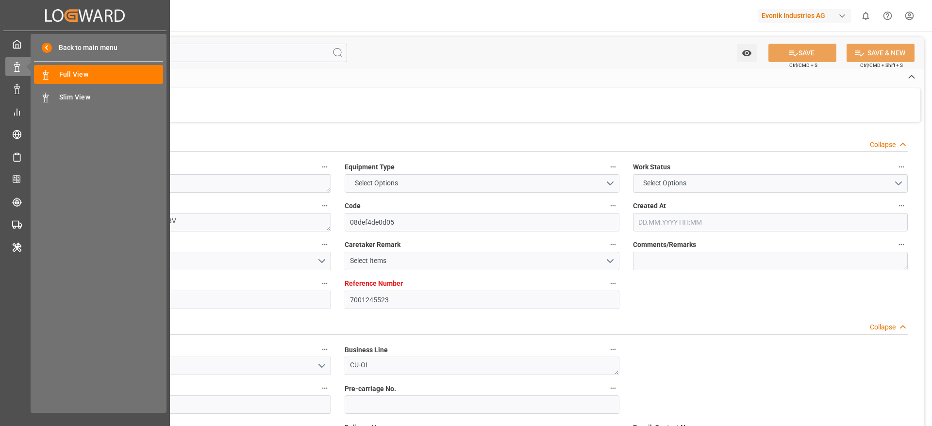
type textarea "IFTMIN"
type textarea "a011t00000LcJC5AAN"
type textarea "No"
type input "7001245523"
type input "9253727"
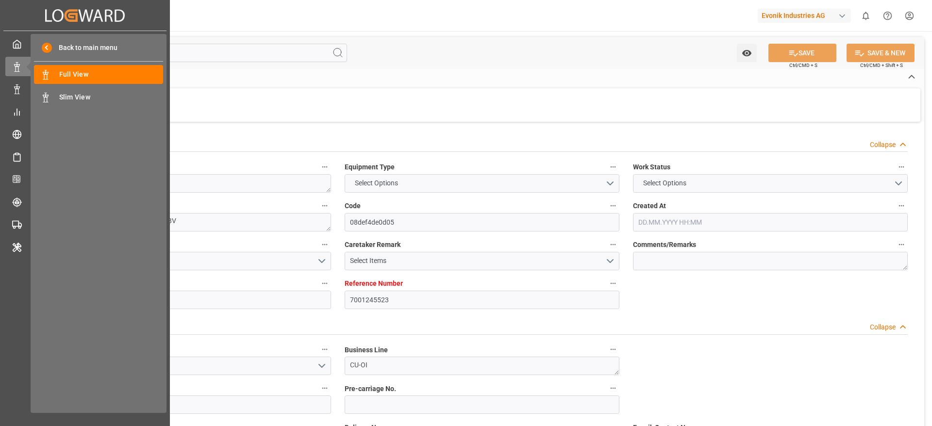
type input "9253727"
type input "Hapag [PERSON_NAME]"
type input "Hapag [PERSON_NAME] Aktiengesellschaft"
type input "BEANR"
type input "CAMTR"
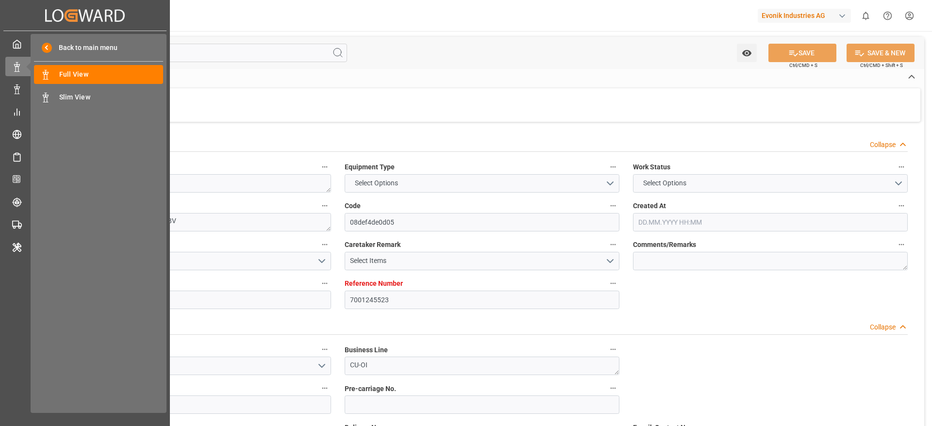
type input "CATOR"
type input "0"
type input "11.08.2025 11:55"
type input "11.08.2025"
type input "24.09.2025"
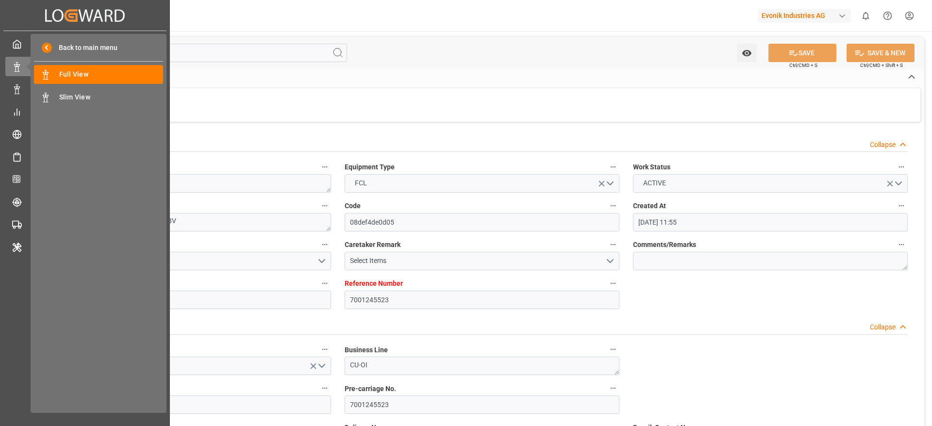
type input "26.08.2025"
type input "27.08.2025 00:00"
type input "01.09.2025 00:00"
type input "29.08.2025 00:00"
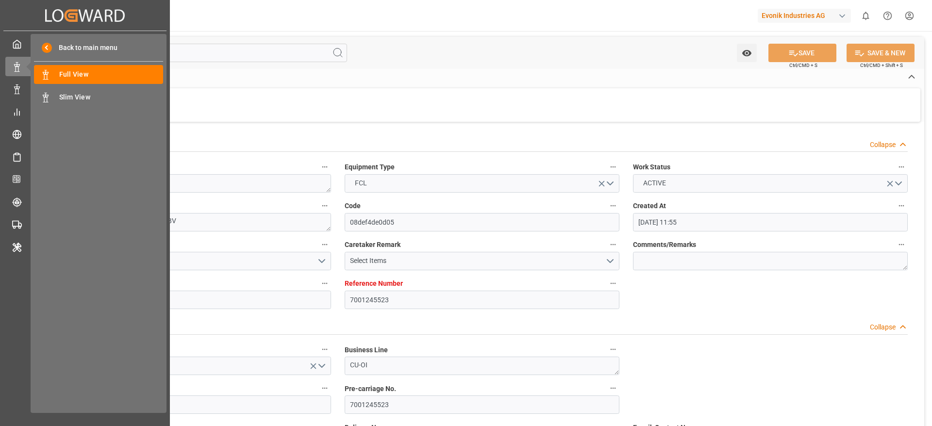
type input "27.08.2025 00:00"
type input "16.09.2025 00:00"
type input "21.09.2025 00:00"
type input "21.08.2025"
type input "01.09.2025 06:52"
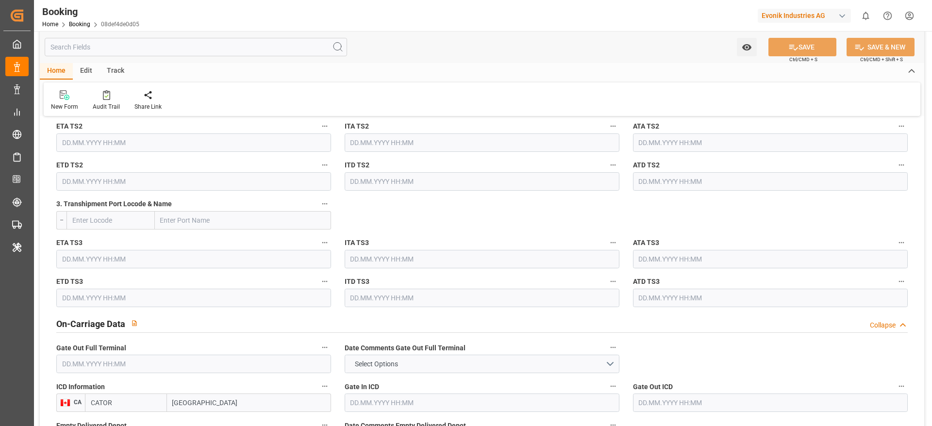
scroll to position [1676, 0]
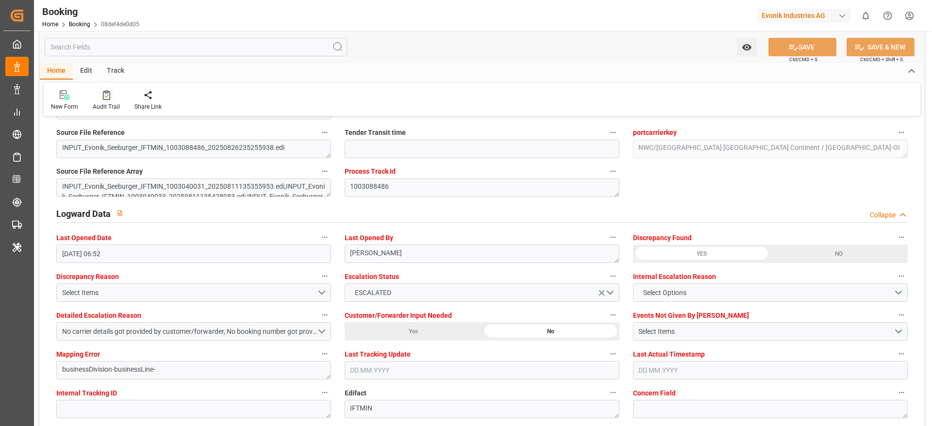
click at [108, 96] on icon at bounding box center [106, 95] width 7 height 10
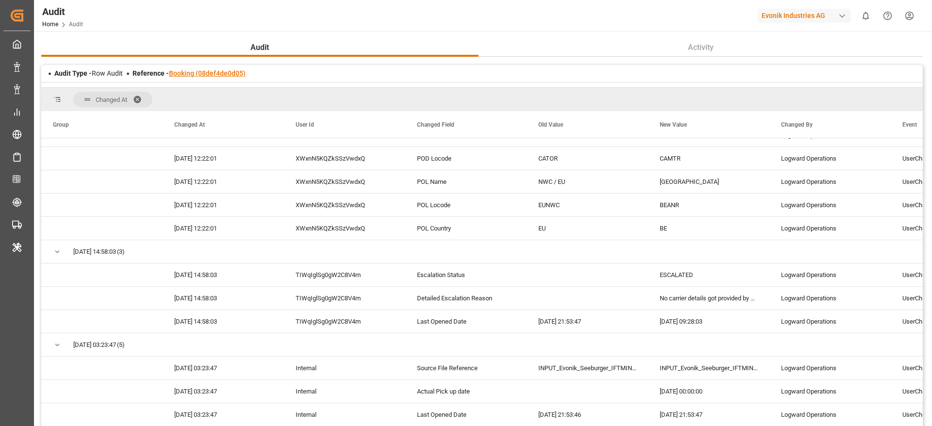
click at [228, 76] on link "Booking (08def4de0d05)" at bounding box center [207, 73] width 77 height 8
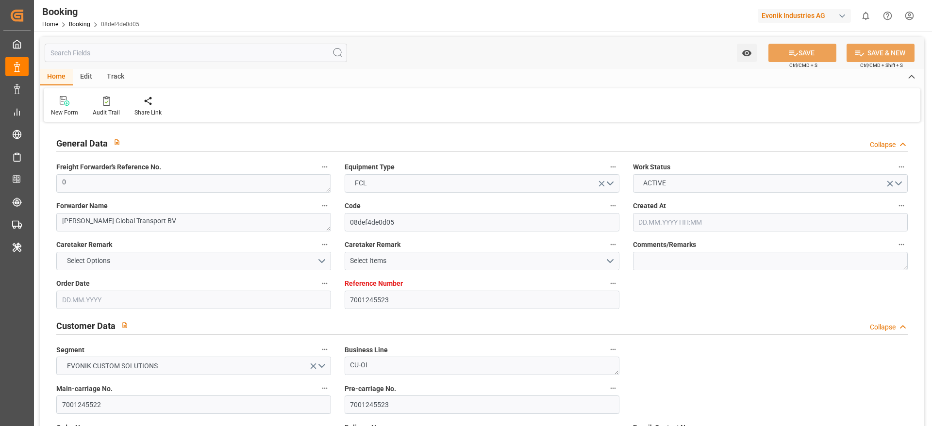
type input "7001245523"
type input "9253727"
type input "Hapag [PERSON_NAME]"
type input "Hapag Lloyd Aktiengesellschaft"
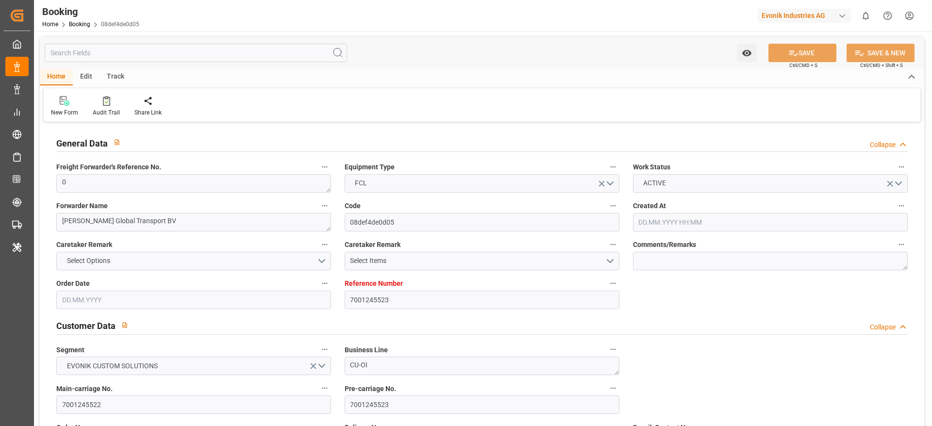
type input "BEANR"
type input "CAMTR"
type input "CATOR"
type input "0"
type input "11.08.2025 11:55"
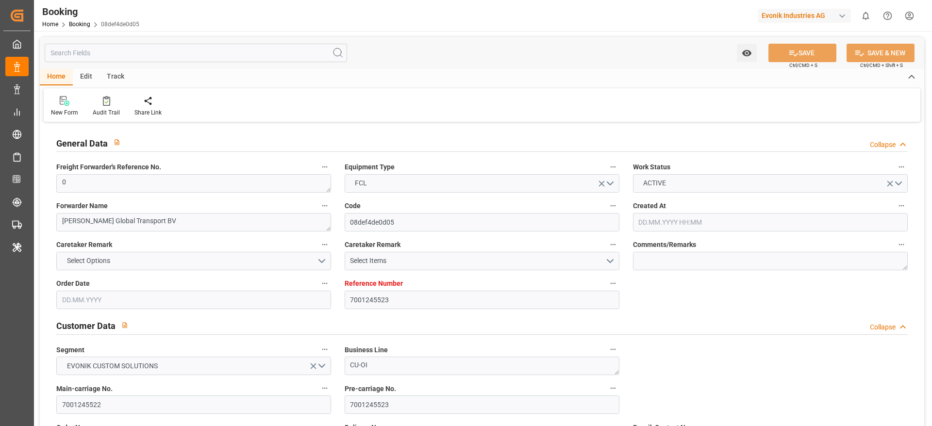
type input "11.08.2025"
type input "24.09.2025"
type input "26.08.2025"
type input "27.08.2025 00:00"
type input "01.09.2025 00:00"
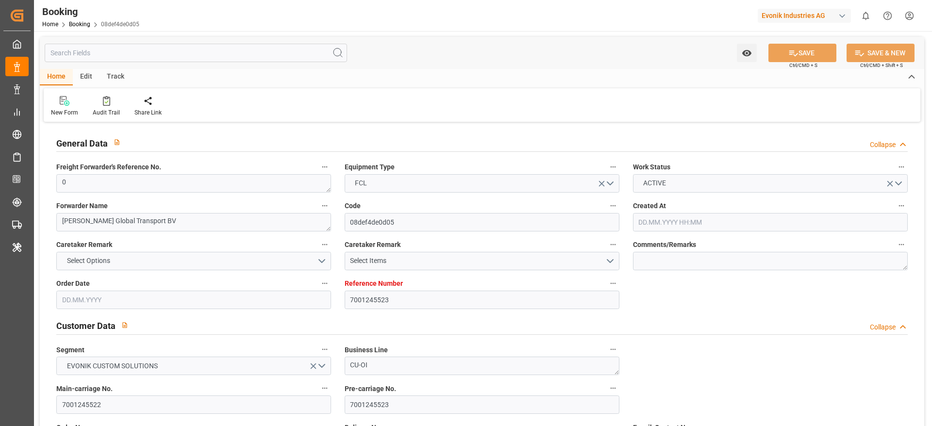
type input "01.09.2025 00:00"
type input "29.08.2025 00:00"
type input "27.08.2025 00:00"
type input "16.09.2025 00:00"
type input "21.09.2025 00:00"
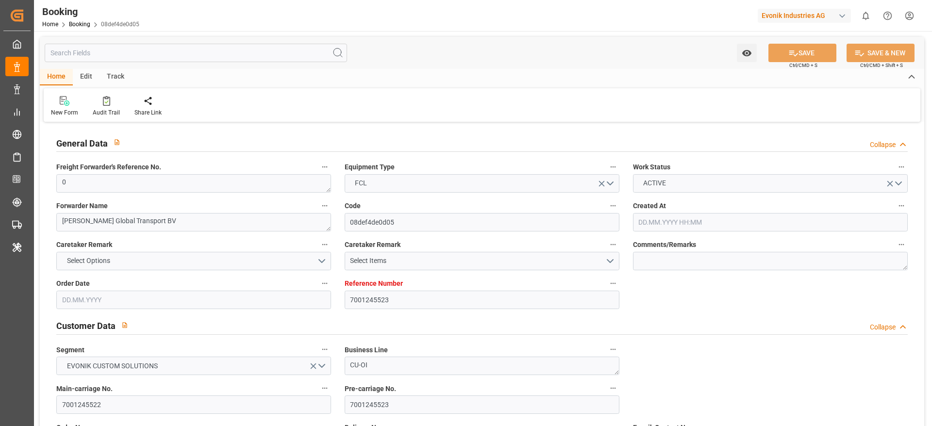
type input "21.08.2025"
type input "01.09.2025 06:52"
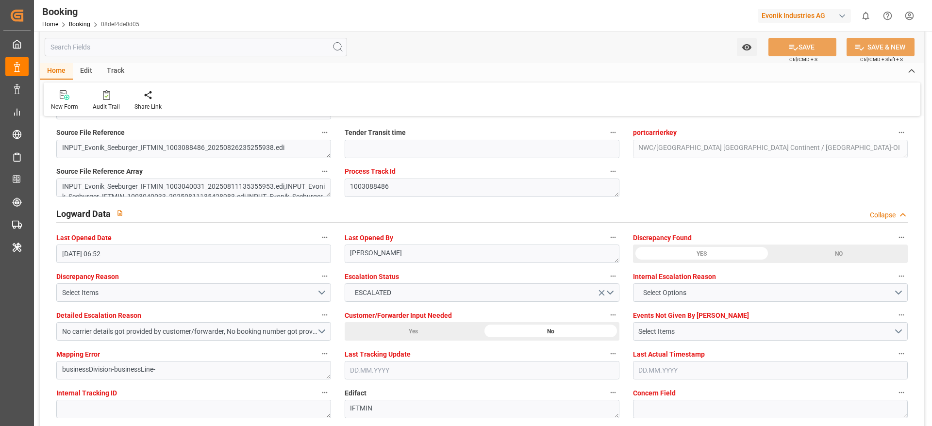
scroll to position [1748, 0]
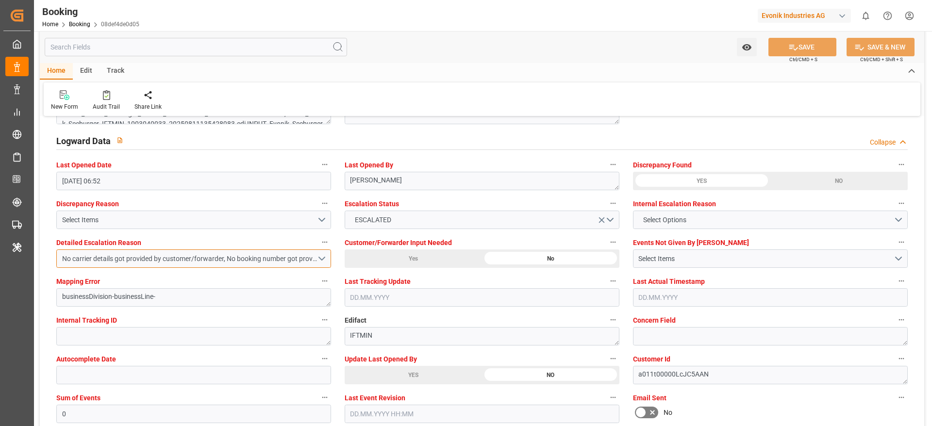
click at [322, 253] on button "No carrier details got provided by customer/forwarder, No booking number got pr…" at bounding box center [193, 259] width 275 height 18
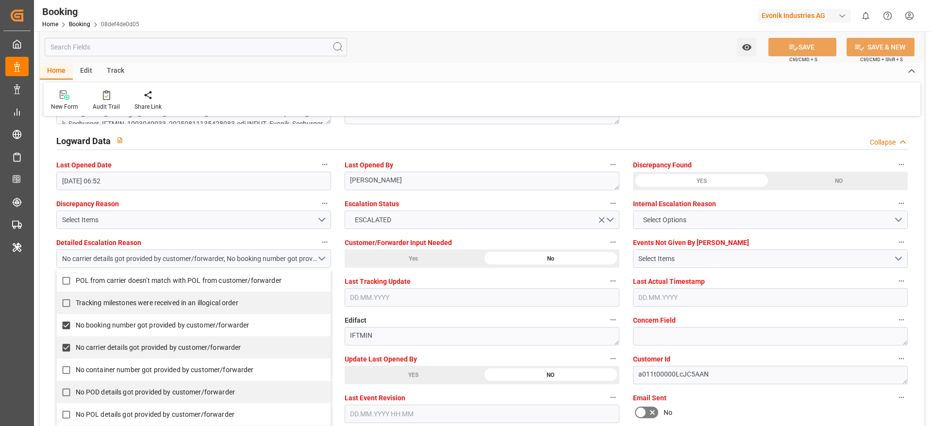
scroll to position [0, 0]
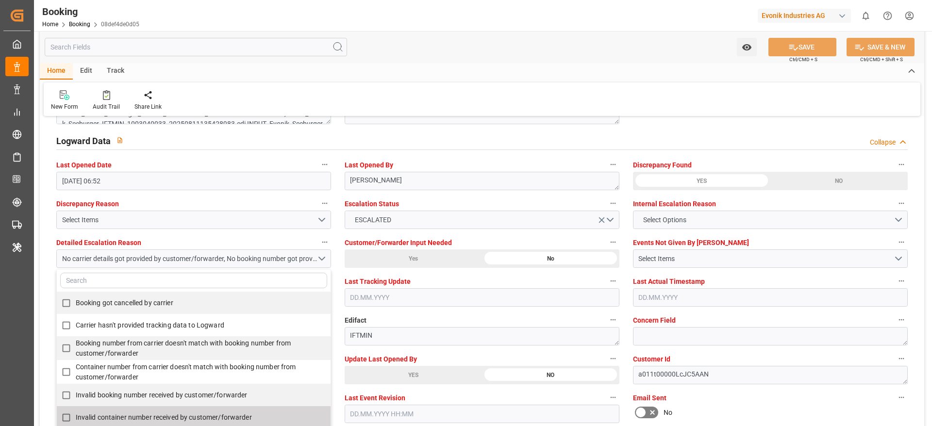
click at [629, 50] on div "Watch Option SAVE Ctrl/CMD + S SAVE & NEW Ctrl/CMD + Shift + S" at bounding box center [482, 47] width 885 height 32
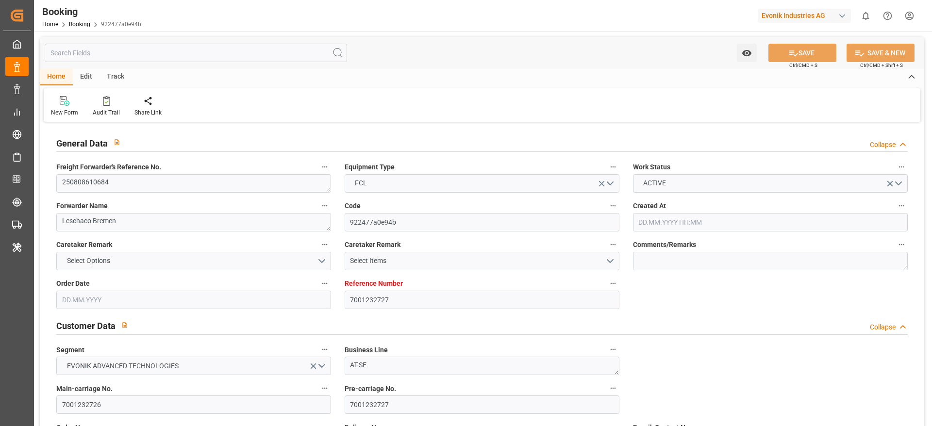
type input "7001232727"
type input "9735218"
type input "9618305"
type input "Hapag [PERSON_NAME]"
type input "Hapag [PERSON_NAME] Aktiengesellschaft"
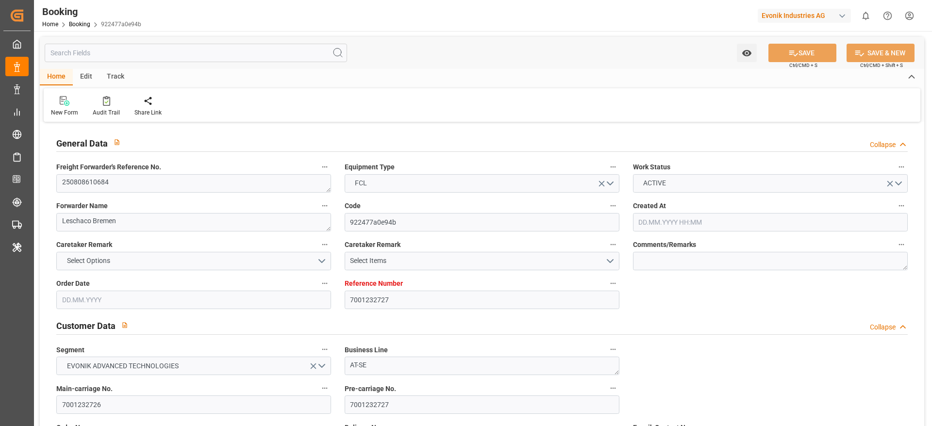
type input "DEBRV"
type input "BRSSZ"
type input "[DATE] 12:21"
type input "[DATE]"
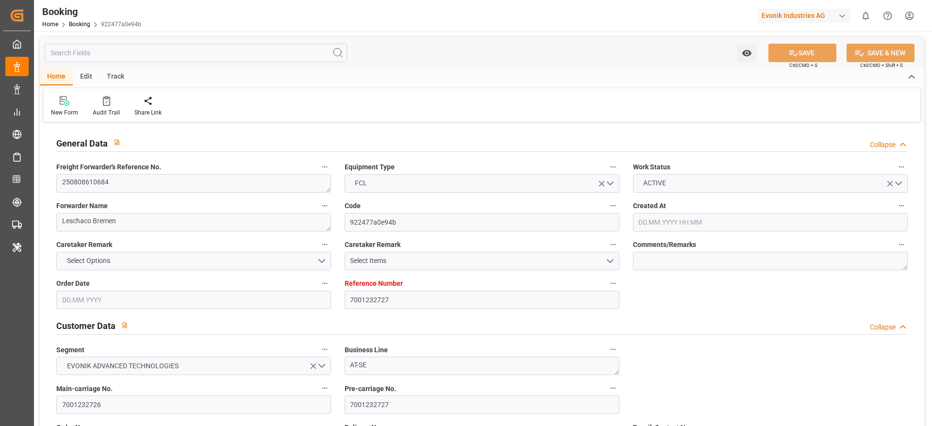
type input "[DATE]"
type input "[DATE] 00:00"
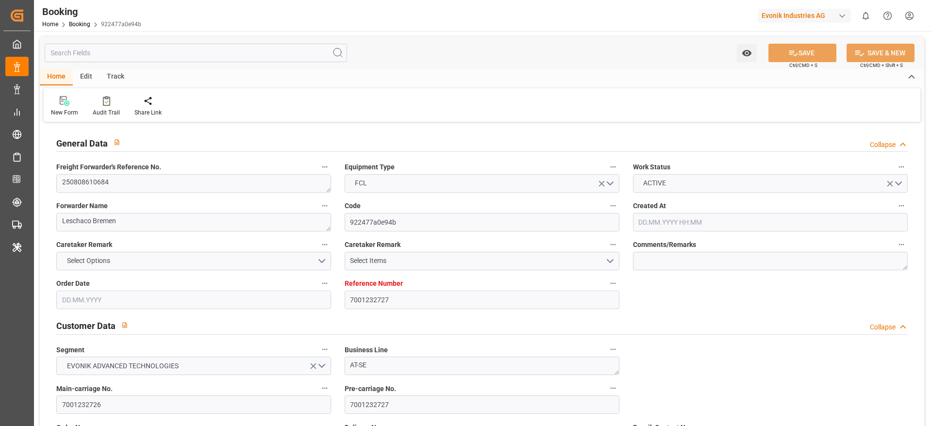
type input "[DATE] 00:00"
type input "[DATE]"
type input "[DATE] 08:00"
click at [110, 108] on div "Audit Trail" at bounding box center [106, 112] width 27 height 9
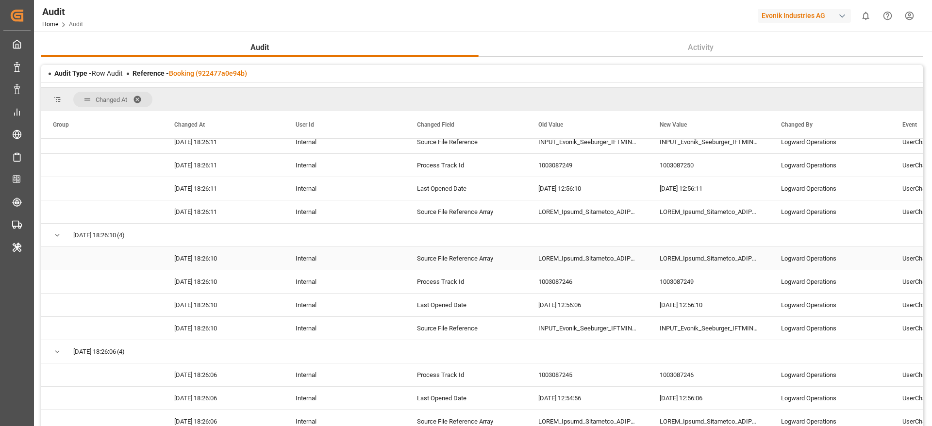
scroll to position [1166, 0]
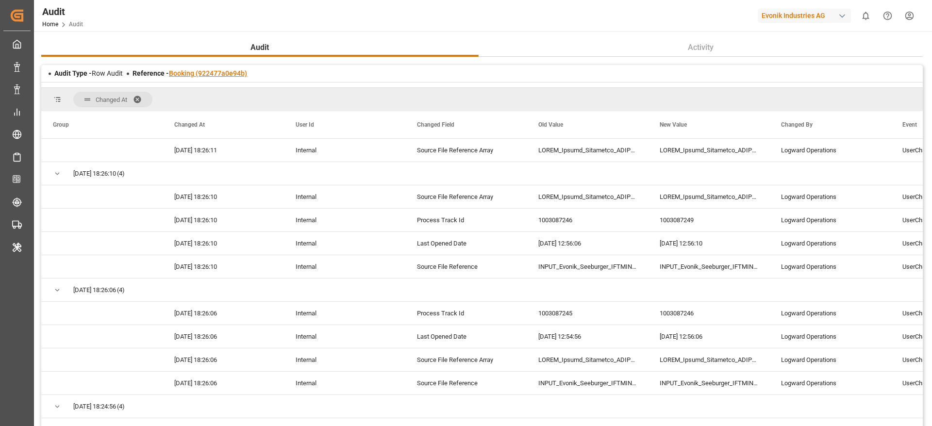
click at [219, 69] on link "Booking (922477a0e94b)" at bounding box center [208, 73] width 78 height 8
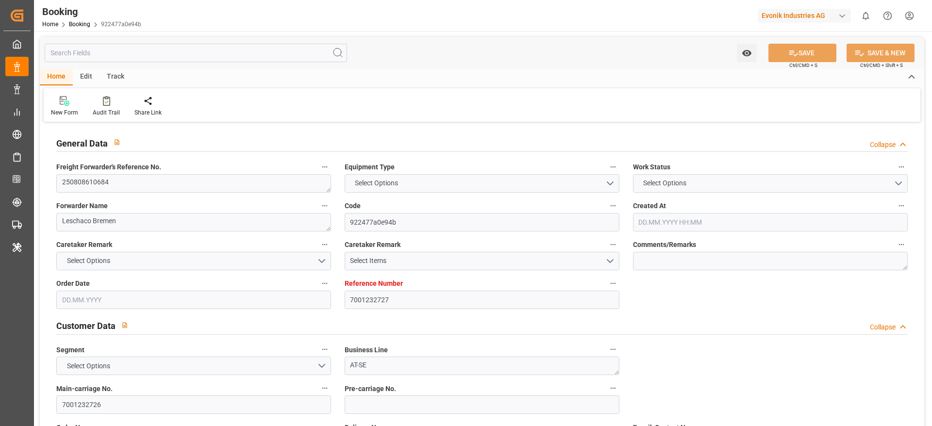
type input "7001232727"
type input "9735218"
type input "9618305"
type input "Hapag [PERSON_NAME]"
type input "Hapag [PERSON_NAME] Aktiengesellschaft"
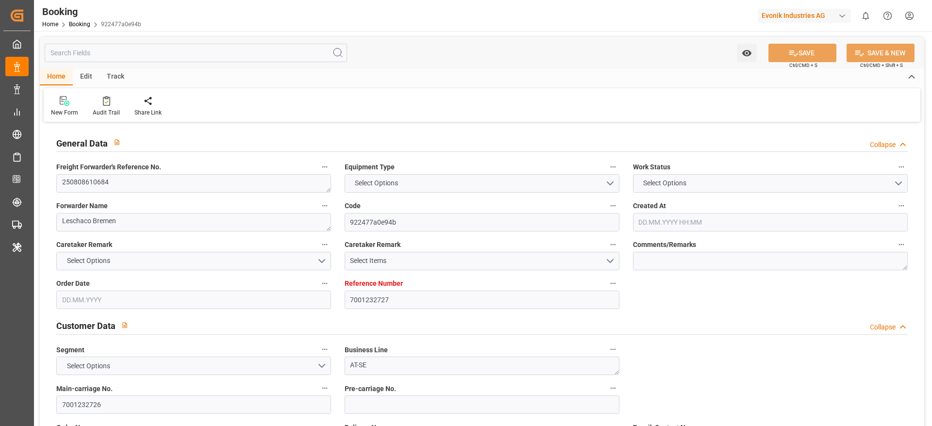
type input "DEBRV"
type input "BRSSZ"
type input "[DATE] 12:21"
type input "[DATE]"
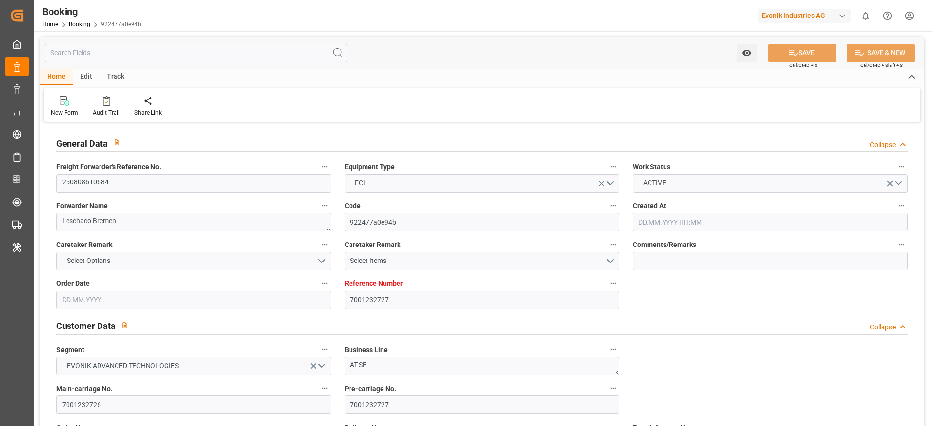
type input "[DATE]"
type input "[DATE] 00:00"
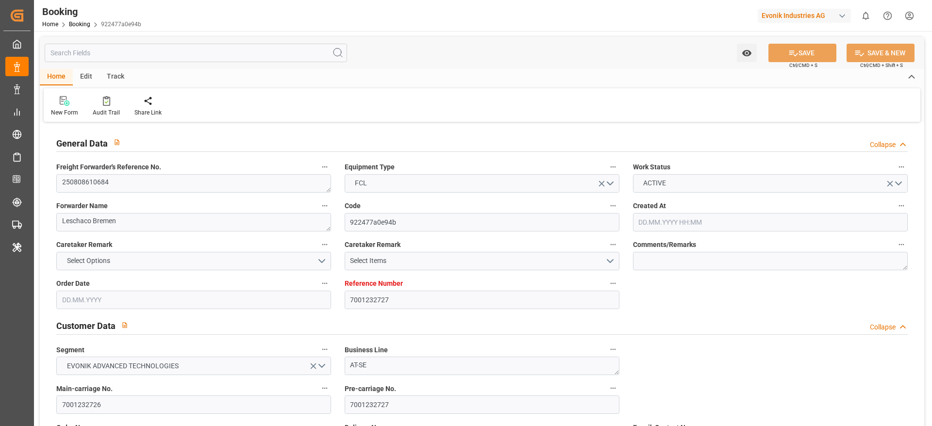
type input "[DATE] 00:00"
type input "[DATE]"
type input "[DATE] 08:00"
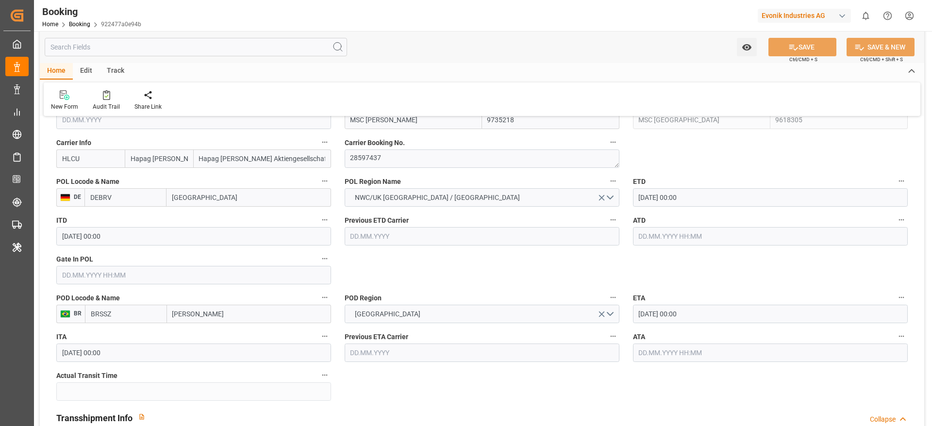
scroll to position [656, 0]
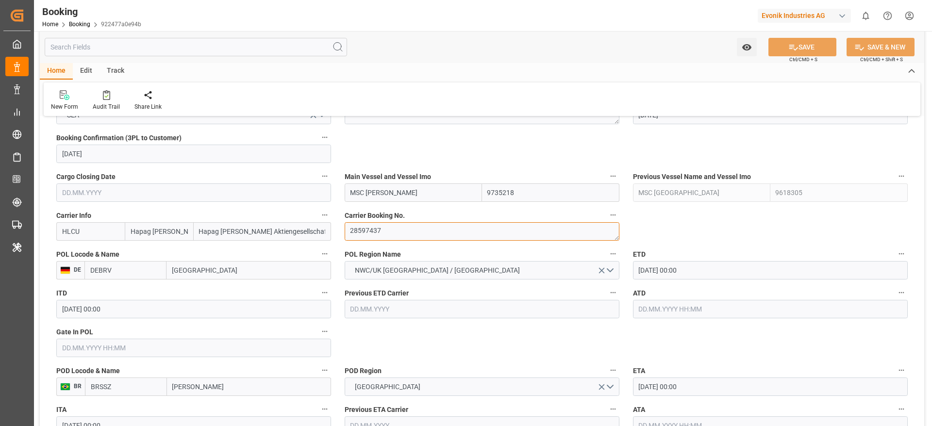
click at [425, 235] on textarea "28597437" at bounding box center [482, 231] width 275 height 18
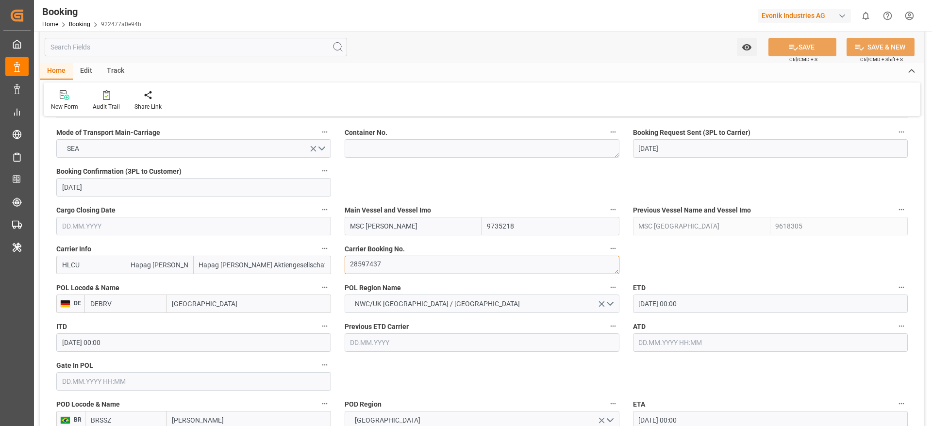
scroll to position [583, 0]
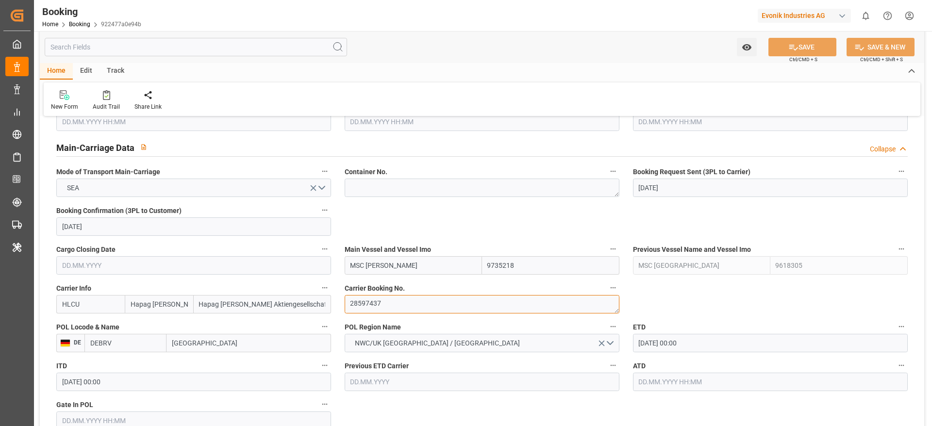
click at [395, 300] on textarea "28597437" at bounding box center [482, 304] width 275 height 18
click at [400, 320] on div "POL Region Name NWC/UK NORTH WEST CONTINENT / UK" at bounding box center [482, 336] width 288 height 39
click at [406, 305] on textarea "28597437" at bounding box center [482, 304] width 275 height 18
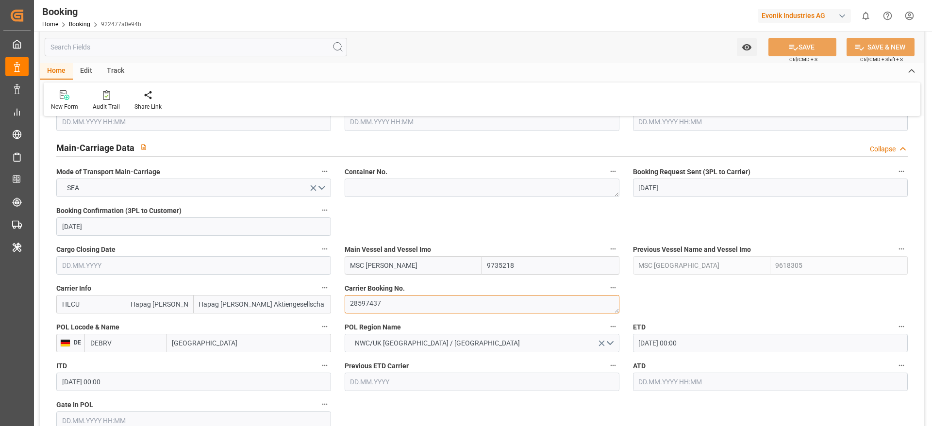
click at [417, 303] on textarea "28597437" at bounding box center [482, 304] width 275 height 18
click at [432, 308] on textarea "28597437" at bounding box center [482, 304] width 275 height 18
click at [410, 299] on textarea "28597437" at bounding box center [482, 304] width 275 height 18
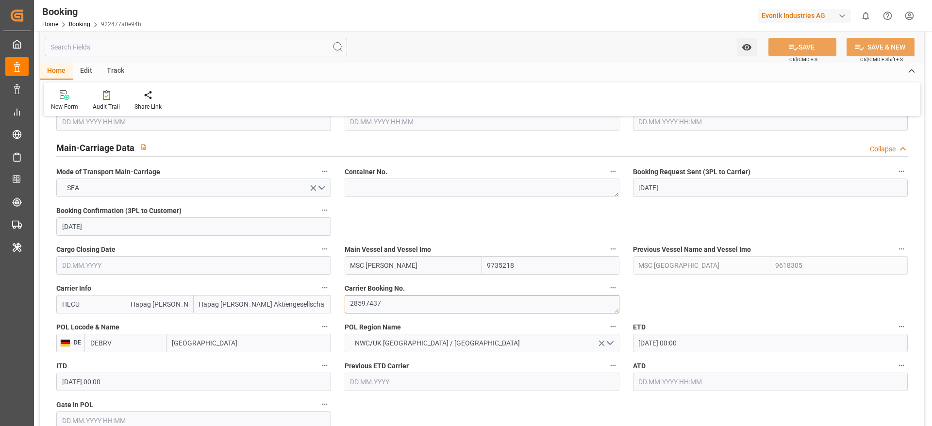
click at [410, 299] on textarea "28597437" at bounding box center [482, 304] width 275 height 18
click at [411, 299] on textarea "28597437" at bounding box center [482, 304] width 275 height 18
click at [407, 314] on div "Carrier Booking No. 28597437" at bounding box center [482, 297] width 288 height 39
click at [411, 305] on textarea "28597437" at bounding box center [482, 304] width 275 height 18
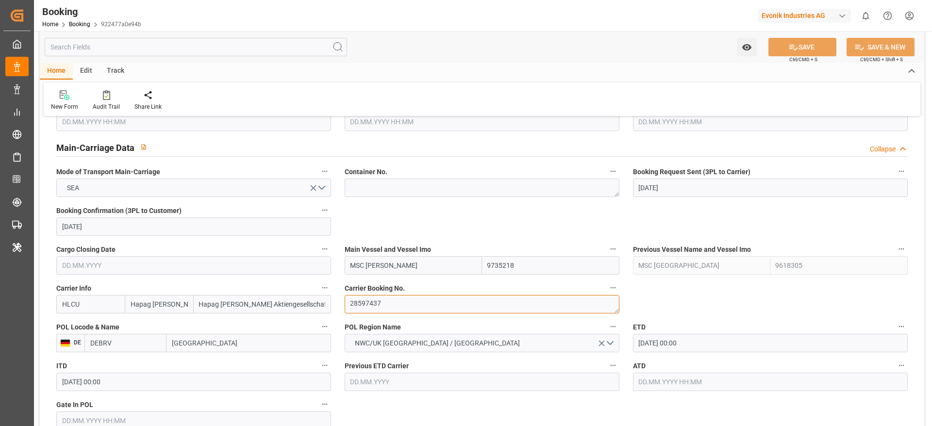
click at [411, 305] on textarea "28597437" at bounding box center [482, 304] width 275 height 18
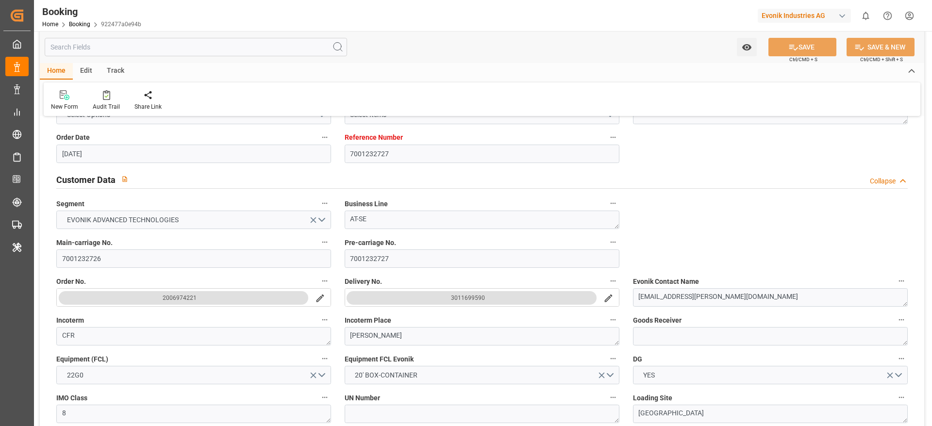
scroll to position [146, 0]
click at [95, 104] on div "Audit Trail" at bounding box center [106, 106] width 27 height 9
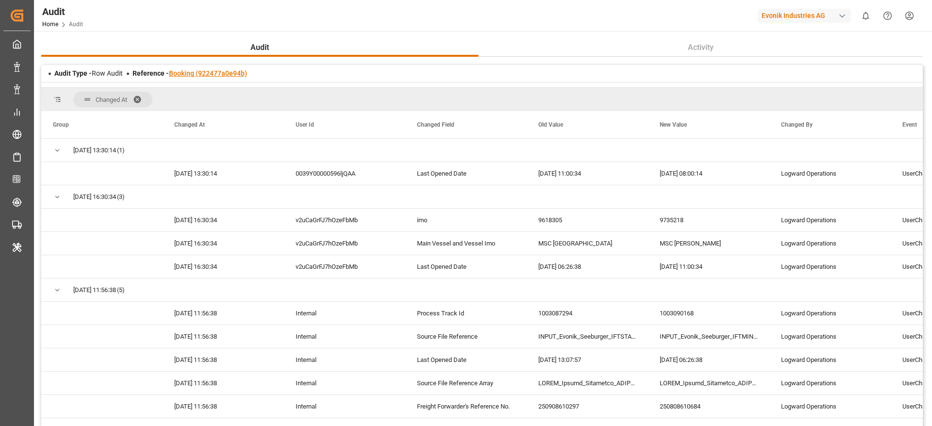
click at [210, 69] on link "Booking (922477a0e94b)" at bounding box center [208, 73] width 78 height 8
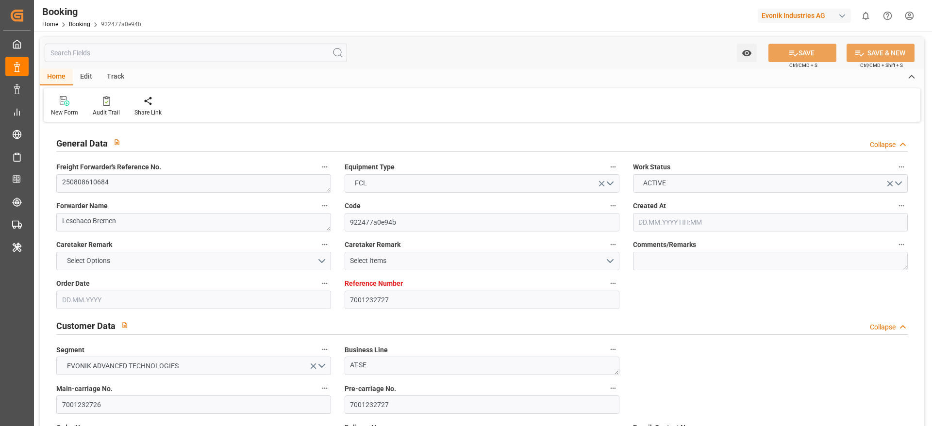
type input "7001232727"
type input "9735218"
type input "9618305"
type input "Hapag [PERSON_NAME]"
type input "Hapag [PERSON_NAME] Aktiengesellschaft"
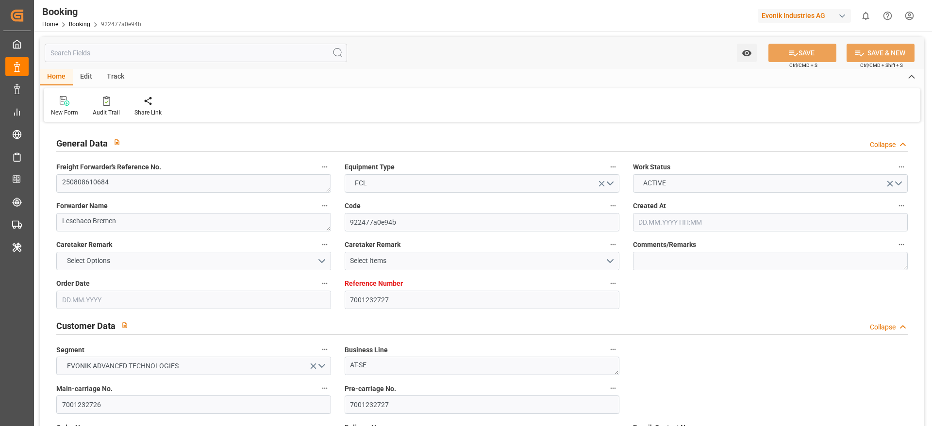
type input "DEBRV"
type input "BRSSZ"
type input "25.07.2025 12:21"
type input "25.07.2025"
type input "08.09.2025"
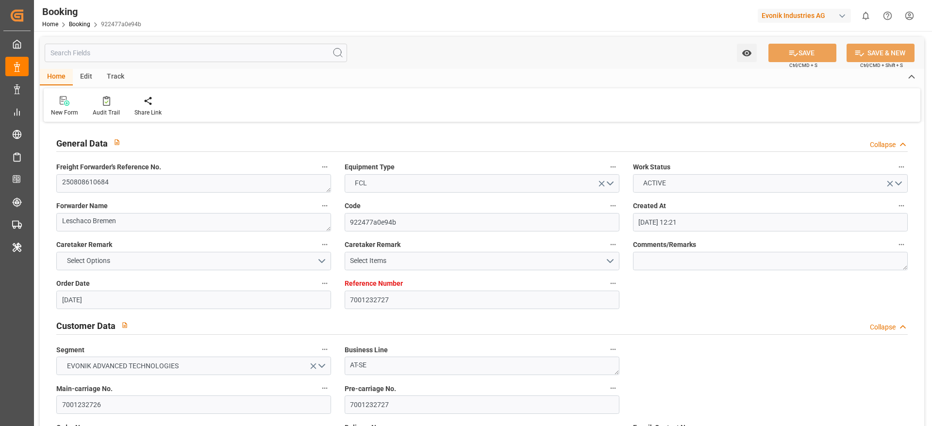
type input "06.08.2025"
type input "14.08.2025"
type input "26.08.2025"
type input "30.09.2025 00:00"
type input "22.08.2025 00:00"
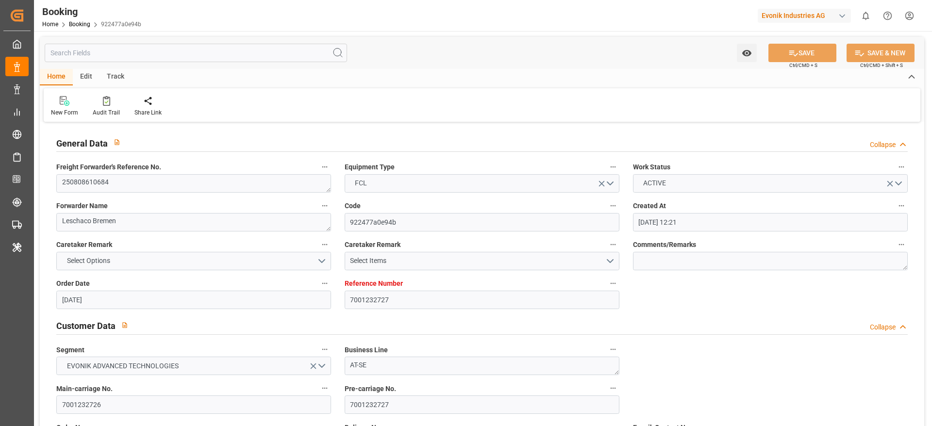
type input "21.10.2025 00:00"
type input "16.09.2025 00:00"
type input "15.08.2025"
type input "[DATE] 08:00"
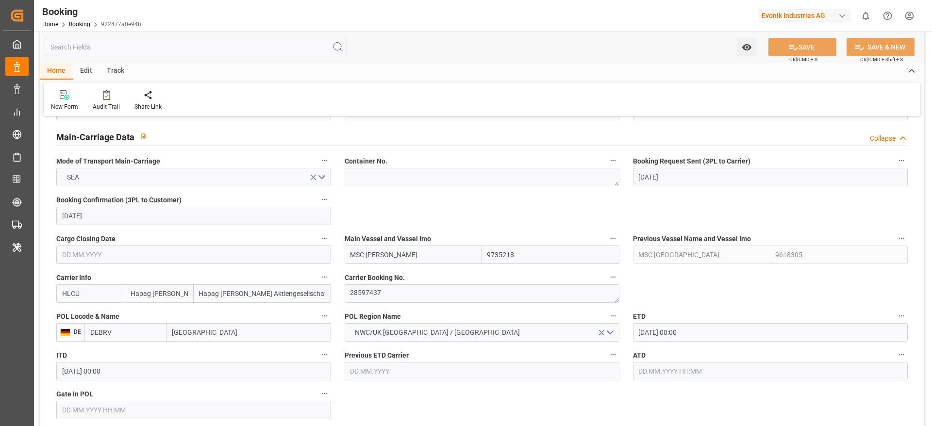
scroll to position [656, 0]
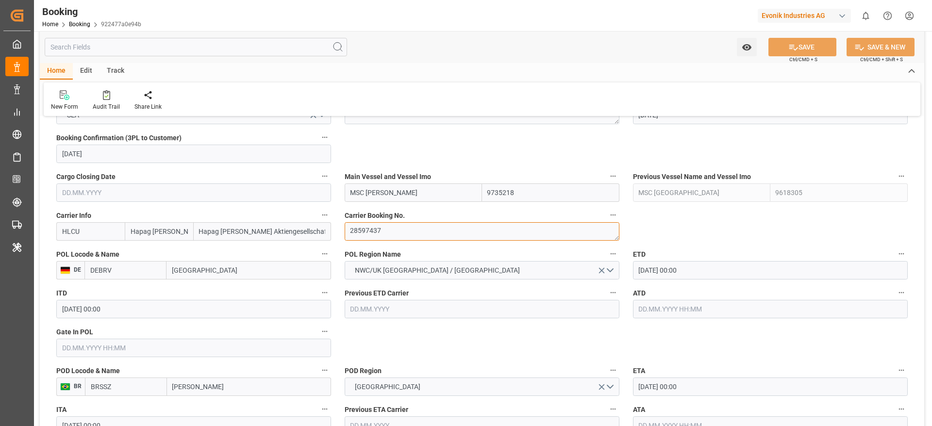
click at [406, 229] on textarea "28597437" at bounding box center [482, 231] width 275 height 18
click at [382, 232] on textarea "28597437" at bounding box center [482, 231] width 275 height 18
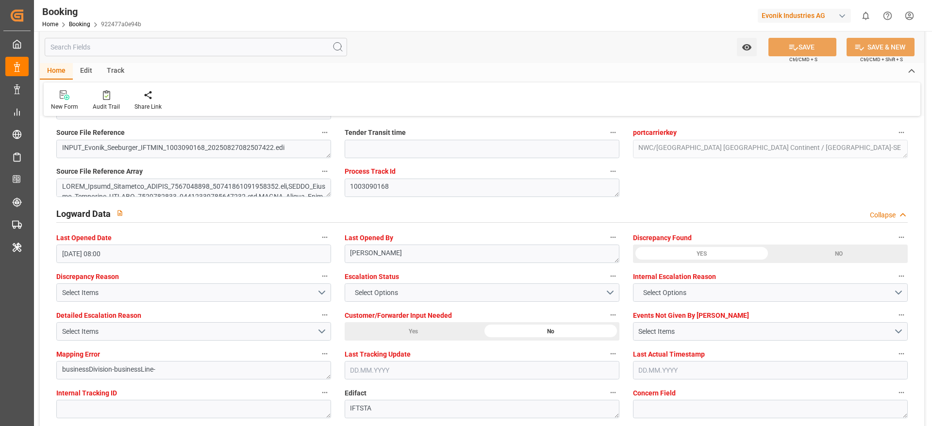
scroll to position [1821, 0]
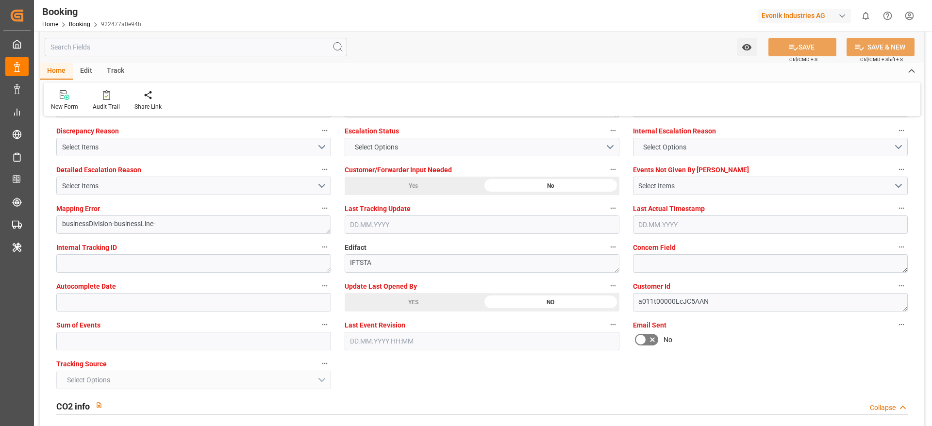
drag, startPoint x: 417, startPoint y: 302, endPoint x: 300, endPoint y: 12, distance: 312.5
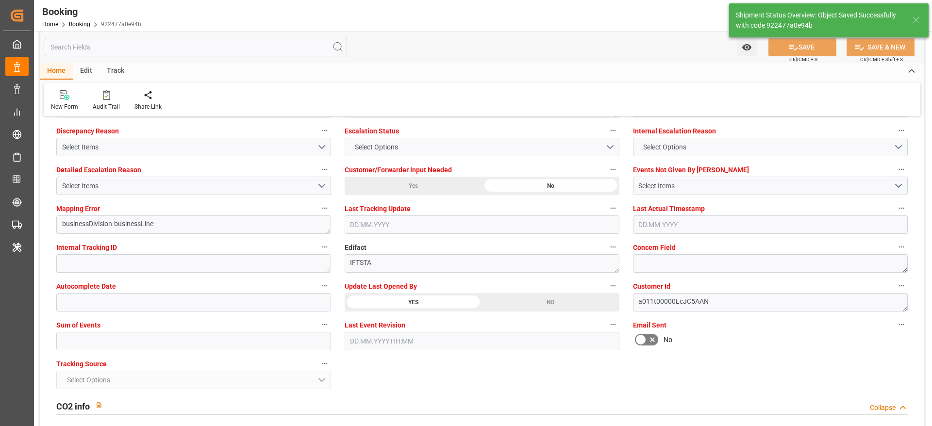
type textarea "[PERSON_NAME]"
type input "01.09.2025 07:44"
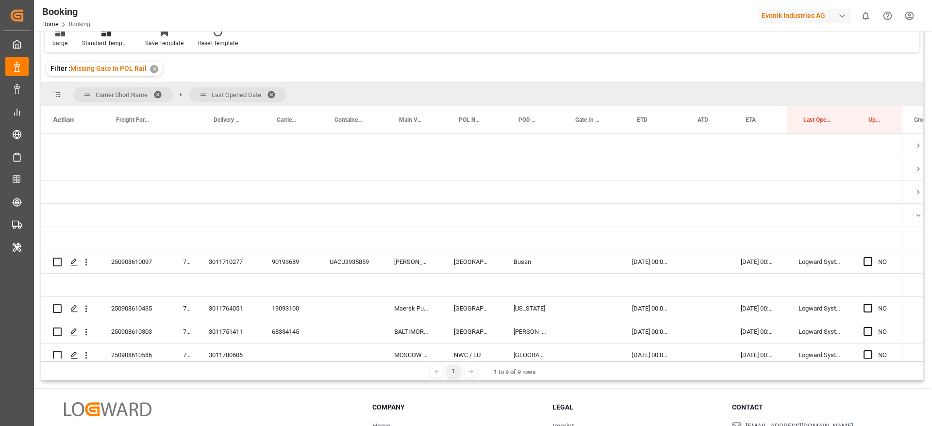
scroll to position [1501, 0]
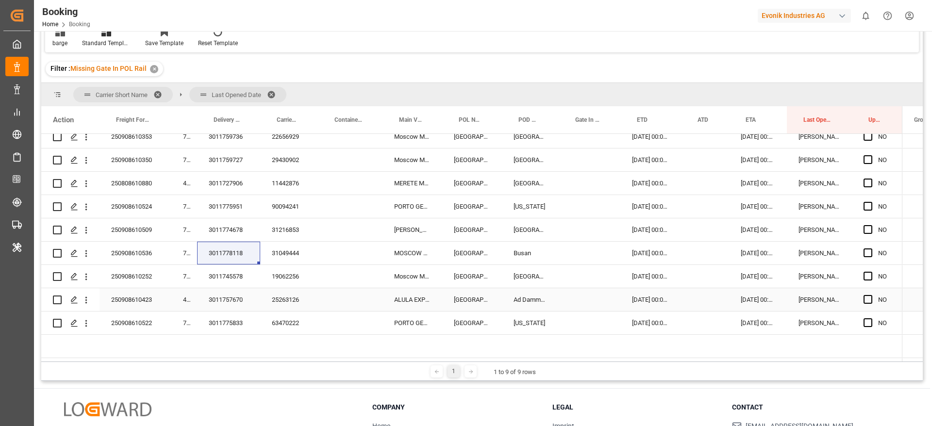
click at [216, 276] on div "3011745578" at bounding box center [228, 276] width 63 height 23
click at [152, 280] on div "250908610252" at bounding box center [136, 276] width 72 height 23
drag, startPoint x: 233, startPoint y: 283, endPoint x: 288, endPoint y: 277, distance: 54.8
click at [233, 283] on div "3011745578" at bounding box center [228, 276] width 63 height 23
click at [288, 277] on div "19062256" at bounding box center [289, 276] width 58 height 23
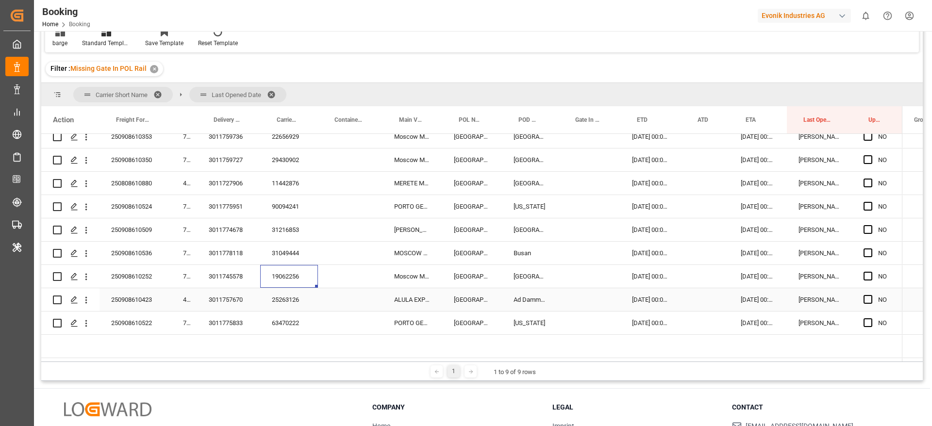
click at [239, 296] on div "3011757670" at bounding box center [228, 299] width 63 height 23
click at [231, 324] on div "3011775833" at bounding box center [228, 323] width 63 height 23
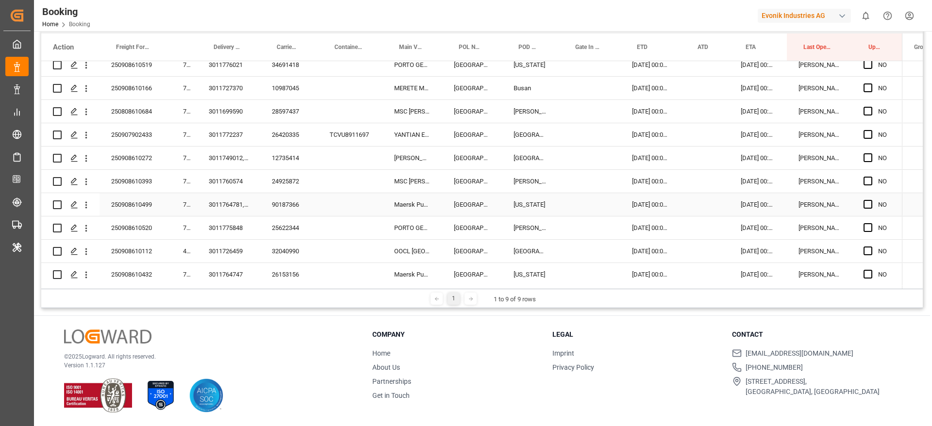
scroll to position [1136, 0]
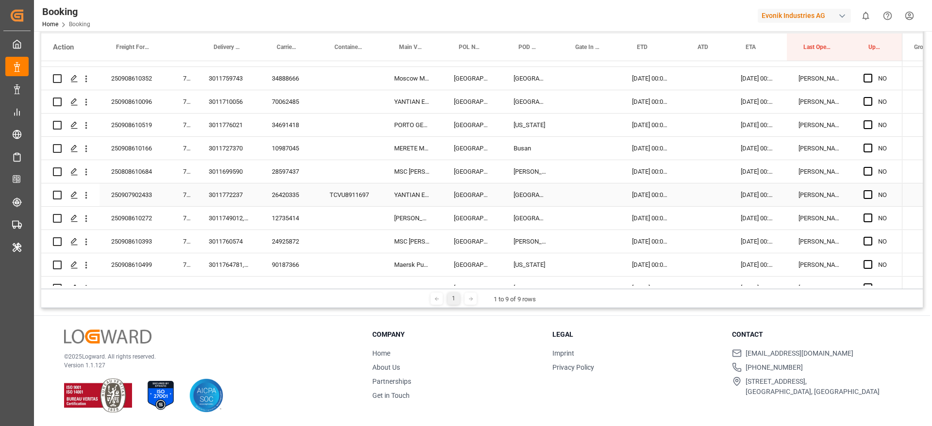
click at [289, 193] on div "26420335" at bounding box center [289, 195] width 58 height 23
click at [85, 198] on icon "open menu" at bounding box center [86, 195] width 10 height 10
click at [107, 211] on span "Open in new tab" at bounding box center [150, 216] width 88 height 10
click at [286, 221] on div "12735414" at bounding box center [289, 218] width 58 height 23
click at [90, 220] on icon "open menu" at bounding box center [86, 219] width 10 height 10
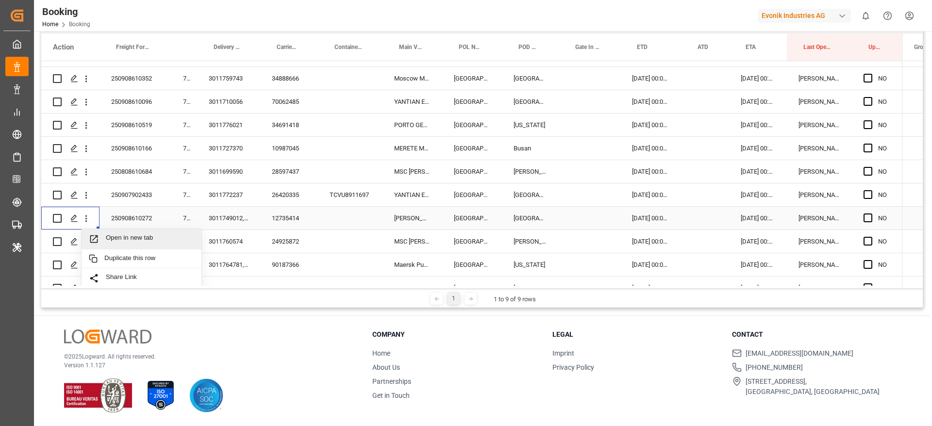
click at [111, 230] on div "Open in new tab" at bounding box center [142, 239] width 120 height 20
click at [277, 242] on div "24925872" at bounding box center [289, 241] width 58 height 23
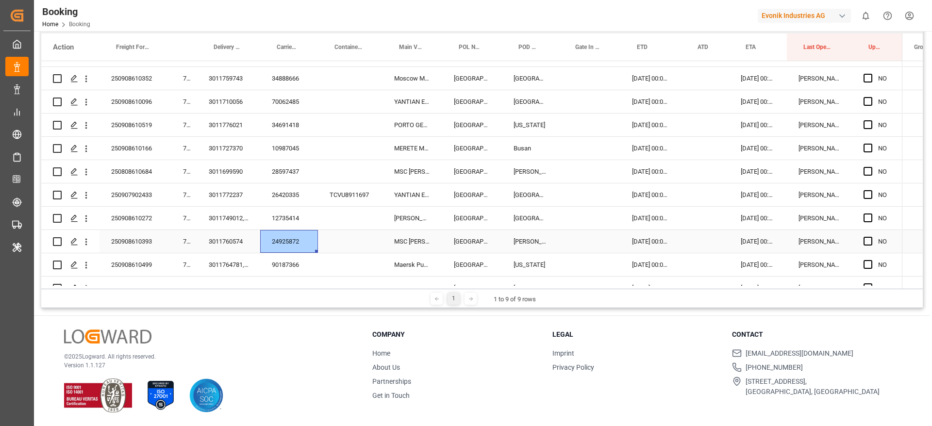
drag, startPoint x: 86, startPoint y: 247, endPoint x: 93, endPoint y: 248, distance: 6.9
click at [86, 247] on button "open menu" at bounding box center [86, 242] width 10 height 18
click at [119, 258] on span "Open in new tab" at bounding box center [150, 262] width 88 height 10
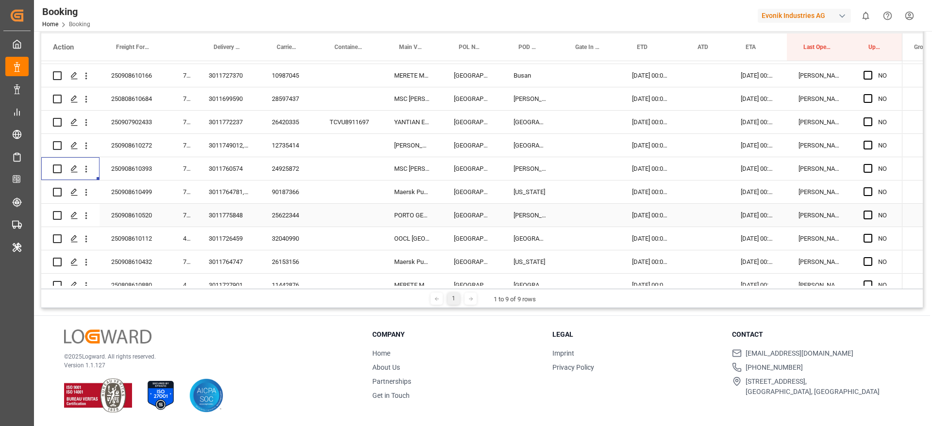
drag, startPoint x: 290, startPoint y: 202, endPoint x: 612, endPoint y: 150, distance: 325.8
click at [290, 202] on div "90187366" at bounding box center [289, 192] width 58 height 23
drag, startPoint x: 86, startPoint y: 194, endPoint x: 109, endPoint y: 213, distance: 30.0
click at [86, 193] on icon "open menu" at bounding box center [86, 192] width 10 height 10
click at [118, 208] on span "Open in new tab" at bounding box center [150, 213] width 88 height 10
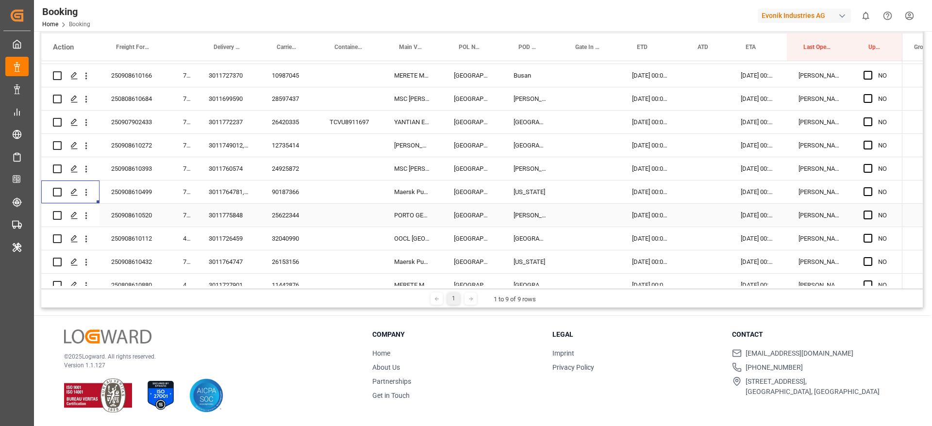
click at [289, 215] on div "25622344" at bounding box center [289, 215] width 58 height 23
click at [85, 215] on icon "open menu" at bounding box center [86, 216] width 10 height 10
click at [101, 230] on div "Open in new tab" at bounding box center [142, 236] width 120 height 20
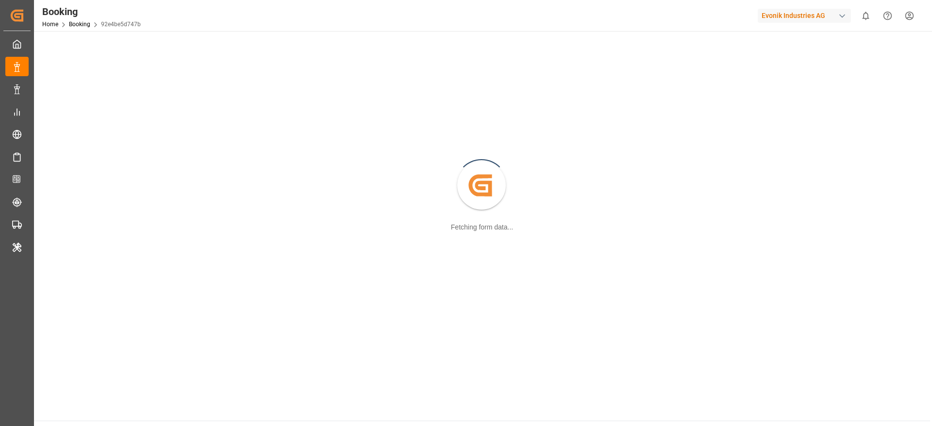
scroll to position [88, 0]
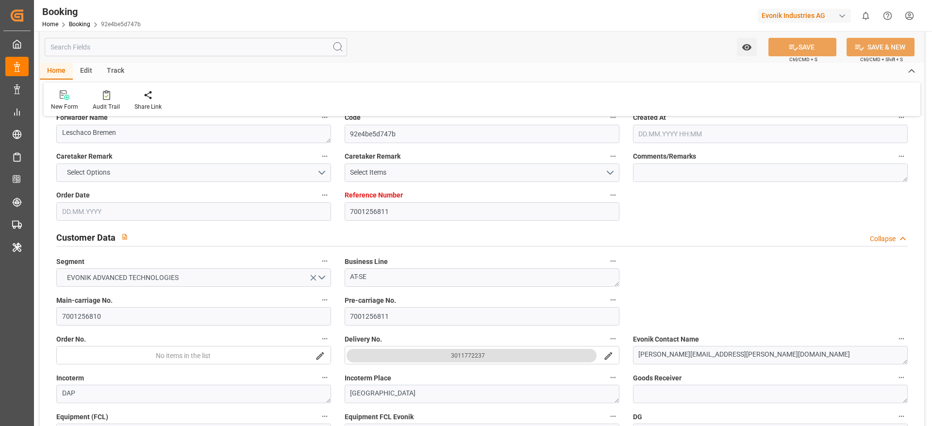
type input "7001256811"
type input "9229831"
type input "Hapag [PERSON_NAME]"
type input "Hapag [PERSON_NAME] Aktiengesellschaft"
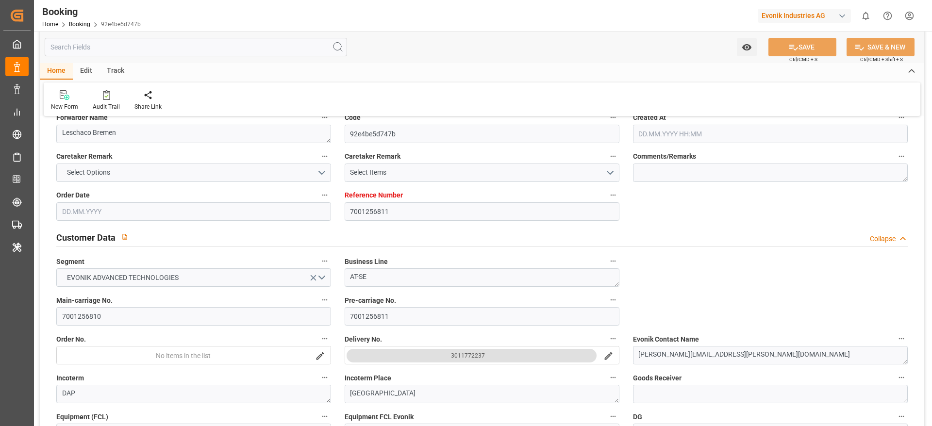
type input "DEHAM"
type input "USCHS"
type input "0"
type input "[DATE] 05:25"
type input "[DATE]"
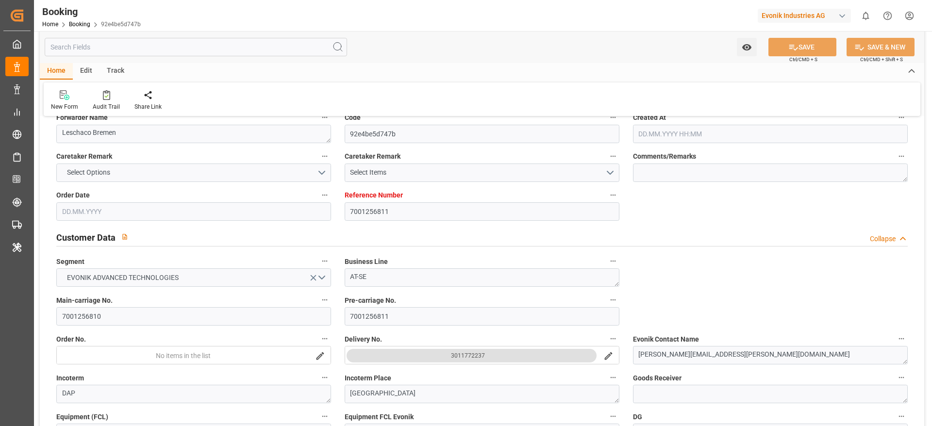
type input "[DATE]"
type input "[DATE] 00:00"
type input "[DATE]"
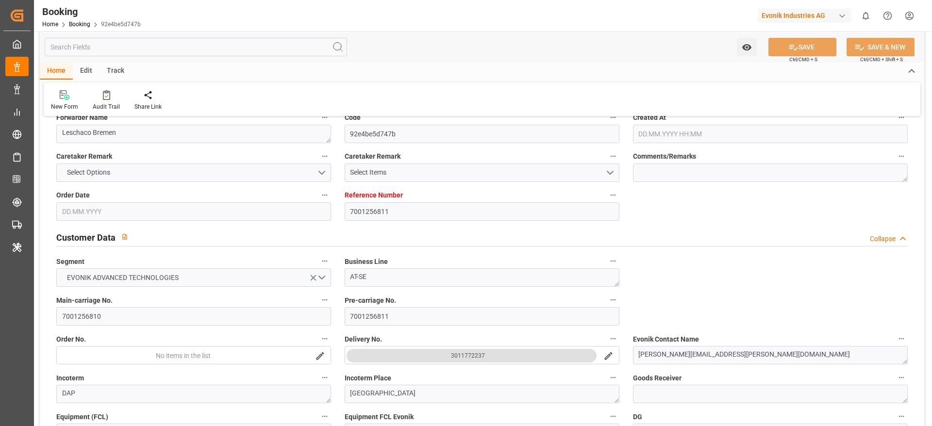
type input "[DATE]"
type input "[DATE] 00:00"
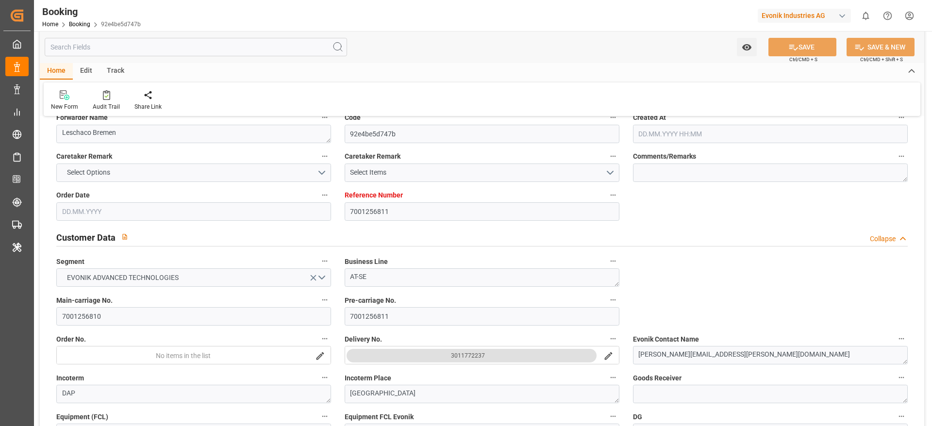
type input "[DATE] 08:00"
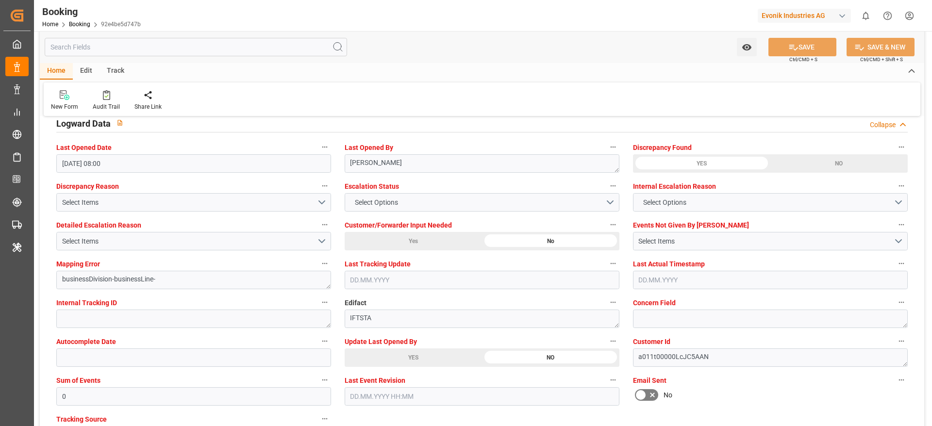
scroll to position [1820, 0]
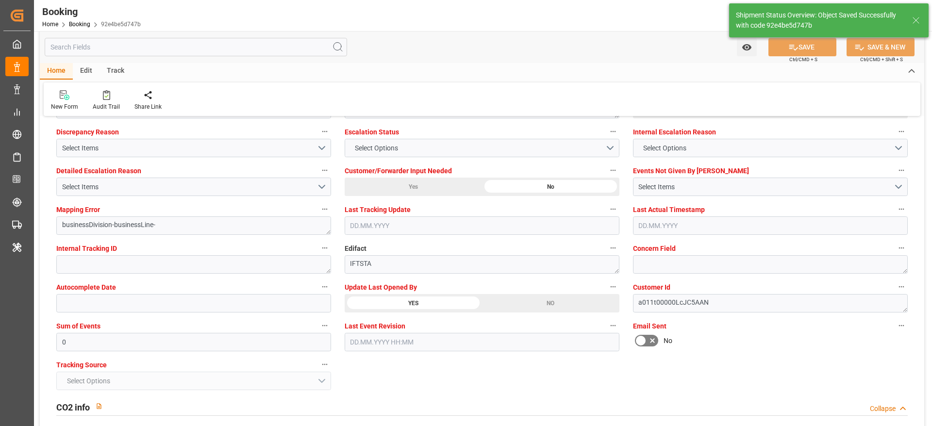
type textarea "[PERSON_NAME]"
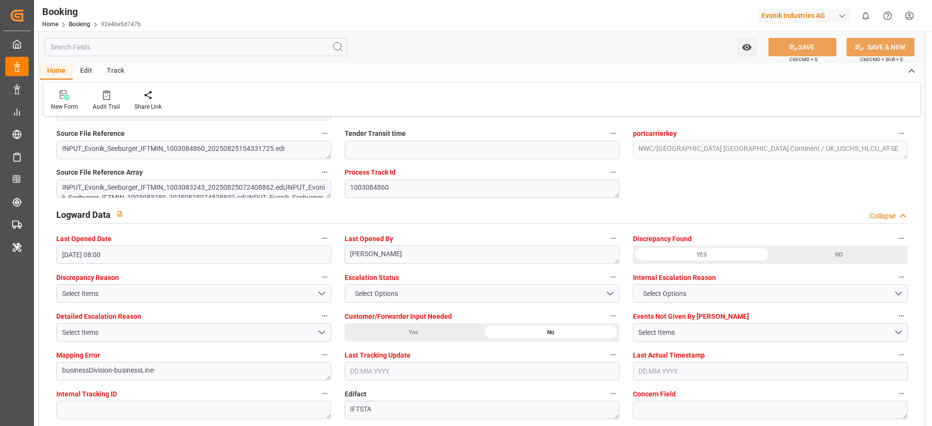
type input "01.09.2025 07:41"
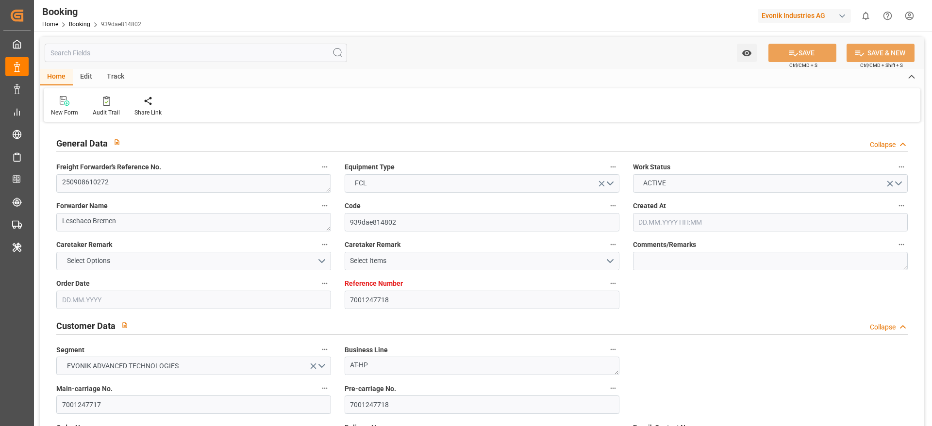
type input "7001247718"
type input "9321495"
type input "Hapag [PERSON_NAME]"
type input "Hapag [PERSON_NAME] Aktiengesellschaft"
type input "NLRTM"
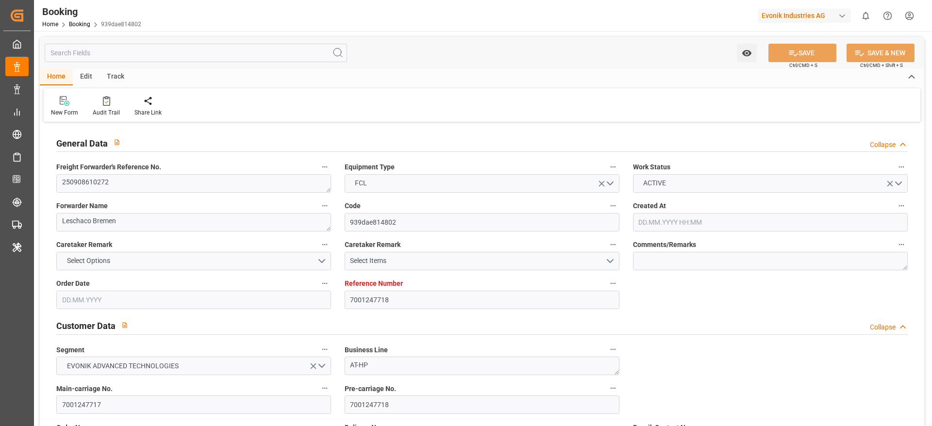
type input "CNSGH"
type input "13.08.2025 09:40"
type input "13.08.2025"
type input "03.11.2025"
type input "[DATE]"
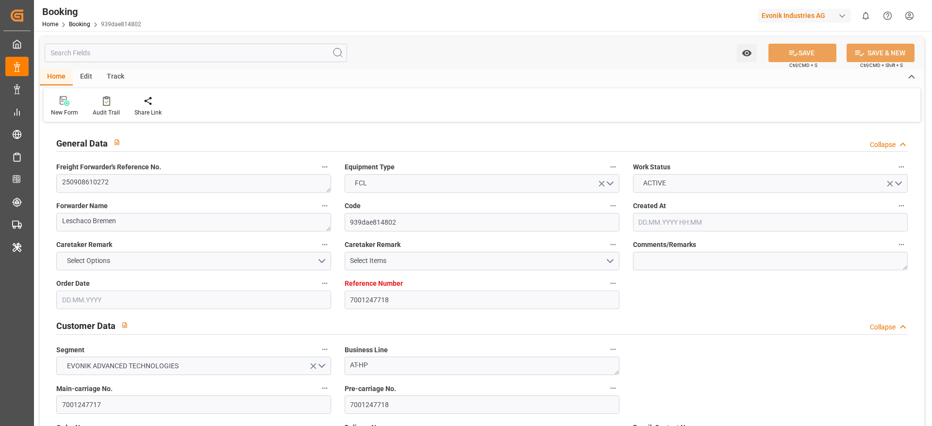
type input "14.08.2025"
type input "15.08.2025"
type input "[DATE] 00:00"
type input "01.11.2025 00:00"
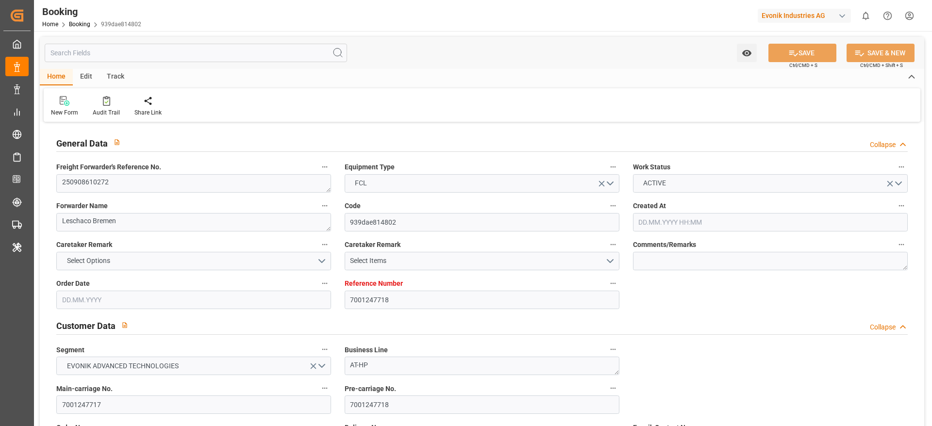
type input "01.11.2025 00:00"
type input "15.08.2025"
type input "[DATE] 08:00"
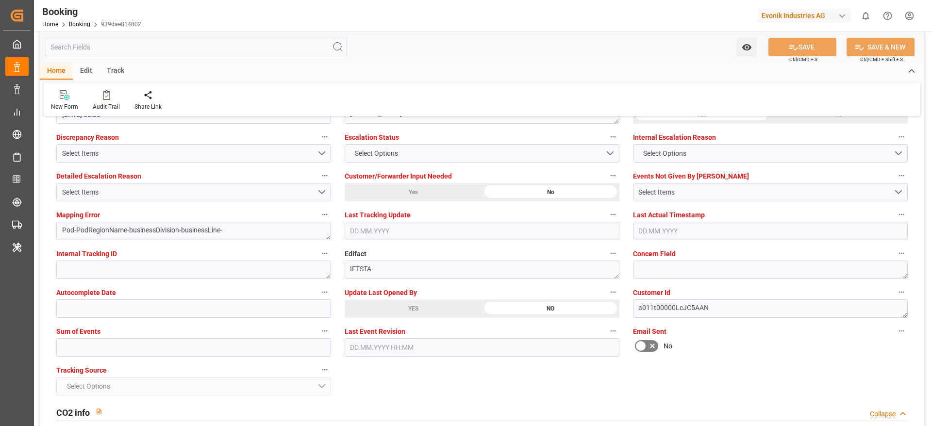
scroll to position [1821, 0]
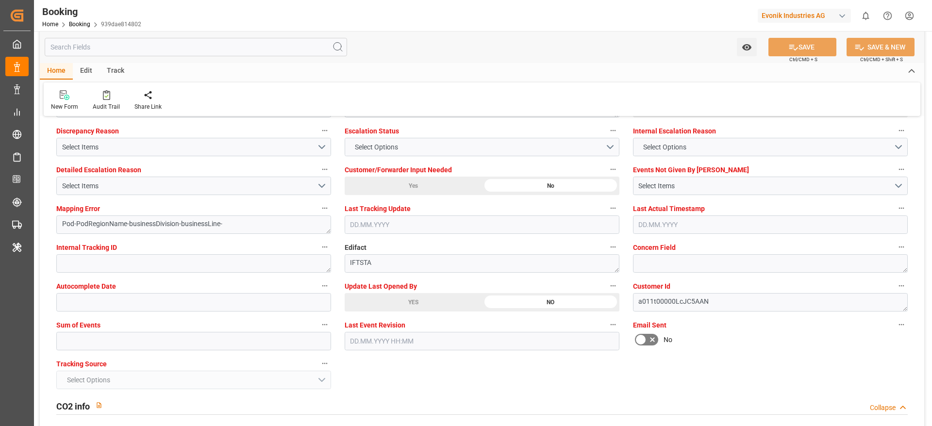
click at [395, 291] on span "Update Last Opened By" at bounding box center [381, 287] width 72 height 10
click at [607, 291] on button "Update Last Opened By" at bounding box center [613, 286] width 13 height 13
click at [396, 297] on div at bounding box center [466, 213] width 932 height 426
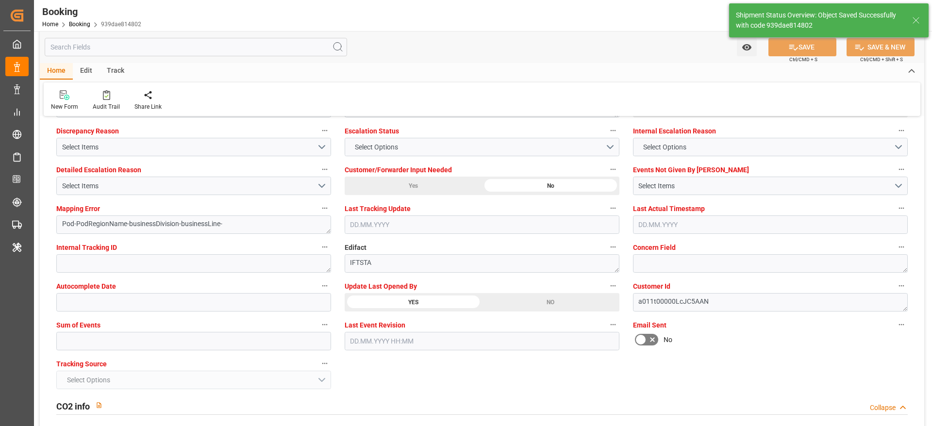
type textarea "[PERSON_NAME]"
type input "01.09.2025 07:42"
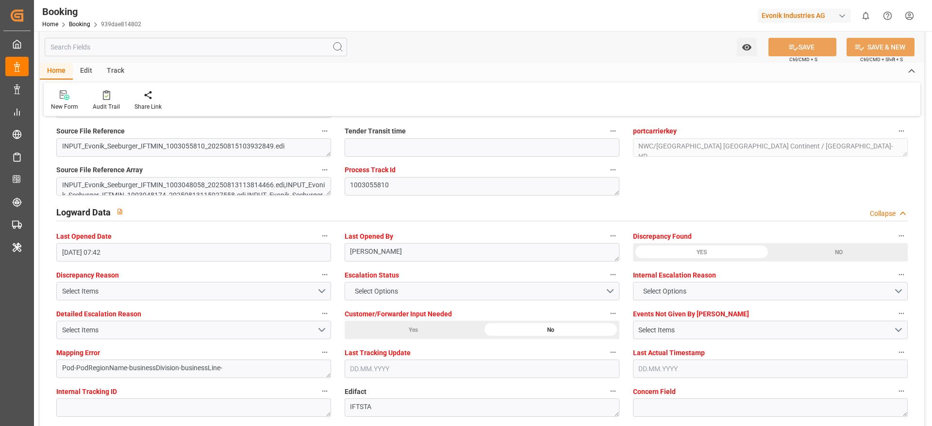
scroll to position [1676, 0]
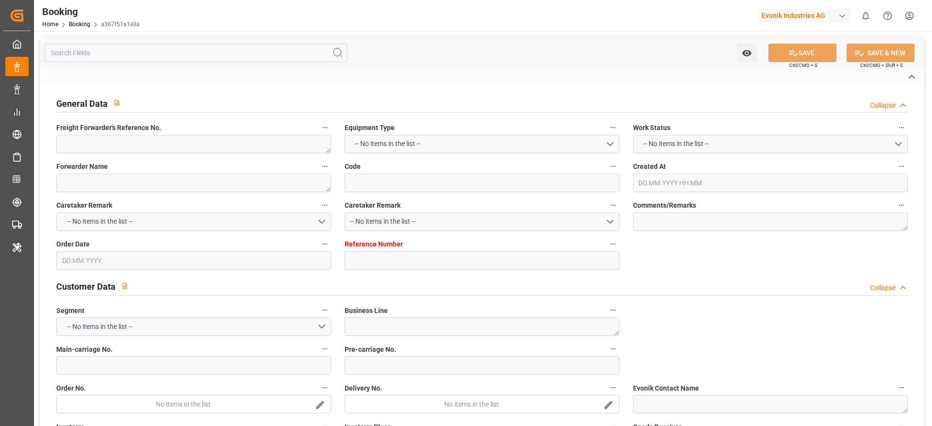
type textarea "250908610393"
type textarea "Leschaco Bremen"
type input "a367f51a1e3a"
type input "7001252164"
type textarea "AT-CL"
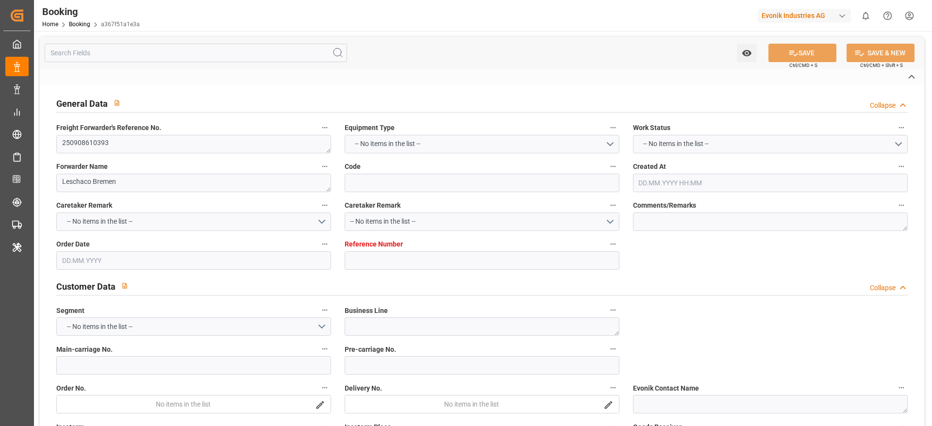
type input "7001252163"
type textarea "[EMAIL_ADDRESS][PERSON_NAME][DOMAIN_NAME]"
type textarea "DAP"
type textarea "[PERSON_NAME] PORT"
type textarea "Marl"
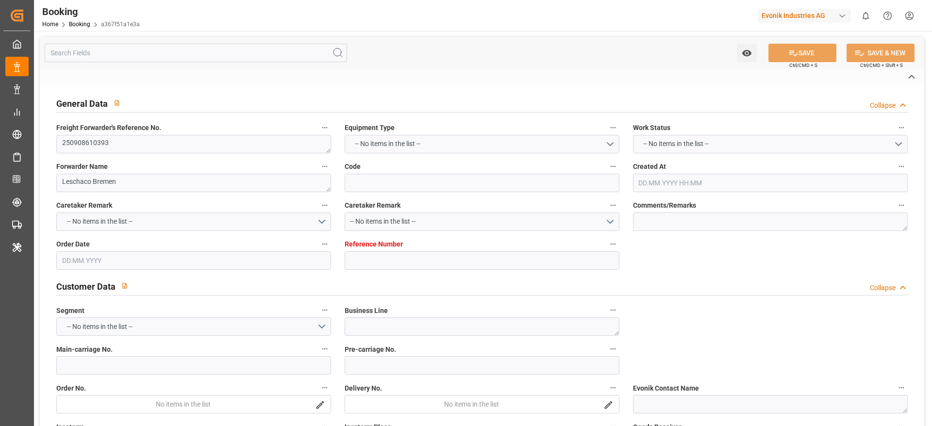
type input "MSC [PERSON_NAME]"
type input "HLCU"
type textarea "24925872"
type input "Rotterdam"
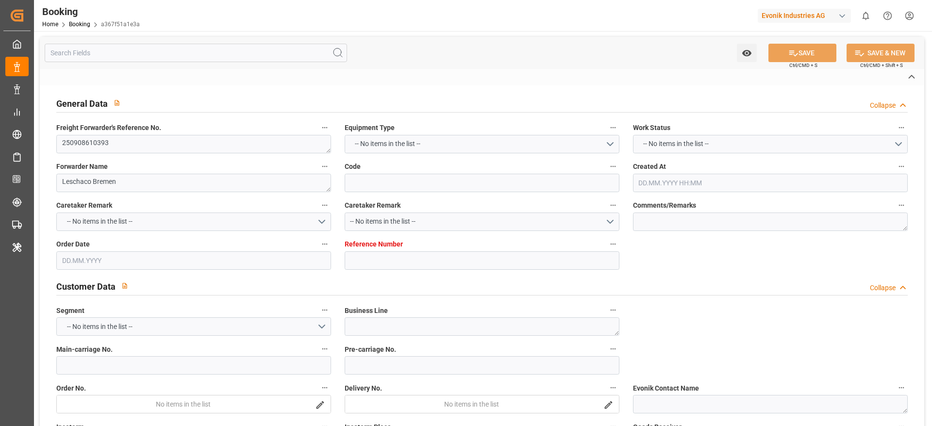
type input "Santos"
type textarea "INPUT_Evonik_Seeburger_IFTMIN_1003086708_20250826114604788.edi"
type textarea "NWC/UK North West Continent / UK_BRSSZ_HLCU_AT-CL"
type textarea "INPUT_Evonik_Seeburger_IFTMIN_1003066062_20250819094948507.edi,INPUT_Evonik_See…"
type textarea "1003086708"
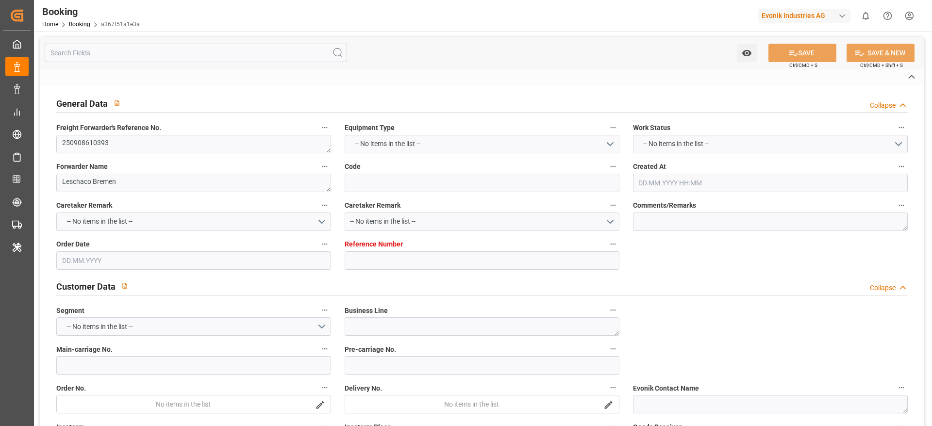
type textarea "[PERSON_NAME]"
type textarea "businessDivision-businessLine-"
type textarea "IFTSTA"
type textarea "a011t00000LcJC5AAN"
type textarea "No"
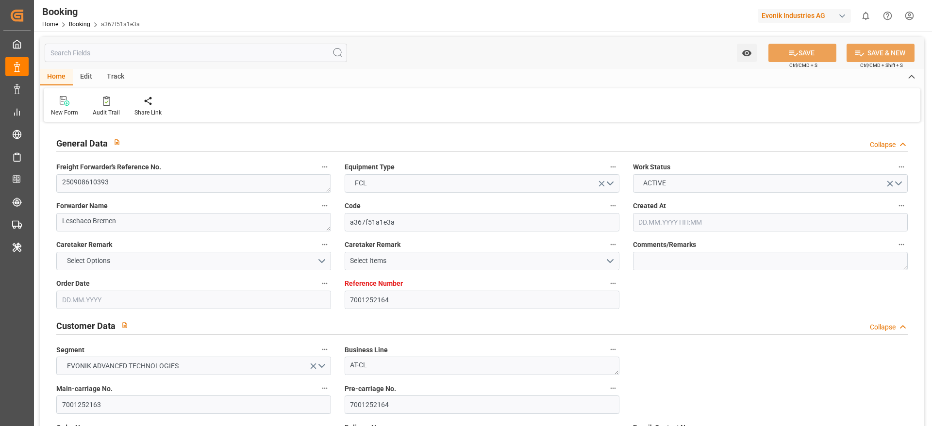
type input "7001252164"
type input "9735218"
type input "Hapag [PERSON_NAME]"
type input "Hapag [PERSON_NAME] Aktiengesellschaft"
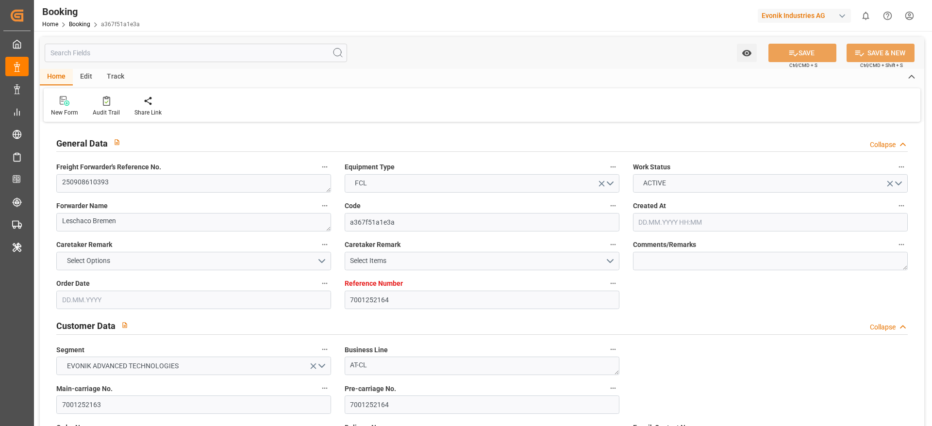
type input "NLRTM"
type input "BRSSZ"
type input "19.08.2025 07:50"
type input "19.08.2025"
type input "07.10.2025"
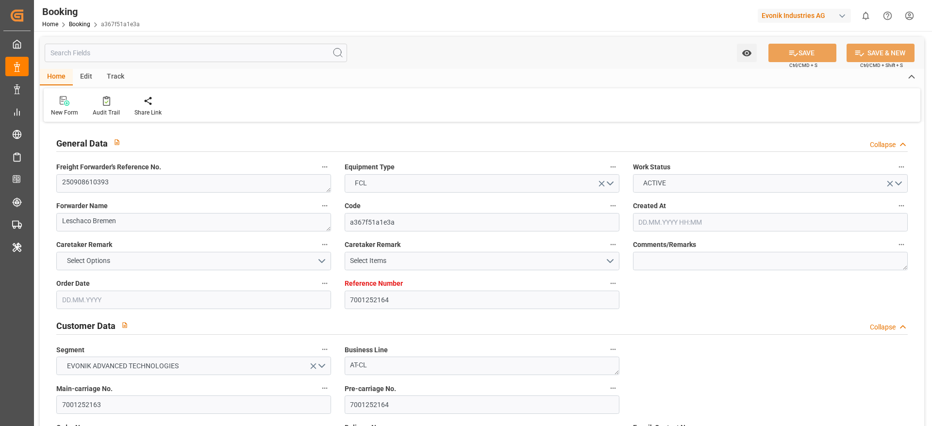
type input "05.09.2025"
type input "21.08.2025"
type input "25.08.2025"
type input "21.09.2025 00:00"
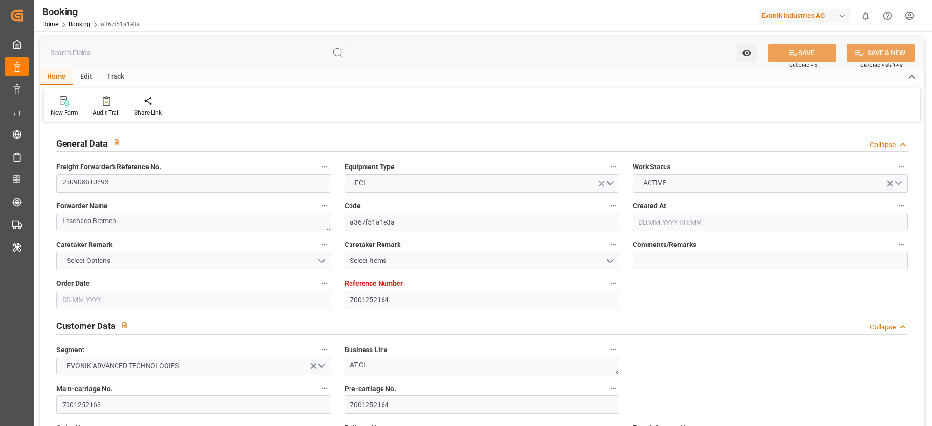
type input "21.10.2025 00:00"
type input "[DATE] 08:00"
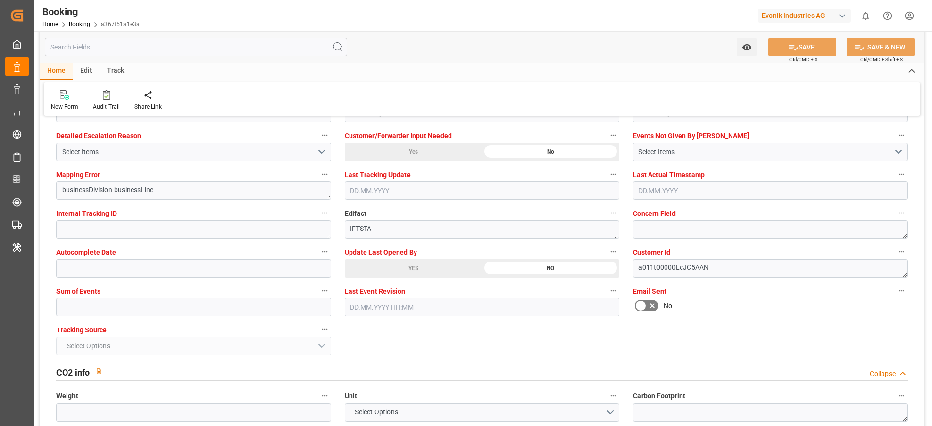
scroll to position [1821, 0]
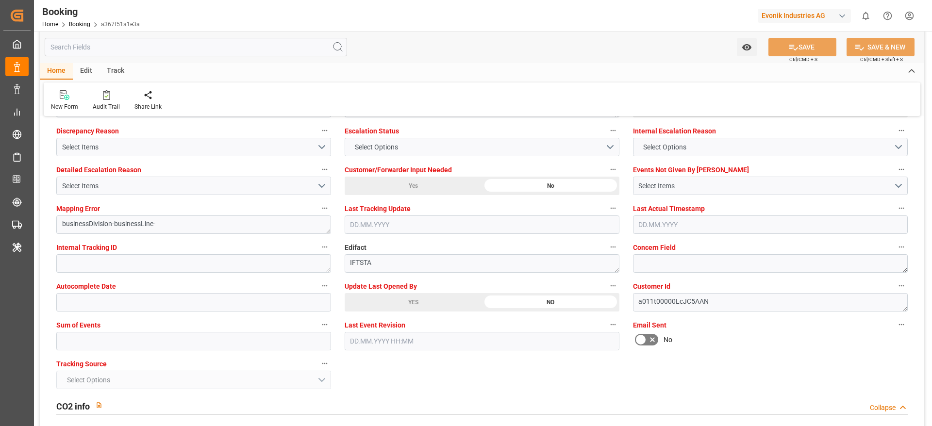
drag, startPoint x: 392, startPoint y: 312, endPoint x: 397, endPoint y: 307, distance: 6.5
click at [392, 312] on div "Update Last Opened By YES NO" at bounding box center [482, 295] width 288 height 39
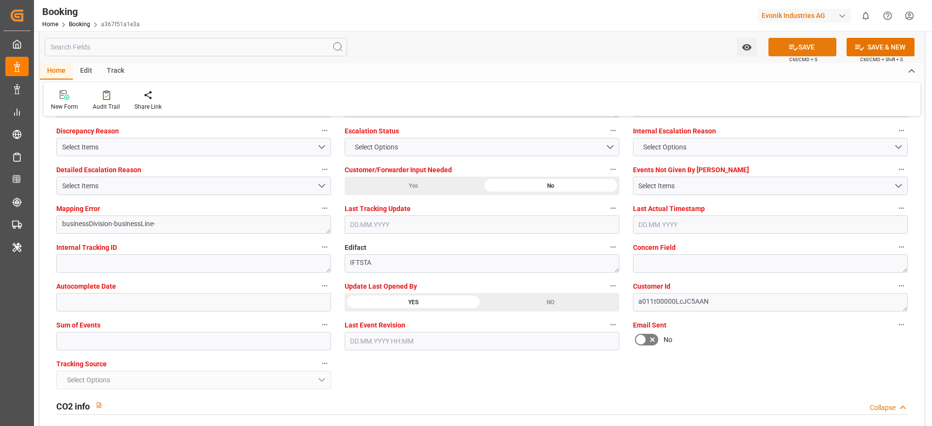
click at [807, 59] on span "Ctrl/CMD + S" at bounding box center [804, 59] width 28 height 7
click at [803, 53] on button "SAVE" at bounding box center [803, 47] width 68 height 18
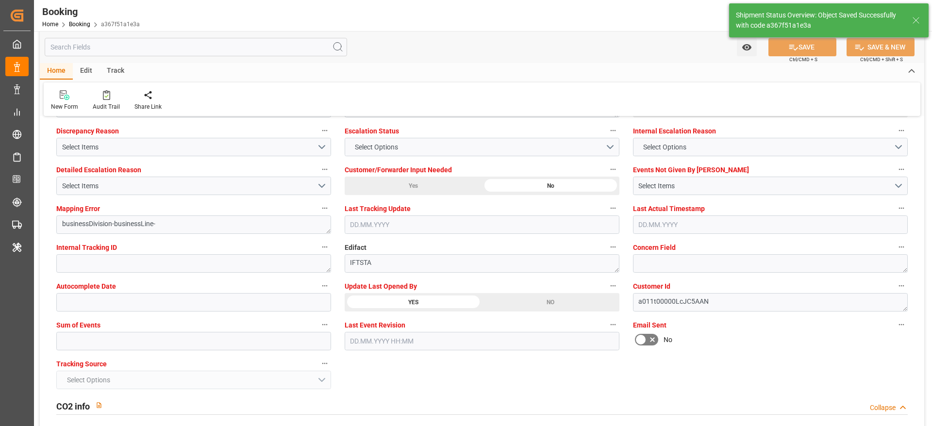
type textarea "sateesh godewar"
type input "01.09.2025 07:43"
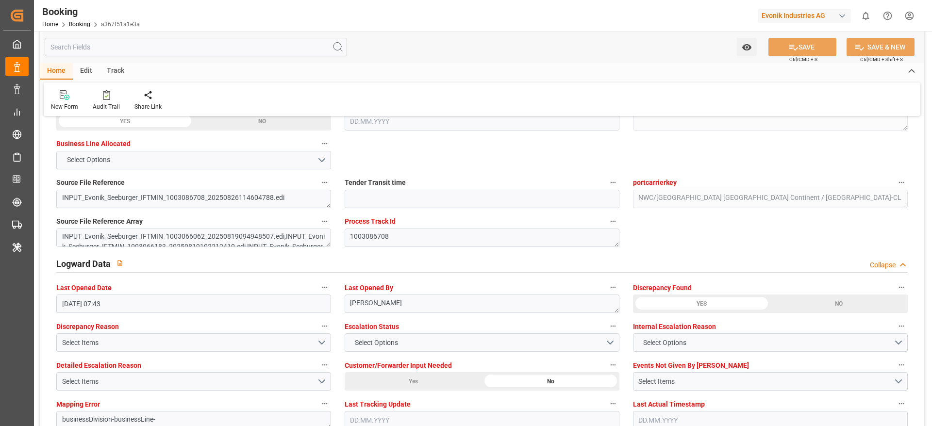
scroll to position [1603, 0]
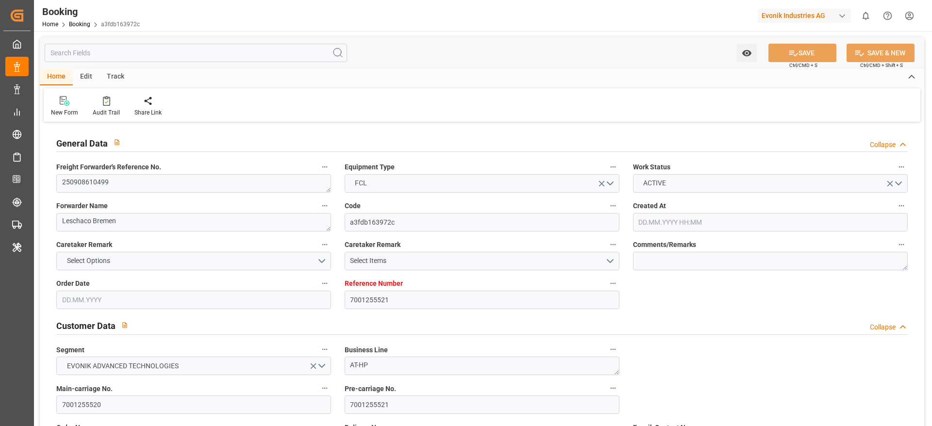
type input "7001255521"
type input "9306172"
type input "Hapag [PERSON_NAME]"
type input "Hapag [PERSON_NAME] Aktiengesellschaft"
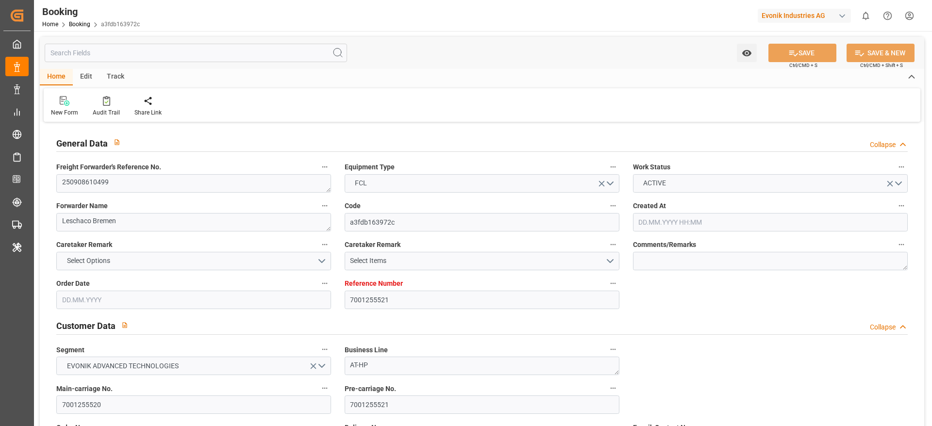
type input "NLRTM"
type input "USNYC"
type input "USDET"
type input "[DATE] 06:06"
type input "[DATE]"
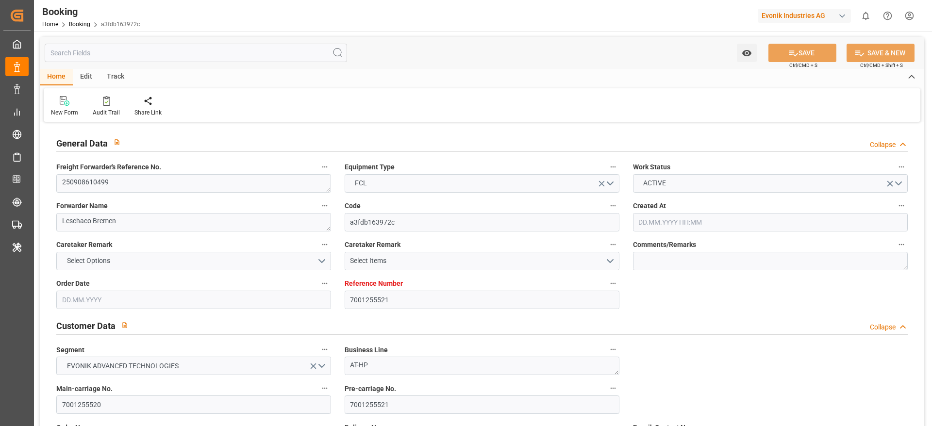
type input "[DATE]"
type input "[DATE] 00:00"
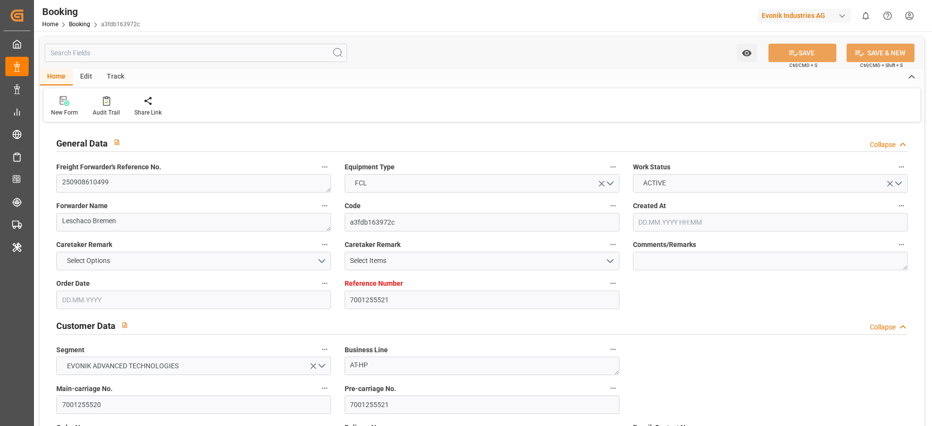
type input "[DATE] 00:00"
type input "[DATE]"
type input "[DATE] 08:00"
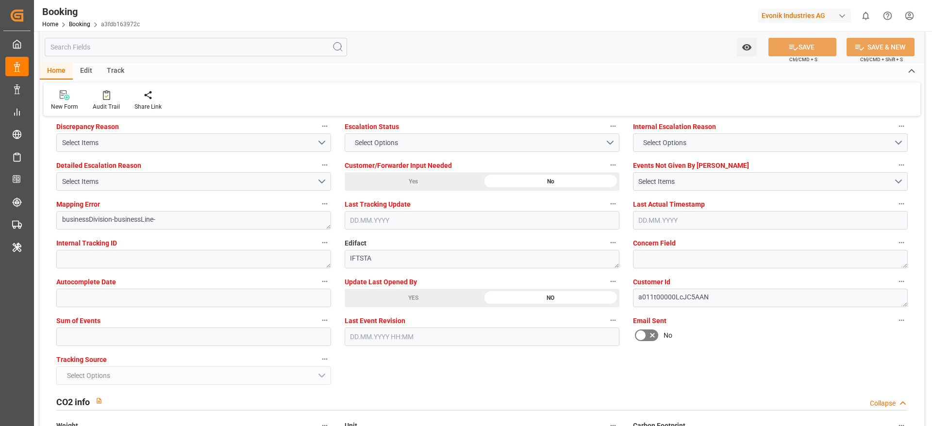
scroll to position [1894, 0]
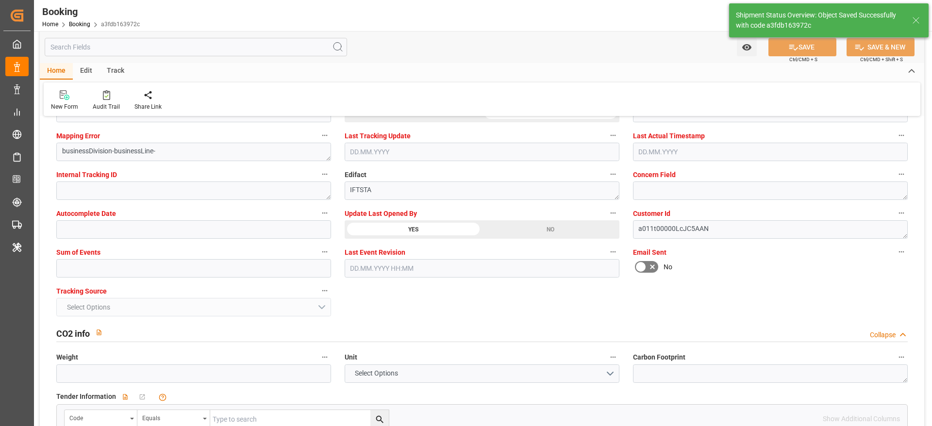
type textarea "[PERSON_NAME]"
type input "01.09.2025 07:45"
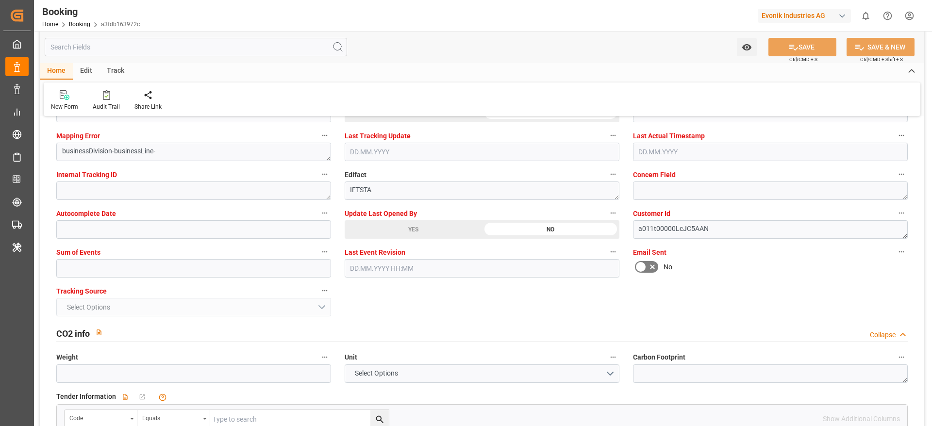
scroll to position [1748, 0]
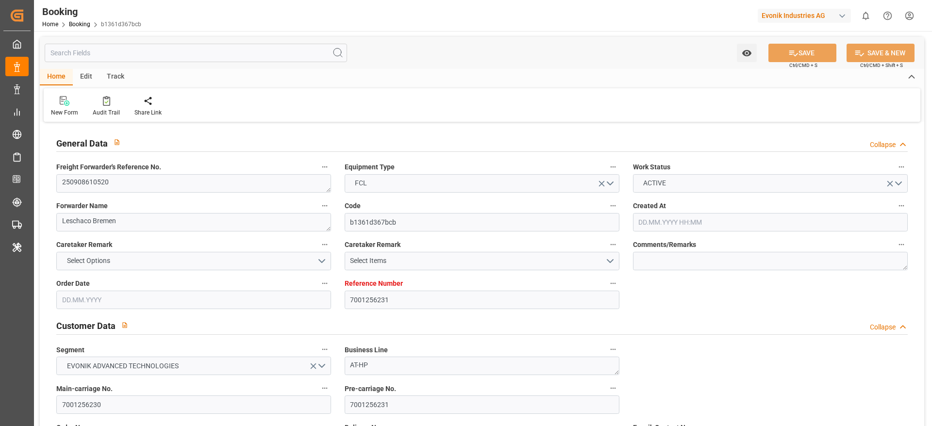
type input "7001256231"
type input "9260902"
type input "9735218"
type input "Hapag [PERSON_NAME]"
type input "Hapag [PERSON_NAME] Aktiengesellschaft"
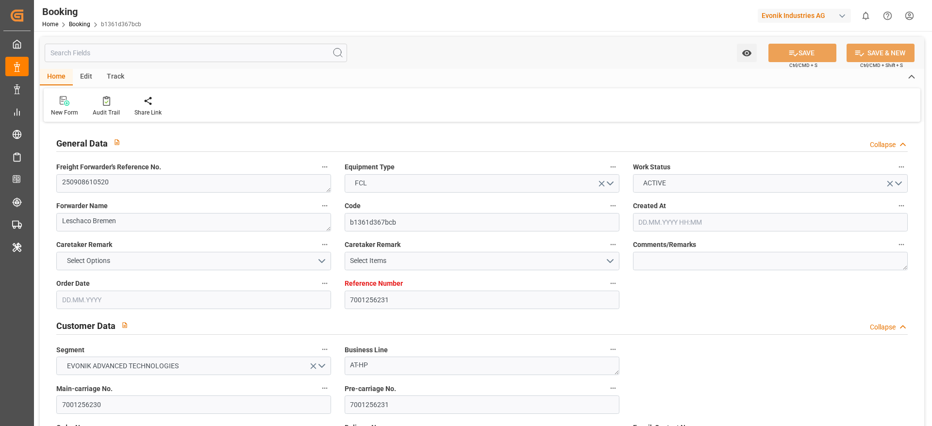
type input "NLRTM"
type input "BRSSZ"
type input "USDET"
type input "0"
type input "22.08.2025 13:44"
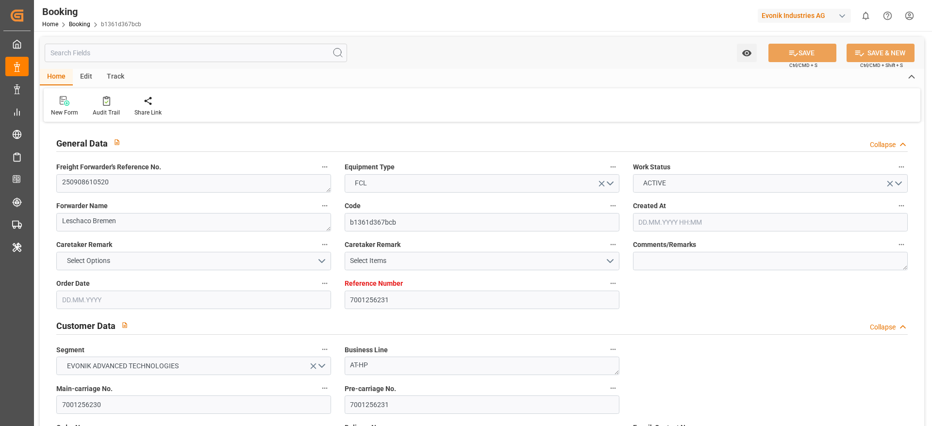
type input "[DATE]"
type input "30.09.2025"
type input "01.09.2025"
type input "[DATE]"
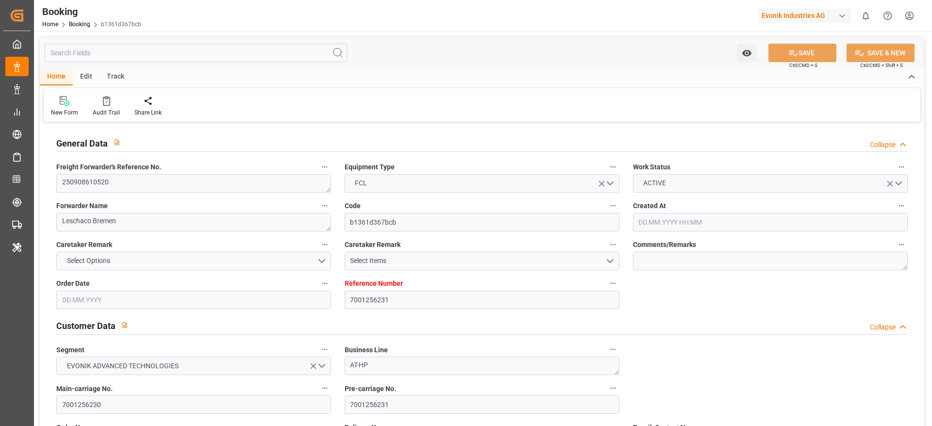
type input "19.09.2025 00:00"
type input "05.10.2025 00:00"
type input "29.08.2025 08:00"
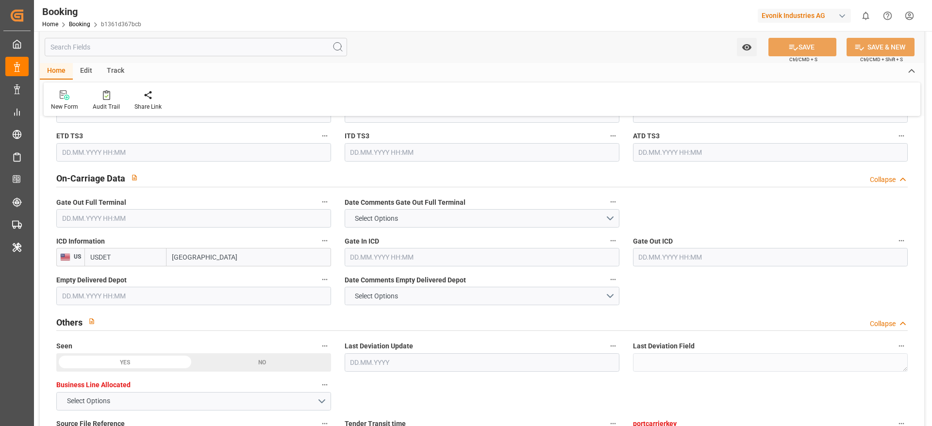
scroll to position [1821, 0]
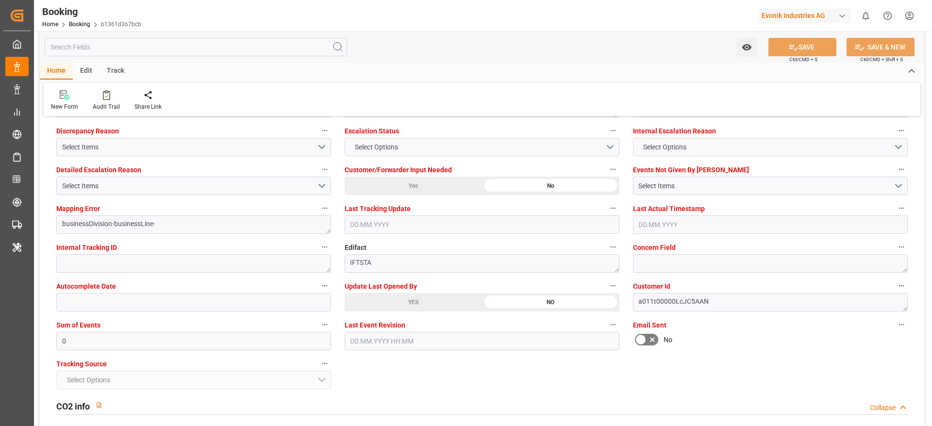
drag, startPoint x: 412, startPoint y: 302, endPoint x: 670, endPoint y: 284, distance: 258.0
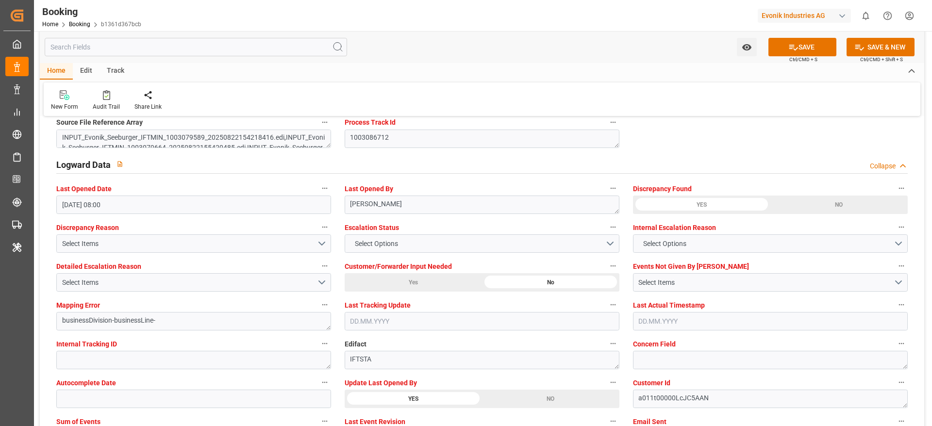
scroll to position [1748, 0]
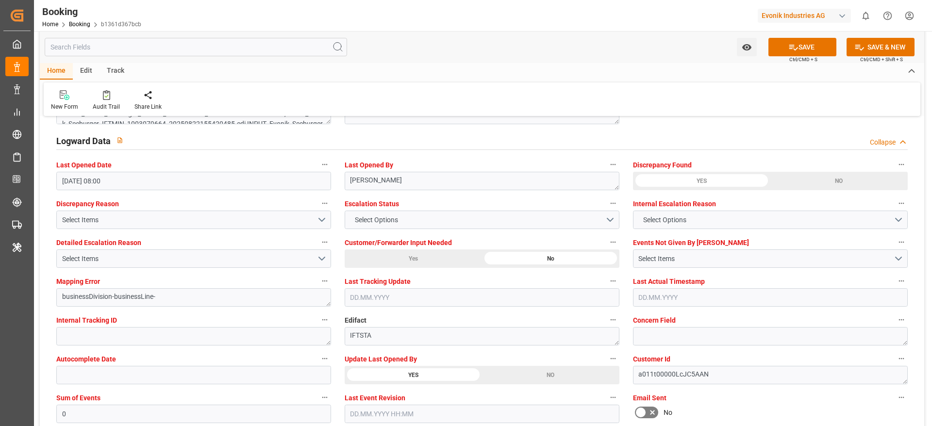
click at [95, 402] on span "Sum of Events" at bounding box center [78, 398] width 44 height 10
click at [319, 402] on button "Sum of Events" at bounding box center [325, 397] width 13 height 13
drag, startPoint x: 95, startPoint y: 402, endPoint x: 108, endPoint y: 405, distance: 13.4
click at [108, 405] on div at bounding box center [466, 213] width 932 height 426
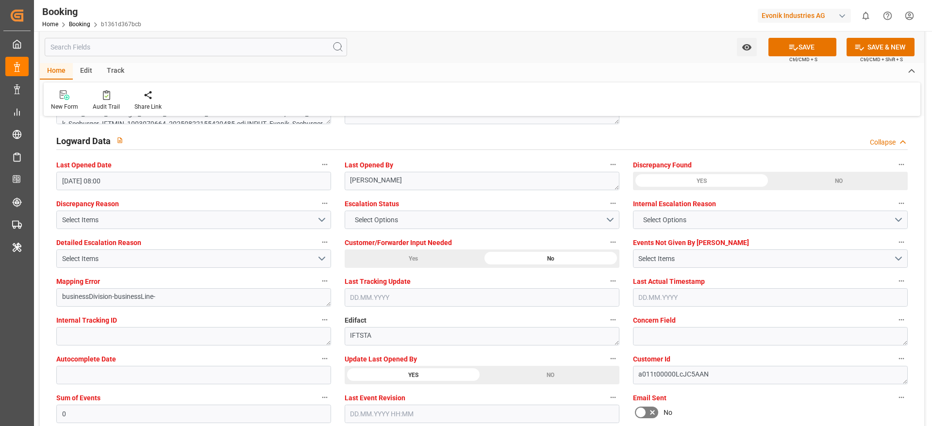
click at [108, 405] on div "Description Audits" at bounding box center [466, 213] width 932 height 426
click at [134, 403] on label "Sum of Events" at bounding box center [193, 398] width 275 height 14
click at [319, 403] on button "Sum of Events" at bounding box center [325, 397] width 13 height 13
click at [98, 417] on input "0" at bounding box center [193, 414] width 275 height 18
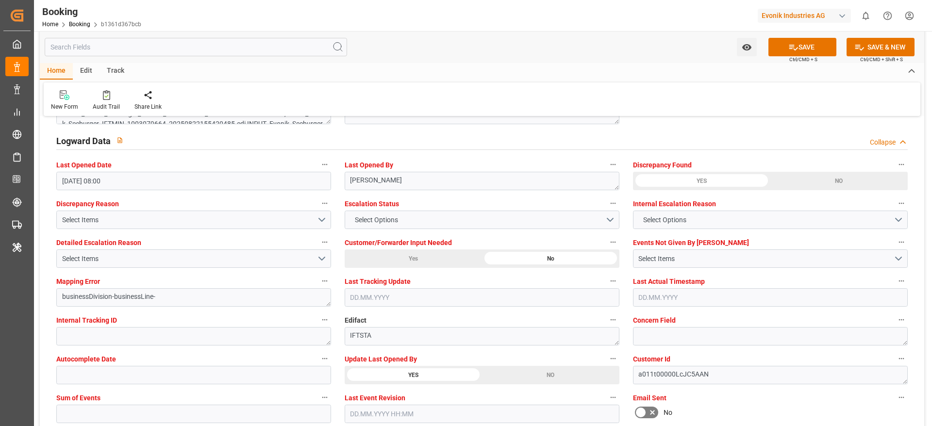
click at [780, 46] on button "SAVE" at bounding box center [803, 47] width 68 height 18
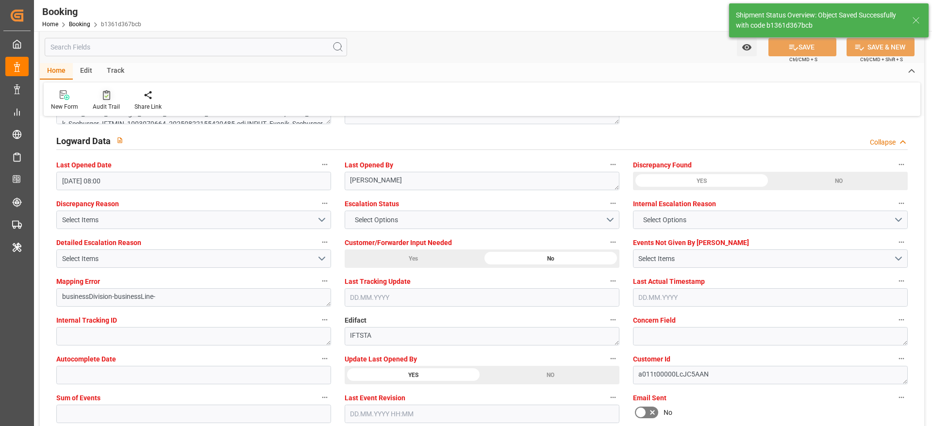
click at [107, 102] on div "Audit Trail" at bounding box center [106, 106] width 27 height 9
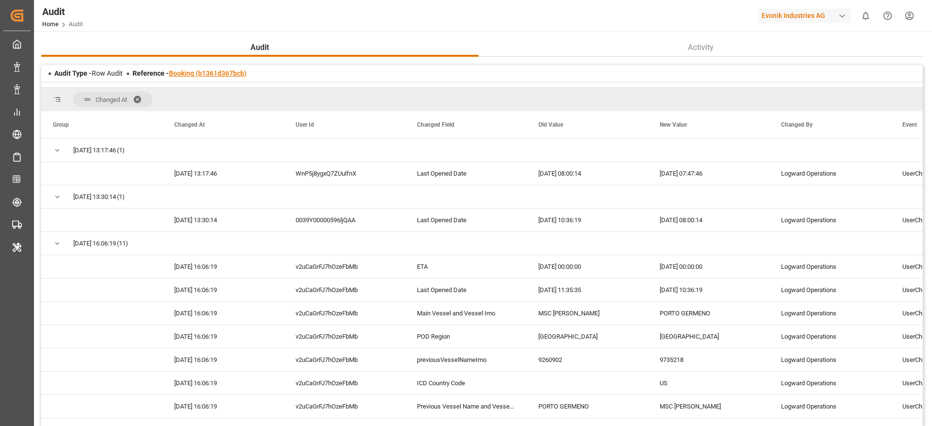
click at [234, 69] on link "Booking (b1361d367bcb)" at bounding box center [208, 73] width 78 height 8
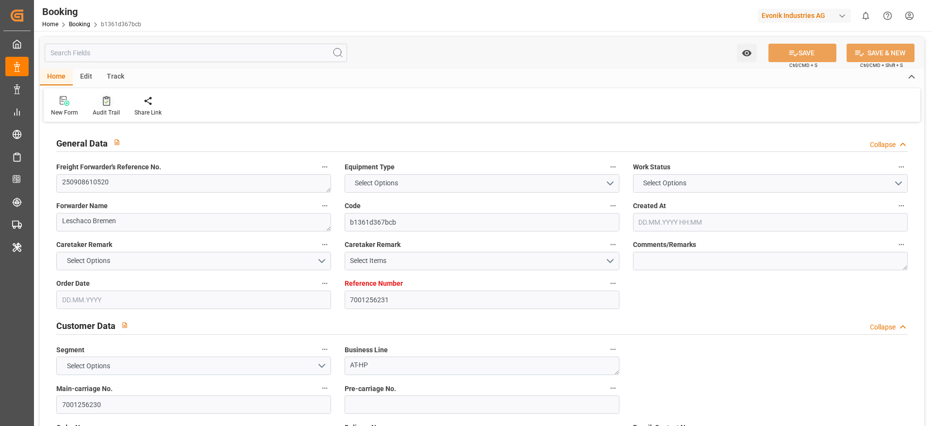
click at [103, 102] on icon at bounding box center [106, 101] width 7 height 10
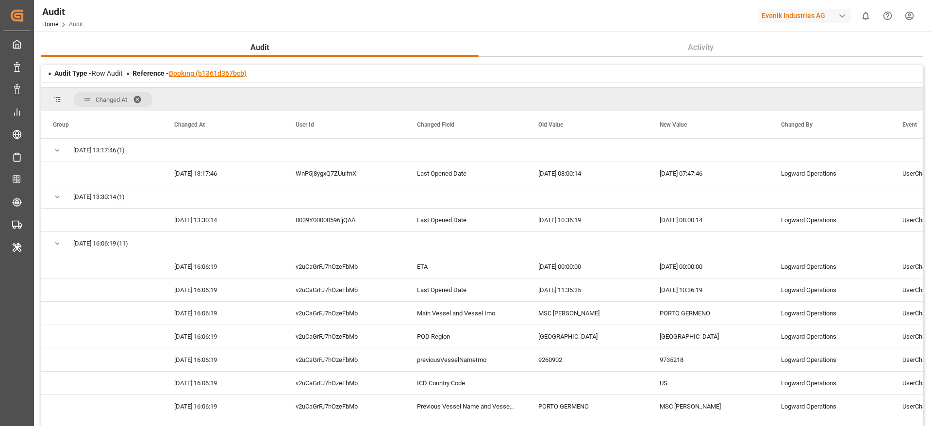
click at [197, 76] on link "Booking (b1361d367bcb)" at bounding box center [208, 73] width 78 height 8
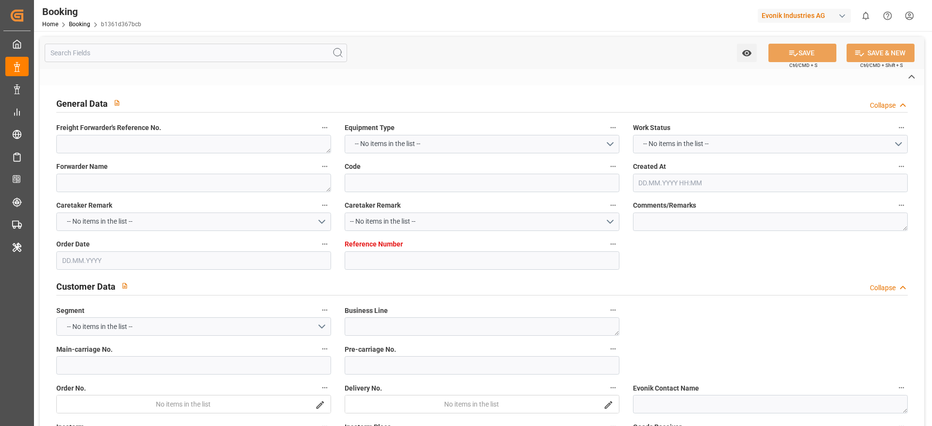
type textarea "250908610520"
type textarea "Leschaco Bremen"
type input "b1361d367bcb"
type input "7001256231"
type textarea "AT-HP"
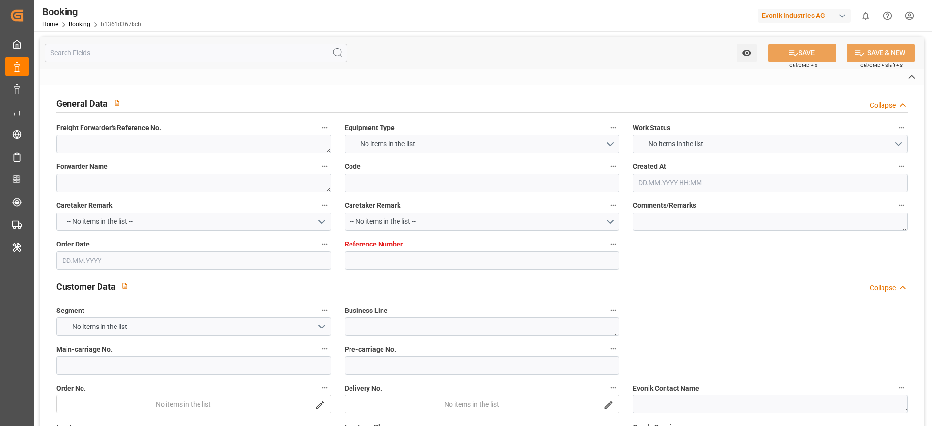
type input "7001256230"
type textarea "jahn.rynio@evonik.com"
type textarea "DAP"
type textarea "MELVINDALE"
type textarea "Marl"
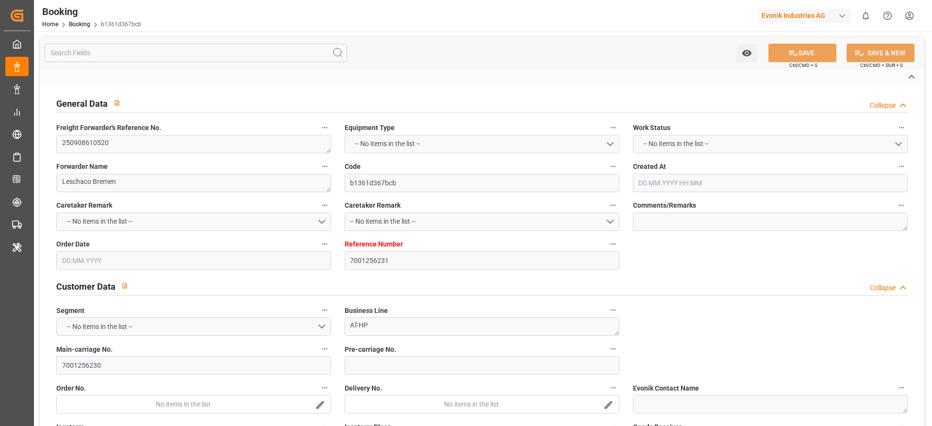
type input "PORTO GERMENO"
type input "MSC ELMA"
type input "HLCU"
type textarea "25622344"
type input "Rotterdam"
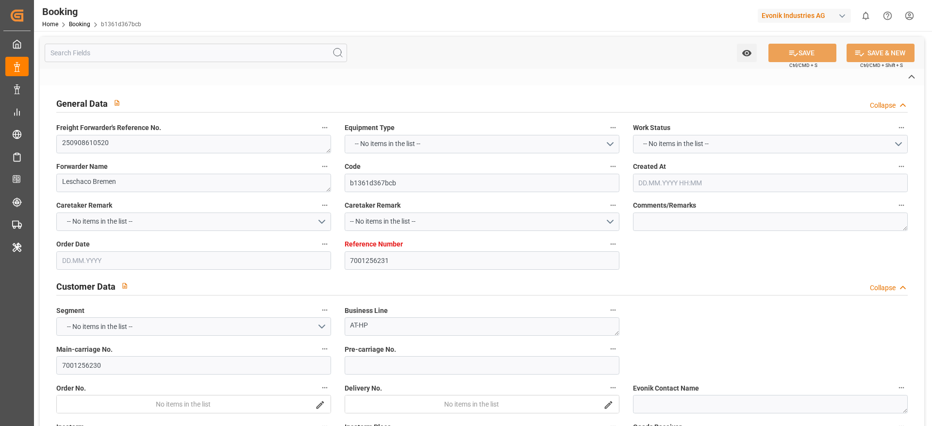
type input "Santos"
type input "Detroit"
type textarea "INPUT_Evonik_Seeburger_IFTMIN_1003086712_20250826114606147.edi"
type textarea "NWC/UK North West Continent / UK_BRSSZ_HLCU_AT-HP"
type textarea "INPUT_Evonik_Seeburger_IFTMIN_1003079589_20250822154218416.edi,INPUT_Evonik_See…"
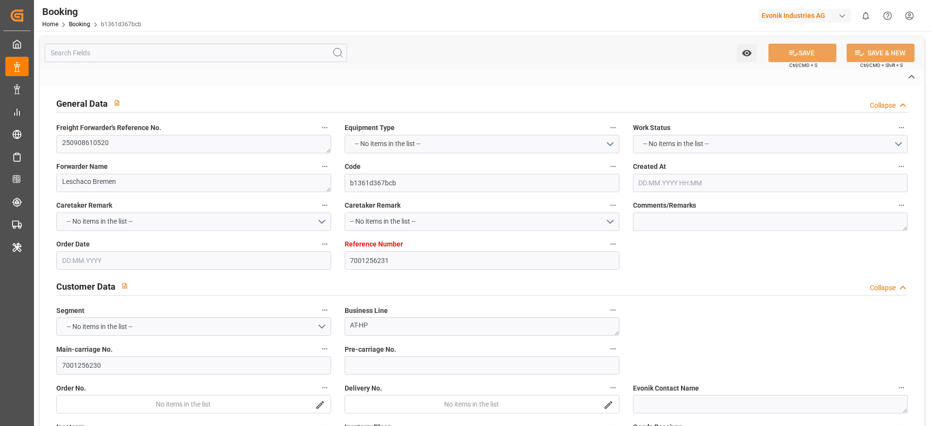
type textarea "1003086712"
type textarea "sateesh godewar"
type textarea "businessDivision-businessLine-"
type textarea "IFTSTA"
type textarea "a011t00000LcJC5AAN"
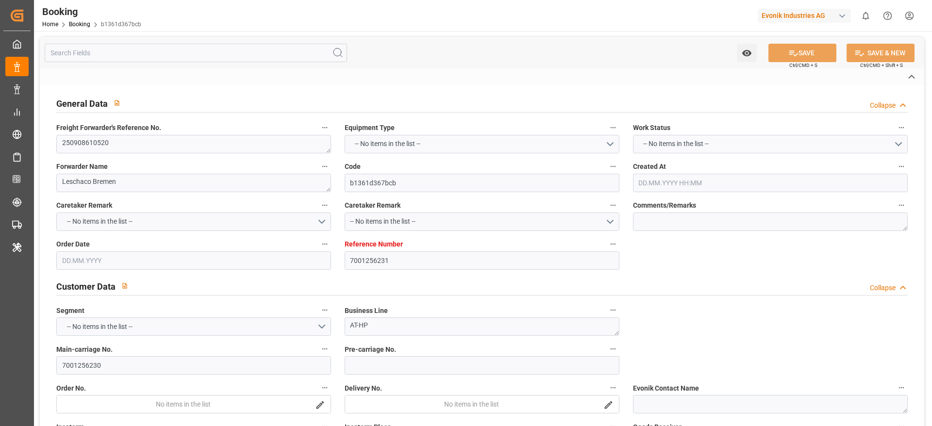
type textarea "No"
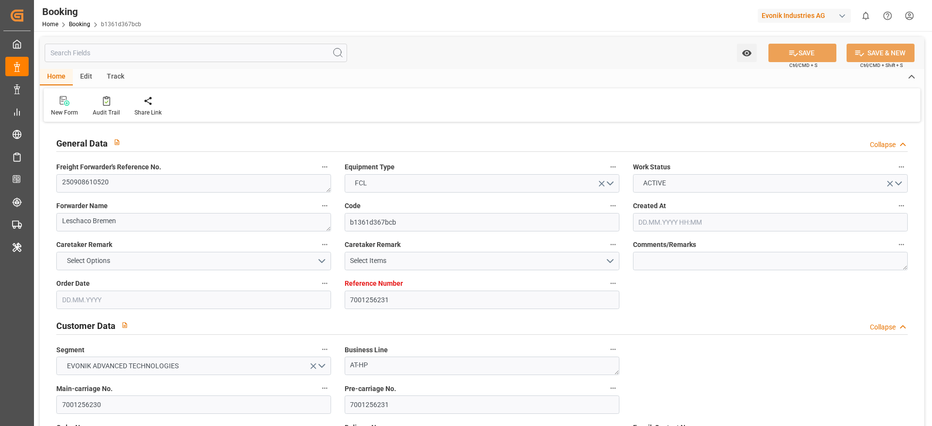
type input "7001256231"
type input "9260902"
type input "9735218"
type input "Hapag Lloyd"
type input "Hapag Lloyd Aktiengesellschaft"
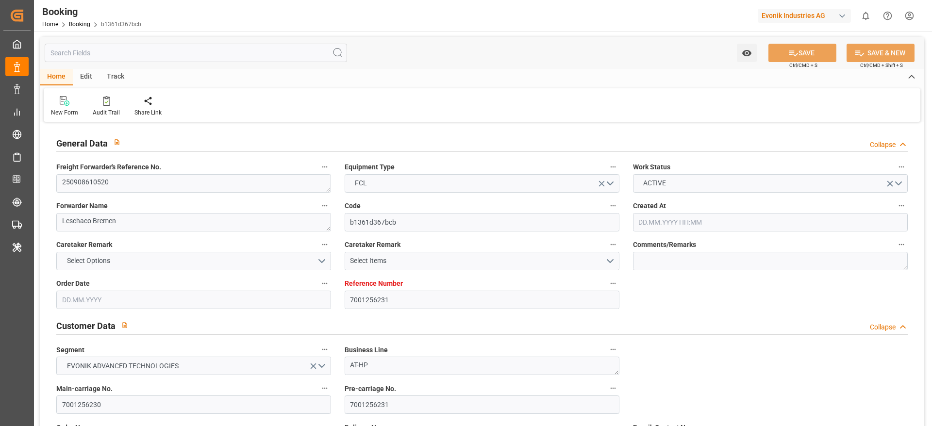
type input "NLRTM"
type input "BRSSZ"
type input "USDET"
type input "0"
type input "22.08.2025 13:44"
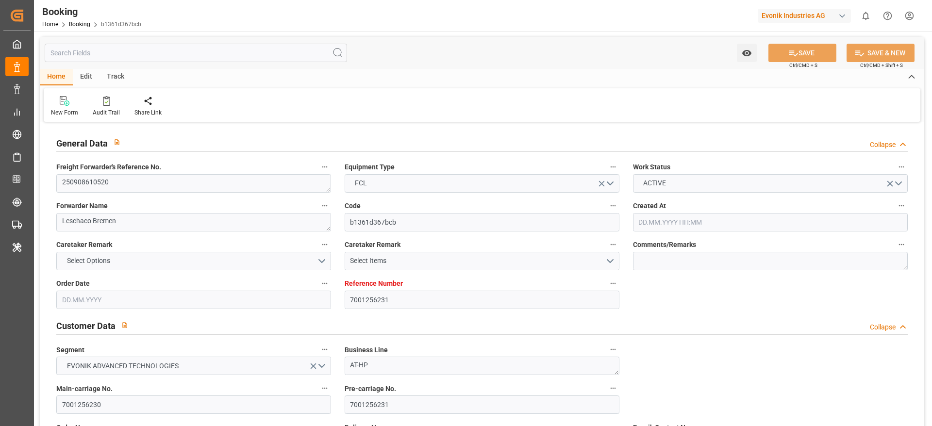
type input "22.08.2025"
type input "30.09.2025"
type input "01.09.2025"
type input "[DATE]"
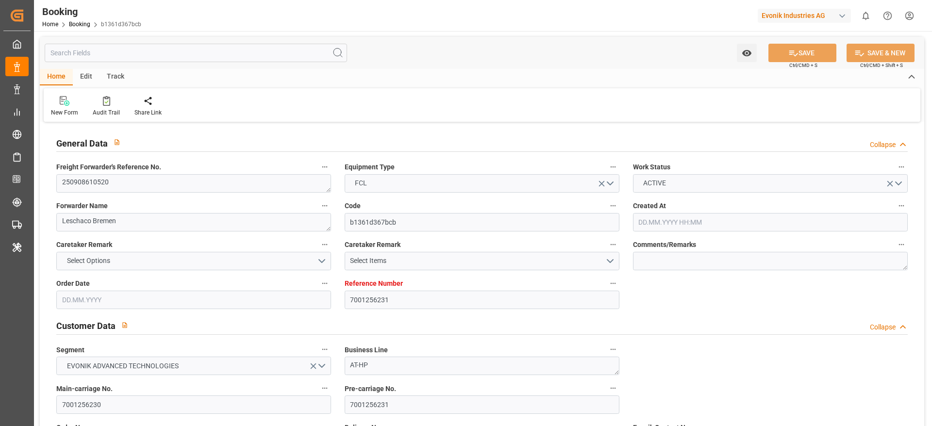
type input "19.09.2025 00:00"
type input "05.10.2025 00:00"
type input "01.09.2025 07:47"
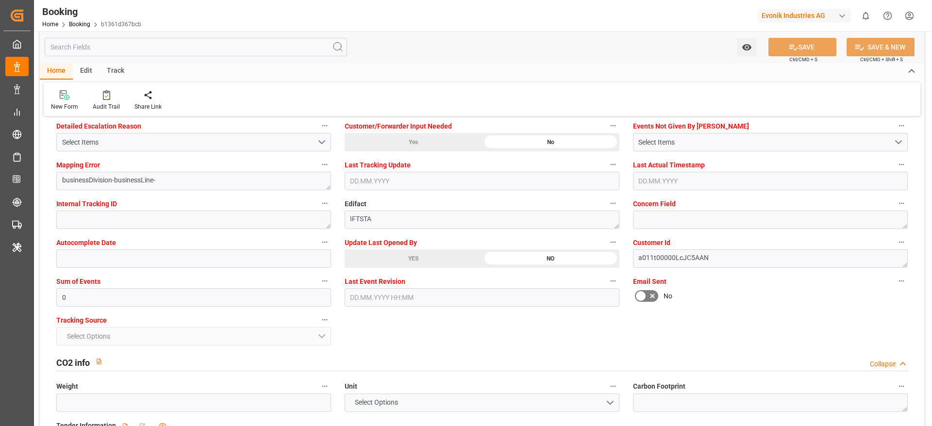
scroll to position [1894, 0]
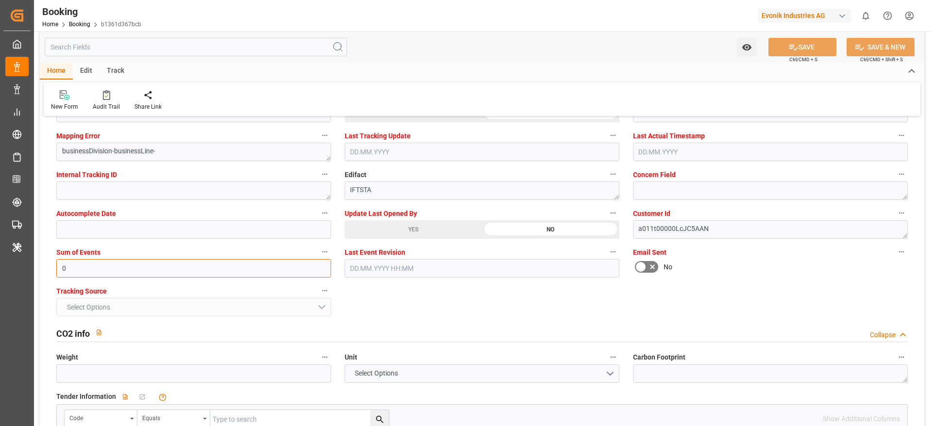
click at [94, 271] on input "0" at bounding box center [193, 268] width 275 height 18
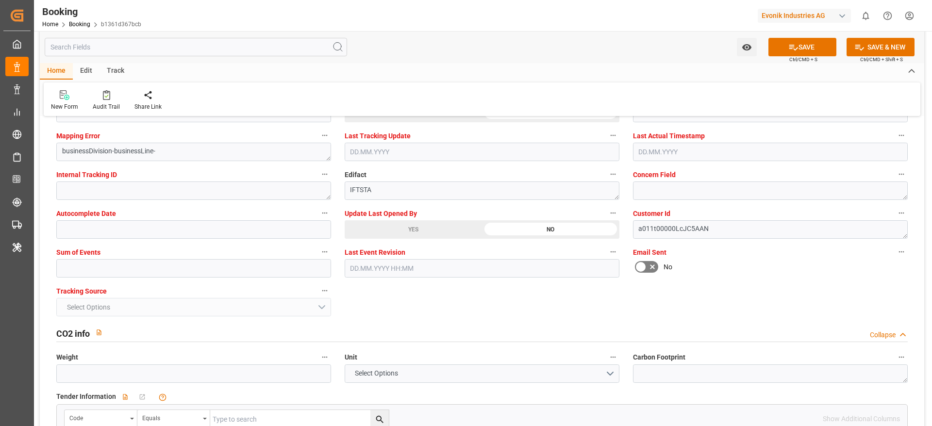
click at [792, 56] on span "Ctrl/CMD + S" at bounding box center [804, 59] width 28 height 7
click at [791, 54] on button "SAVE" at bounding box center [803, 47] width 68 height 18
click at [107, 105] on div "Audit Trail" at bounding box center [106, 106] width 27 height 9
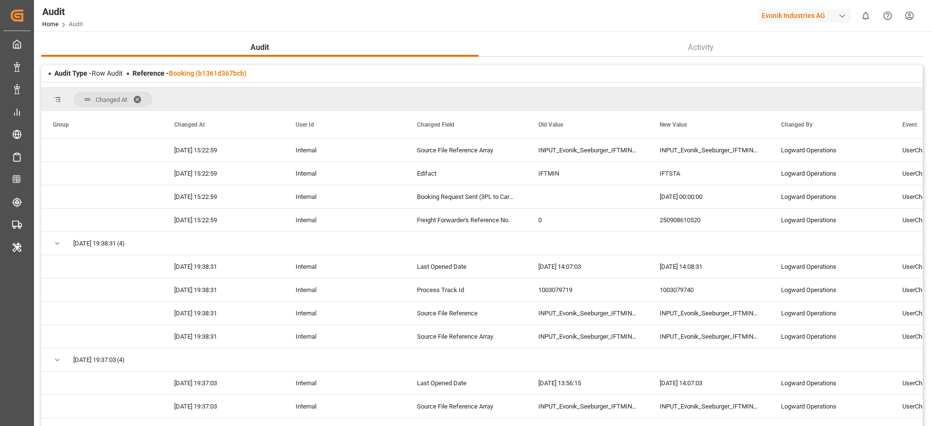
scroll to position [1968, 0]
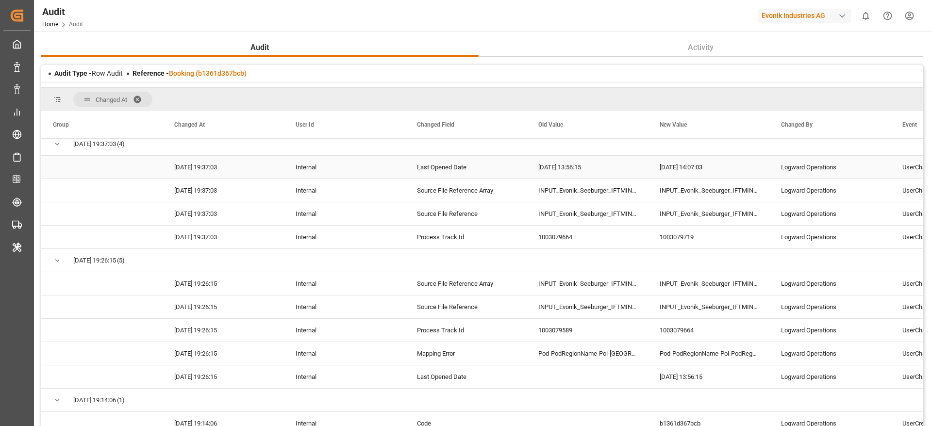
click at [407, 74] on div "Audit Type - Row Audit Reference - Booking (b1361d367bcb) Changed At Drag here …" at bounding box center [482, 267] width 882 height 405
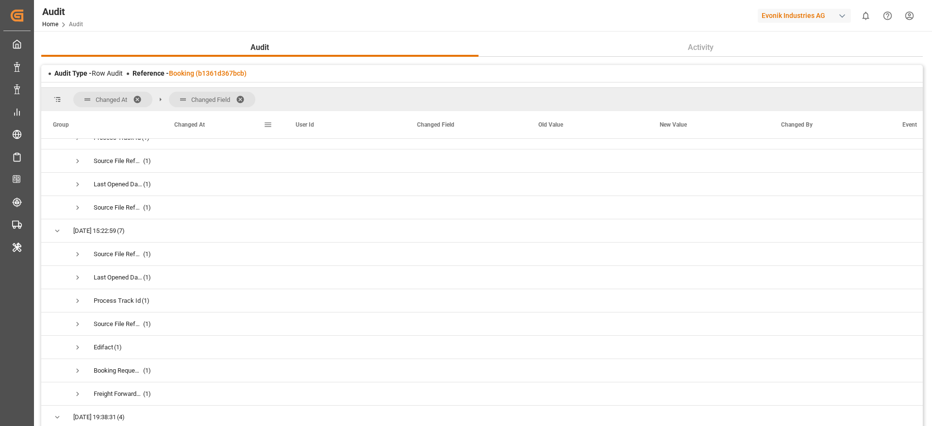
scroll to position [1435, 0]
click at [138, 99] on span at bounding box center [141, 99] width 16 height 9
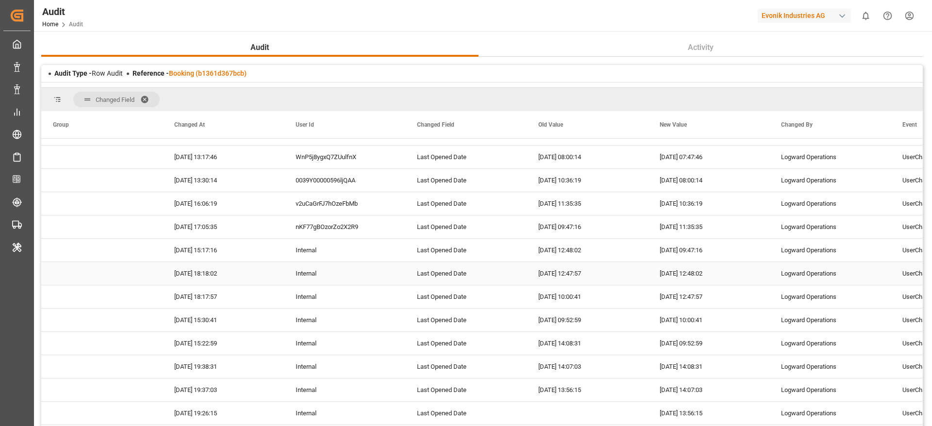
scroll to position [0, 0]
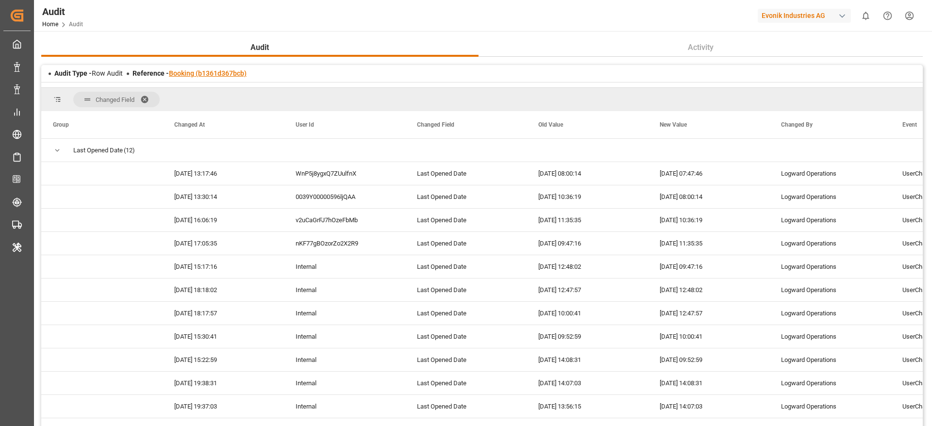
click at [222, 69] on link "Booking (b1361d367bcb)" at bounding box center [208, 73] width 78 height 8
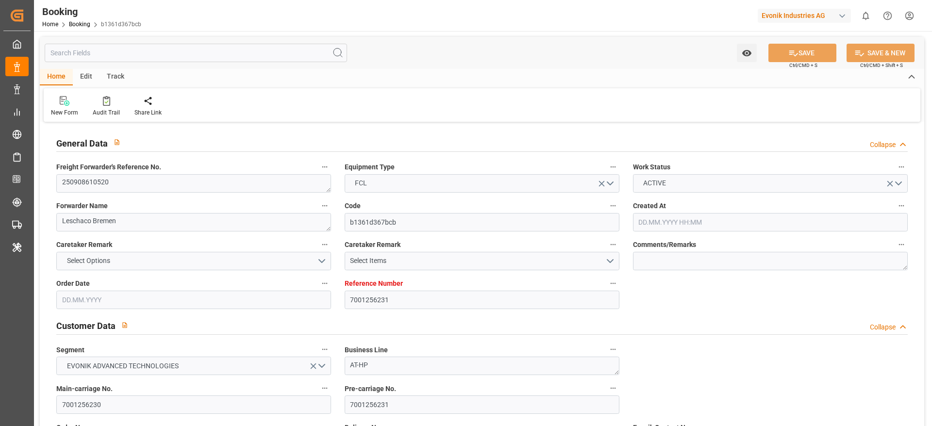
type input "7001256231"
type input "9260902"
type input "9735218"
type input "Hapag Lloyd"
type input "Hapag Lloyd Aktiengesellschaft"
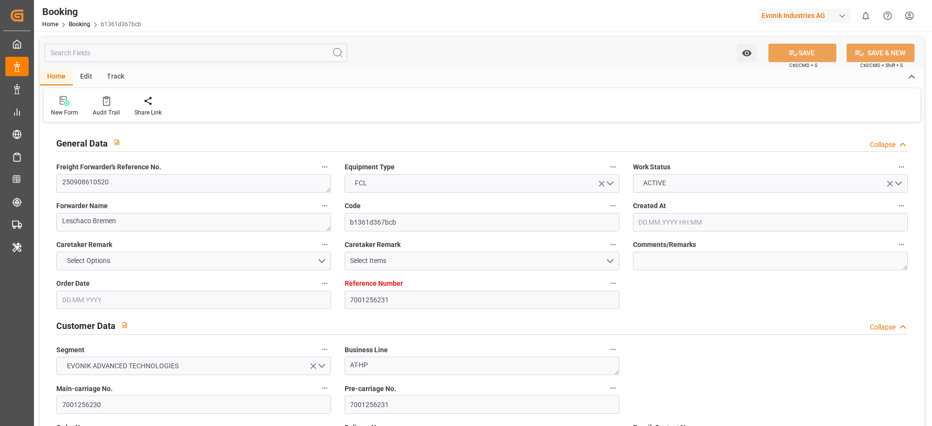
type input "NLRTM"
type input "BRSSZ"
type input "USDET"
type input "0"
type input "22.08.2025 13:44"
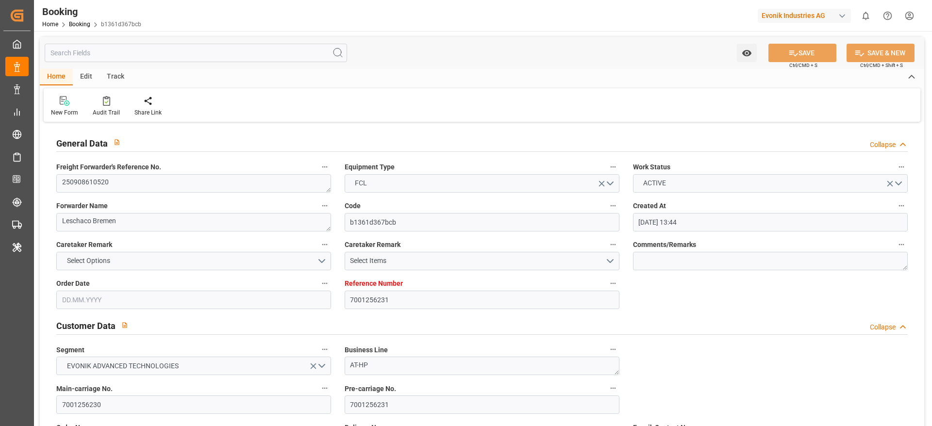
type input "22.08.2025"
type input "30.09.2025"
type input "01.09.2025"
type input "[DATE]"
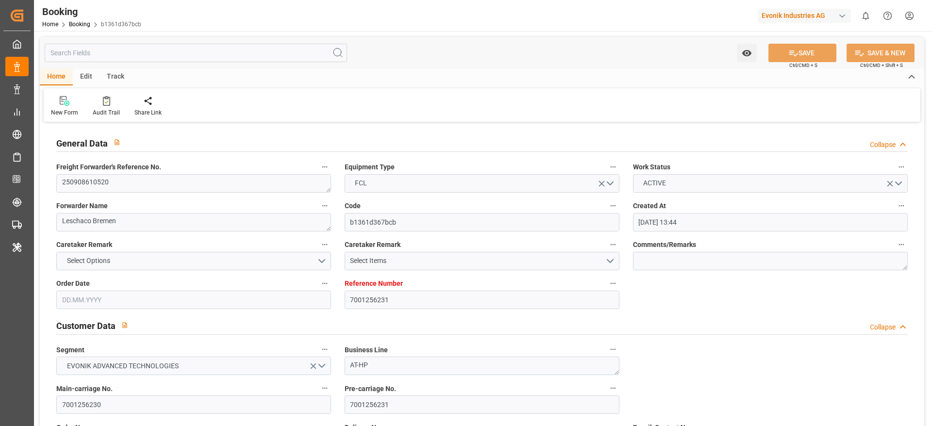
type input "19.09.2025 00:00"
type input "05.10.2025 00:00"
type input "01.09.2025 07:47"
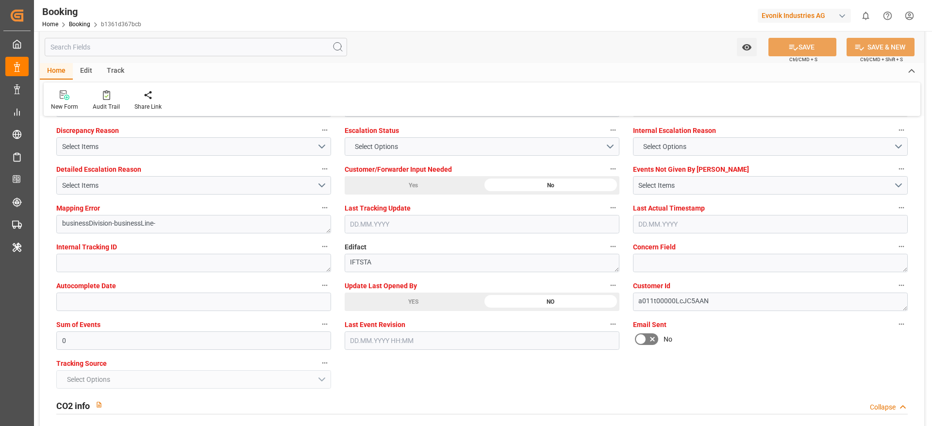
scroll to position [1894, 0]
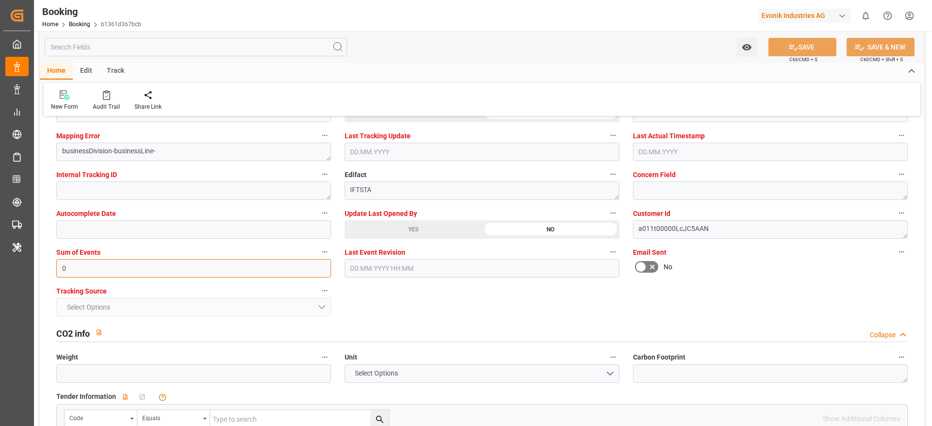
click at [71, 264] on input "0" at bounding box center [193, 268] width 275 height 18
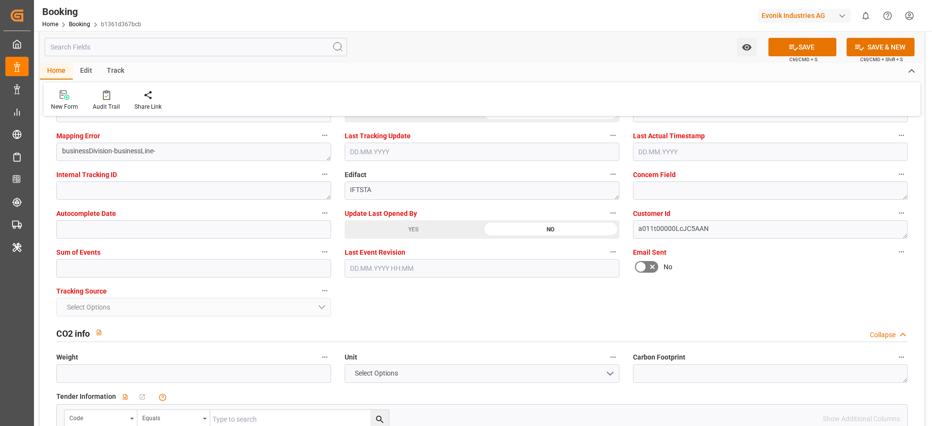
click at [797, 60] on span "Ctrl/CMD + S" at bounding box center [804, 59] width 28 height 7
click at [796, 57] on span "Ctrl/CMD + S" at bounding box center [804, 59] width 28 height 7
click at [799, 51] on button "SAVE" at bounding box center [803, 47] width 68 height 18
click at [527, 3] on div "Booking Home Booking b1361d367bcb Evonik Industries AG 0 Notifications Only sho…" at bounding box center [479, 15] width 905 height 31
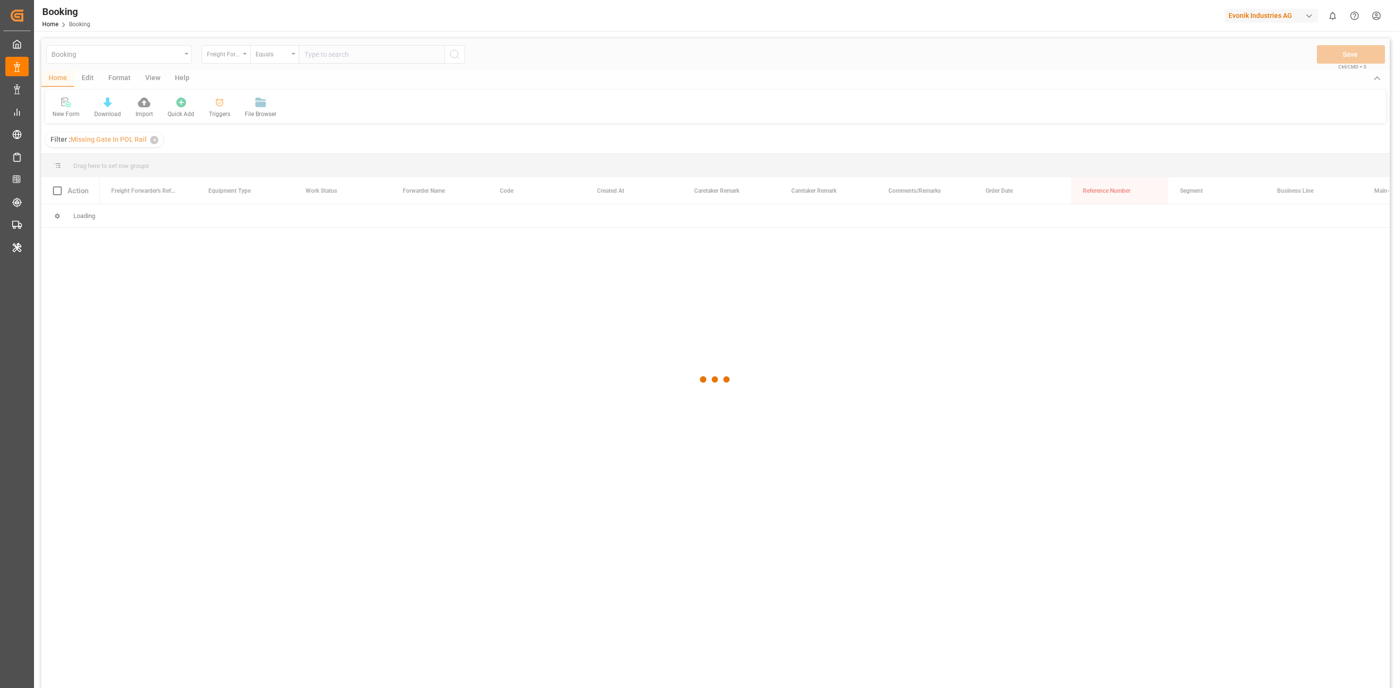
click at [149, 80] on div at bounding box center [715, 379] width 1348 height 682
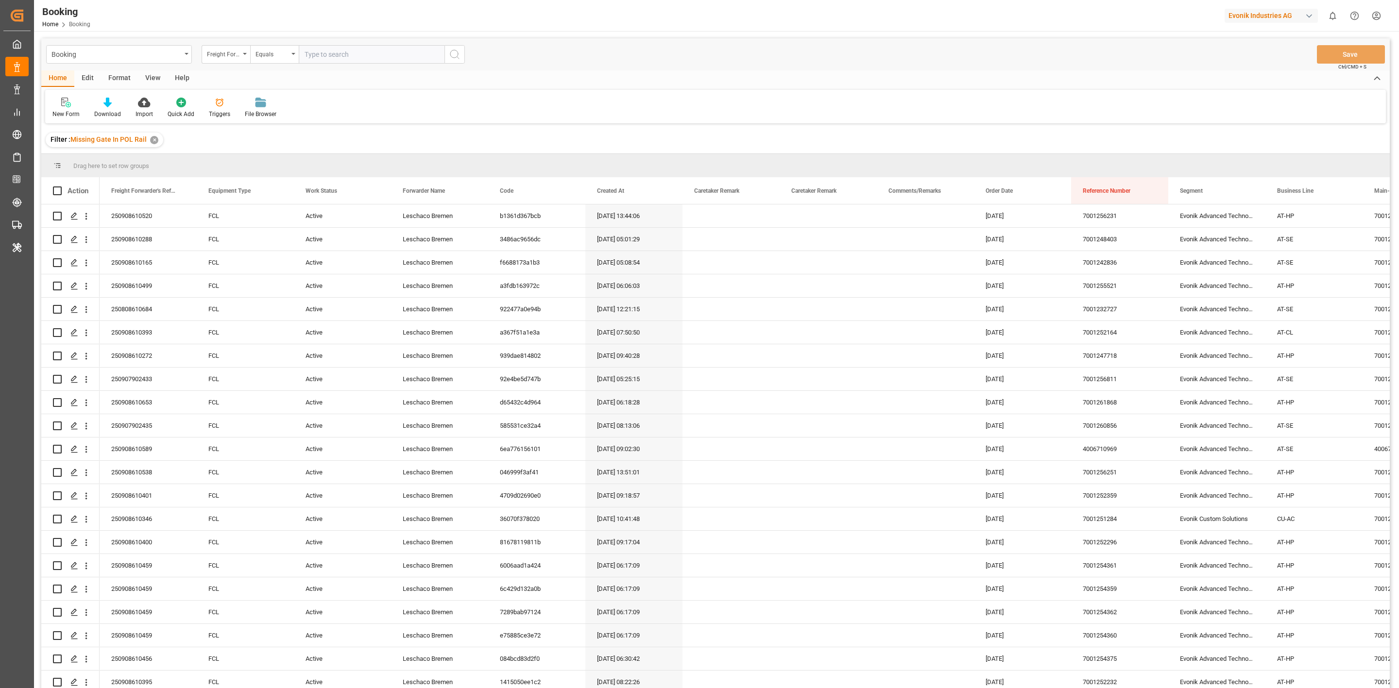
click at [148, 77] on div "View" at bounding box center [153, 78] width 30 height 17
click at [82, 331] on div "etd" at bounding box center [99, 336] width 85 height 10
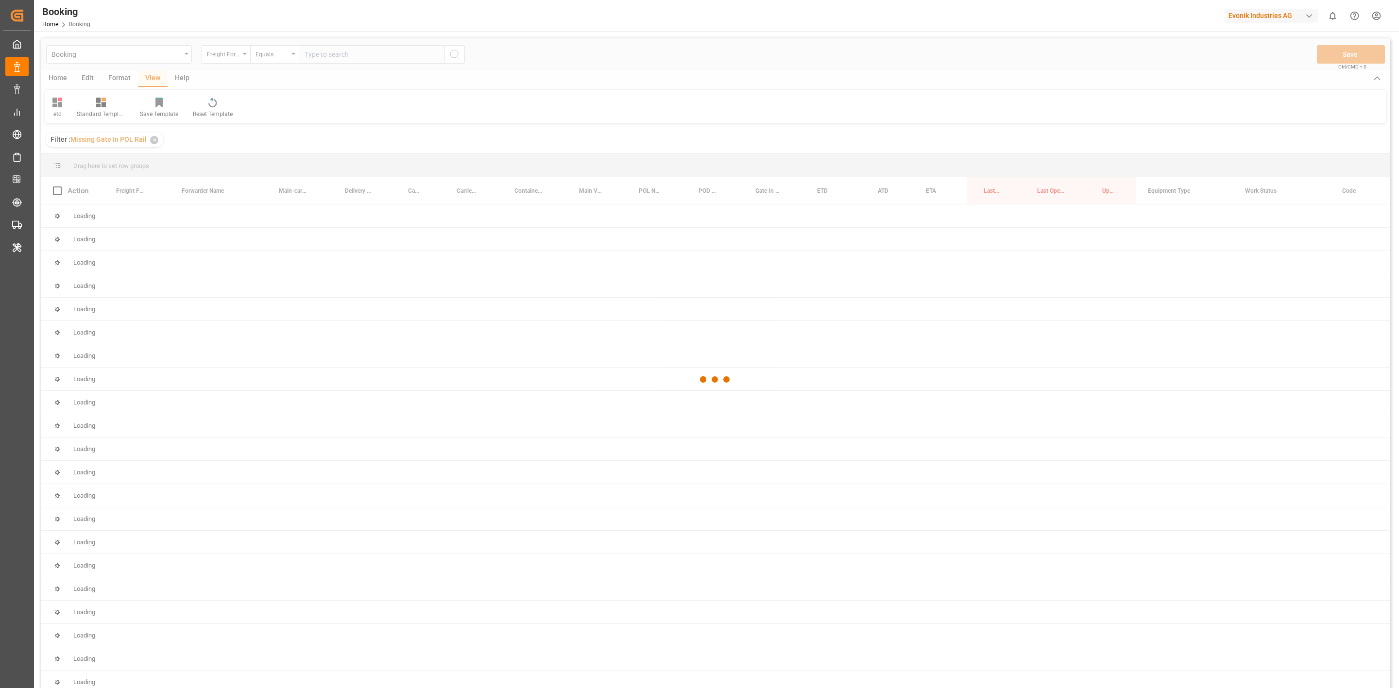
click at [60, 105] on div at bounding box center [715, 379] width 1348 height 682
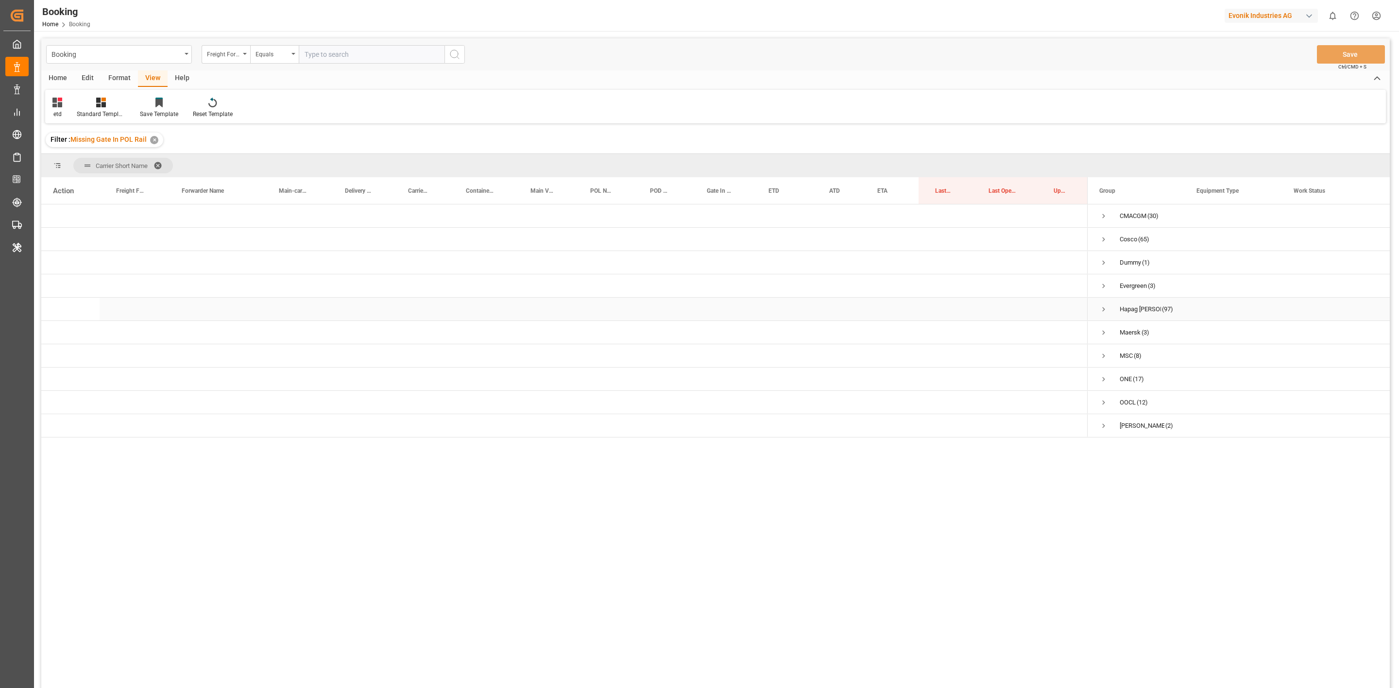
click at [1102, 309] on span "Press SPACE to select this row." at bounding box center [1103, 309] width 9 height 9
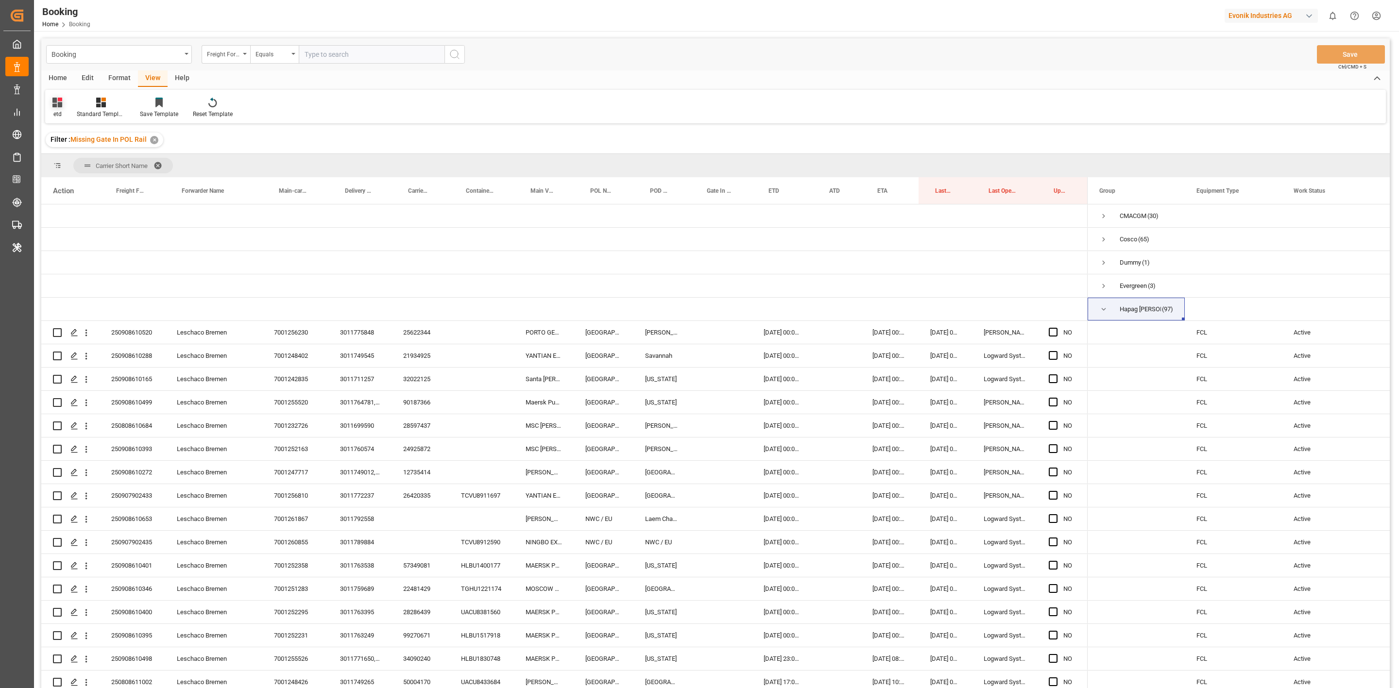
click at [58, 98] on icon at bounding box center [60, 100] width 4 height 4
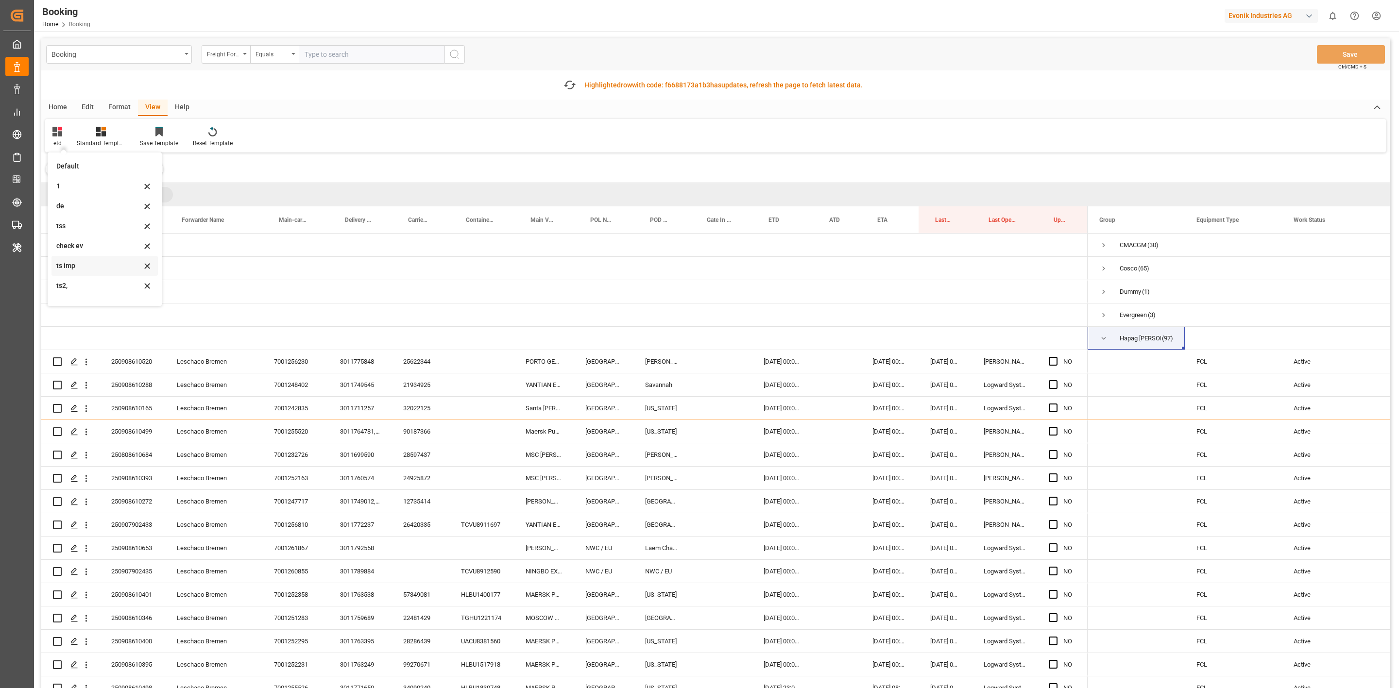
scroll to position [60, 0]
click at [79, 184] on div "check ev" at bounding box center [98, 186] width 85 height 10
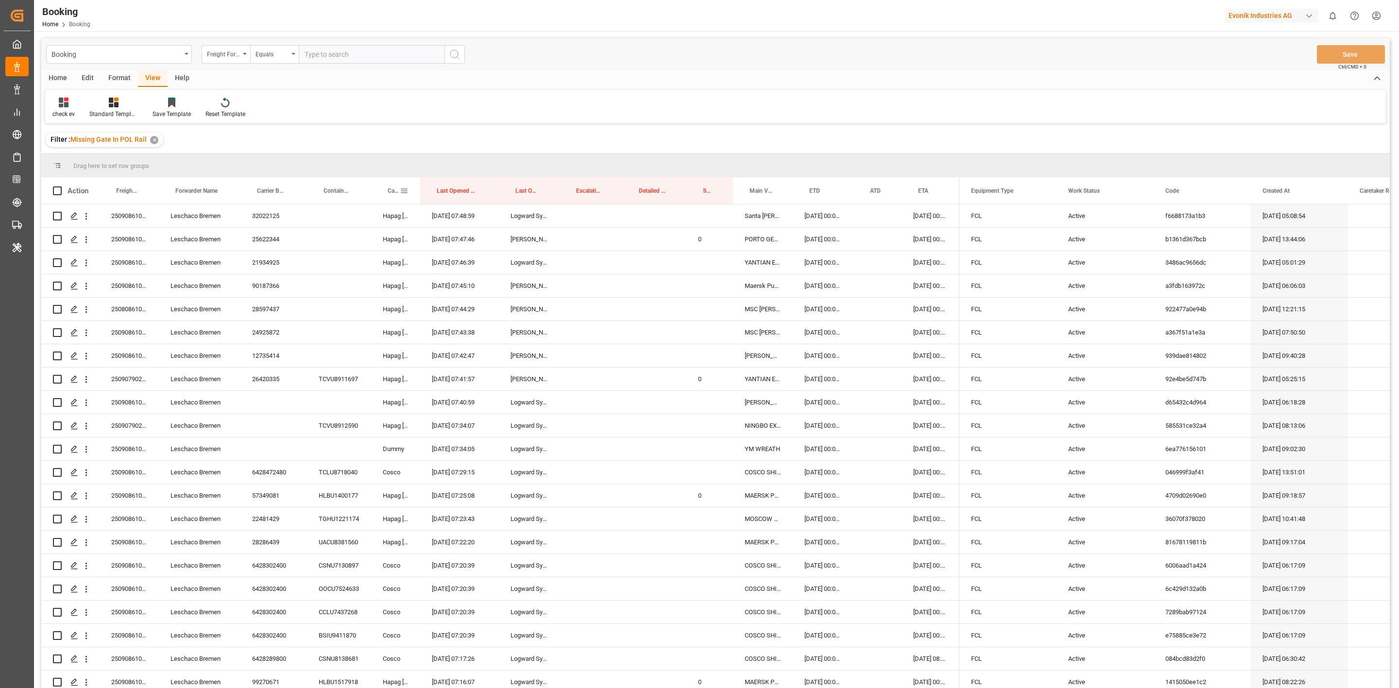
drag, startPoint x: 397, startPoint y: 189, endPoint x: 1383, endPoint y: 433, distance: 1015.6
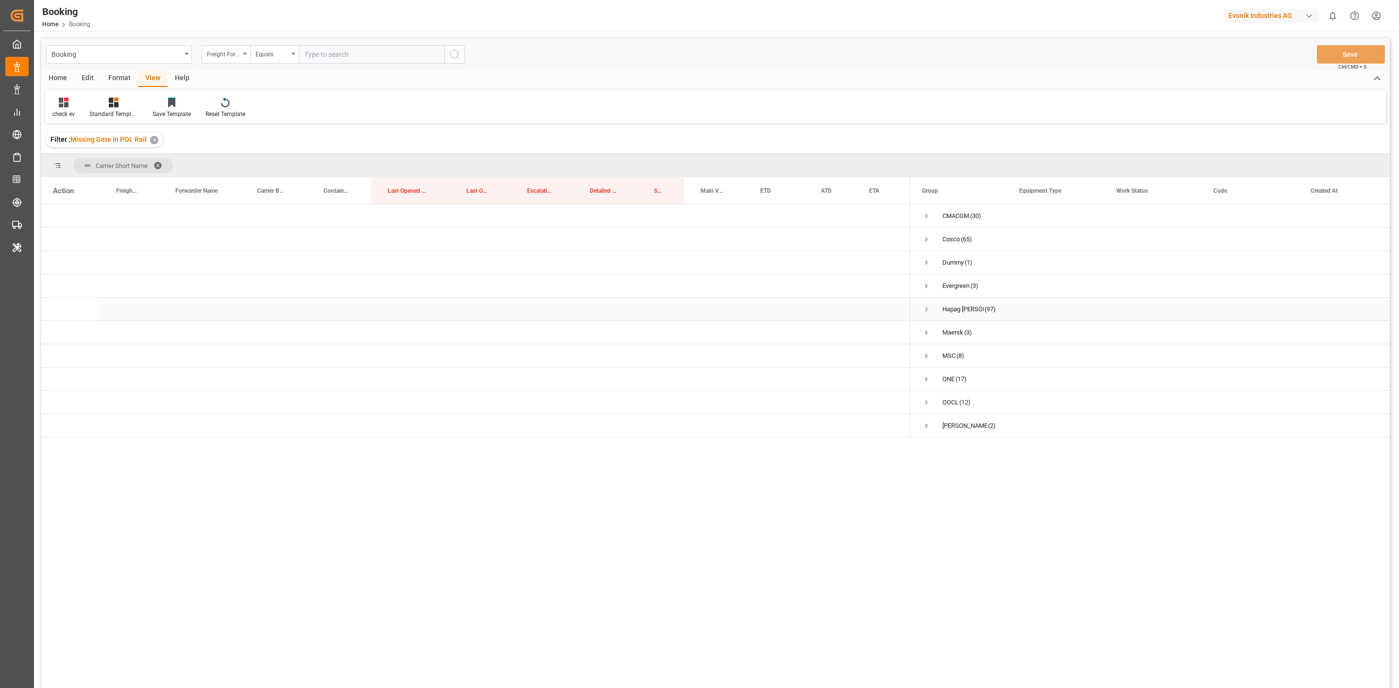
click at [922, 308] on span "Press SPACE to select this row." at bounding box center [926, 309] width 9 height 9
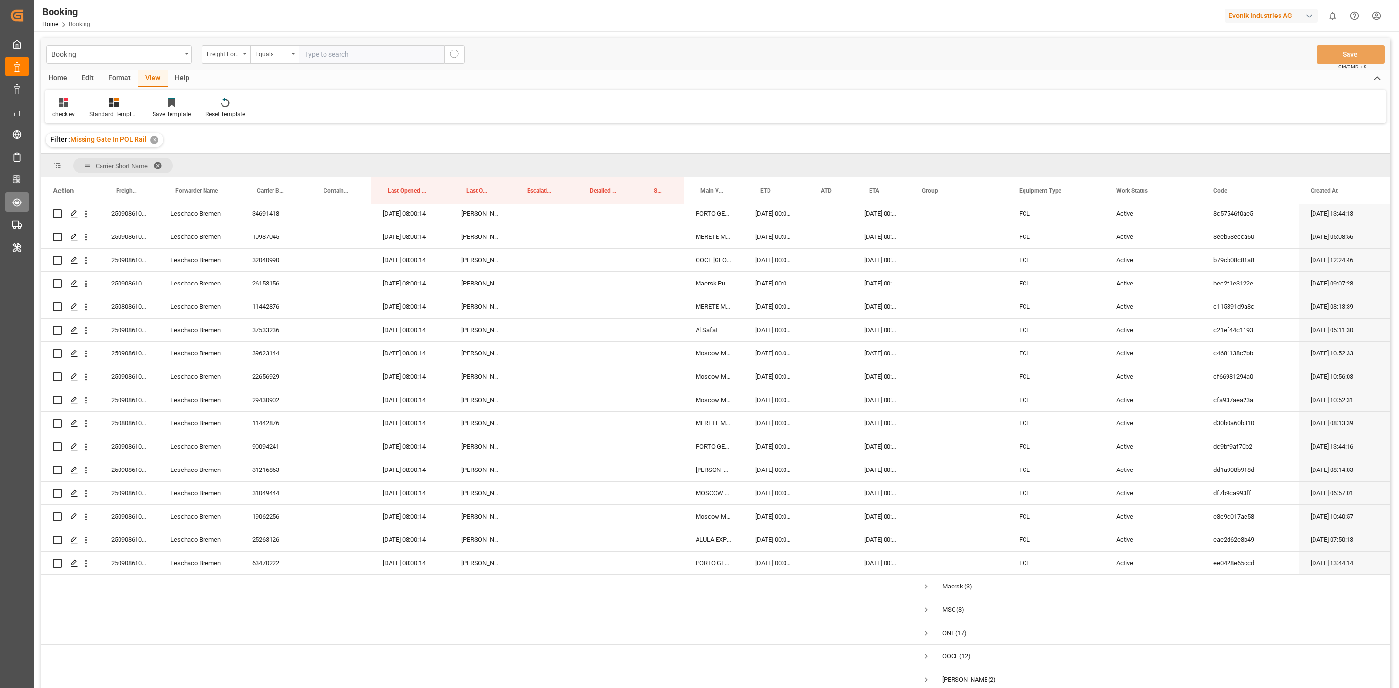
scroll to position [1864, 0]
